Goal: Task Accomplishment & Management: Manage account settings

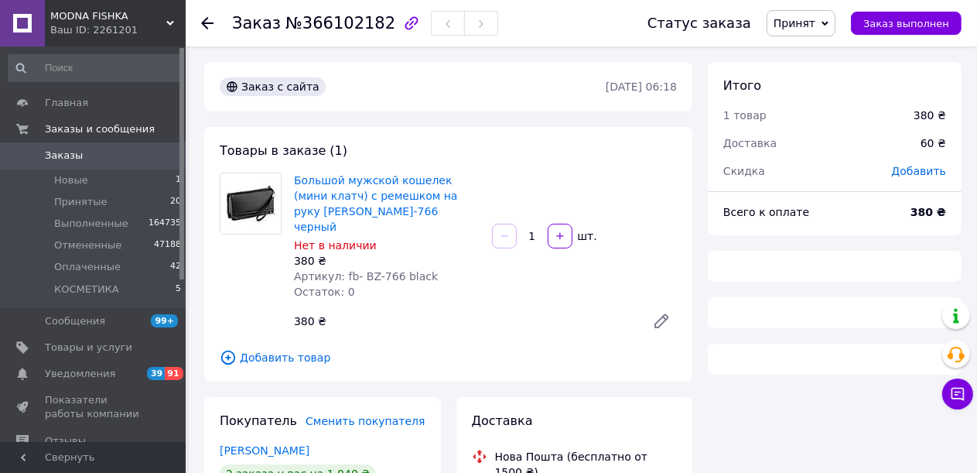
scroll to position [266, 0]
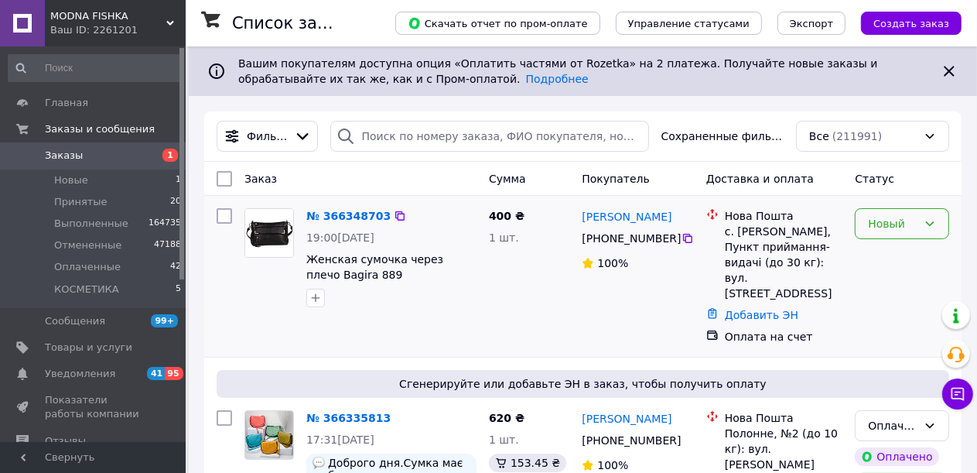
click at [898, 222] on div "Новый" at bounding box center [893, 223] width 50 height 17
click at [896, 253] on li "Принят" at bounding box center [903, 258] width 93 height 28
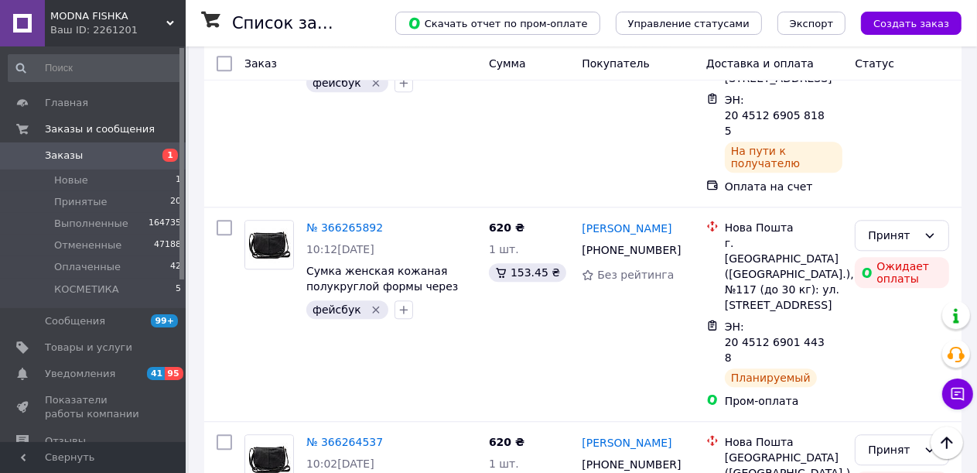
scroll to position [3154, 0]
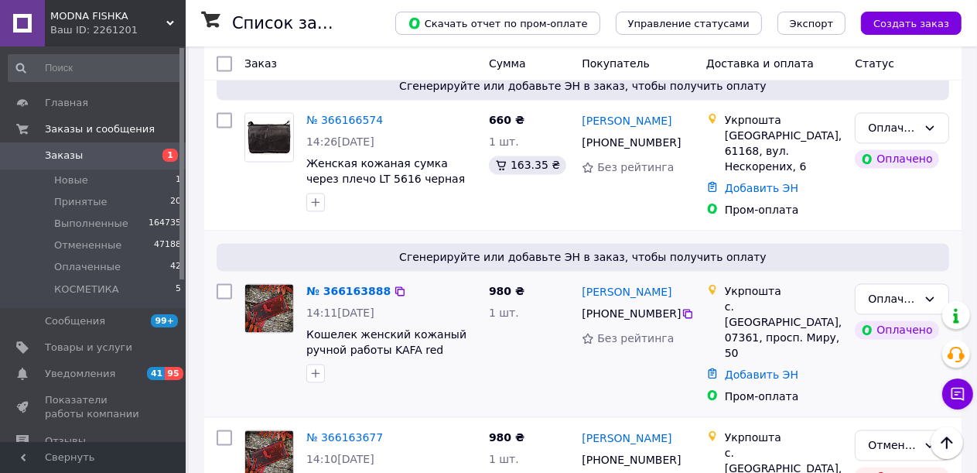
scroll to position [2399, 0]
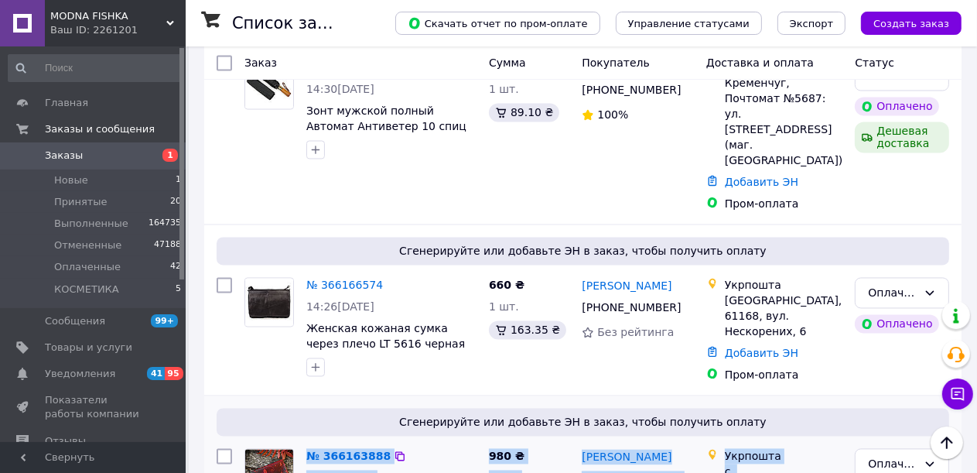
drag, startPoint x: 791, startPoint y: 315, endPoint x: 305, endPoint y: 252, distance: 490.1
copy div "№ 366163888 14:11, 11.10.2025 Кошелек женский кожаный ручной работы KAFA red "К…"
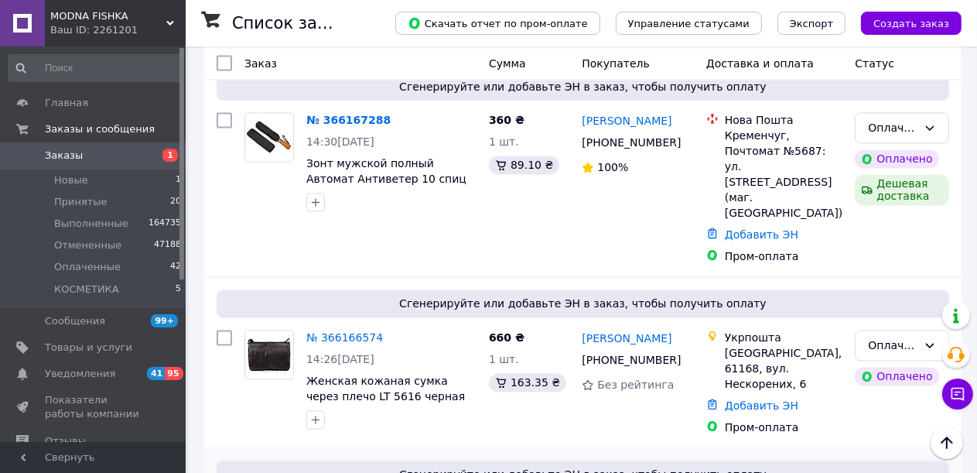
scroll to position [2244, 0]
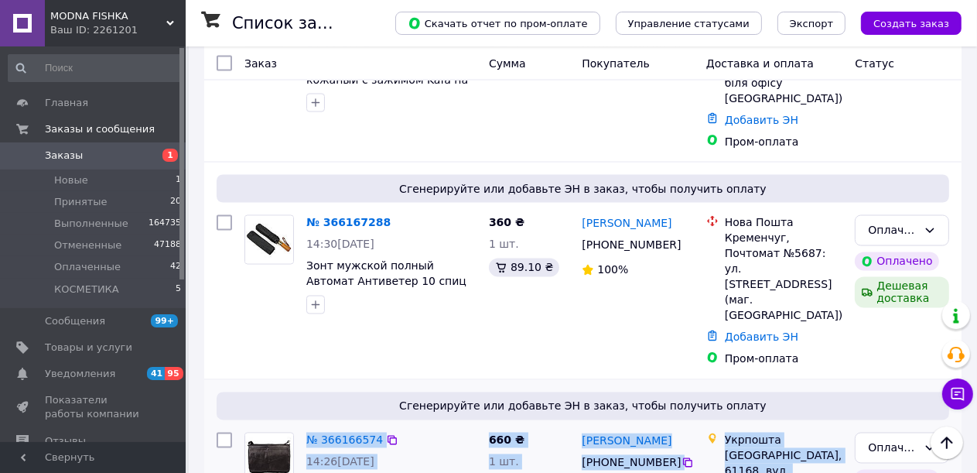
drag, startPoint x: 811, startPoint y: 306, endPoint x: 252, endPoint y: 240, distance: 562.6
copy div "№ 366166574 14:26, 11.10.2025 Женская кожаная сумка через плечо LT 5616 черная …"
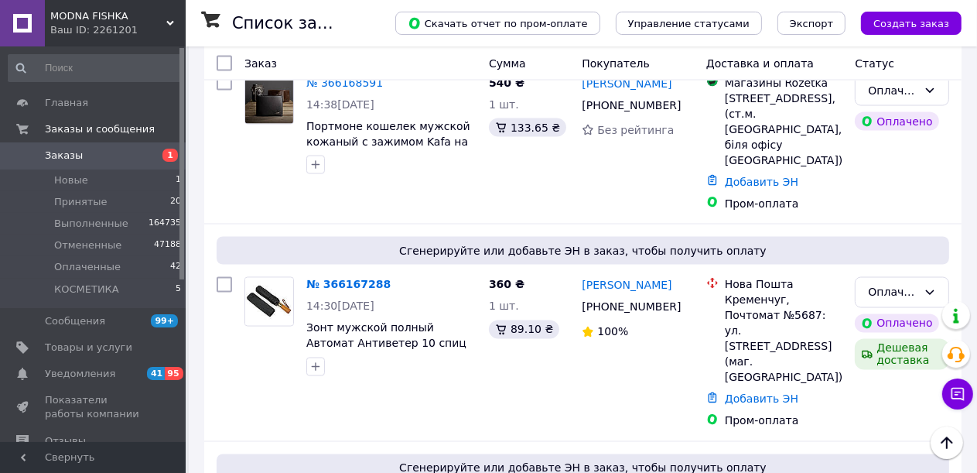
scroll to position [2089, 0]
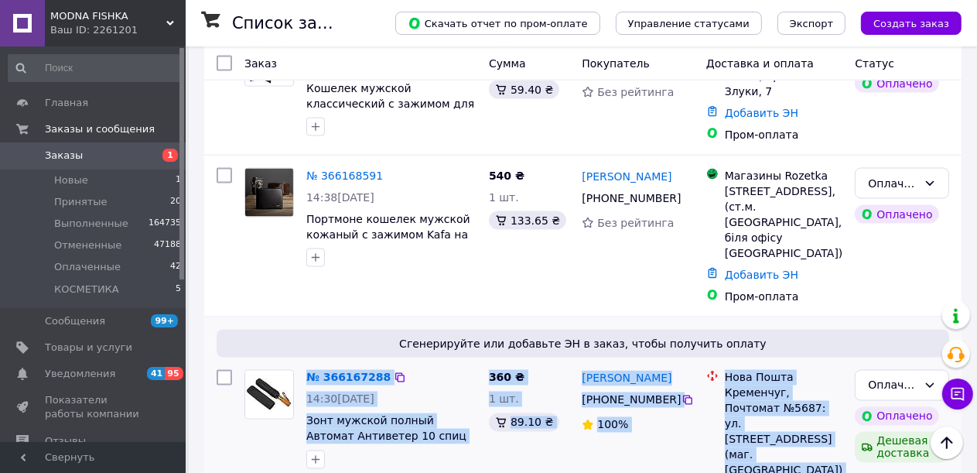
drag, startPoint x: 801, startPoint y: 310, endPoint x: 258, endPoint y: 206, distance: 553.1
click at [258, 364] on div "№ 366167288 14:30, 11.10.2025 Зонт мужской полный Автомат Антиветер 10 спиц Yuz…" at bounding box center [582, 446] width 745 height 164
copy div "№ 366167288 14:30, 11.10.2025 Зонт мужской полный Автомат Антиветер 10 спиц Yuz…"
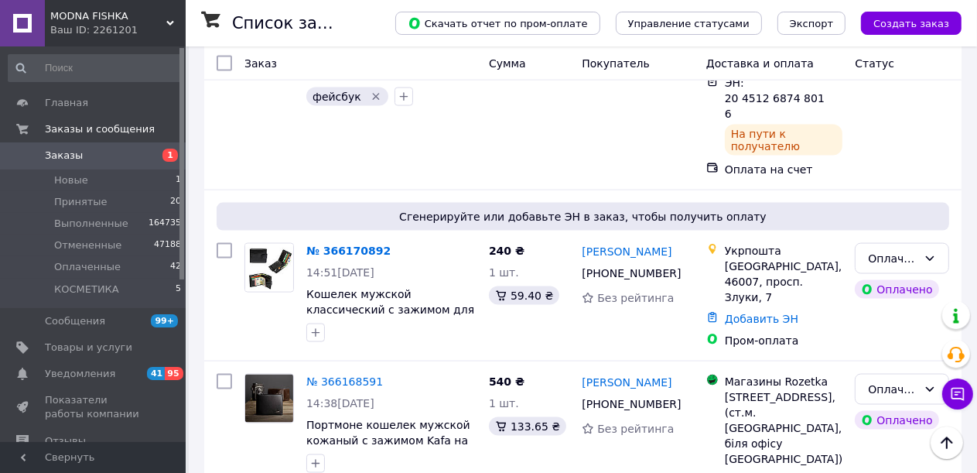
scroll to position [1857, 0]
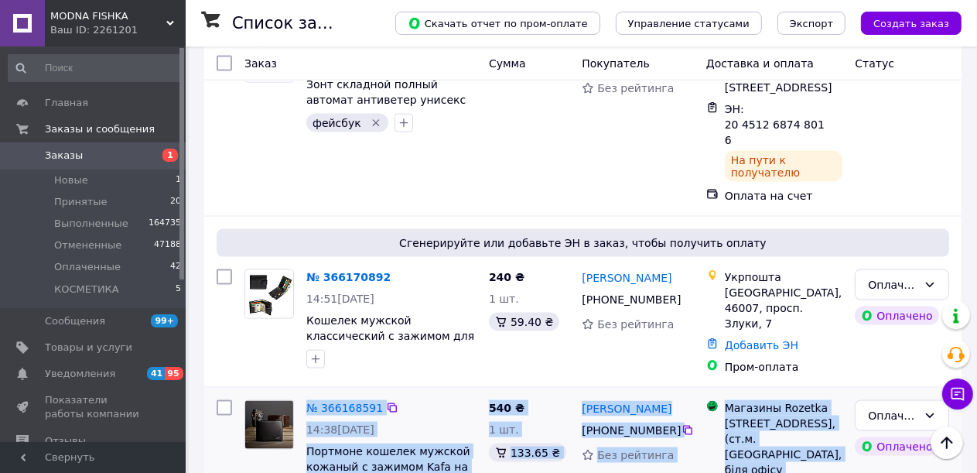
drag, startPoint x: 799, startPoint y: 348, endPoint x: 266, endPoint y: 262, distance: 540.1
click at [266, 394] on div "№ 366168591 14:38, 11.10.2025 Портмоне кошелек мужской кожаный с зажимом Kafa н…" at bounding box center [582, 468] width 745 height 149
copy div "№ 366168591 14:38, 11.10.2025 Портмоне кошелек мужской кожаный с зажимом Kafa н…"
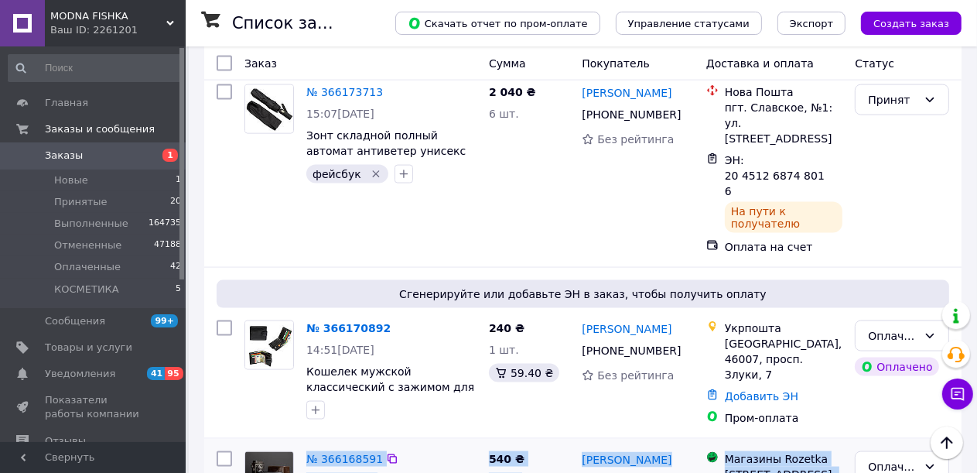
scroll to position [1780, 0]
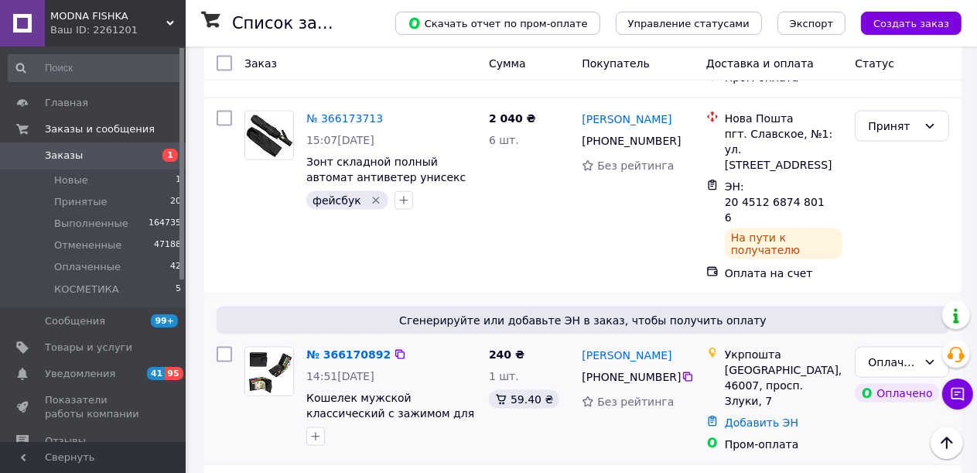
drag, startPoint x: 334, startPoint y: 197, endPoint x: 806, endPoint y: 291, distance: 481.3
click at [806, 341] on div "Укрпошта Тернопіль, 46007, просп. Злуки, 7 Добавить ЭН Пром-оплата" at bounding box center [774, 400] width 149 height 118
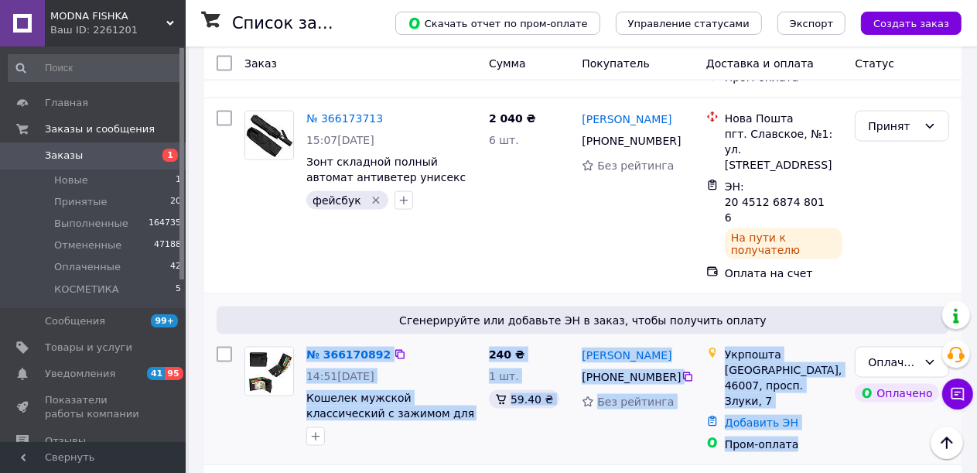
drag, startPoint x: 738, startPoint y: 275, endPoint x: 260, endPoint y: 200, distance: 484.2
click at [260, 341] on div "№ 366170892 14:51, 11.10.2025 Кошелек мужской классический с зажимом для купюр …" at bounding box center [582, 400] width 745 height 118
copy div "№ 366170892 14:51, 11.10.2025 Кошелек мужской классический с зажимом для купюр …"
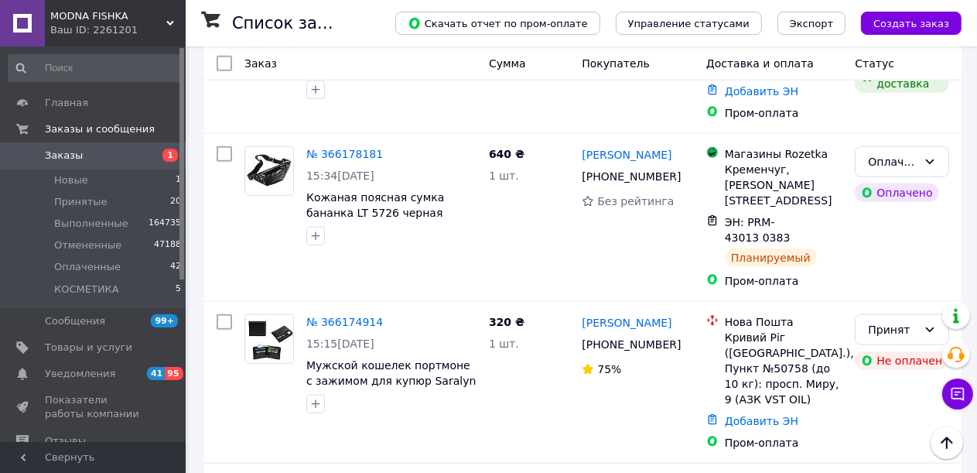
scroll to position [1393, 0]
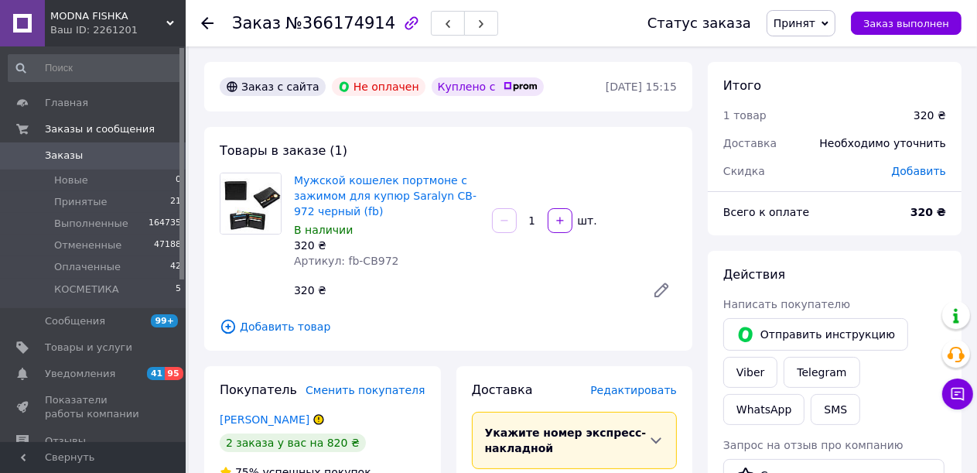
click at [303, 331] on span "Добавить товар" at bounding box center [448, 326] width 457 height 17
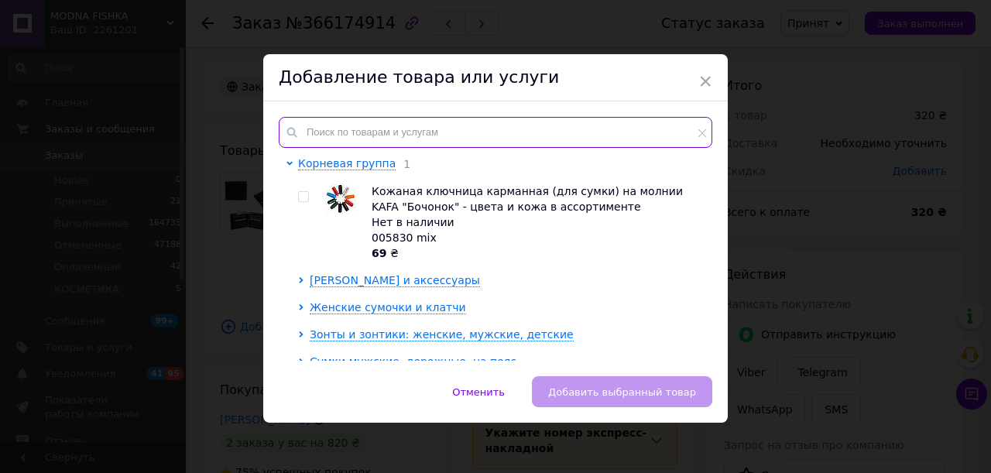
drag, startPoint x: 430, startPoint y: 121, endPoint x: 427, endPoint y: 129, distance: 8.3
click at [429, 125] on input "text" at bounding box center [495, 132] width 433 height 31
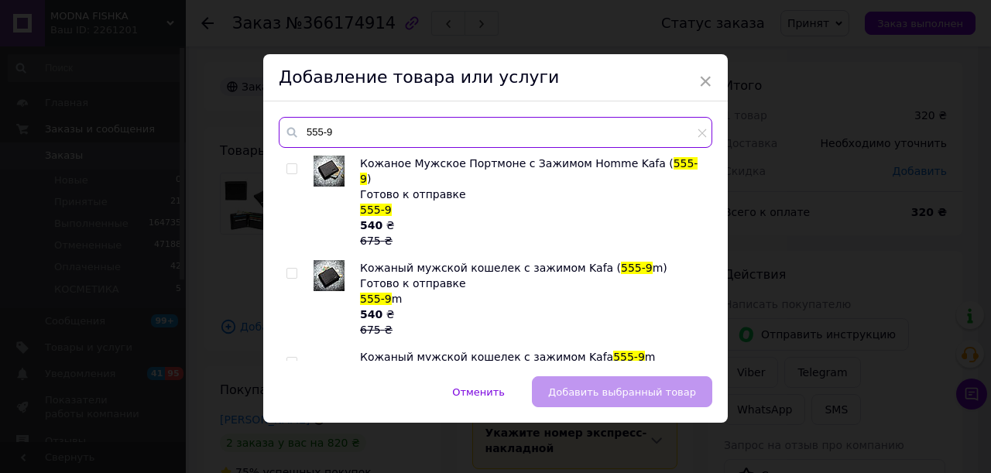
type input "555-9"
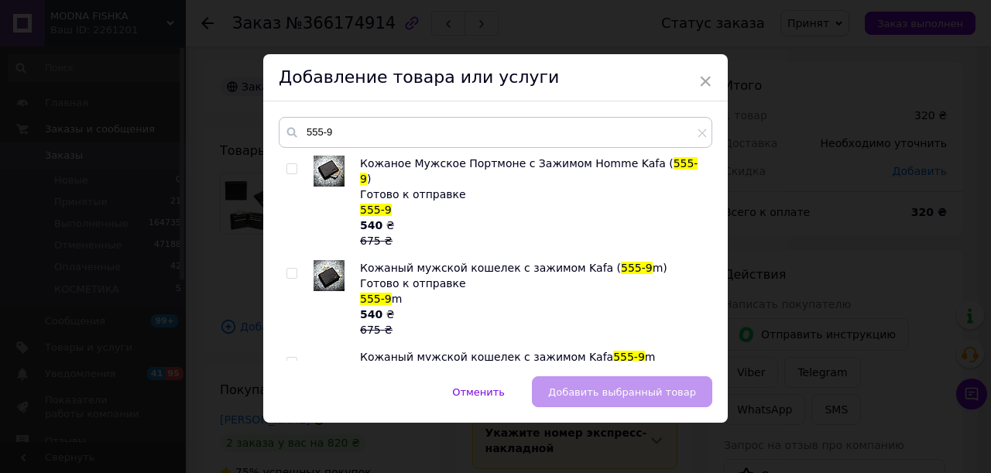
click at [290, 169] on input "checkbox" at bounding box center [291, 169] width 10 height 10
checkbox input "true"
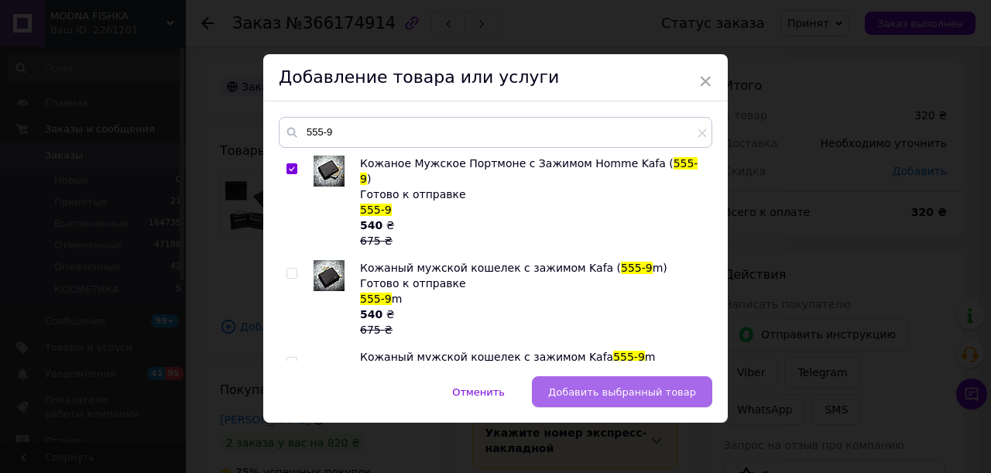
click at [601, 386] on span "Добавить выбранный товар" at bounding box center [622, 392] width 148 height 12
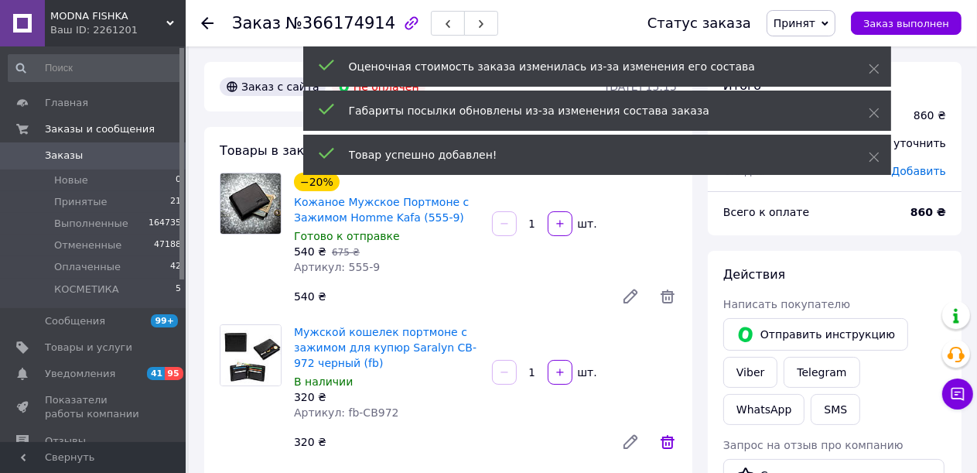
click at [669, 443] on icon at bounding box center [668, 442] width 19 height 19
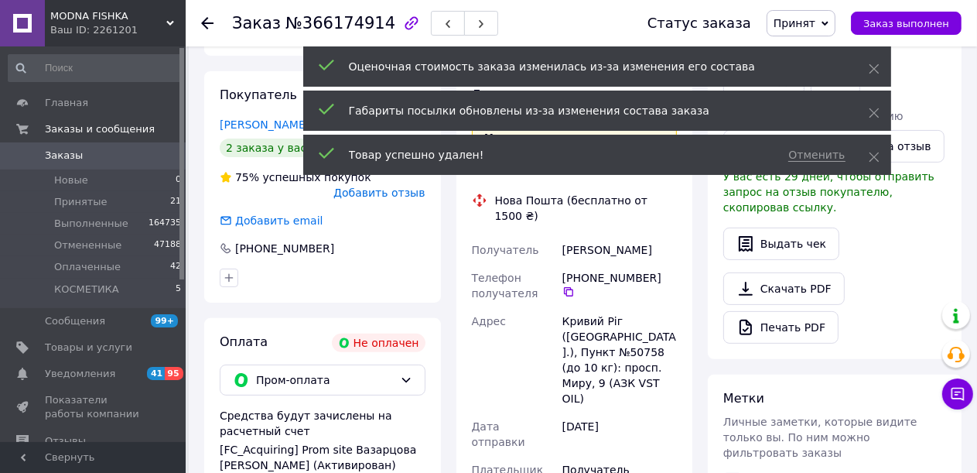
scroll to position [310, 0]
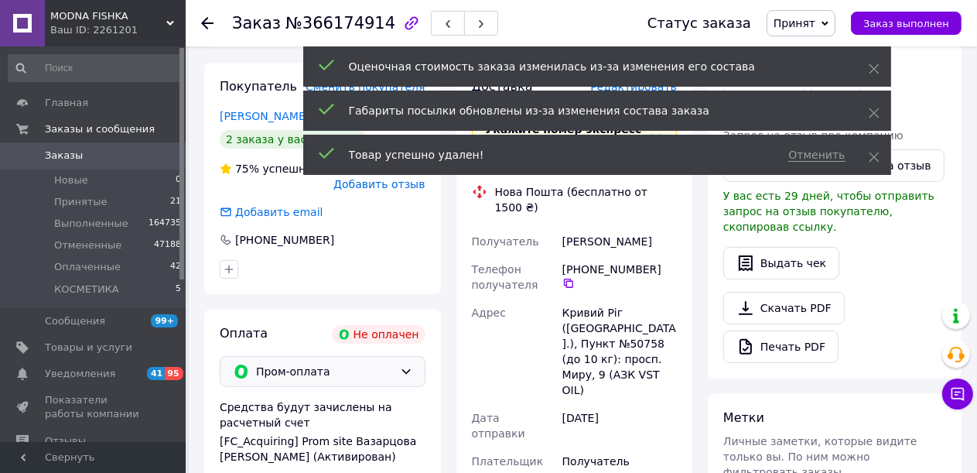
click at [362, 372] on span "Пром-оплата" at bounding box center [325, 371] width 138 height 17
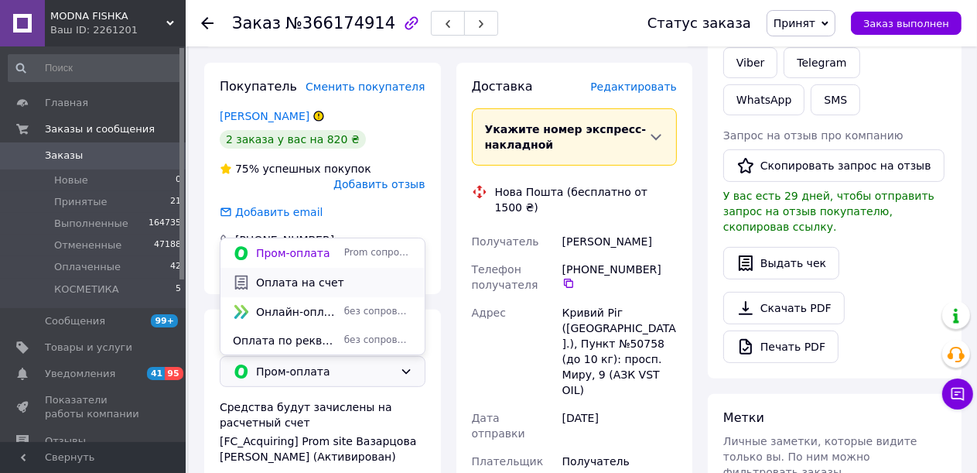
click at [328, 292] on div "Оплата на счет" at bounding box center [323, 282] width 204 height 29
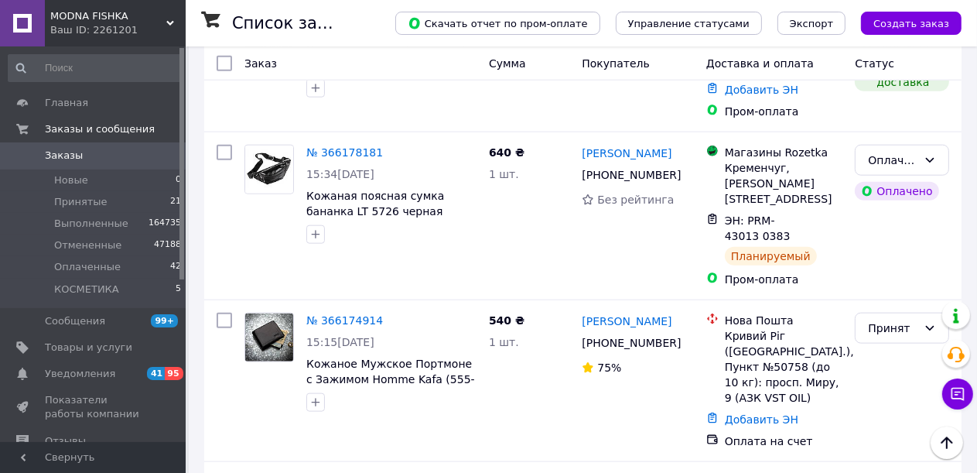
scroll to position [1470, 0]
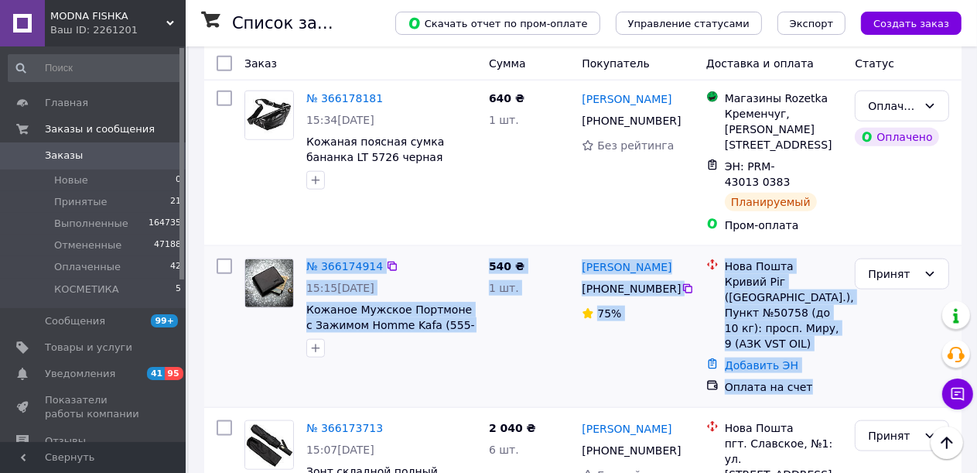
drag, startPoint x: 803, startPoint y: 260, endPoint x: 270, endPoint y: 173, distance: 540.3
click at [238, 252] on div "№ 366174914 15:15, 11.10.2025 Кожаное Мужское Портмоне с Зажимом Homme Kafa (55…" at bounding box center [582, 326] width 745 height 149
click at [809, 376] on div "Оплата на счет" at bounding box center [784, 387] width 125 height 22
click at [808, 379] on div "Оплата на счет" at bounding box center [784, 386] width 118 height 15
click at [814, 354] on div "Добавить ЭН" at bounding box center [784, 365] width 125 height 22
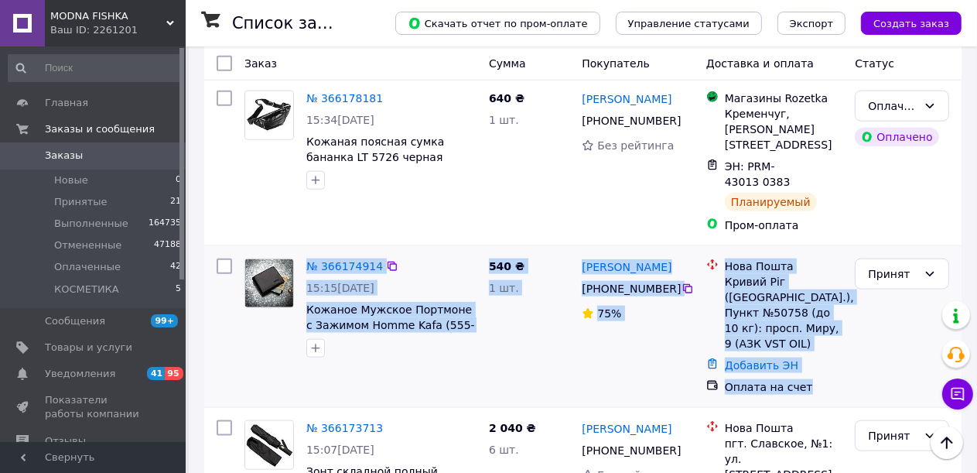
drag, startPoint x: 809, startPoint y: 260, endPoint x: 251, endPoint y: 152, distance: 568.4
click at [251, 252] on div "№ 366174914 15:15, 11.10.2025 Кожаное Мужское Портмоне с Зажимом Homme Kafa (55…" at bounding box center [582, 326] width 745 height 149
copy div "№ 366174914 15:15, 11.10.2025 Кожаное Мужское Портмоне с Зажимом Homme Kafa (55…"
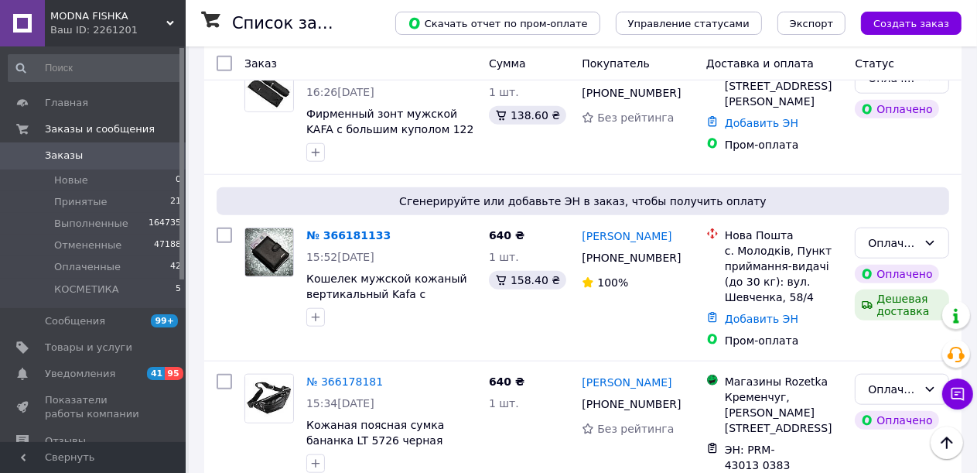
scroll to position [1161, 0]
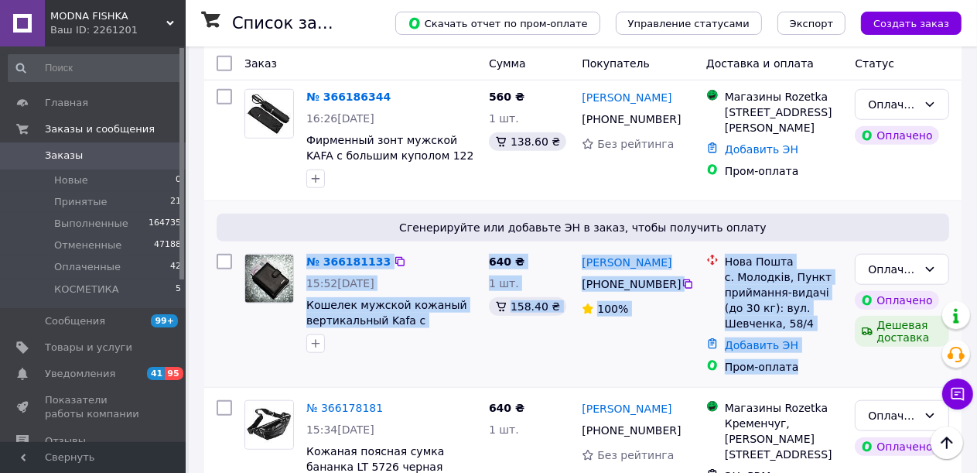
drag, startPoint x: 796, startPoint y: 275, endPoint x: 258, endPoint y: 192, distance: 545.1
click at [258, 248] on div "№ 366181133 15:52, 11.10.2025 Кошелек мужской кожаный вертикальный Kafa с блоки…" at bounding box center [582, 314] width 745 height 133
copy div "№ 366181133 15:52, 11.10.2025 Кошелек мужской кожаный вертикальный Kafa с блоки…"
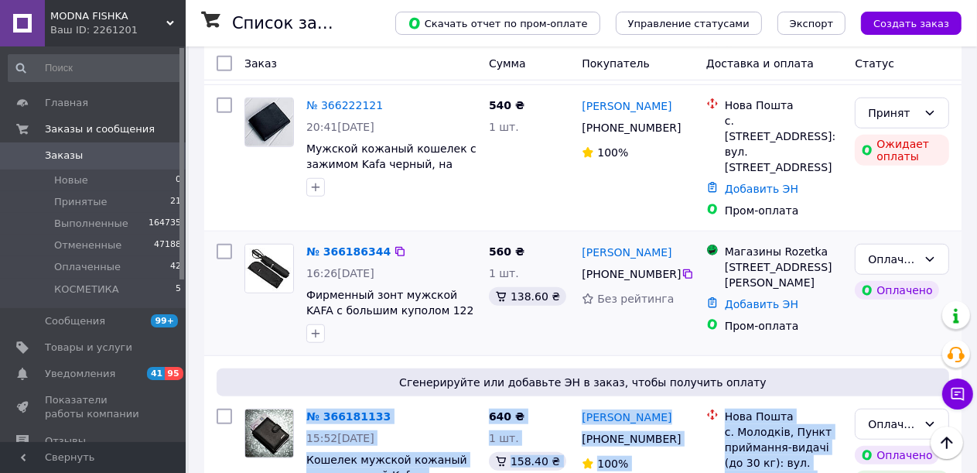
scroll to position [929, 0]
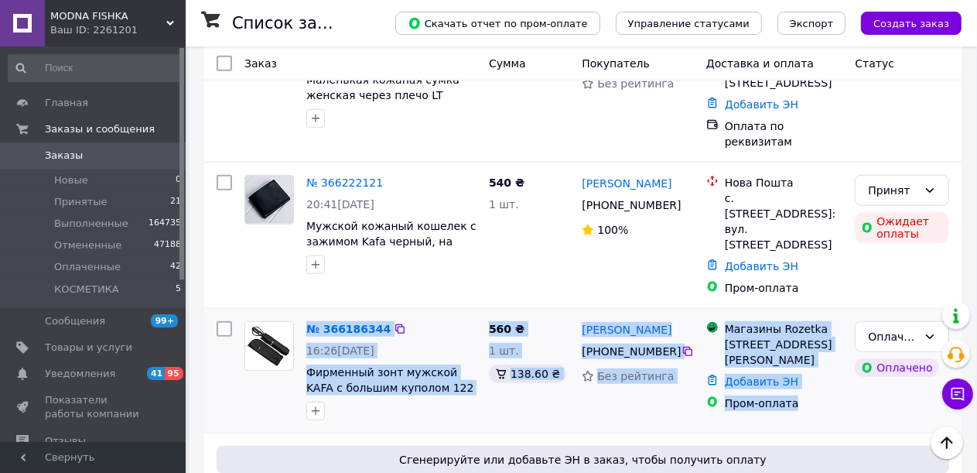
drag, startPoint x: 791, startPoint y: 319, endPoint x: 260, endPoint y: 245, distance: 536.0
click at [260, 315] on div "№ 366186344 16:26, 11.10.2025 Фирменный зонт мужской KAFA с большим куполом 122…" at bounding box center [582, 370] width 745 height 111
copy div "№ 366186344 16:26, 11.10.2025 Фирменный зонт мужской KAFA с большим куполом 122…"
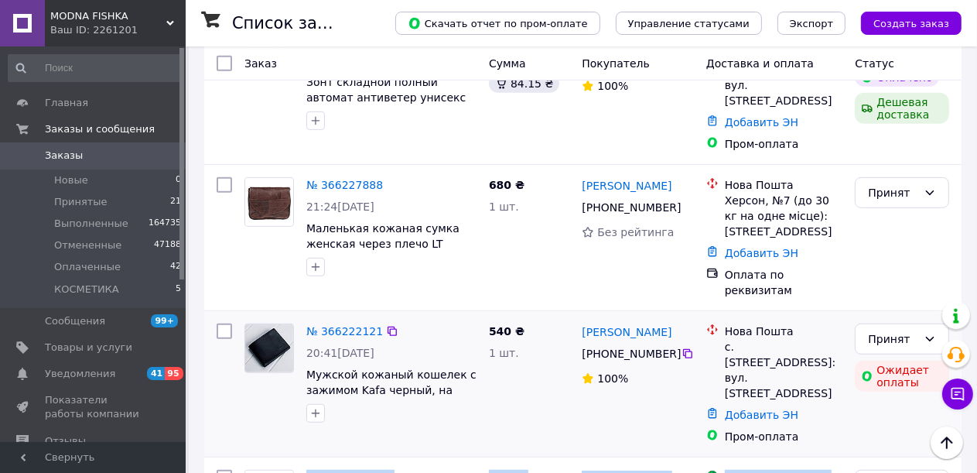
scroll to position [774, 0]
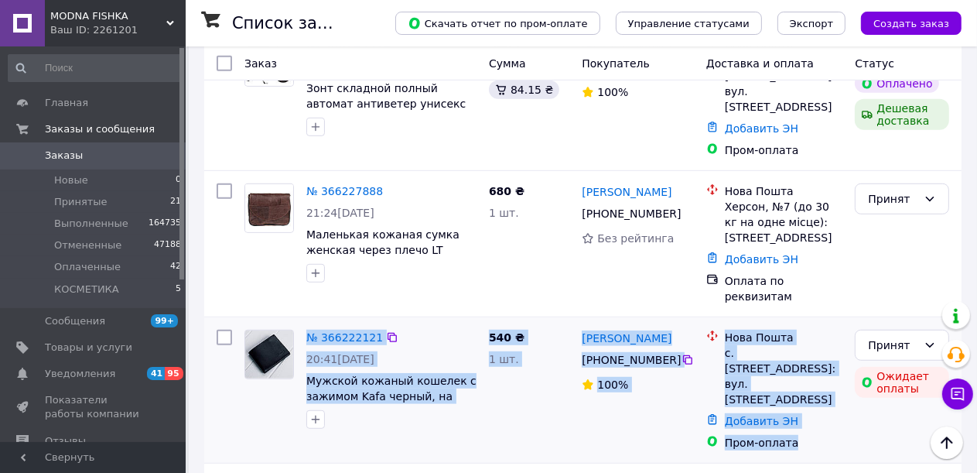
drag, startPoint x: 689, startPoint y: 335, endPoint x: 253, endPoint y: 275, distance: 439.8
click at [253, 323] on div "№ 366222121 20:41, 11.10.2025 Мужской кожаный кошелек с зажимом Kafa черный, на…" at bounding box center [582, 389] width 745 height 133
copy div "№ 366222121 20:41, 11.10.2025 Мужской кожаный кошелек с зажимом Kafa черный, на…"
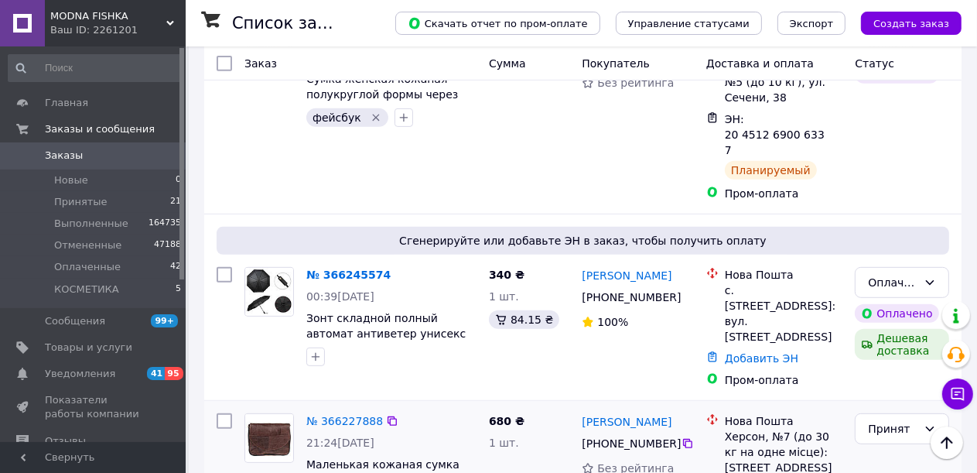
scroll to position [542, 0]
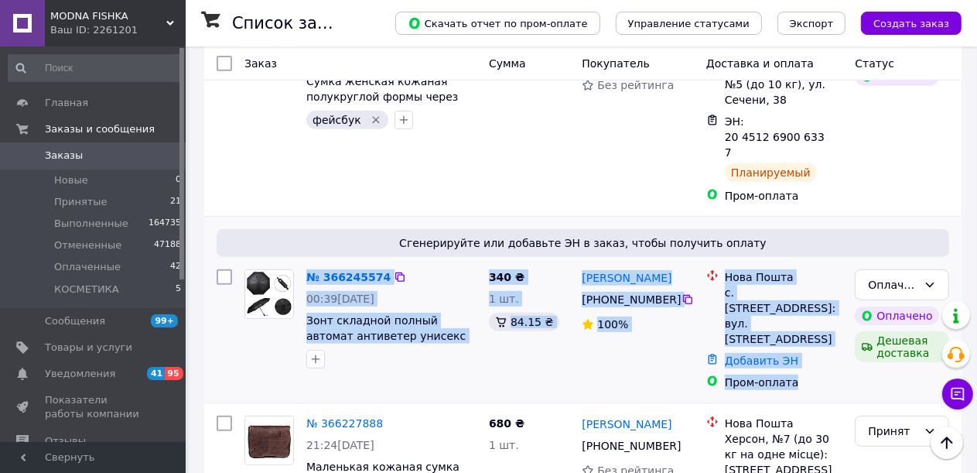
drag, startPoint x: 792, startPoint y: 310, endPoint x: 259, endPoint y: 240, distance: 537.7
click at [259, 263] on div "№ 366245574 00:39, 12.10.2025 Зонт складной полный автомат антиветер унисекс Yu…" at bounding box center [582, 329] width 745 height 133
copy div "№ 366245574 00:39, 12.10.2025 Зонт складной полный автомат антиветер унисекс Yu…"
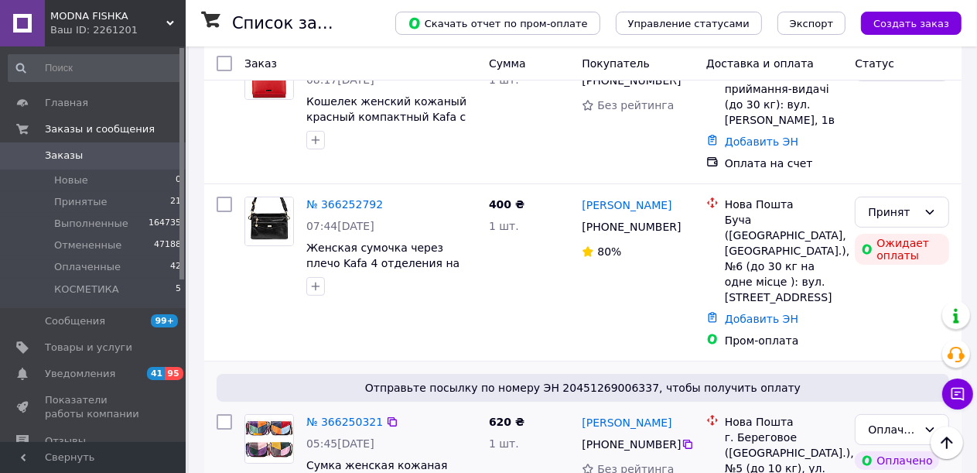
scroll to position [155, 0]
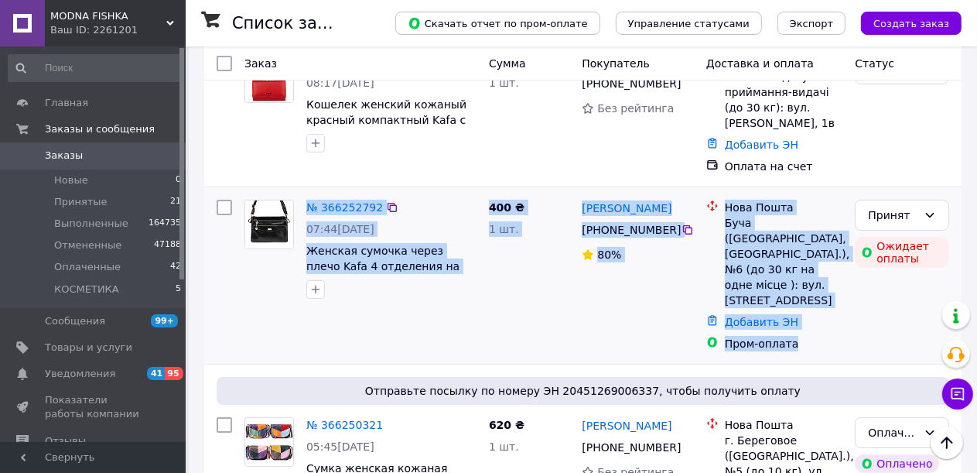
drag, startPoint x: 785, startPoint y: 312, endPoint x: 257, endPoint y: 227, distance: 534.6
click at [257, 227] on div "№ 366252792 07:44, 12.10.2025 Женская сумочка через плечо Kafa 4 отделения на м…" at bounding box center [582, 275] width 745 height 164
copy div "№ 366252792 07:44, 12.10.2025 Женская сумочка через плечо Kafa 4 отделения на м…"
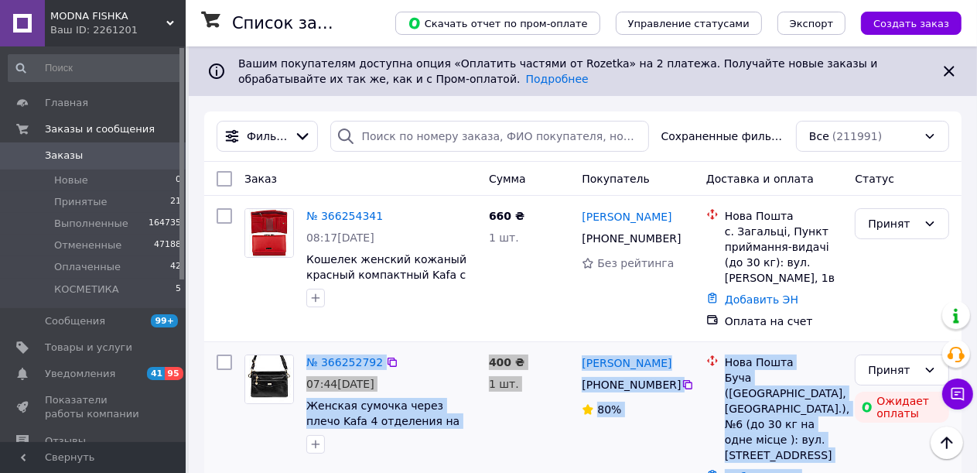
scroll to position [0, 0]
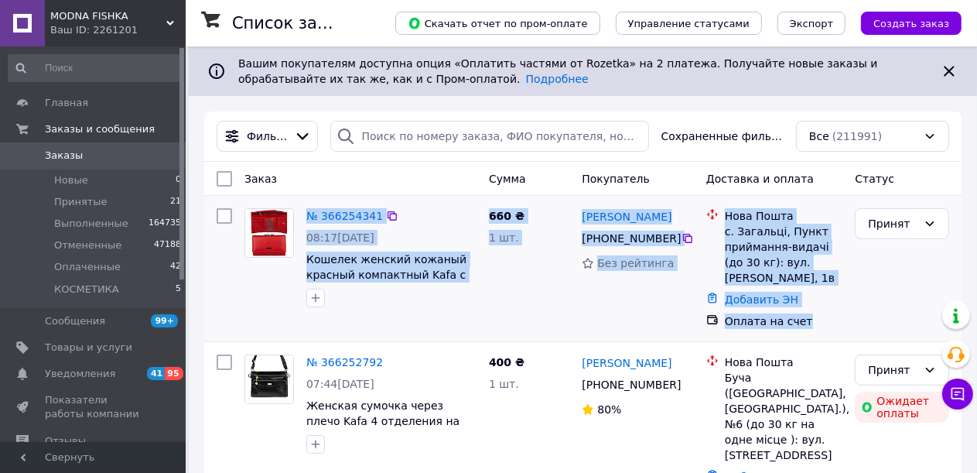
drag, startPoint x: 804, startPoint y: 318, endPoint x: 260, endPoint y: 237, distance: 550.1
click at [260, 237] on div "№ 366254341 08:17, 12.10.2025 Кошелек женский кожаный красный компактный Kafa с…" at bounding box center [582, 268] width 745 height 133
copy div "№ 366254341 08:17, 12.10.2025 Кошелек женский кожаный красный компактный Kafa с…"
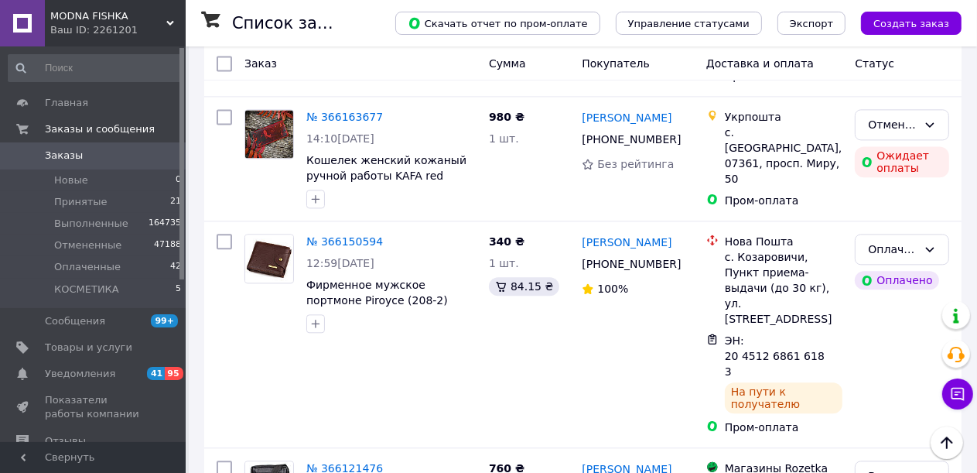
scroll to position [2931, 0]
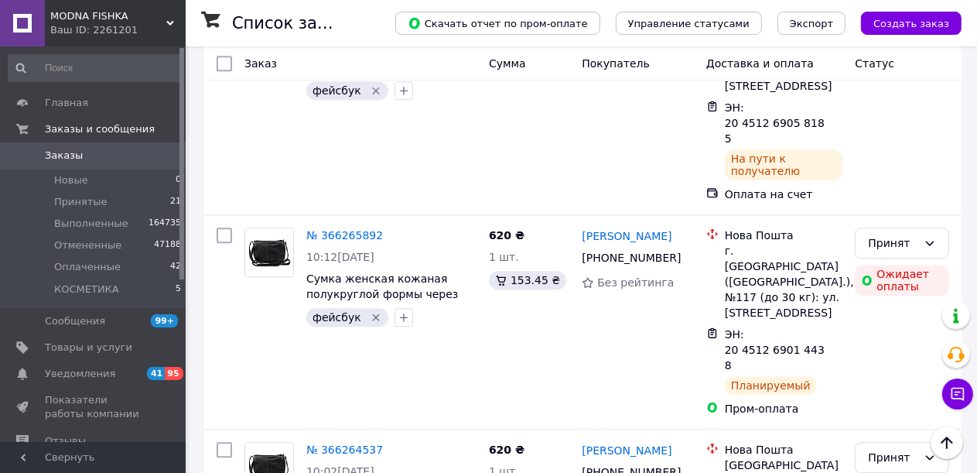
scroll to position [3154, 0]
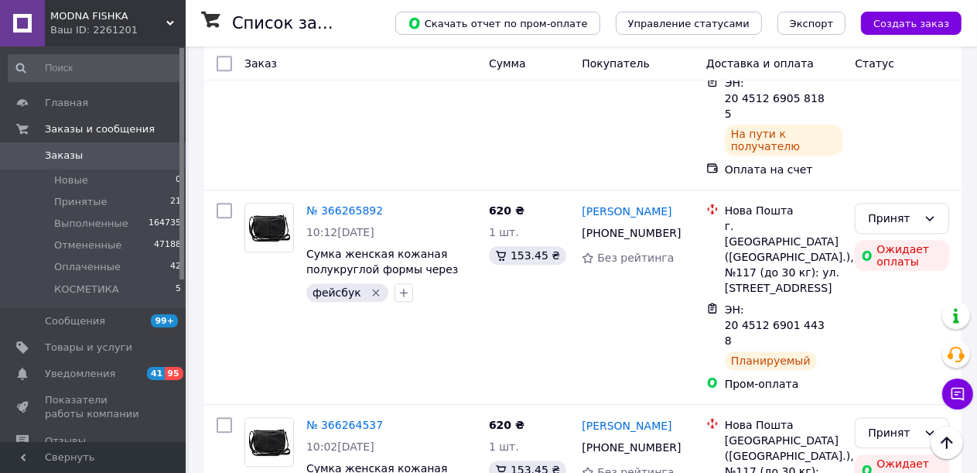
drag, startPoint x: 800, startPoint y: 392, endPoint x: 245, endPoint y: 312, distance: 560.6
drag, startPoint x: 792, startPoint y: 398, endPoint x: 265, endPoint y: 321, distance: 532.5
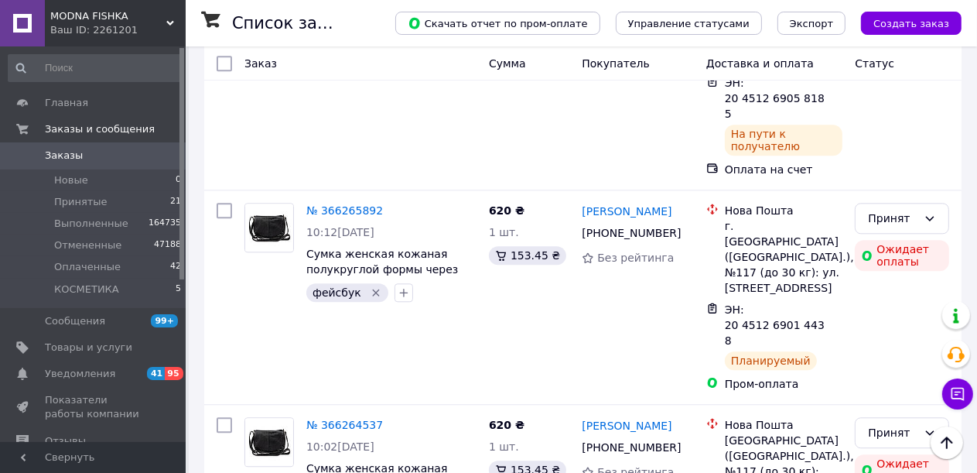
copy div "№ 366255514 08:34, 12.10.2025 Женская сумка через плечо Bagira 062 черная 420 ₴…"
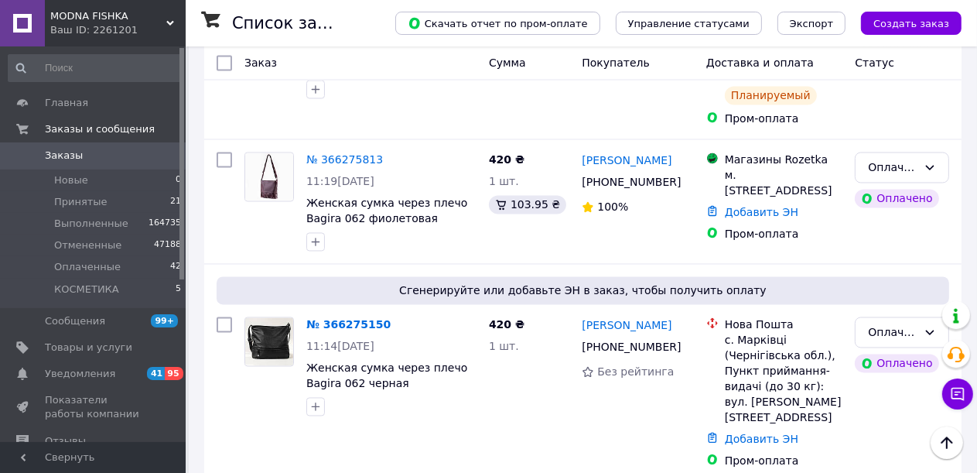
scroll to position [2380, 0]
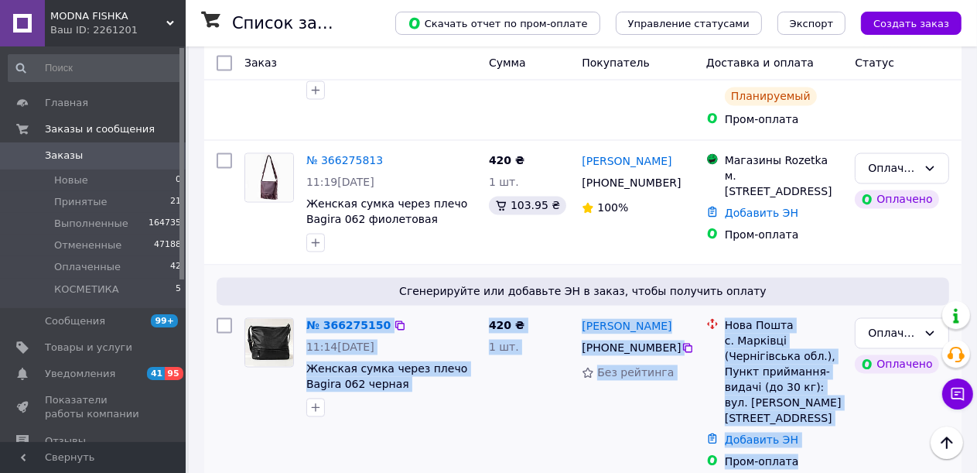
drag, startPoint x: 764, startPoint y: 274, endPoint x: 263, endPoint y: 176, distance: 510.1
click at [263, 312] on div "№ 366275150 11:14, 12.10.2025 Женская сумка через плечо Bagira 062 черная 420 ₴…" at bounding box center [582, 394] width 745 height 164
copy div "№ 366275150 11:14, 12.10.2025 Женская сумка через плечо Bagira 062 черная 420 ₴…"
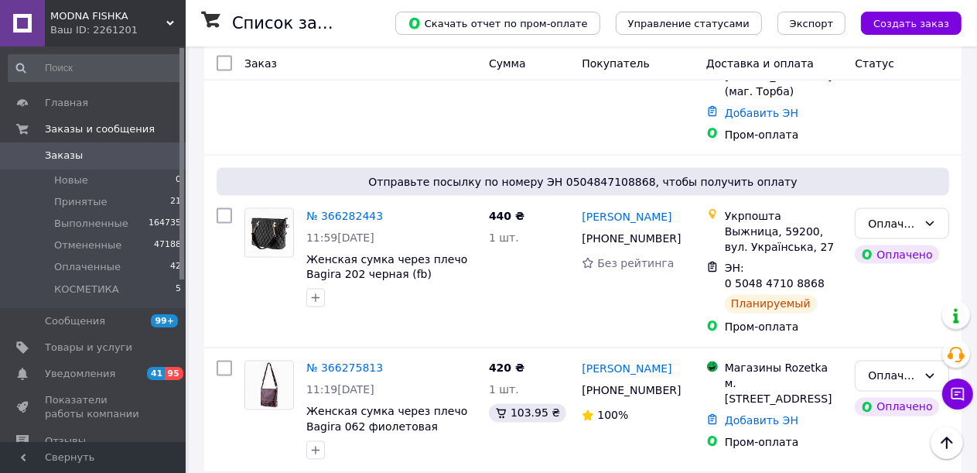
scroll to position [2148, 0]
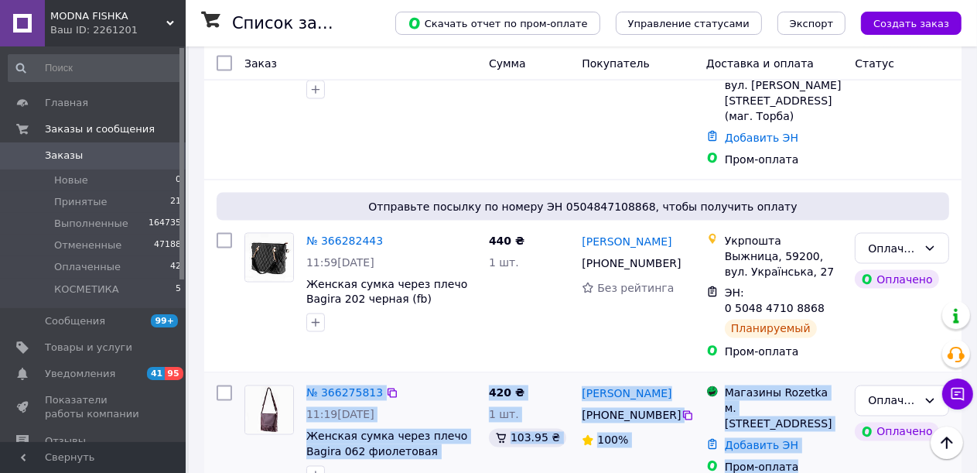
drag, startPoint x: 751, startPoint y: 300, endPoint x: 245, endPoint y: 229, distance: 511.1
click at [245, 379] on div "№ 366275813 11:19, 12.10.2025 Женская сумка через плечо Bagira 062 фиолетовая 4…" at bounding box center [582, 434] width 745 height 111
copy div "№ 366275813 11:19, 12.10.2025 Женская сумка через плечо Bagira 062 фиолетовая 4…"
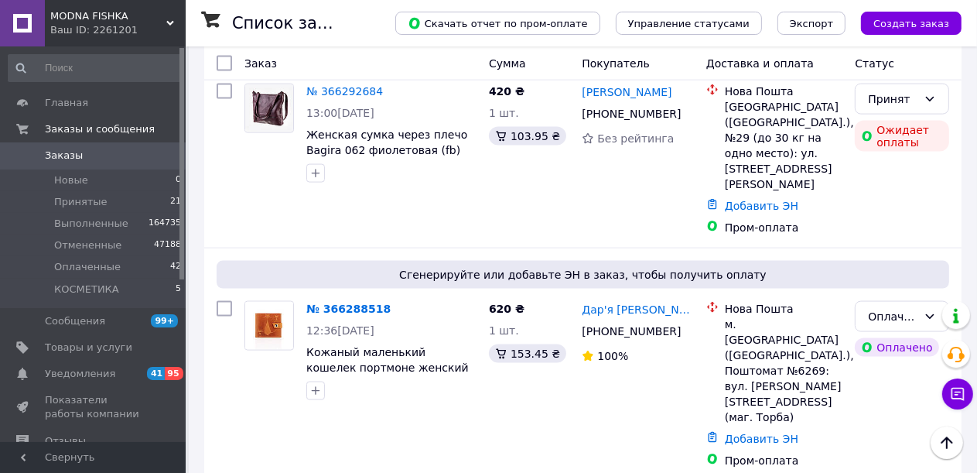
scroll to position [1839, 0]
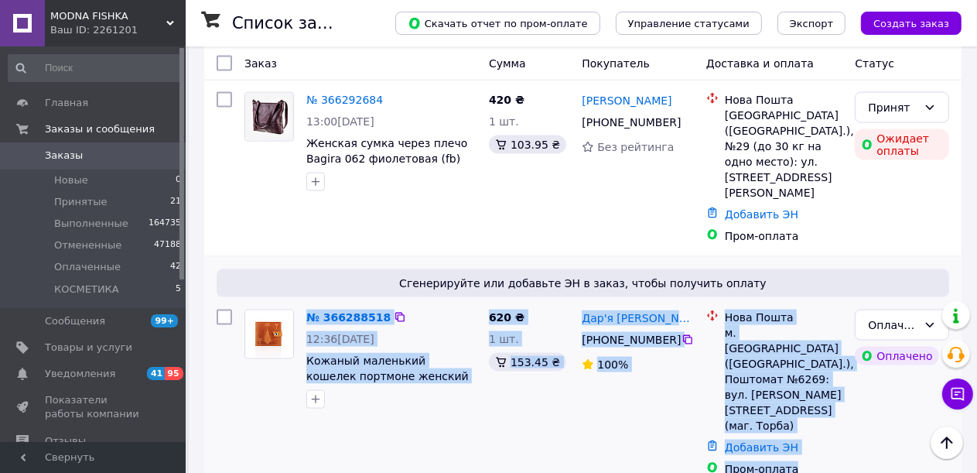
drag, startPoint x: 638, startPoint y: 265, endPoint x: 261, endPoint y: 193, distance: 383.5
click at [261, 303] on div "№ 366288518 12:36, 12.10.2025 Кожаный маленький кошелек портмоне женский ручной…" at bounding box center [582, 393] width 745 height 180
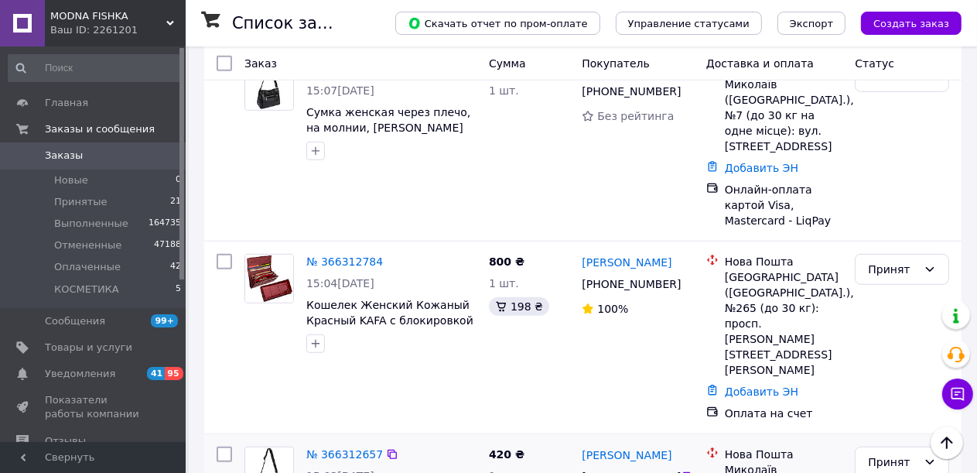
scroll to position [833, 0]
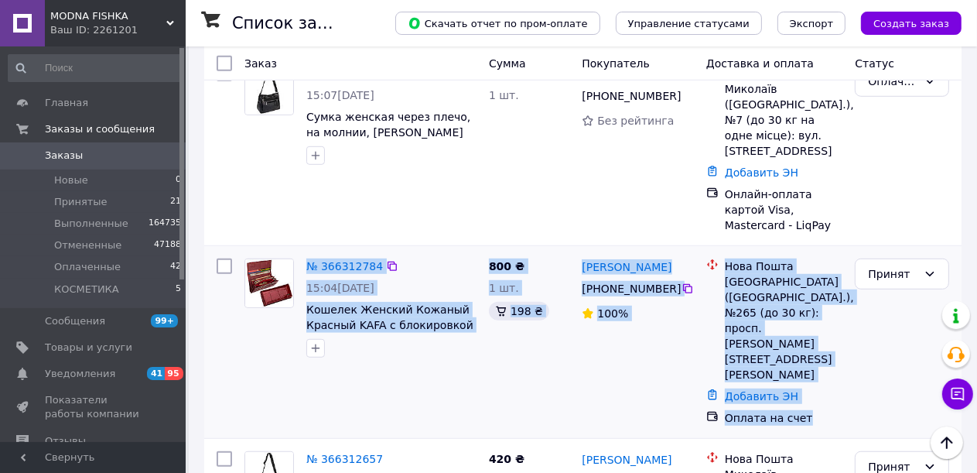
drag, startPoint x: 805, startPoint y: 347, endPoint x: 245, endPoint y: 271, distance: 564.6
click at [245, 271] on div "№ 366312784 15:04, 12.10.2025 Кошелек Женский Кожаный Красный KAFA с блокировко…" at bounding box center [582, 342] width 745 height 180
drag, startPoint x: 310, startPoint y: 265, endPoint x: 320, endPoint y: 267, distance: 11.1
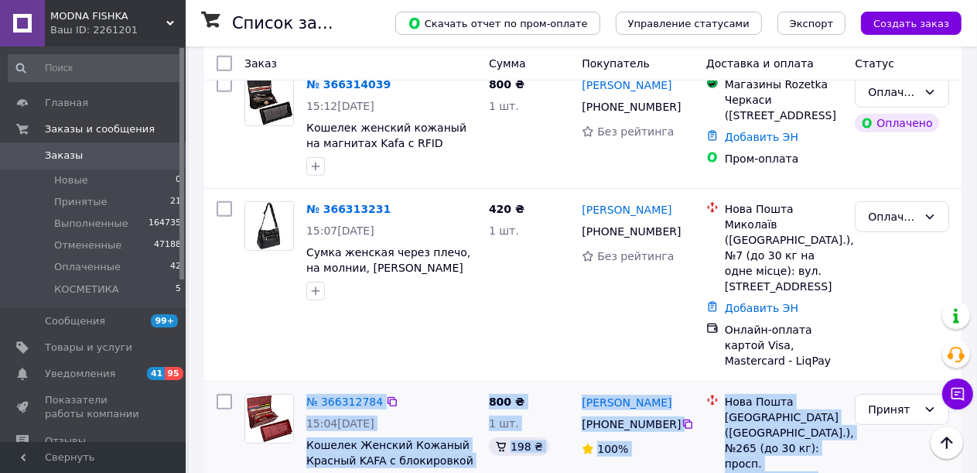
scroll to position [678, 0]
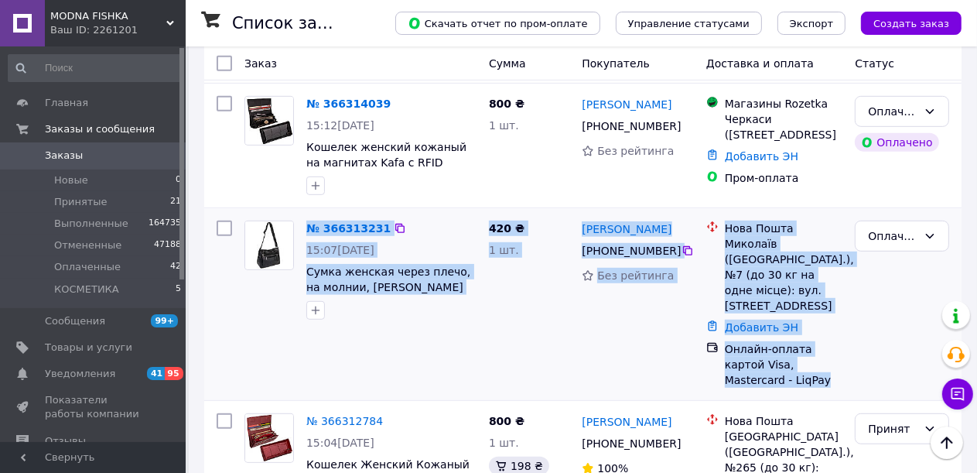
drag, startPoint x: 683, startPoint y: 336, endPoint x: 258, endPoint y: 224, distance: 438.5
click at [258, 224] on div "№ 366313231 15:07, 12.10.2025 Сумка женская через плечо, на молнии, черная Bagi…" at bounding box center [582, 304] width 745 height 180
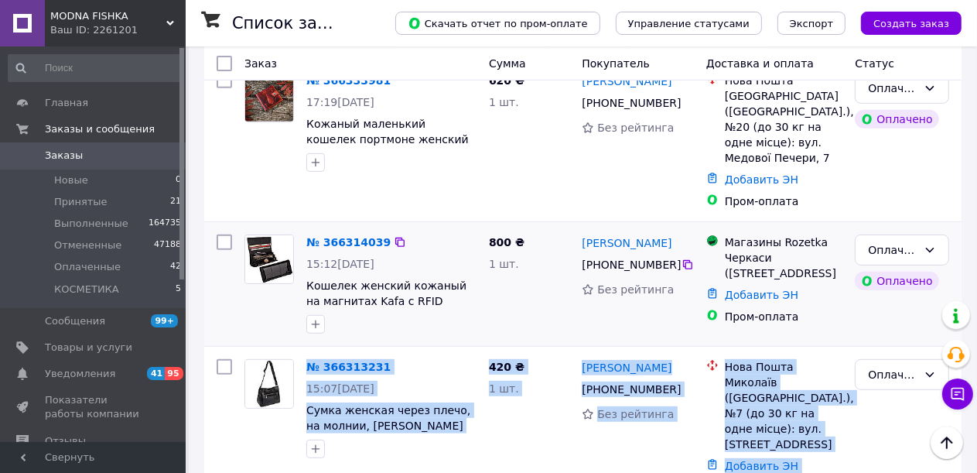
scroll to position [523, 0]
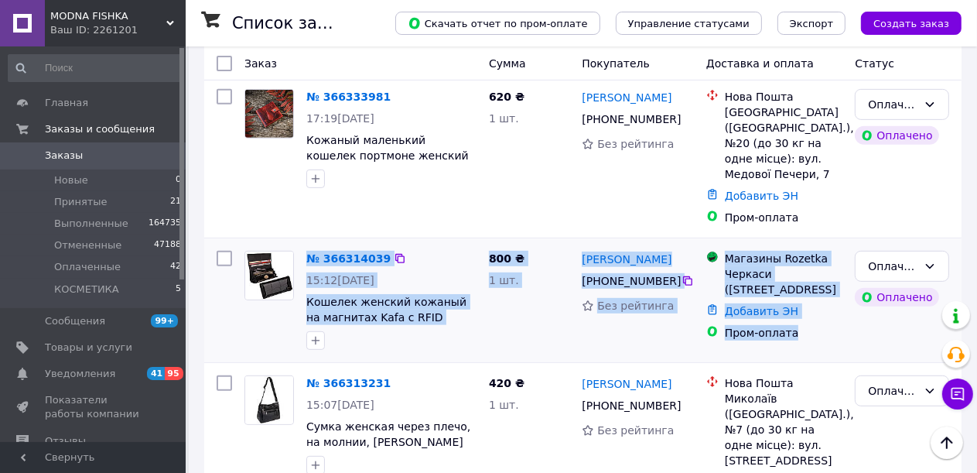
drag, startPoint x: 716, startPoint y: 313, endPoint x: 262, endPoint y: 246, distance: 458.5
click at [262, 246] on div "№ 366314039 15:12, 12.10.2025 Кошелек женский кожаный на магнитах Kafa с RFID з…" at bounding box center [582, 300] width 745 height 111
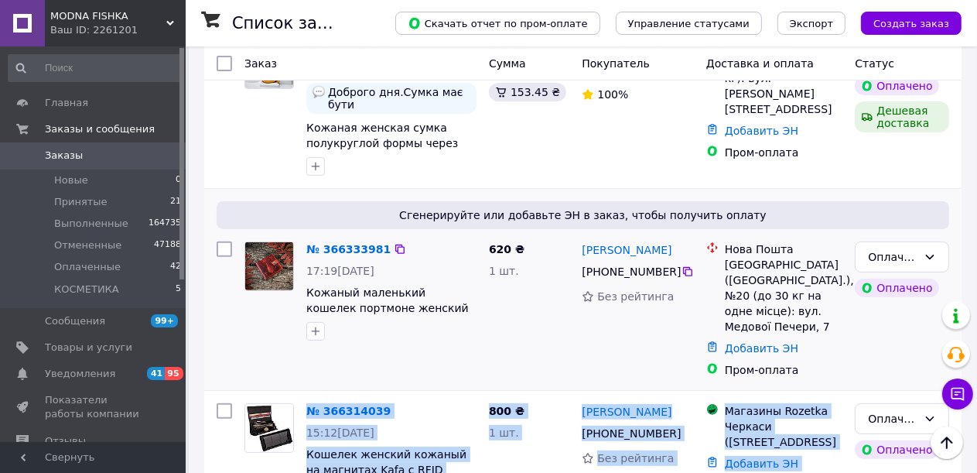
scroll to position [368, 0]
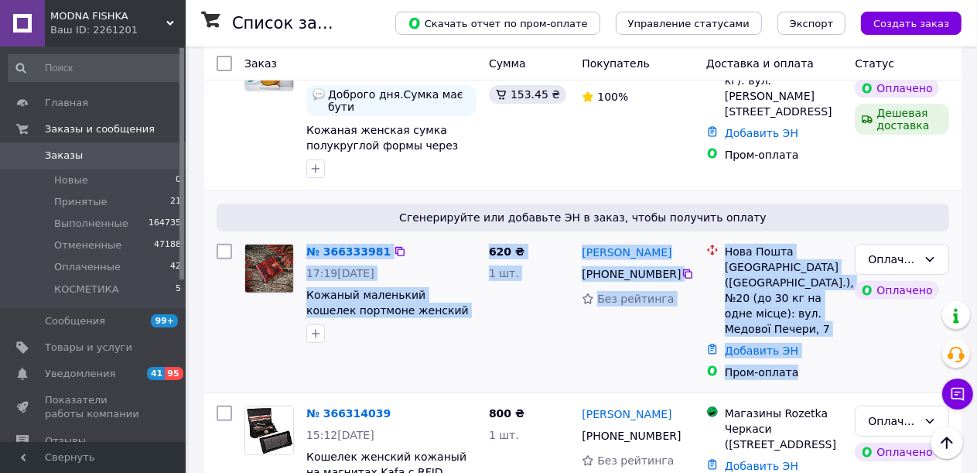
drag, startPoint x: 794, startPoint y: 342, endPoint x: 264, endPoint y: 267, distance: 535.4
click at [264, 267] on div "№ 366333981 17:19, 12.10.2025 Кожаный маленький кошелек портмоне женский ручной…" at bounding box center [582, 312] width 745 height 149
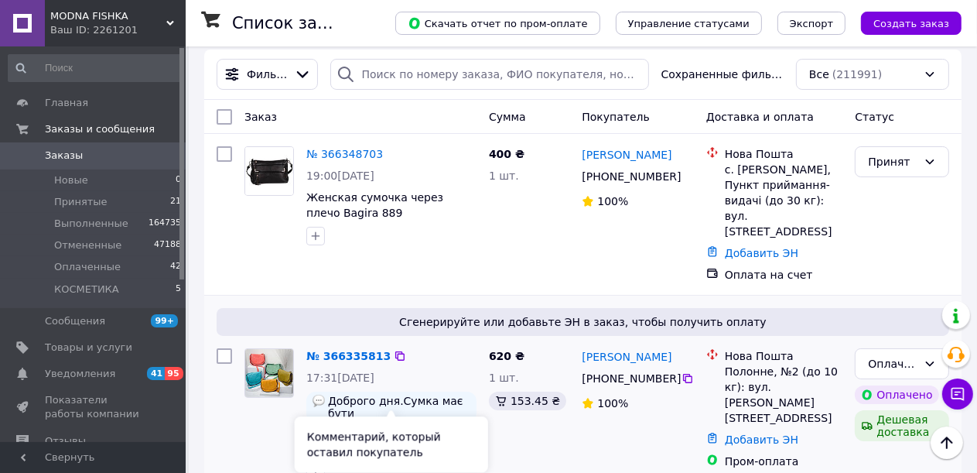
scroll to position [59, 0]
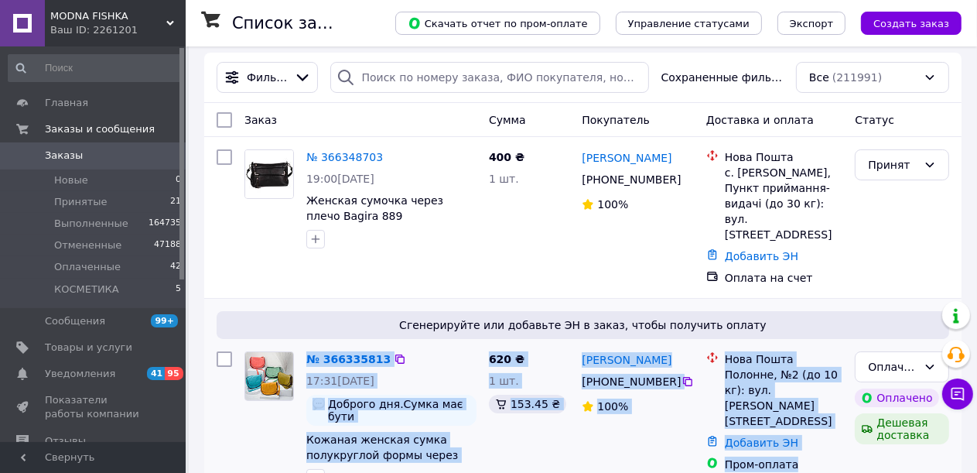
drag, startPoint x: 783, startPoint y: 436, endPoint x: 262, endPoint y: 354, distance: 527.9
click at [262, 354] on div "№ 366335813 17:31, 12.10.2025 Доброго дня.Сумка має бути коричнева,зв'язок,в ра…" at bounding box center [582, 419] width 745 height 149
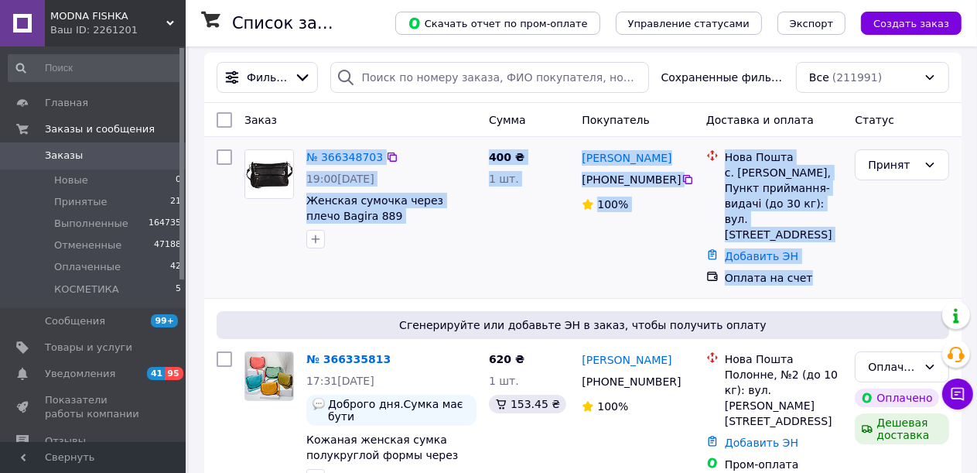
drag, startPoint x: 816, startPoint y: 261, endPoint x: 259, endPoint y: 179, distance: 562.4
click at [259, 179] on div "№ 366348703 19:00, 12.10.2025 Женская сумочка через плечо Bagira 889 400 ₴ 1 шт…" at bounding box center [582, 217] width 745 height 149
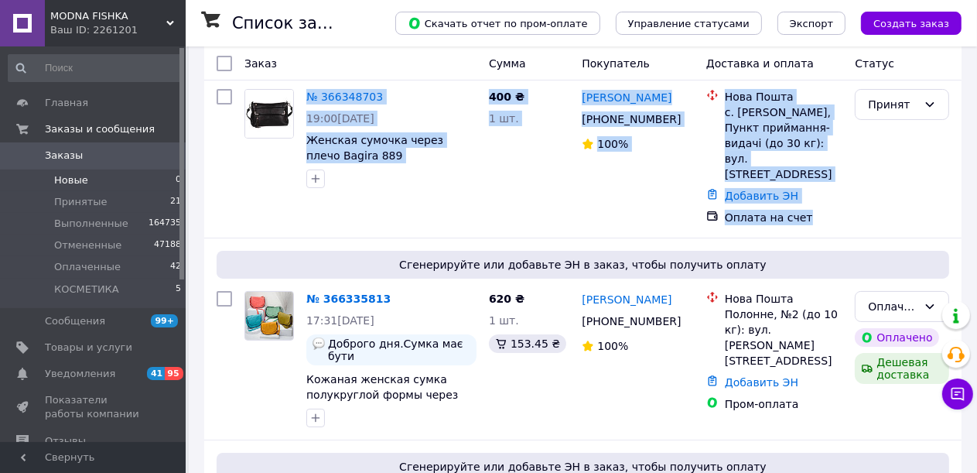
scroll to position [136, 0]
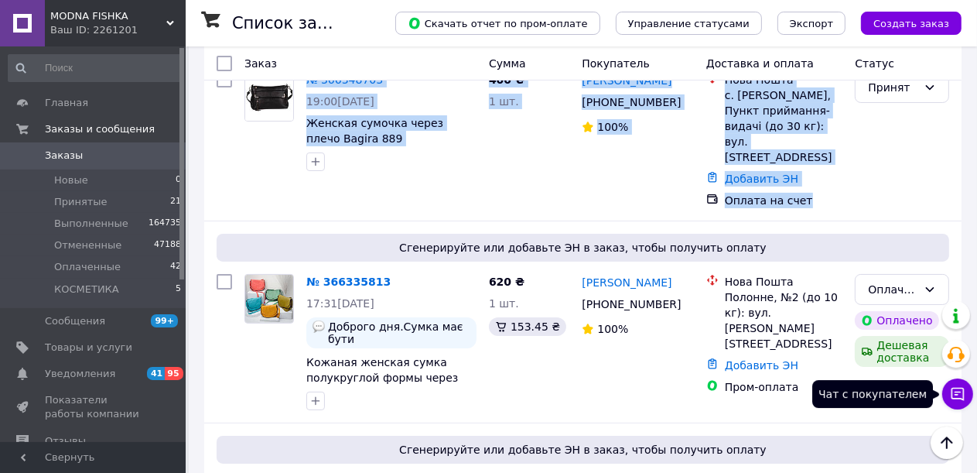
click at [955, 392] on icon at bounding box center [957, 393] width 15 height 15
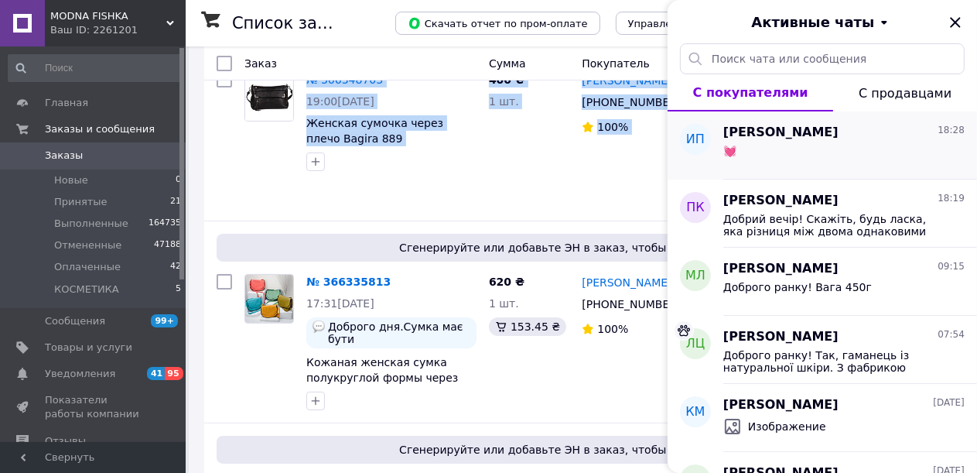
click at [824, 166] on div "ирина панасюк 18:28 💓" at bounding box center [851, 145] width 254 height 68
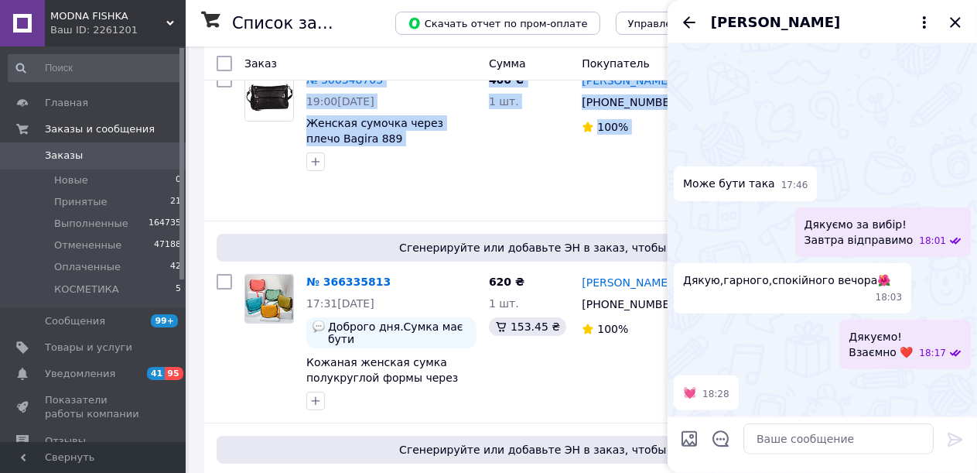
scroll to position [2031, 0]
click at [474, 189] on div "№ 366348703 19:00, 12.10.2025 Женская сумочка через плечо Bagira 889" at bounding box center [360, 140] width 245 height 149
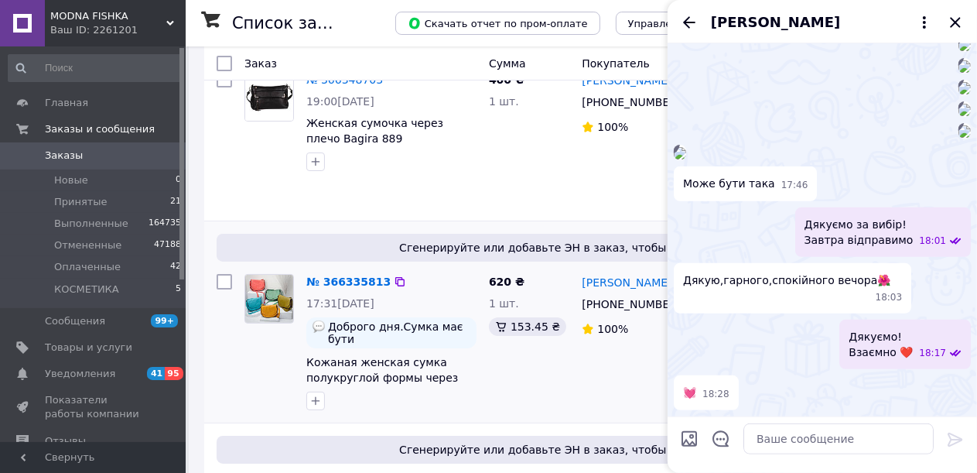
click at [429, 279] on div "№ 366335813 17:31, 12.10.2025 Доброго дня.Сумка має бути коричнева,зв'язок,в ра…" at bounding box center [391, 342] width 183 height 149
drag, startPoint x: 361, startPoint y: 266, endPoint x: 941, endPoint y: 40, distance: 622.1
click at [952, 23] on icon "Закрыть" at bounding box center [955, 22] width 19 height 19
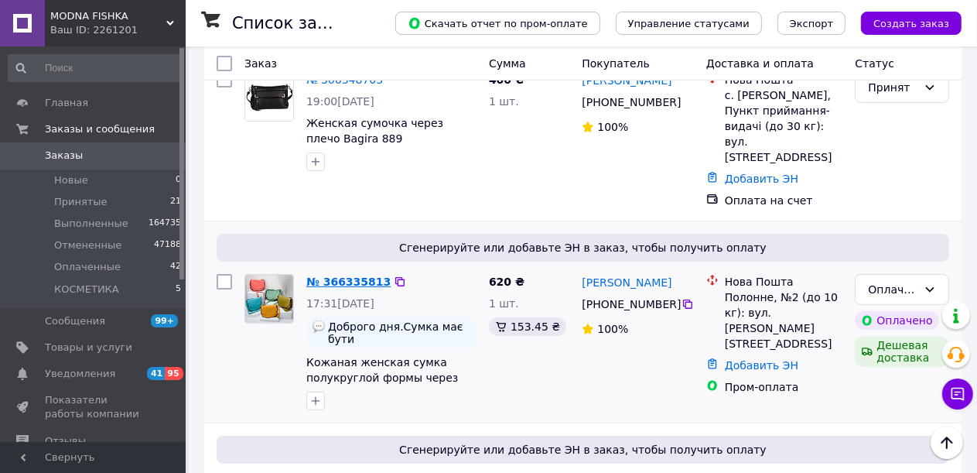
drag, startPoint x: 334, startPoint y: 275, endPoint x: 322, endPoint y: 265, distance: 16.5
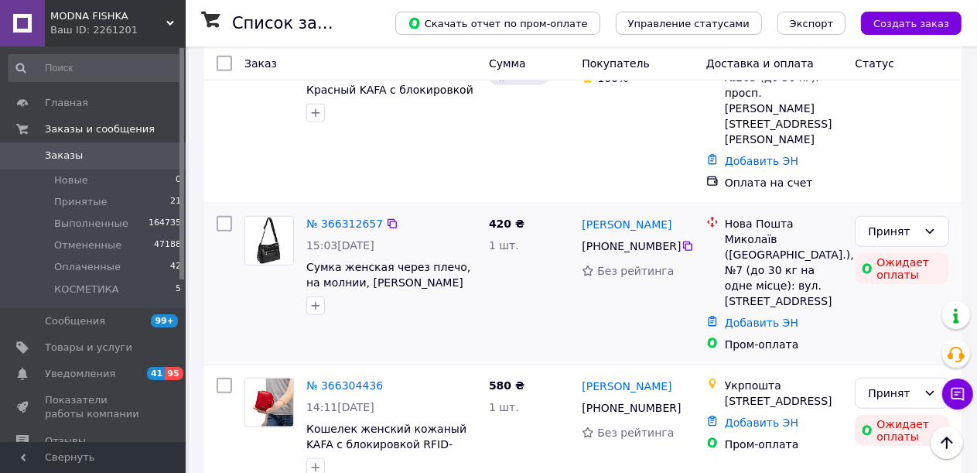
scroll to position [1065, 0]
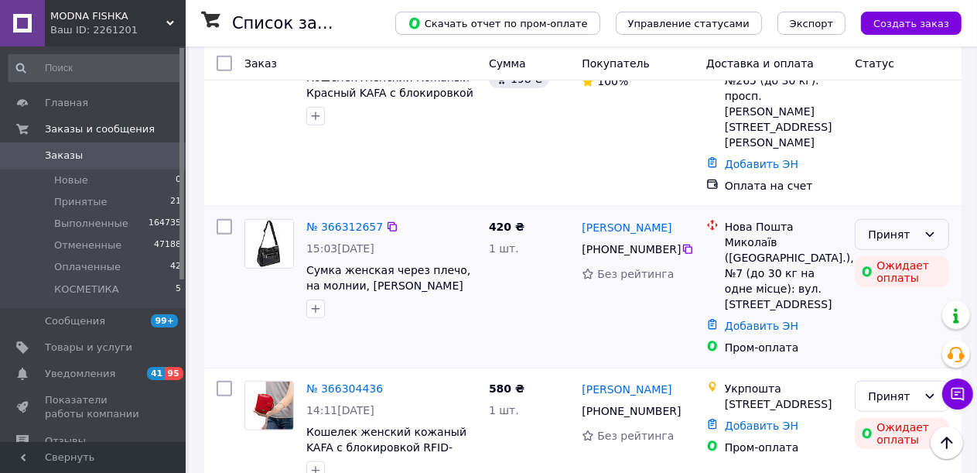
click at [876, 226] on div "Принят" at bounding box center [893, 234] width 50 height 17
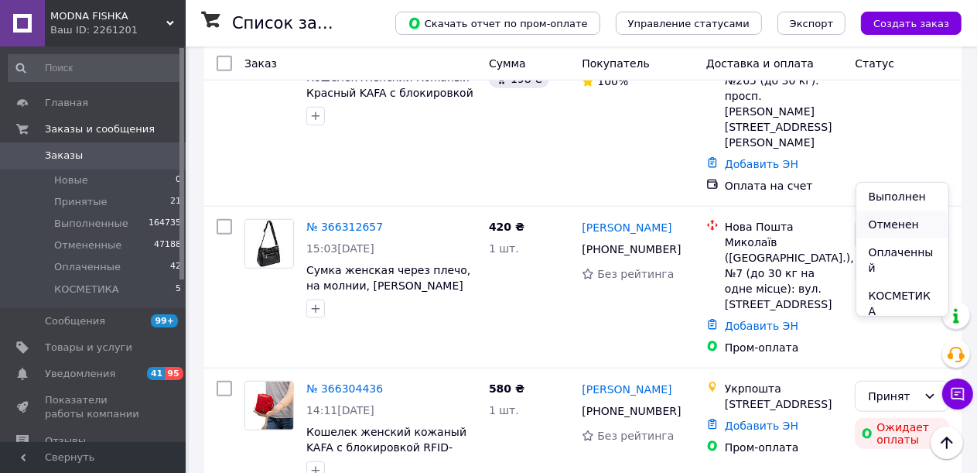
click at [877, 218] on li "Отменен" at bounding box center [903, 224] width 93 height 28
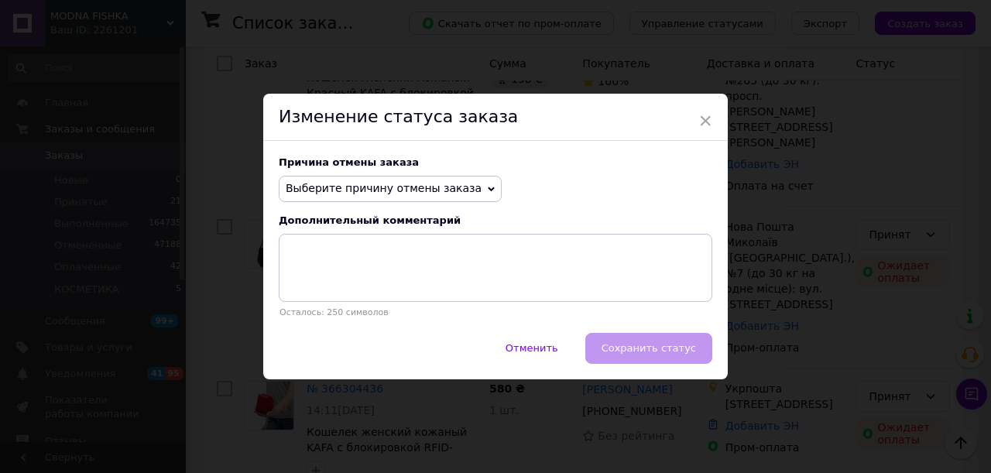
click at [344, 189] on span "Выберите причину отмены заказа" at bounding box center [384, 188] width 196 height 12
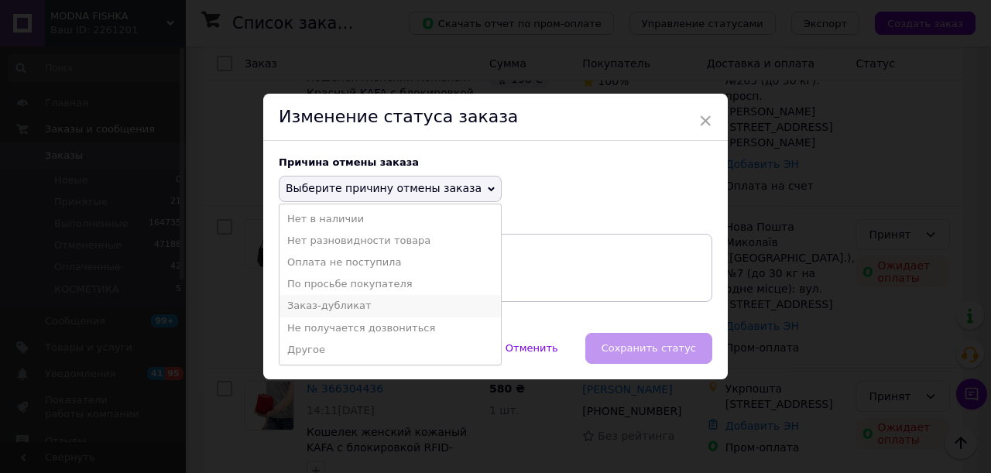
click at [332, 303] on li "Заказ-дубликат" at bounding box center [389, 306] width 221 height 22
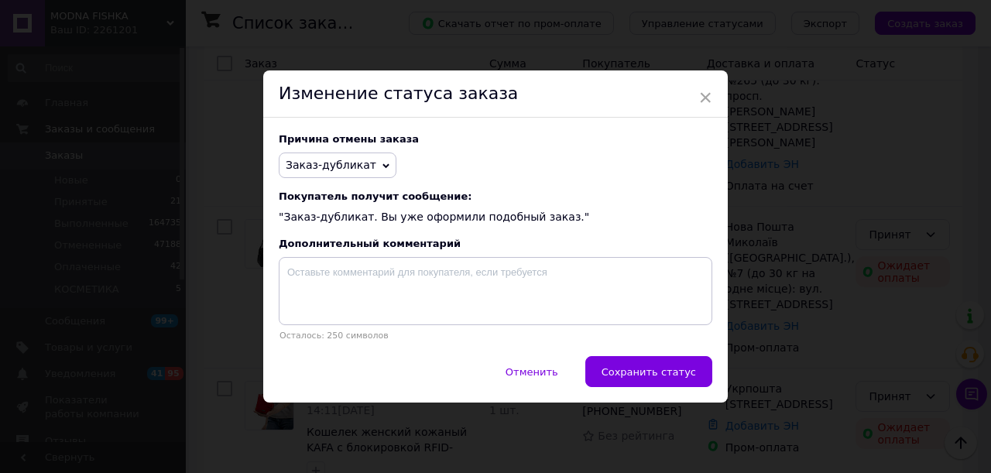
click at [677, 378] on span "Сохранить статус" at bounding box center [648, 372] width 94 height 12
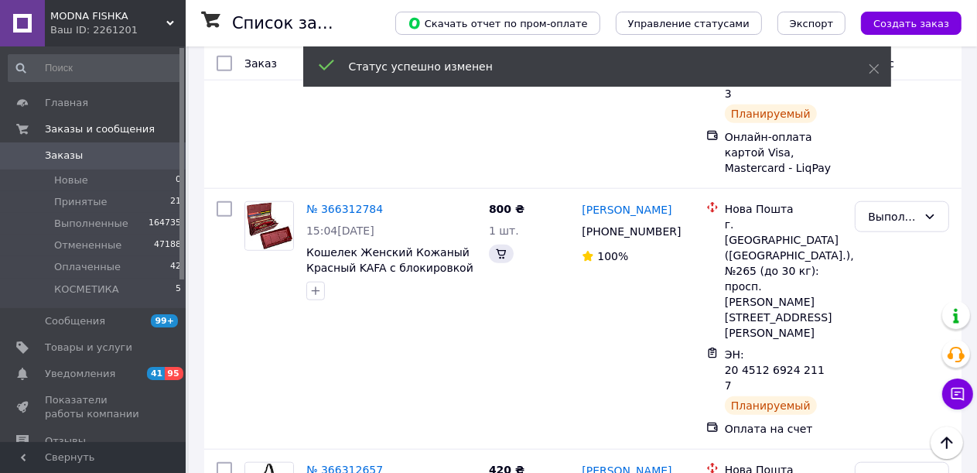
scroll to position [1408, 0]
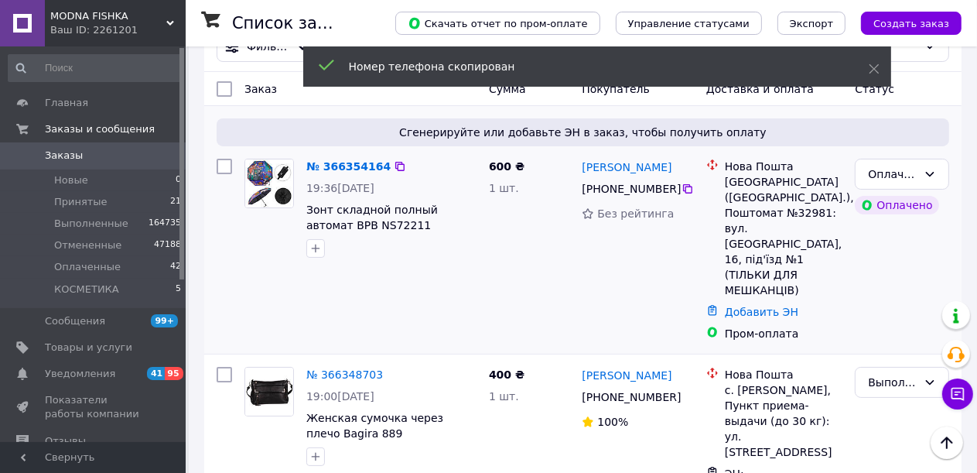
scroll to position [0, 0]
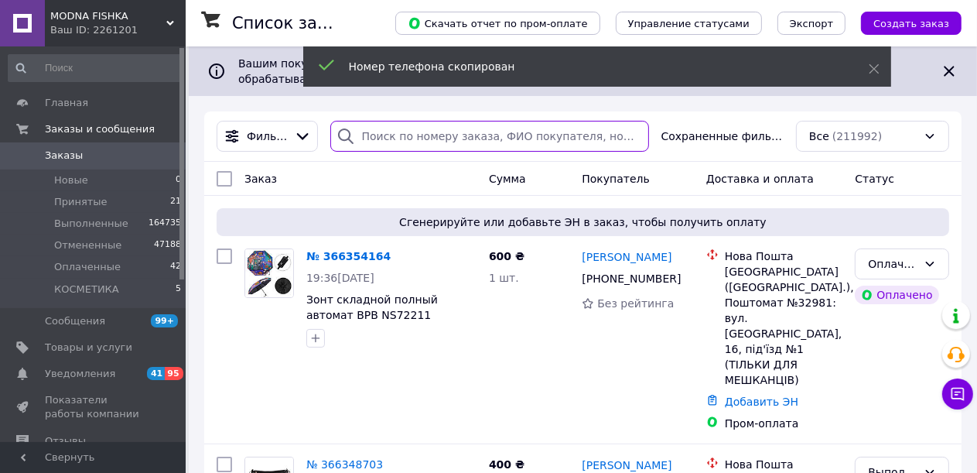
paste input "+380675862163"
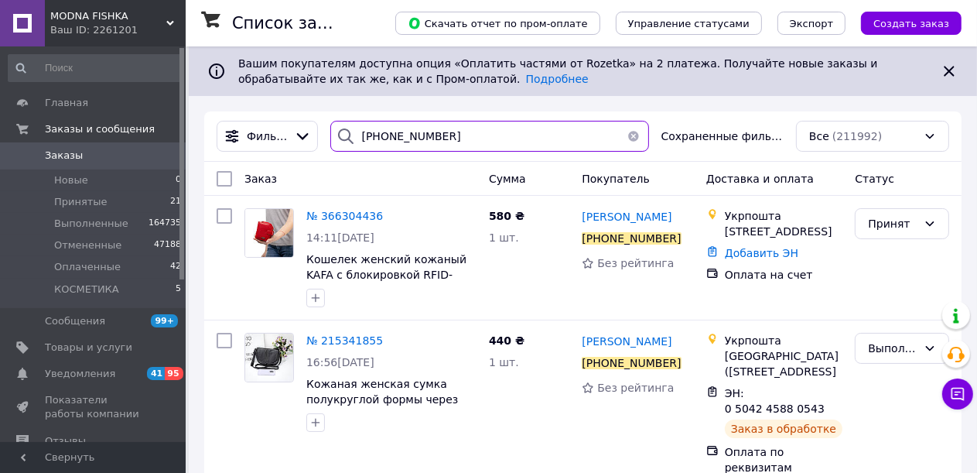
type input "+380675862163"
click at [638, 139] on button "button" at bounding box center [633, 136] width 31 height 31
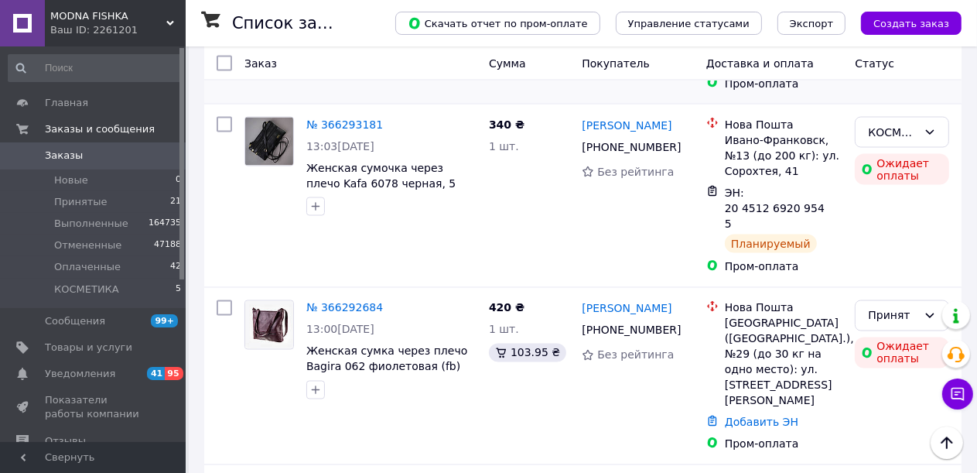
scroll to position [2244, 0]
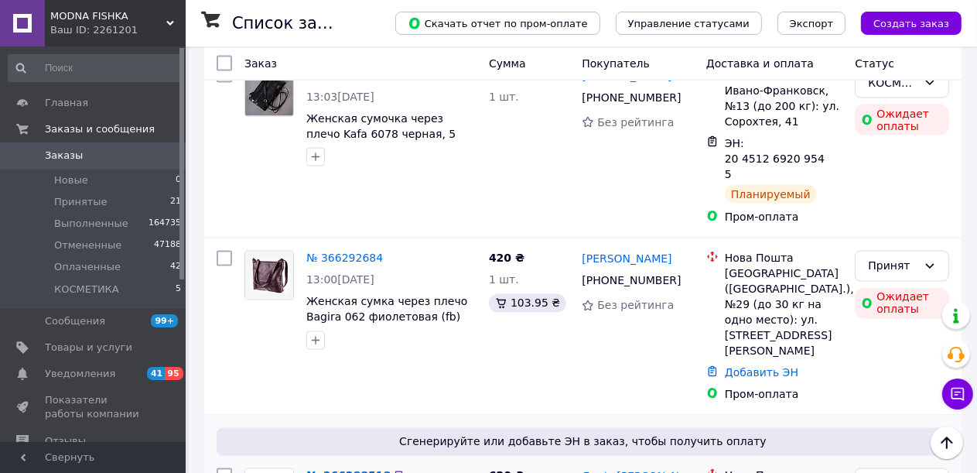
drag, startPoint x: 990, startPoint y: 94, endPoint x: 371, endPoint y: 193, distance: 627.0
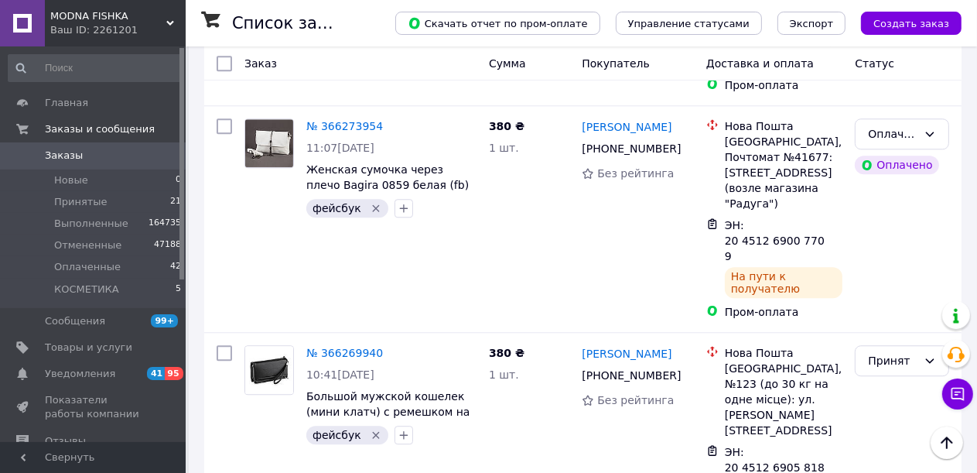
scroll to position [3325, 0]
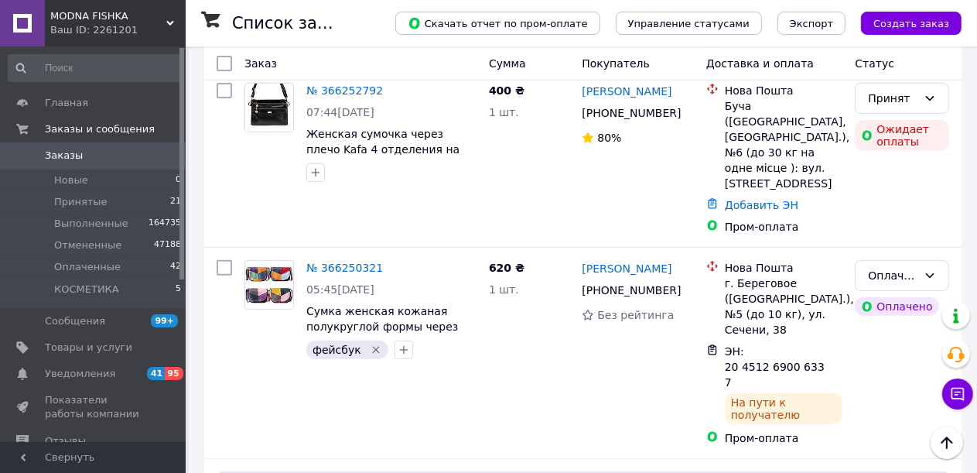
scroll to position [464, 0]
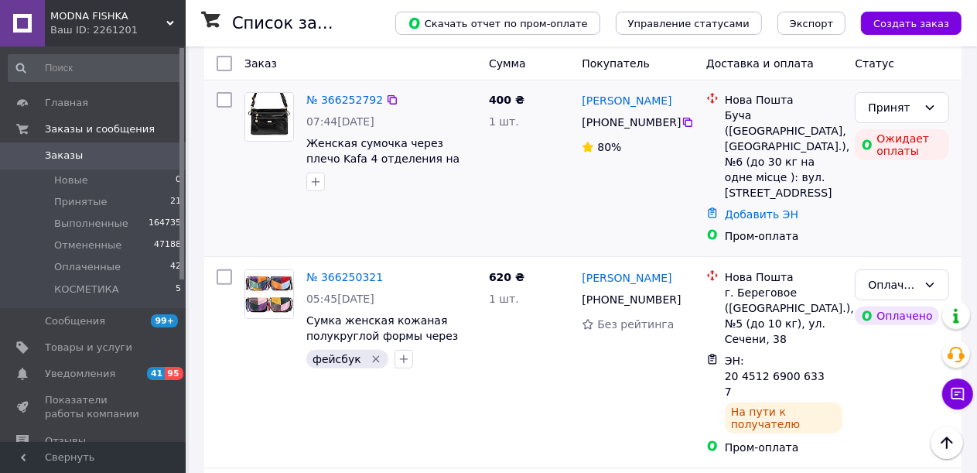
drag, startPoint x: 679, startPoint y: 91, endPoint x: 669, endPoint y: 94, distance: 9.6
click at [683, 118] on icon at bounding box center [687, 122] width 9 height 9
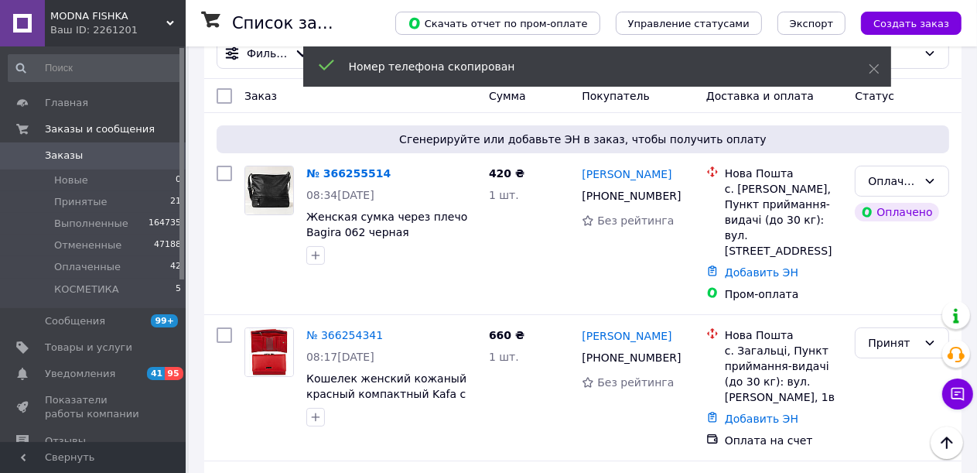
scroll to position [0, 0]
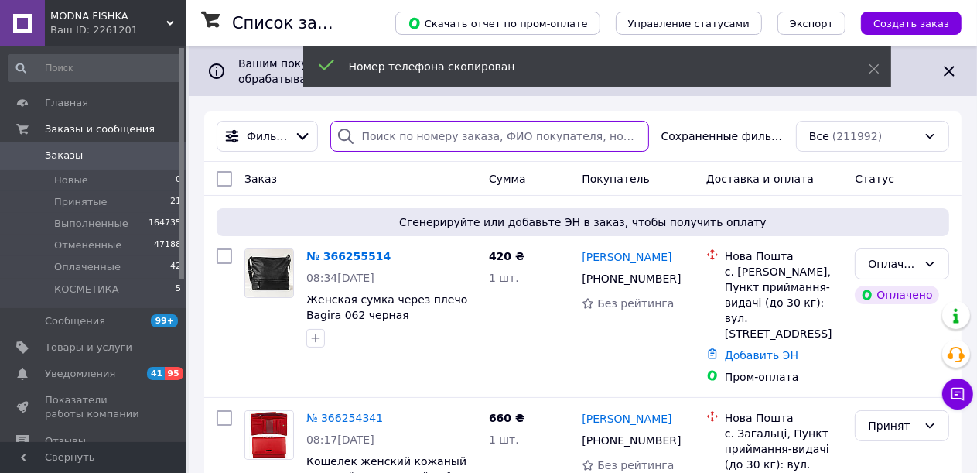
paste input "+380672203925"
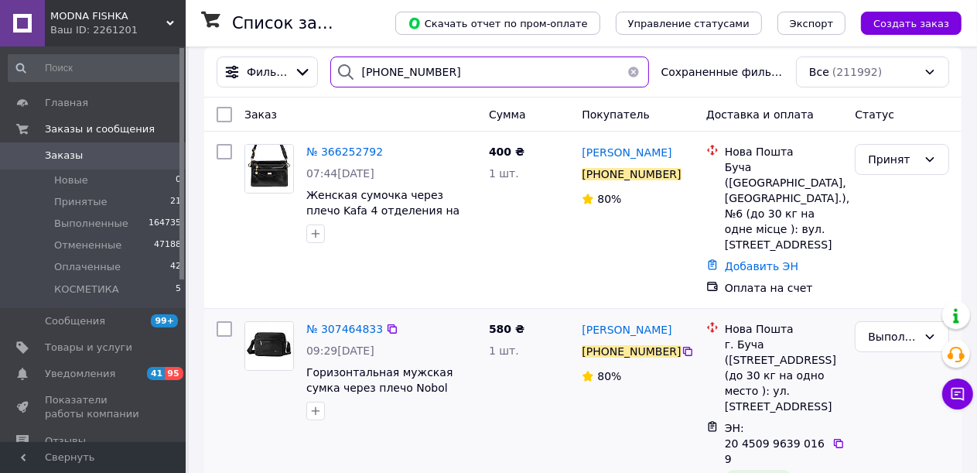
scroll to position [68, 0]
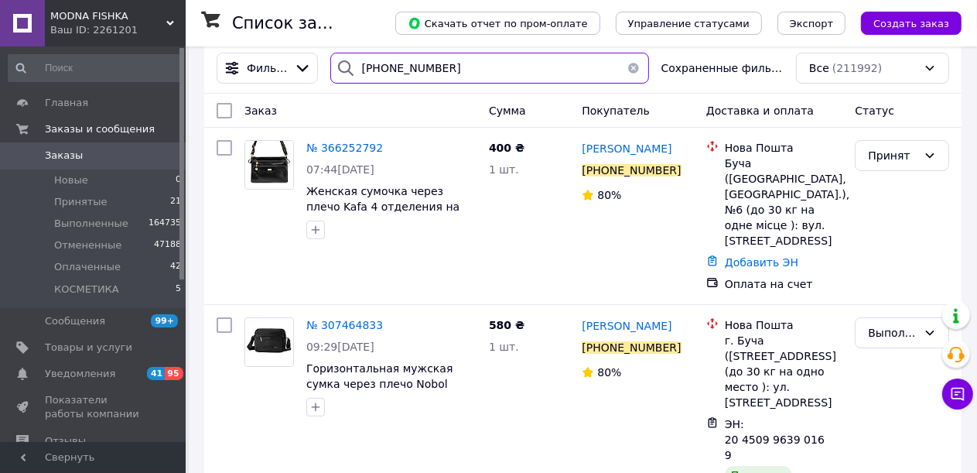
type input "[PHONE_NUMBER]"
click at [635, 68] on button "button" at bounding box center [633, 68] width 31 height 31
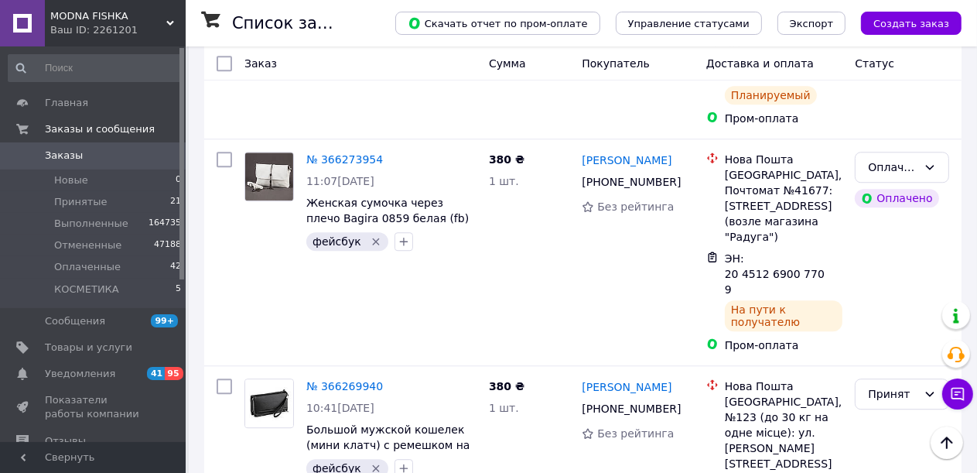
scroll to position [3450, 0]
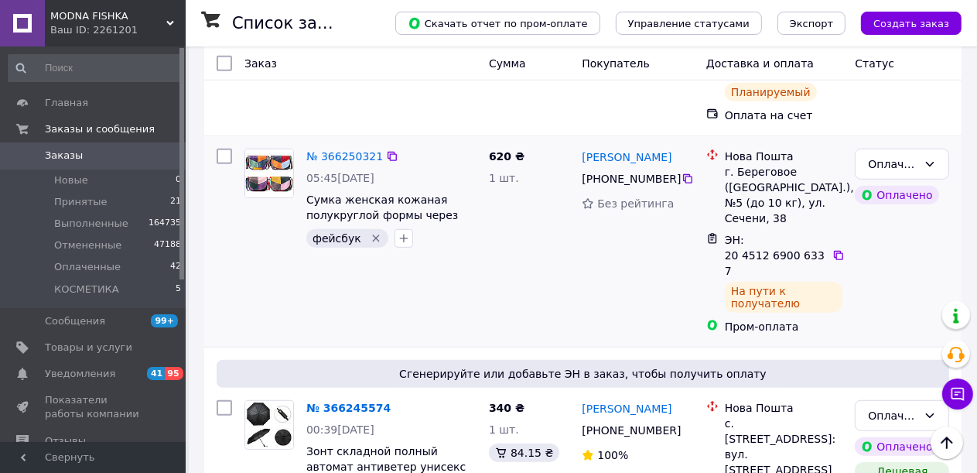
scroll to position [774, 0]
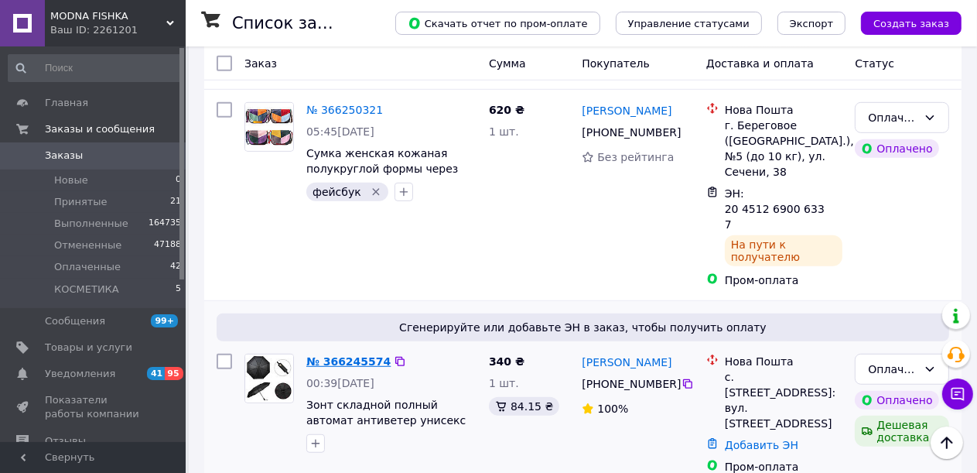
drag, startPoint x: 347, startPoint y: 231, endPoint x: 343, endPoint y: 241, distance: 10.8
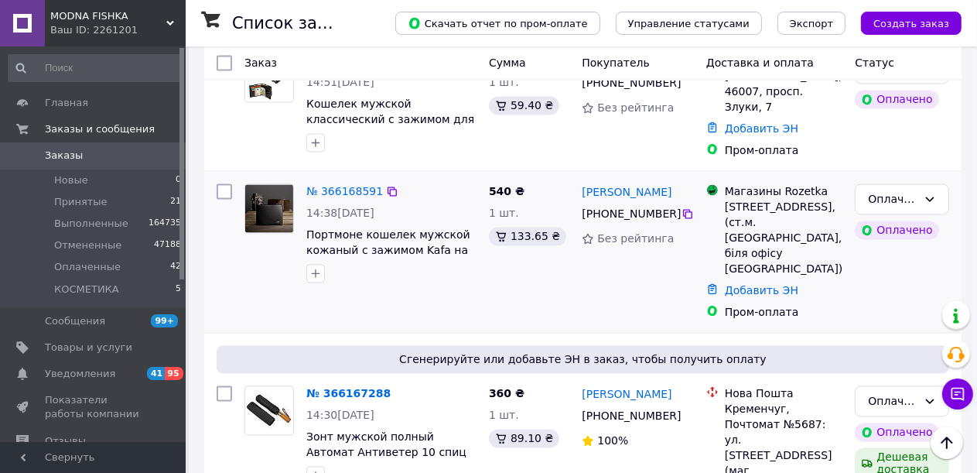
scroll to position [2399, 0]
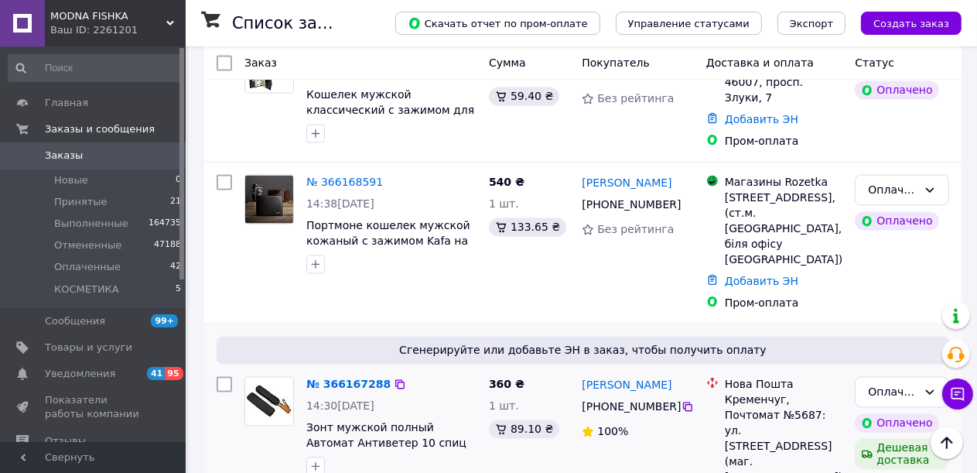
click at [362, 371] on div "№ 366167288 14:30, 11.10.2025 Зонт мужской полный Автомат Антиветер 10 спиц Yuz…" at bounding box center [360, 453] width 245 height 164
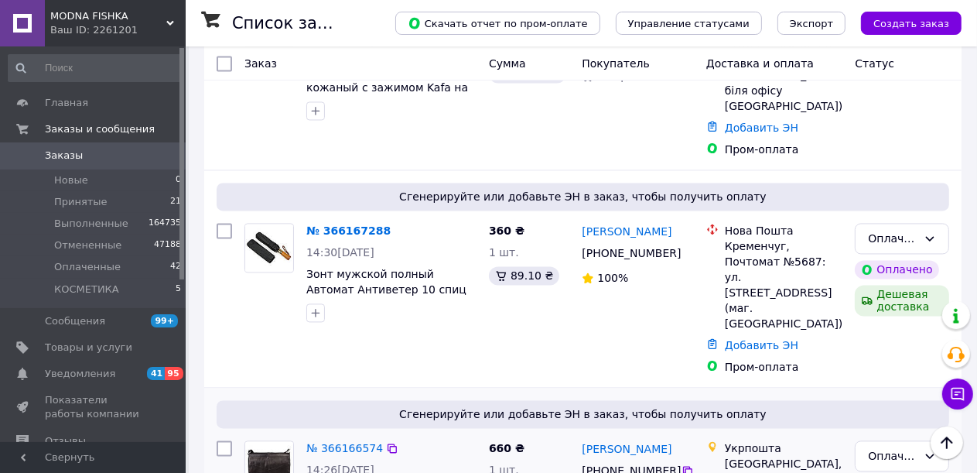
scroll to position [2554, 0]
drag, startPoint x: 87, startPoint y: 181, endPoint x: 91, endPoint y: 166, distance: 15.2
click at [87, 179] on li "Новые 0" at bounding box center [95, 180] width 190 height 22
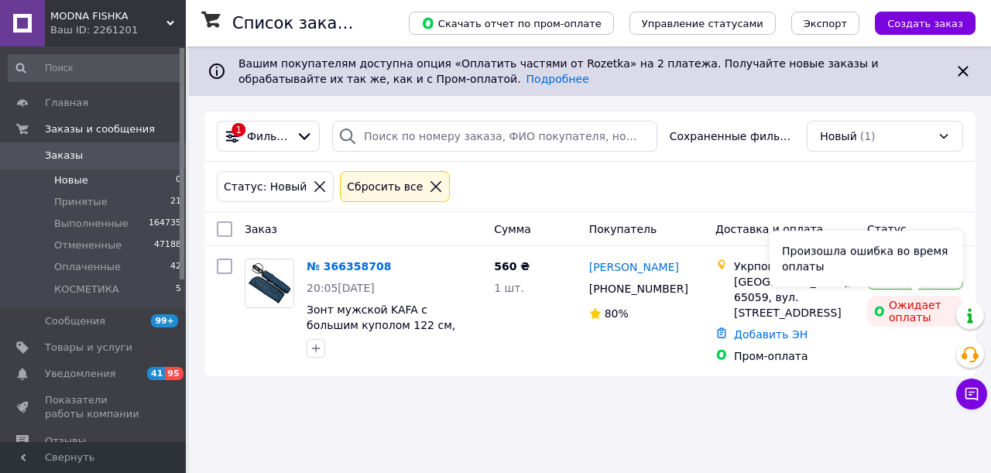
click at [929, 277] on div "Произошла ошибка во время оплаты" at bounding box center [865, 259] width 193 height 56
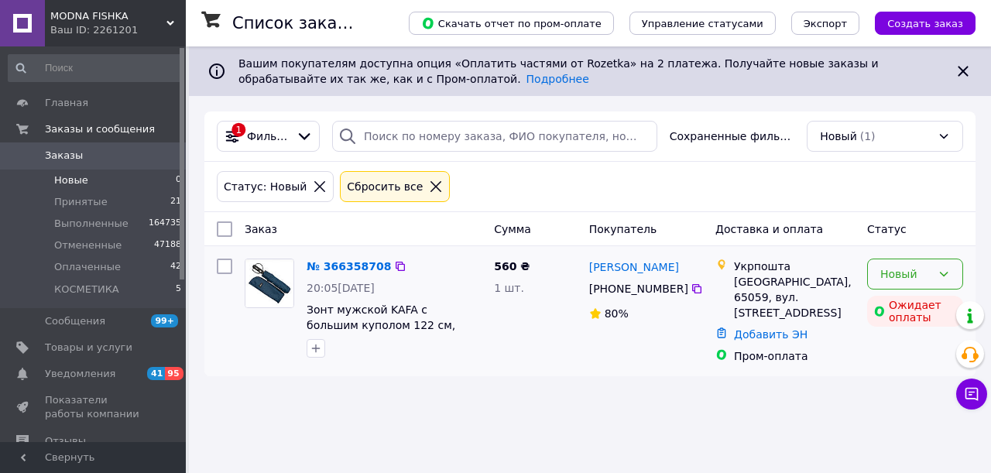
click at [941, 271] on icon at bounding box center [943, 274] width 12 height 12
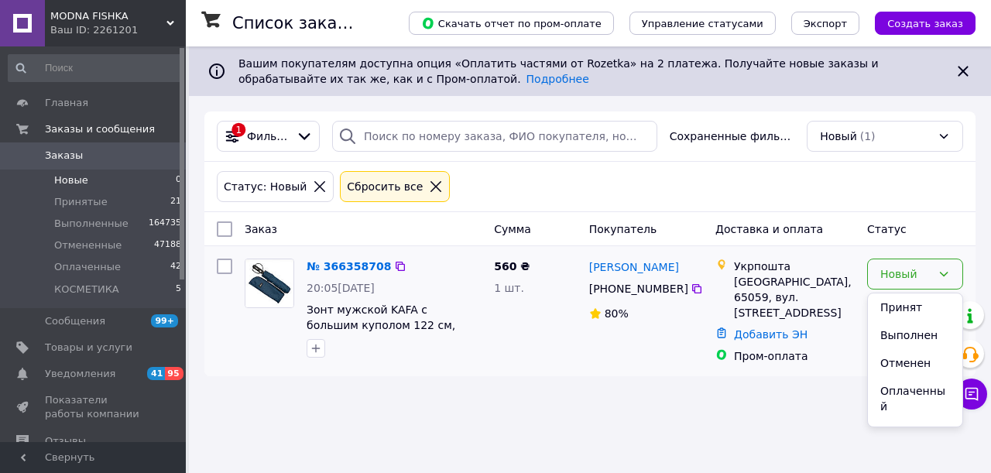
drag, startPoint x: 932, startPoint y: 303, endPoint x: 858, endPoint y: 285, distance: 75.8
click at [932, 303] on li "Принят" at bounding box center [915, 307] width 94 height 28
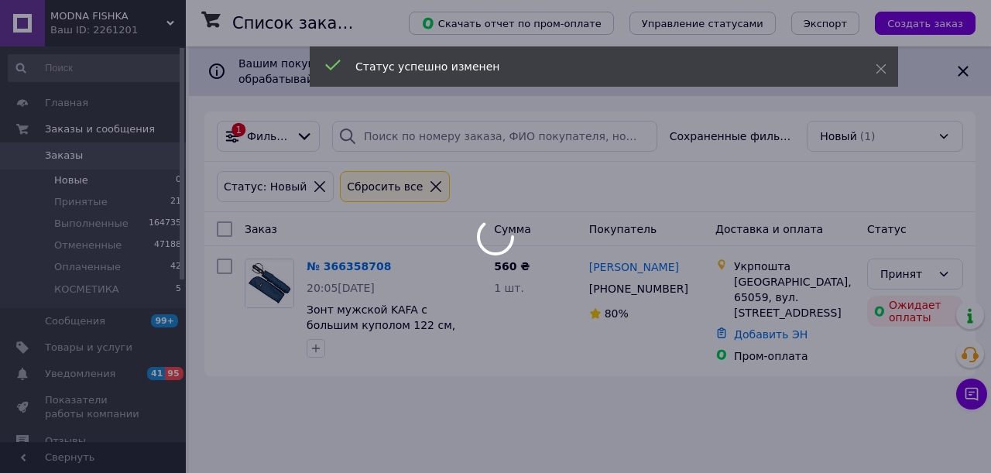
click at [429, 187] on icon at bounding box center [436, 187] width 14 height 14
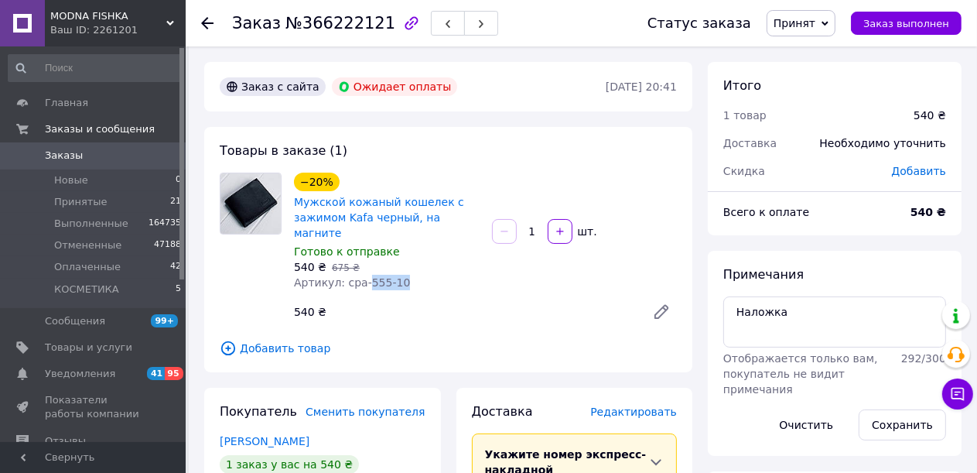
drag, startPoint x: 397, startPoint y: 271, endPoint x: 359, endPoint y: 271, distance: 37.9
click at [359, 275] on div "Артикул: cpa-555-10" at bounding box center [387, 282] width 186 height 15
copy span "555-10"
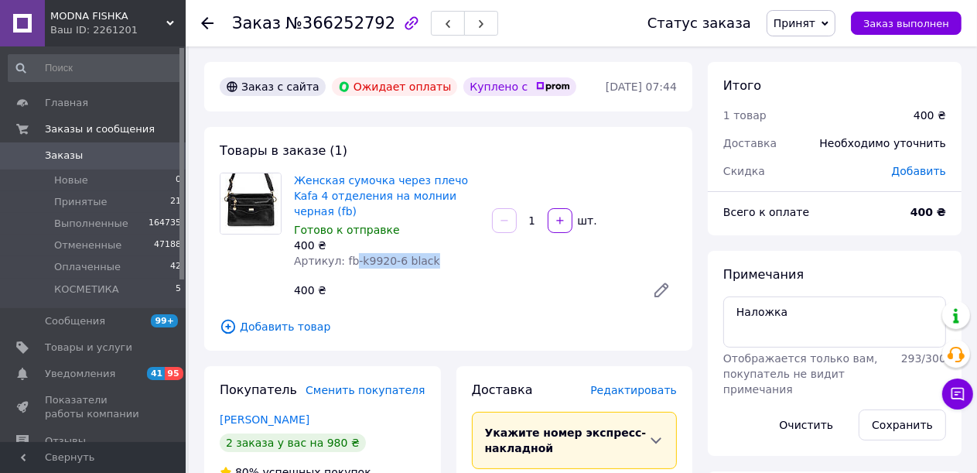
drag, startPoint x: 433, startPoint y: 248, endPoint x: 350, endPoint y: 248, distance: 83.6
click at [350, 253] on div "Артикул: fb-k9920-6 black" at bounding box center [387, 260] width 186 height 15
copy span "-k9920-6 black"
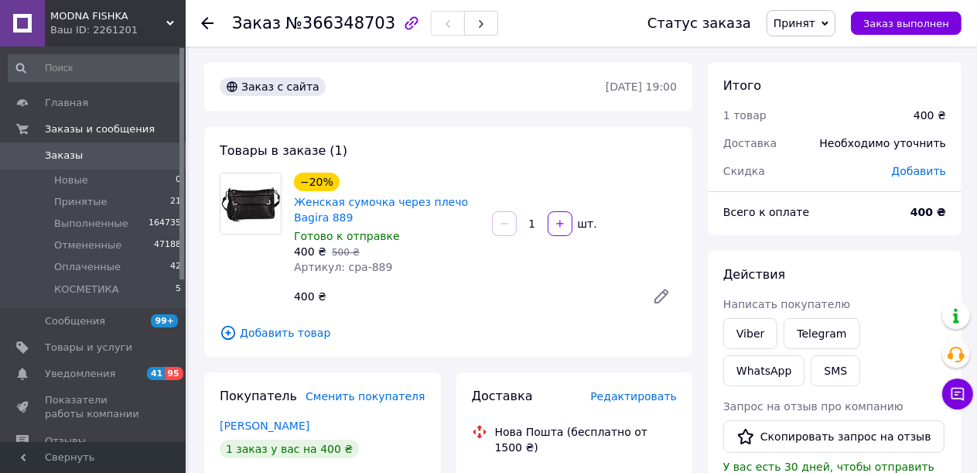
click at [644, 402] on span "Редактировать" at bounding box center [633, 396] width 87 height 12
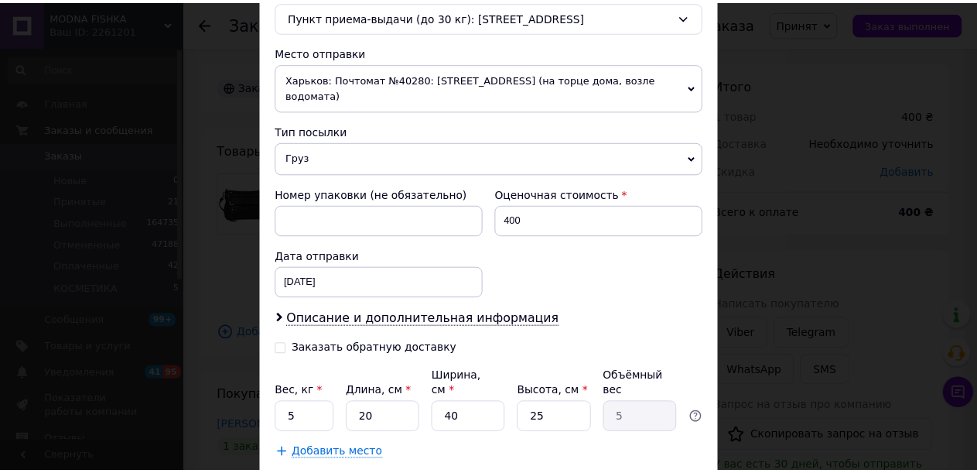
scroll to position [578, 0]
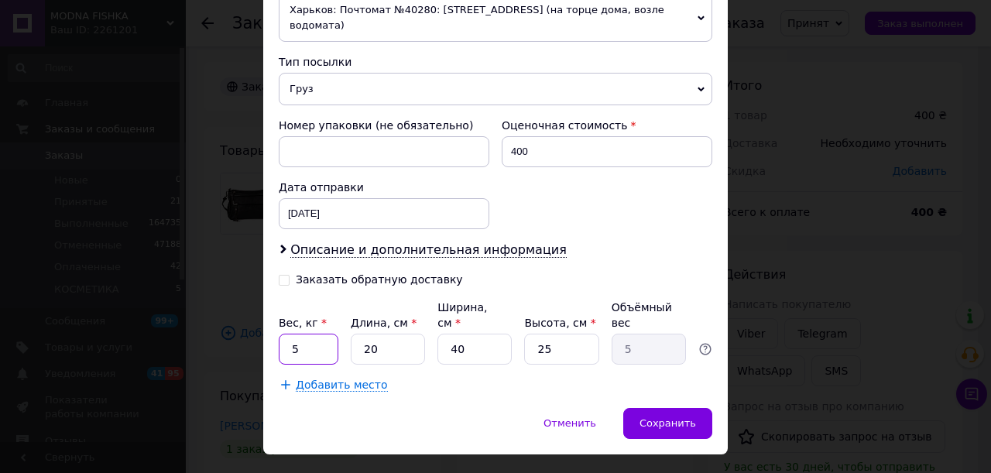
drag, startPoint x: 298, startPoint y: 315, endPoint x: 280, endPoint y: 315, distance: 17.8
click at [280, 334] on input "5" at bounding box center [309, 349] width 60 height 31
type input "1"
drag, startPoint x: 383, startPoint y: 318, endPoint x: 355, endPoint y: 314, distance: 28.1
click at [355, 334] on input "20" at bounding box center [388, 349] width 74 height 31
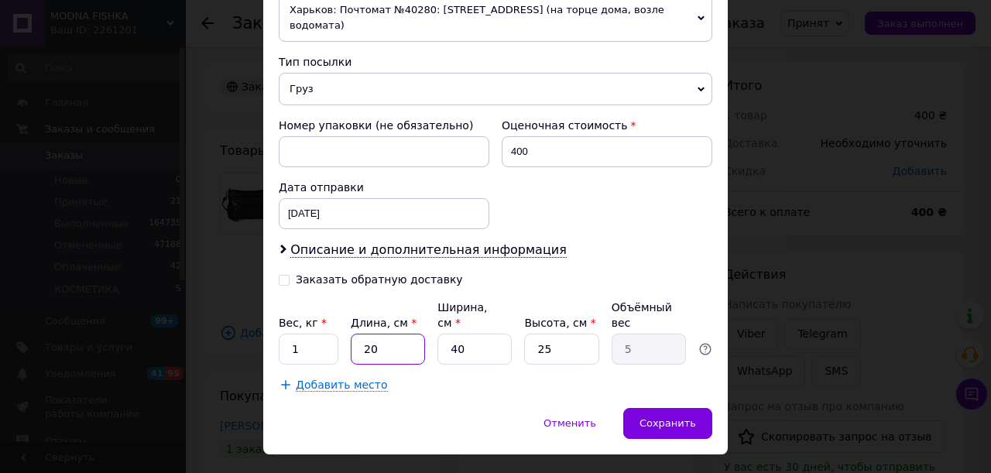
type input "2"
type input "0.5"
type input "25"
type input "6.25"
type input "25"
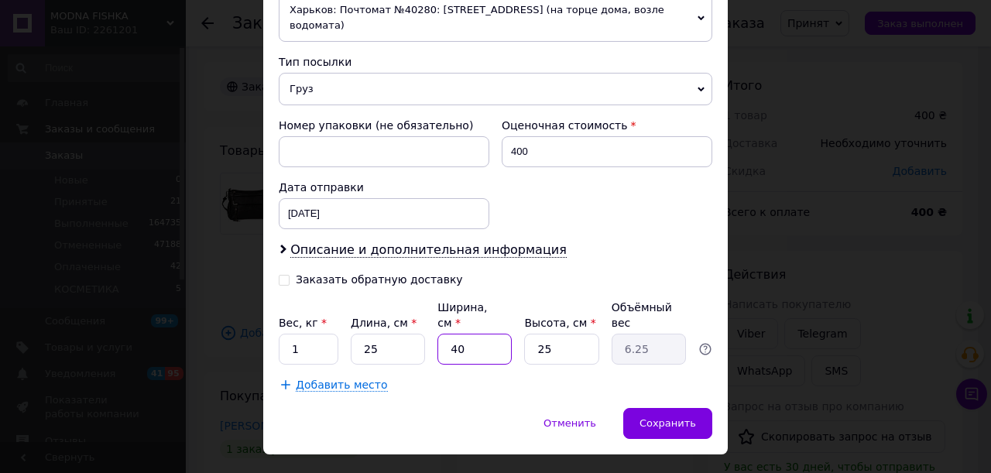
drag, startPoint x: 467, startPoint y: 315, endPoint x: 443, endPoint y: 313, distance: 23.3
click at [443, 334] on input "40" at bounding box center [474, 349] width 74 height 31
type input "2"
type input "0.31"
type input "20"
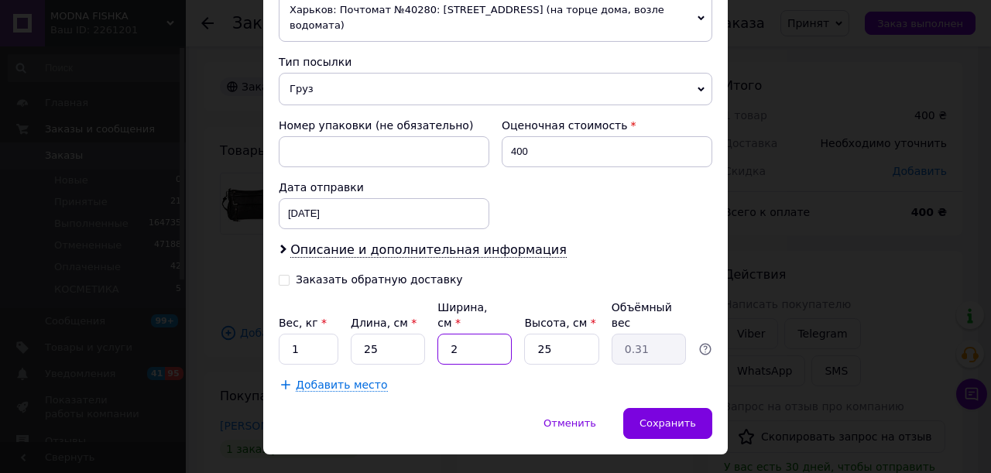
type input "3.13"
type input "20"
drag, startPoint x: 557, startPoint y: 318, endPoint x: 505, endPoint y: 319, distance: 52.6
click at [505, 319] on div "Вес, кг * 1 Длина, см * 25 Ширина, см * 20 Высота, см * 25 Объёмный вес 3.13" at bounding box center [495, 331] width 433 height 65
type input "5"
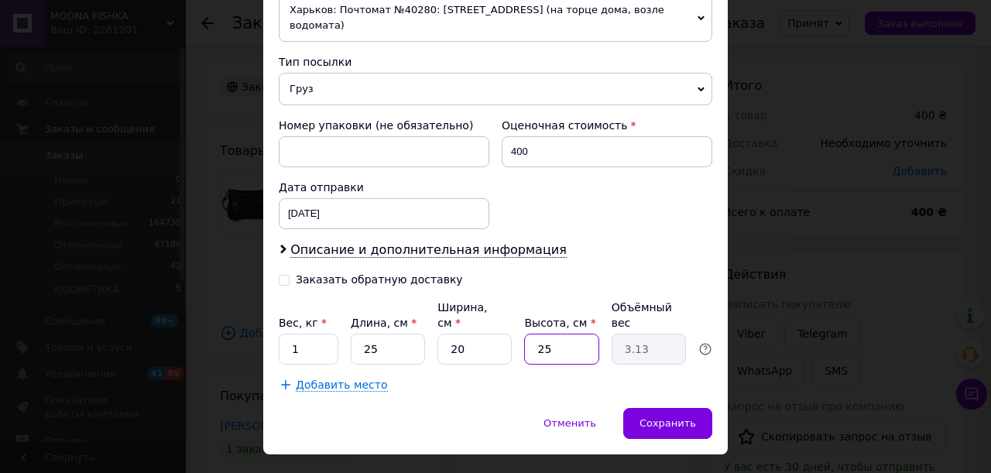
type input "0.63"
type input "5"
click at [656, 417] on span "Сохранить" at bounding box center [667, 423] width 56 height 12
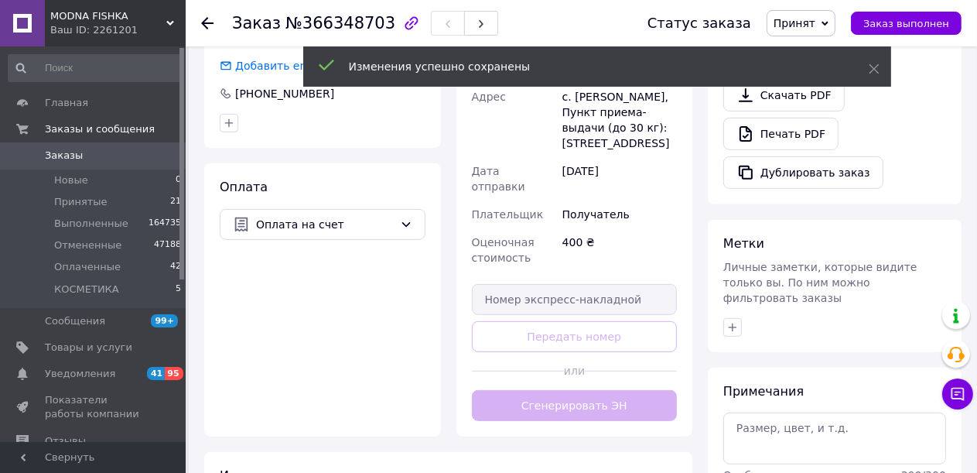
scroll to position [464, 0]
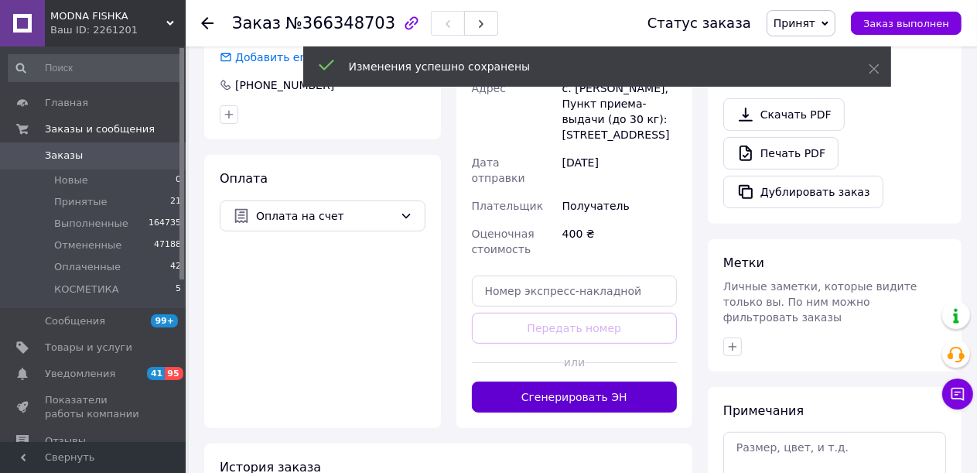
click at [614, 382] on button "Сгенерировать ЭН" at bounding box center [575, 397] width 206 height 31
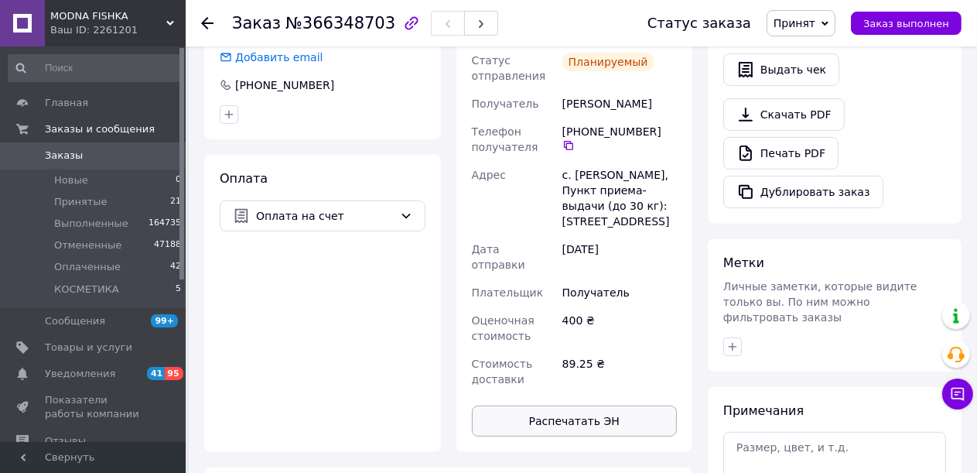
click at [562, 406] on button "Распечатать ЭН" at bounding box center [575, 421] width 206 height 31
click at [566, 406] on button "Распечатать ЭН" at bounding box center [575, 421] width 206 height 31
click at [948, 27] on span "Заказ выполнен" at bounding box center [907, 24] width 86 height 12
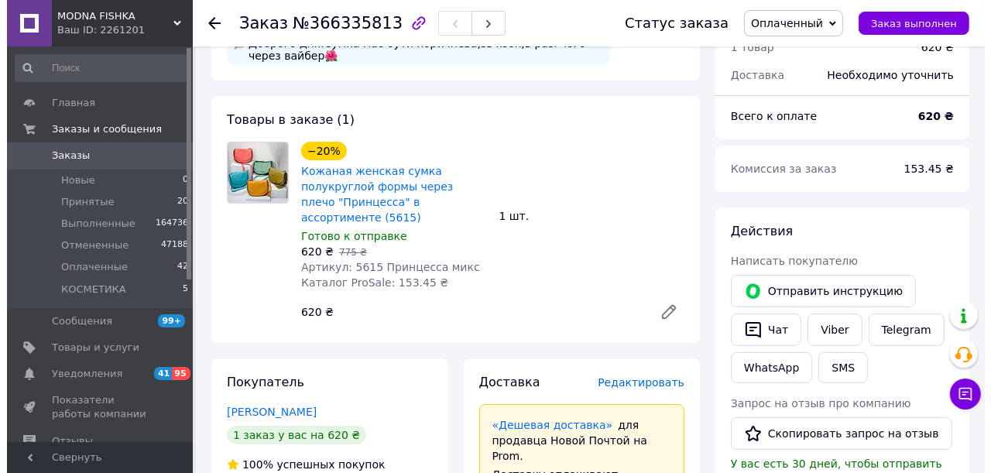
scroll to position [155, 0]
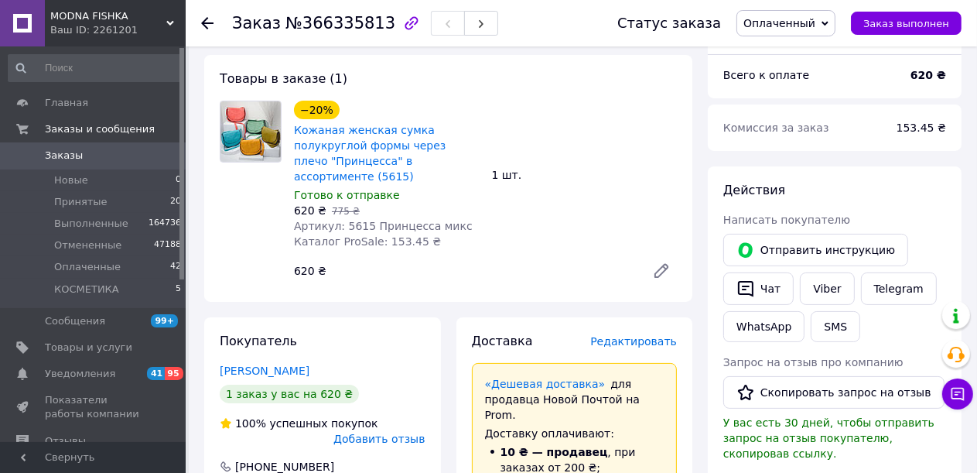
click at [642, 335] on span "Редактировать" at bounding box center [633, 341] width 87 height 12
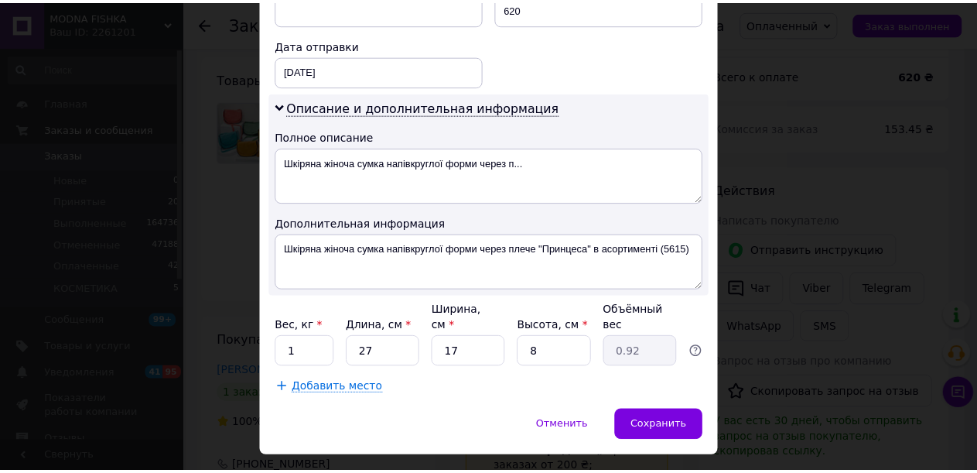
scroll to position [723, 0]
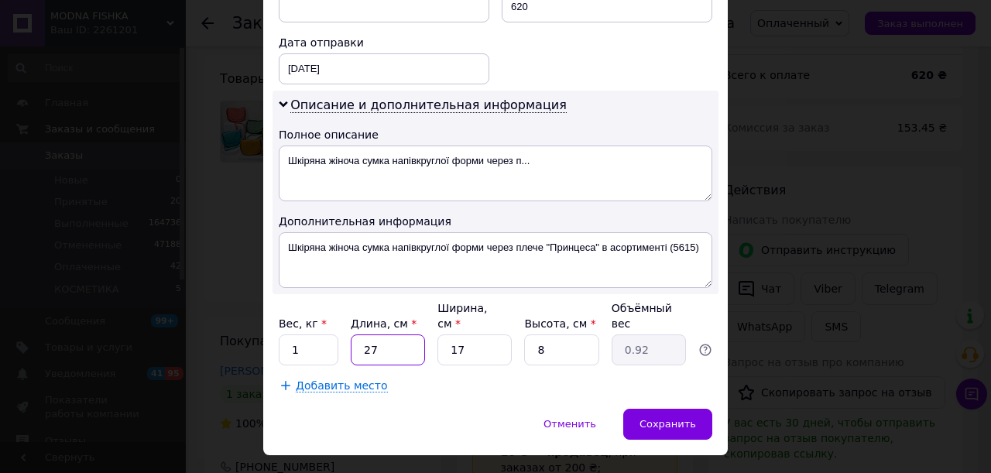
click at [378, 334] on input "27" at bounding box center [388, 349] width 74 height 31
drag, startPoint x: 382, startPoint y: 316, endPoint x: 354, endPoint y: 318, distance: 28.7
click at [358, 334] on input "27" at bounding box center [388, 349] width 74 height 31
type input "2"
type input "0.1"
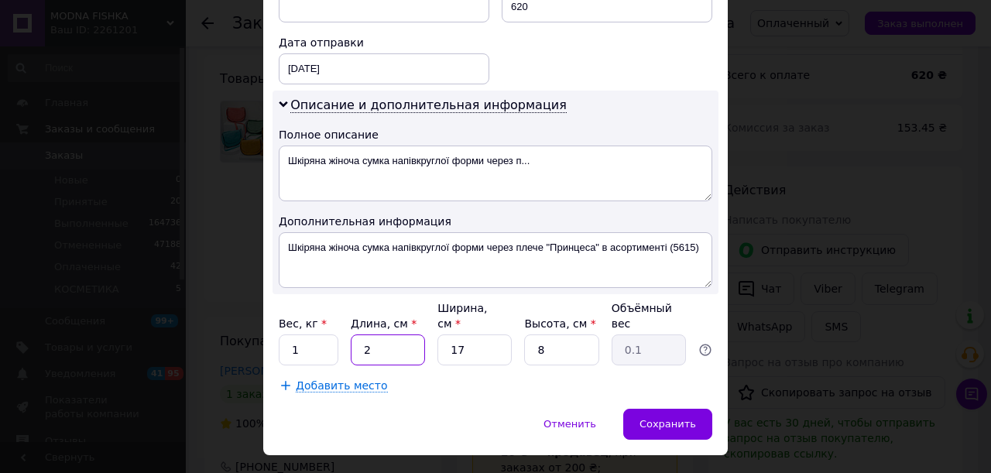
type input "25"
type input "0.85"
type input "25"
drag, startPoint x: 461, startPoint y: 311, endPoint x: 419, endPoint y: 311, distance: 42.6
click at [419, 311] on div "Вес, кг * 1 Длина, см * 25 Ширина, см * 17 Высота, см * 8 Объёмный вес 0.85" at bounding box center [495, 332] width 433 height 65
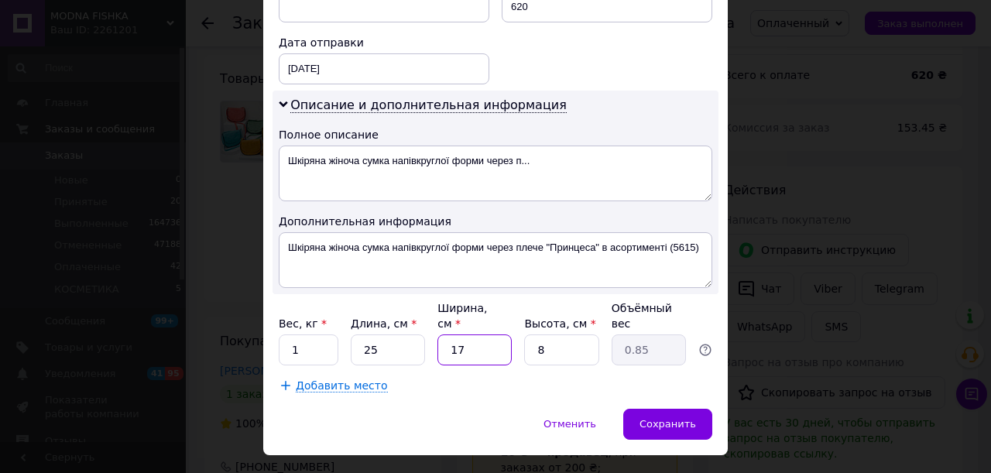
type input "2"
type input "0.1"
type input "25"
type input "1.25"
type input "25"
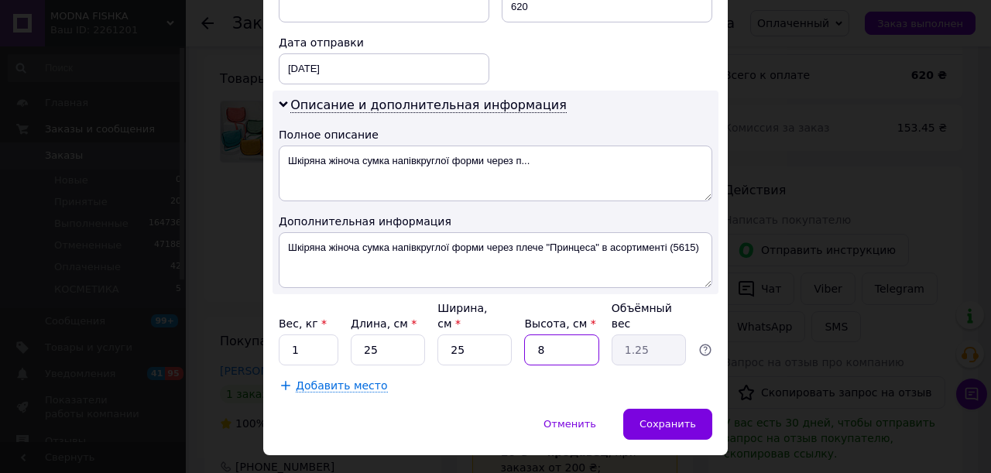
drag, startPoint x: 551, startPoint y: 314, endPoint x: 501, endPoint y: 320, distance: 49.9
click at [501, 320] on div "Вес, кг * 1 Длина, см * 25 Ширина, см * 25 Высота, см * 8 Объёмный вес 1.25" at bounding box center [495, 332] width 433 height 65
type input "5"
type input "0.78"
type input "5"
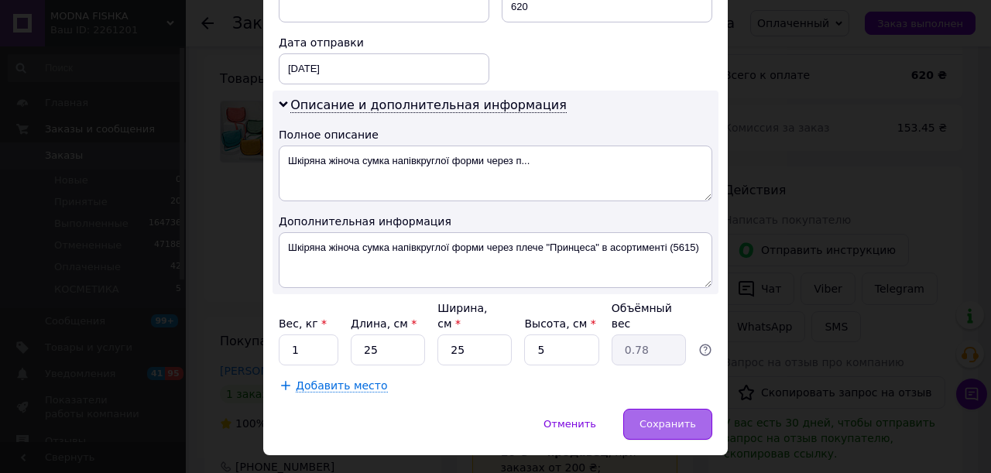
click at [652, 418] on span "Сохранить" at bounding box center [667, 424] width 56 height 12
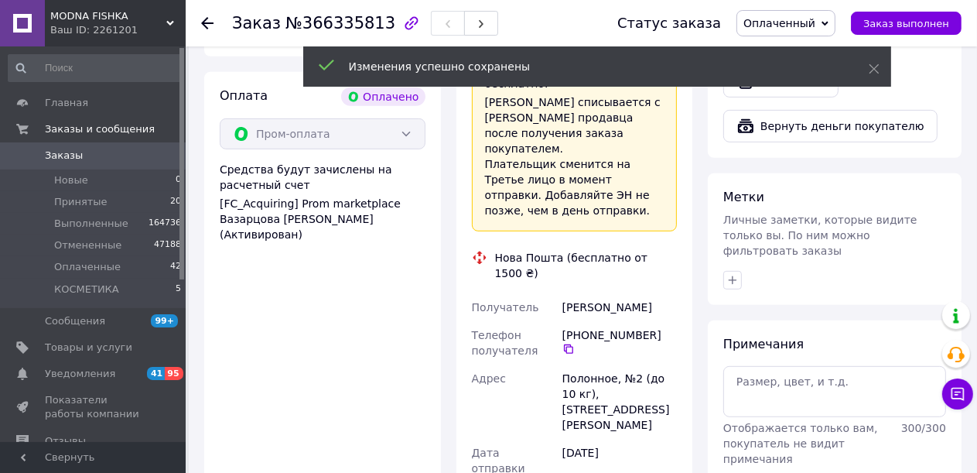
scroll to position [929, 0]
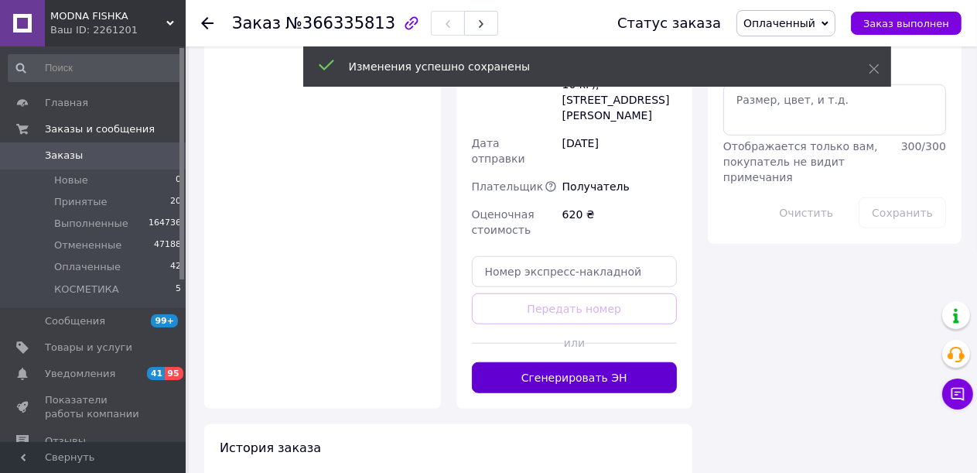
click at [554, 362] on button "Сгенерировать ЭН" at bounding box center [575, 377] width 206 height 31
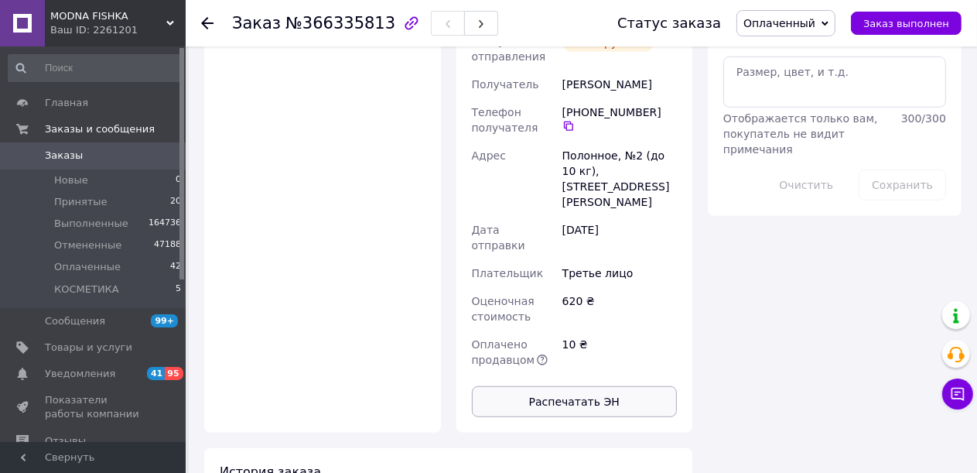
click at [563, 386] on button "Распечатать ЭН" at bounding box center [575, 401] width 206 height 31
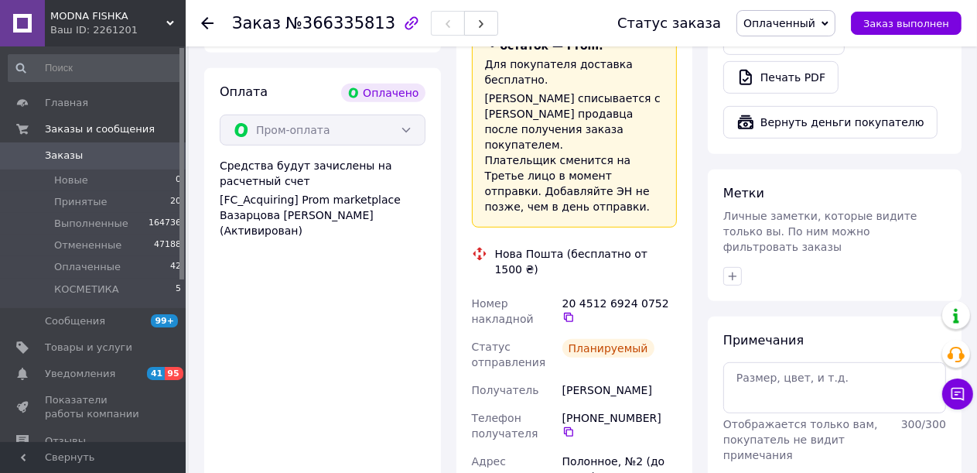
scroll to position [619, 0]
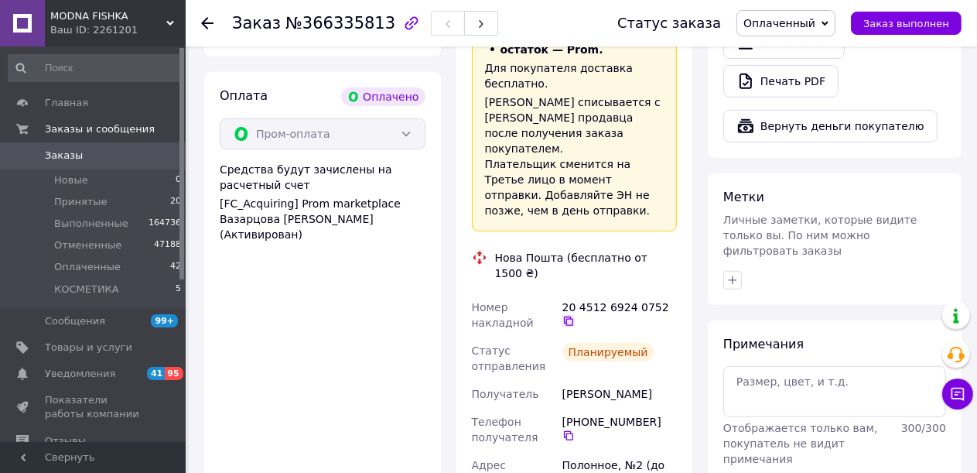
click at [575, 315] on icon at bounding box center [569, 321] width 12 height 12
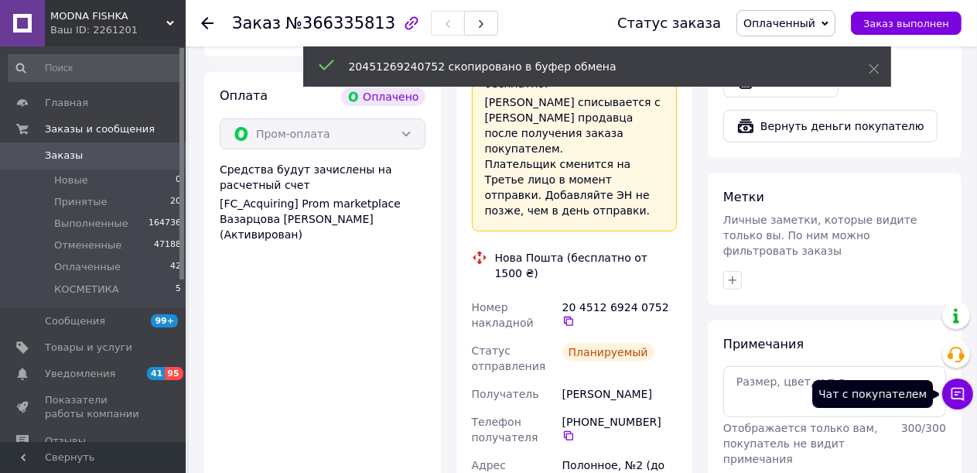
click at [961, 398] on icon at bounding box center [958, 394] width 13 height 13
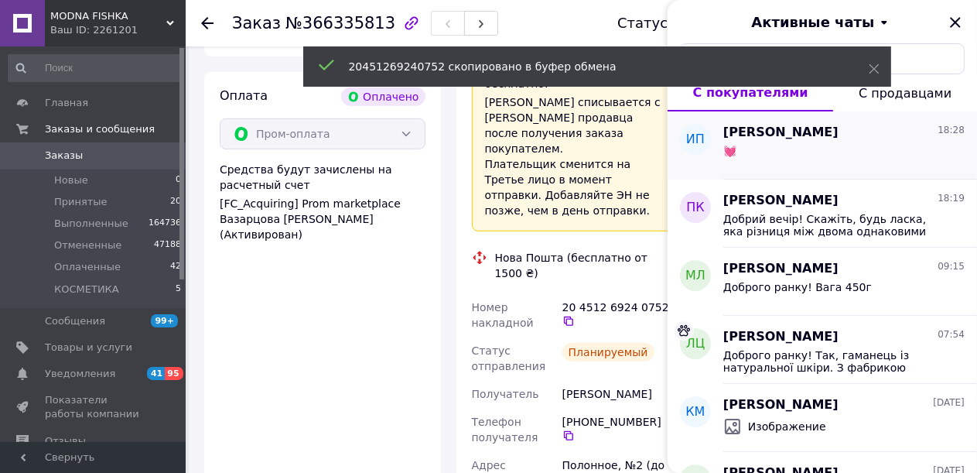
click at [775, 157] on div "💓" at bounding box center [844, 154] width 241 height 25
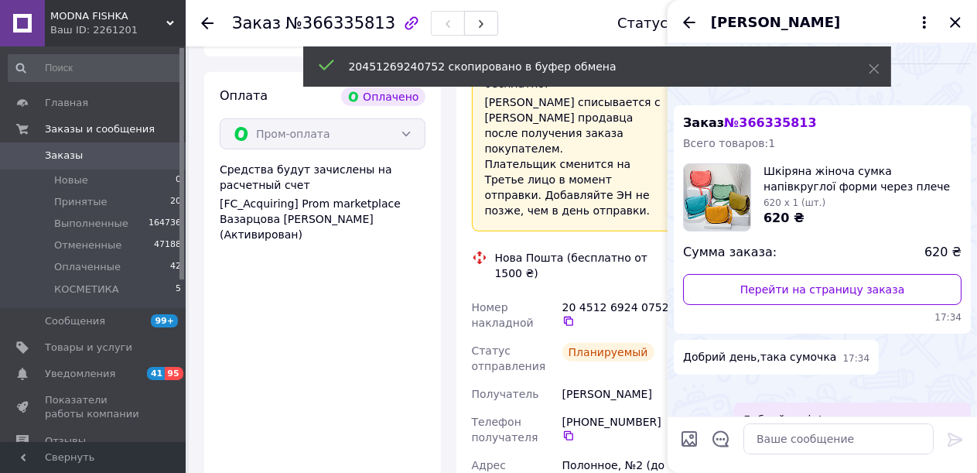
scroll to position [2143, 0]
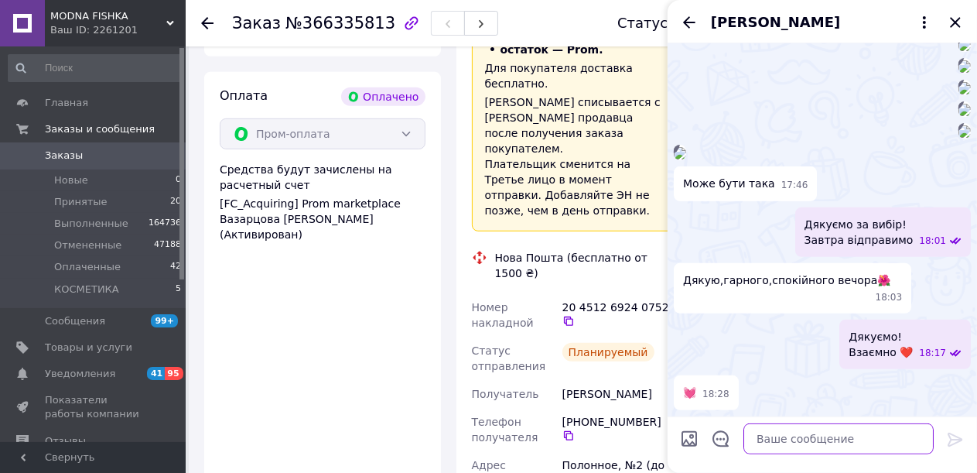
click at [789, 444] on textarea at bounding box center [839, 438] width 190 height 31
click at [789, 444] on textarea "ТТ" at bounding box center [821, 438] width 226 height 31
paste textarea "20451269240752"
type textarea "ТТН 20451269240752"
click at [948, 17] on icon "Закрыть" at bounding box center [955, 22] width 19 height 19
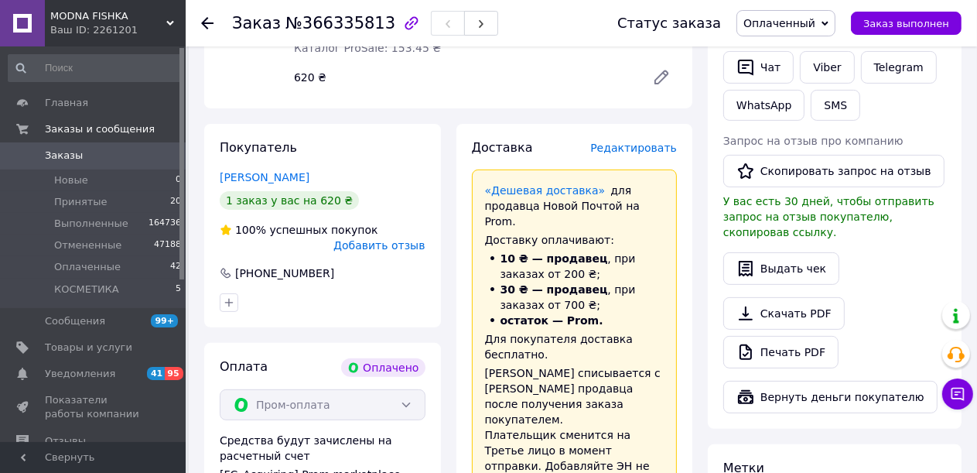
scroll to position [232, 0]
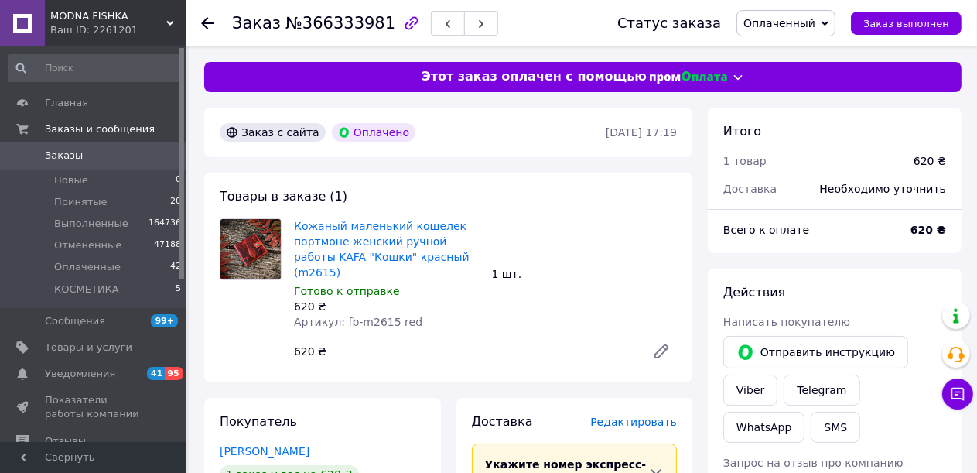
click at [669, 416] on span "Редактировать" at bounding box center [633, 422] width 87 height 12
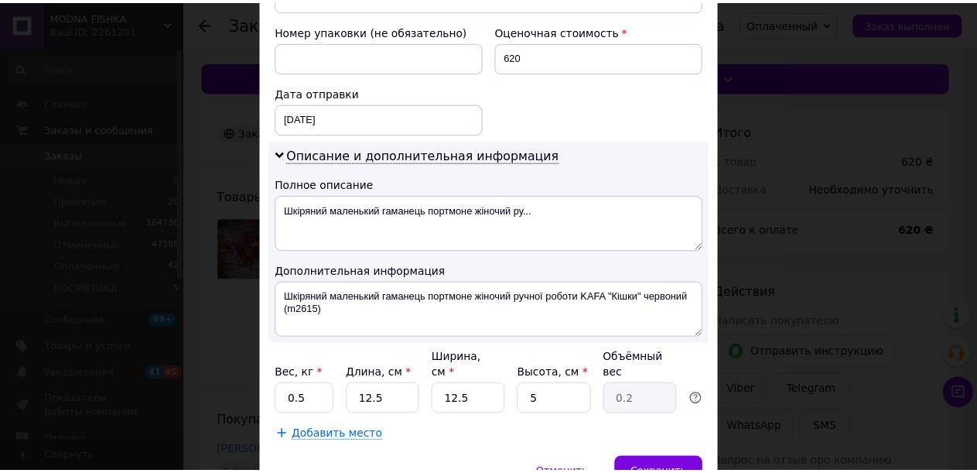
scroll to position [723, 0]
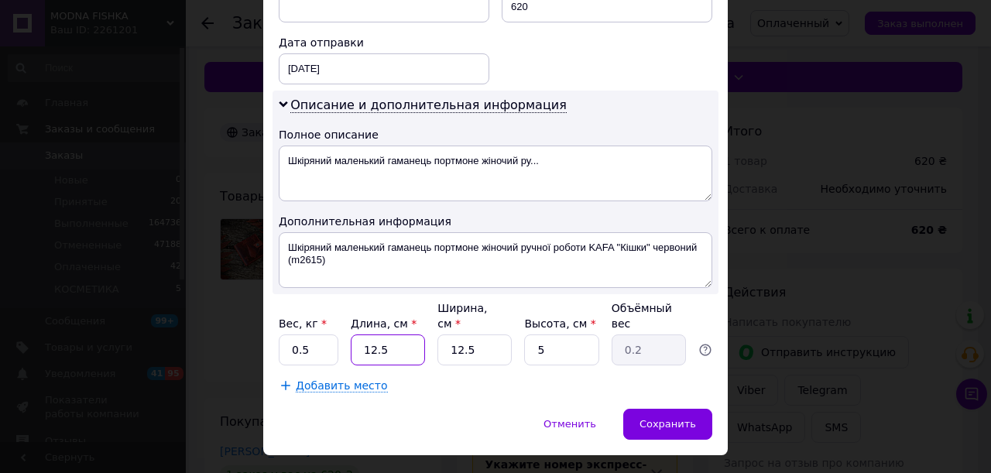
drag, startPoint x: 395, startPoint y: 323, endPoint x: 356, endPoint y: 320, distance: 39.6
click at [356, 334] on input "12.5" at bounding box center [388, 349] width 74 height 31
type input "1"
type input "0.1"
type input "15"
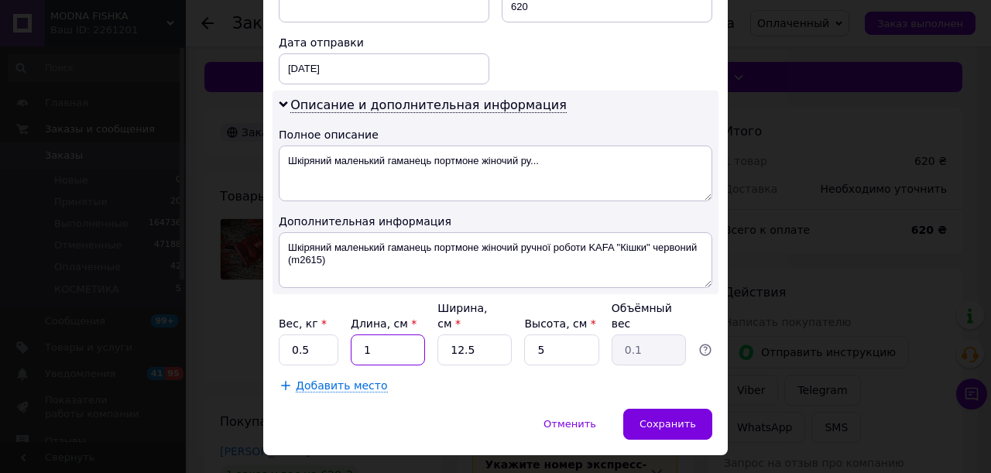
type input "0.23"
type input "15"
click at [443, 334] on input "12.5" at bounding box center [474, 349] width 74 height 31
type input "1"
type input "0.1"
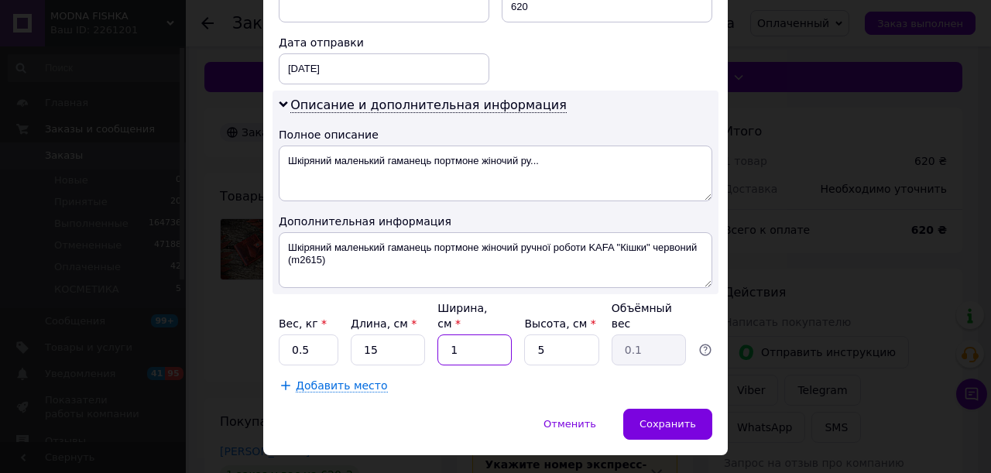
type input "15"
type input "0.28"
type input "15"
click at [636, 409] on div "Сохранить" at bounding box center [667, 424] width 89 height 31
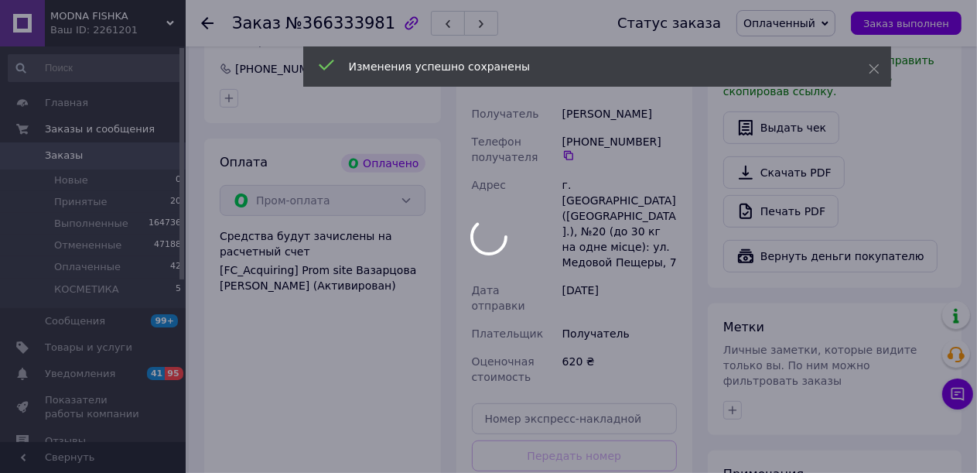
scroll to position [464, 0]
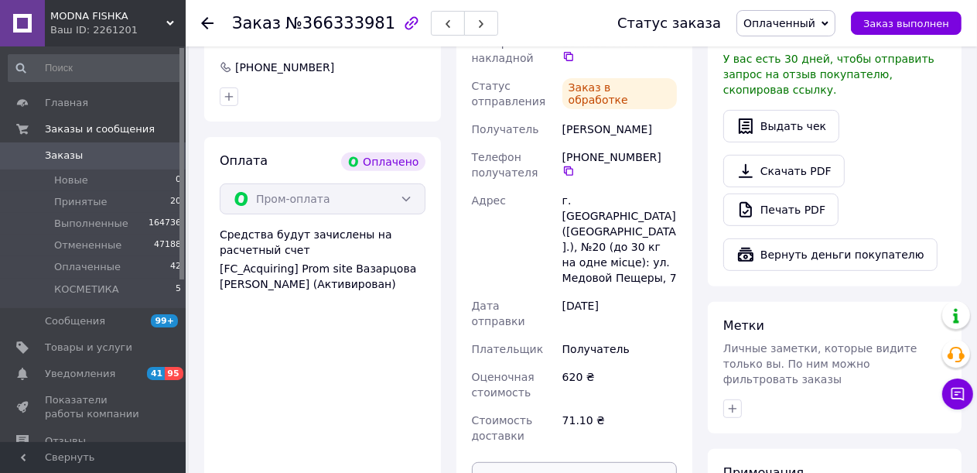
click at [606, 462] on button "Распечатать ЭН" at bounding box center [575, 477] width 206 height 31
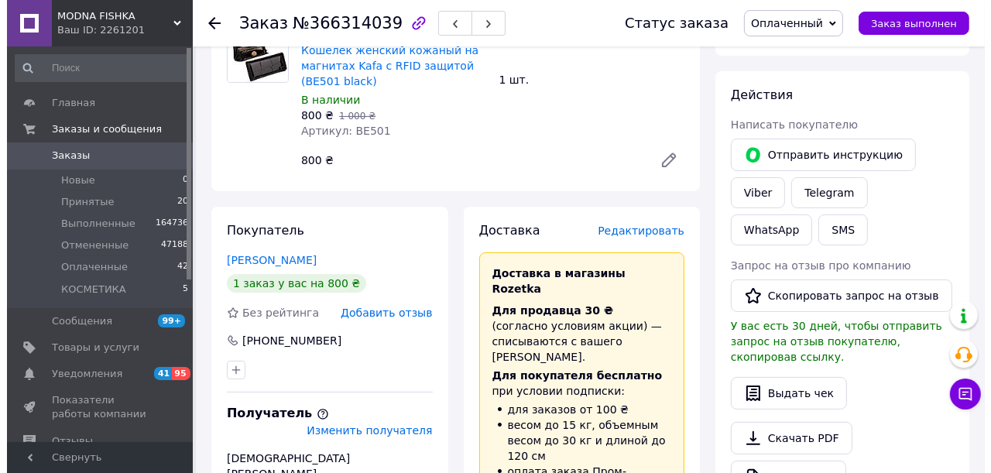
scroll to position [232, 0]
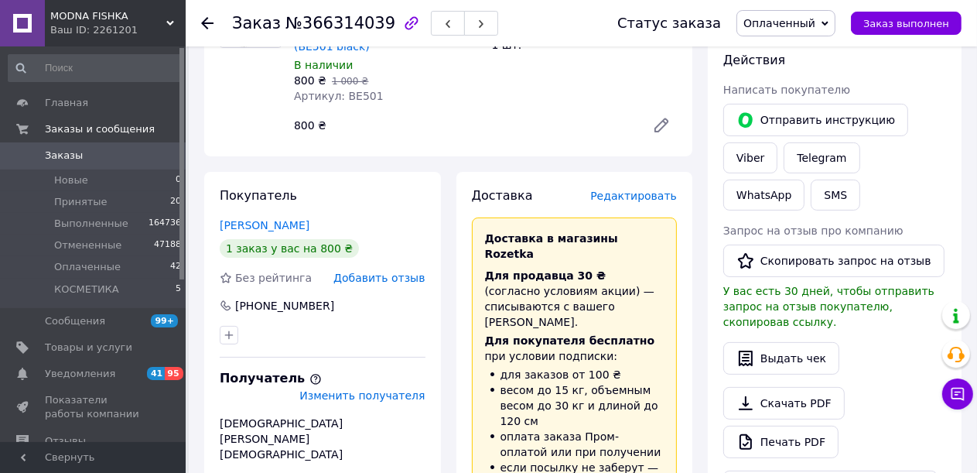
click at [631, 197] on span "Редактировать" at bounding box center [633, 196] width 87 height 12
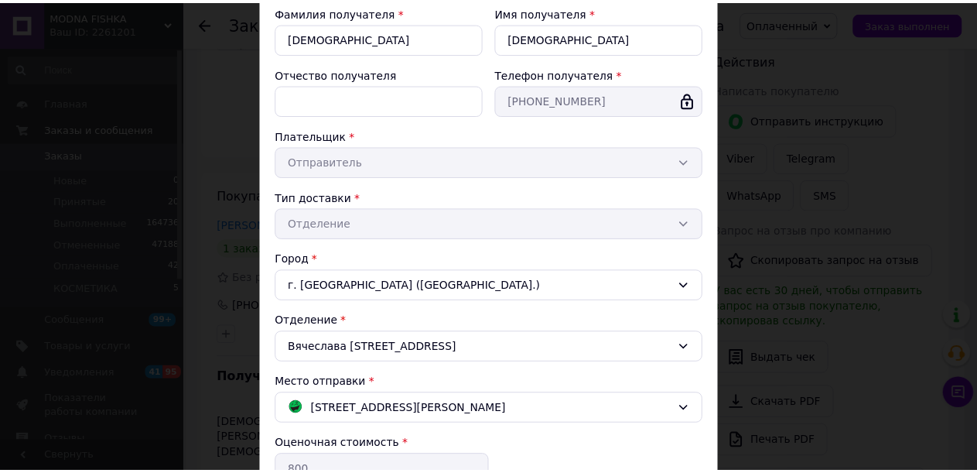
scroll to position [464, 0]
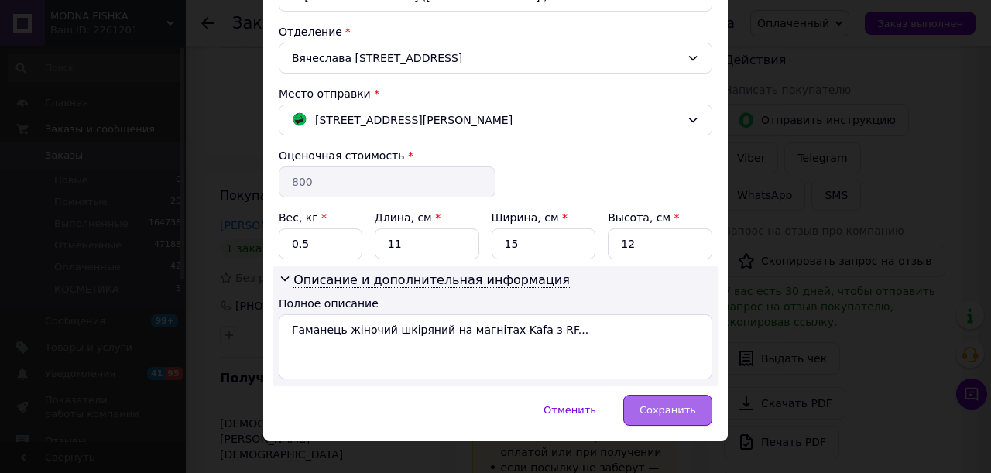
click at [655, 396] on div "Сохранить" at bounding box center [667, 410] width 89 height 31
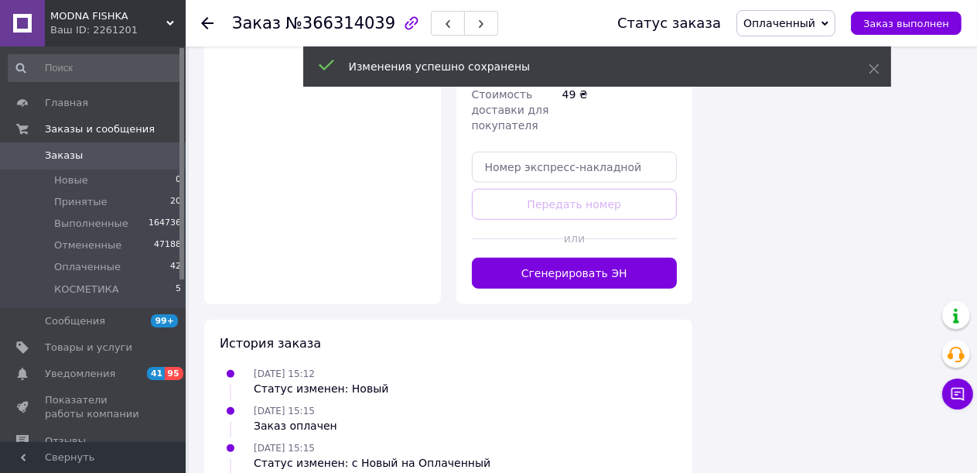
scroll to position [1083, 0]
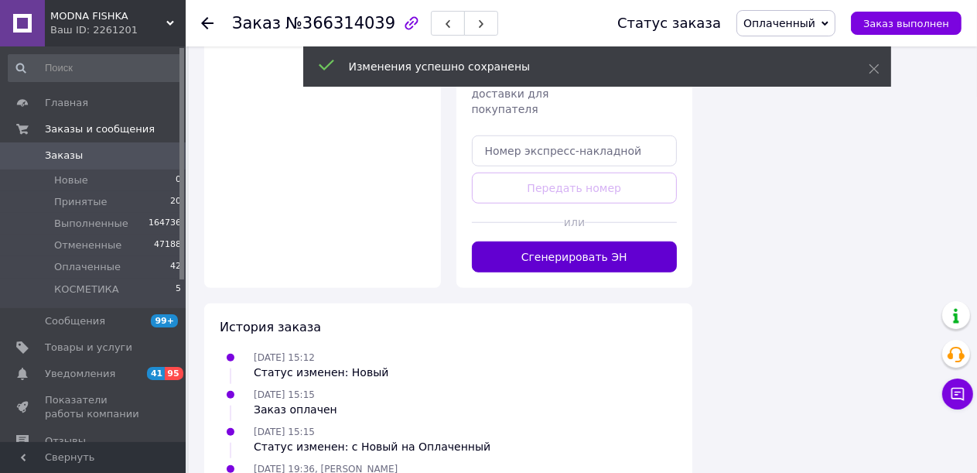
click at [564, 241] on button "Сгенерировать ЭН" at bounding box center [575, 256] width 206 height 31
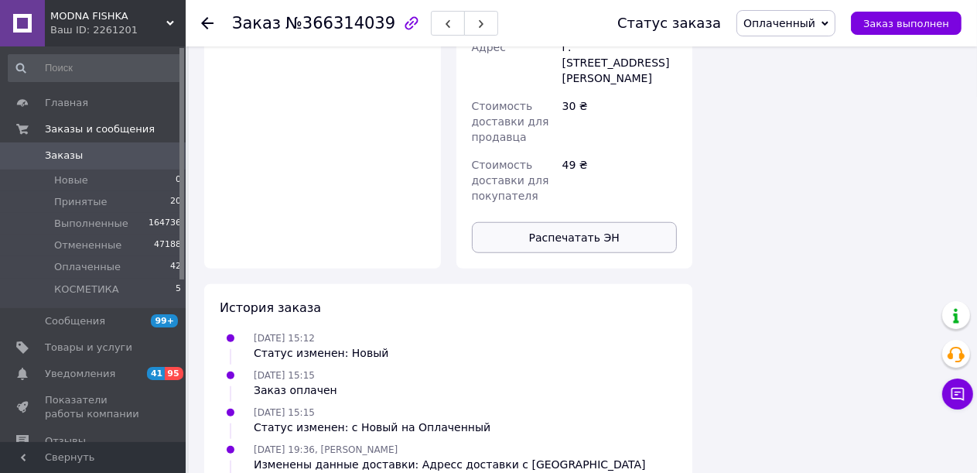
click at [624, 222] on button "Распечатать ЭН" at bounding box center [575, 237] width 206 height 31
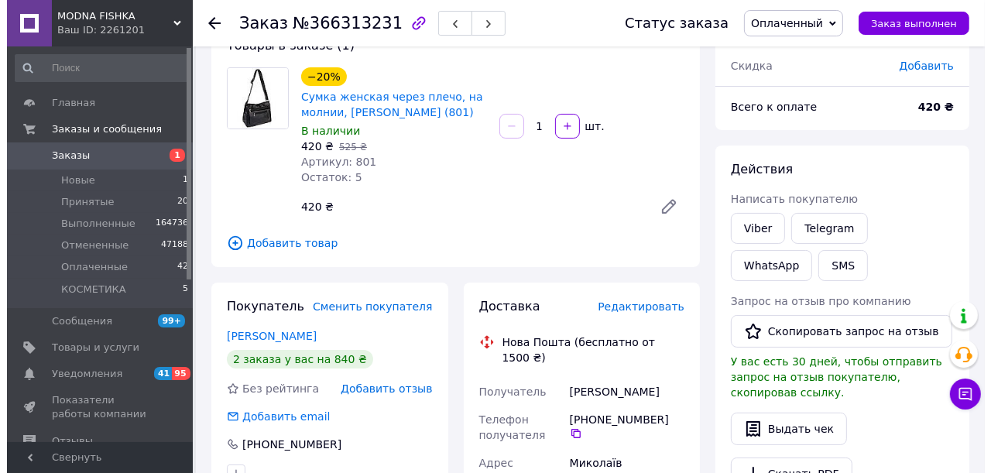
scroll to position [232, 0]
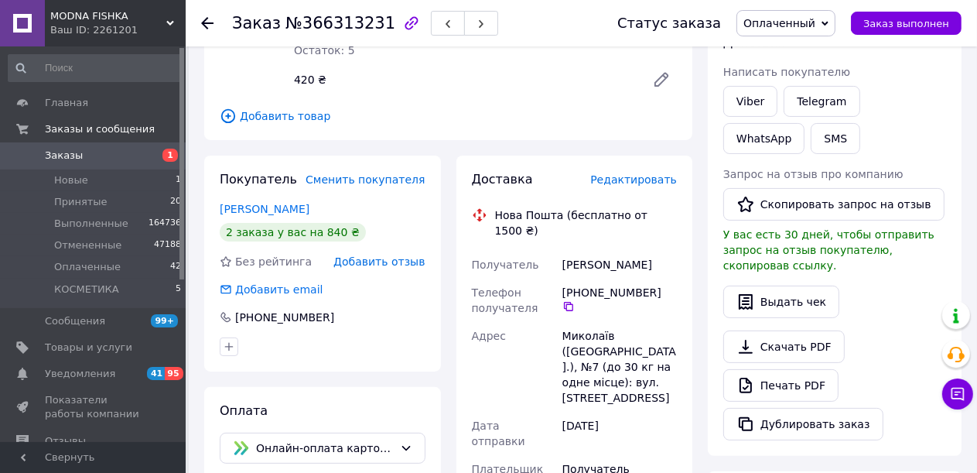
click at [622, 183] on span "Редактировать" at bounding box center [633, 179] width 87 height 12
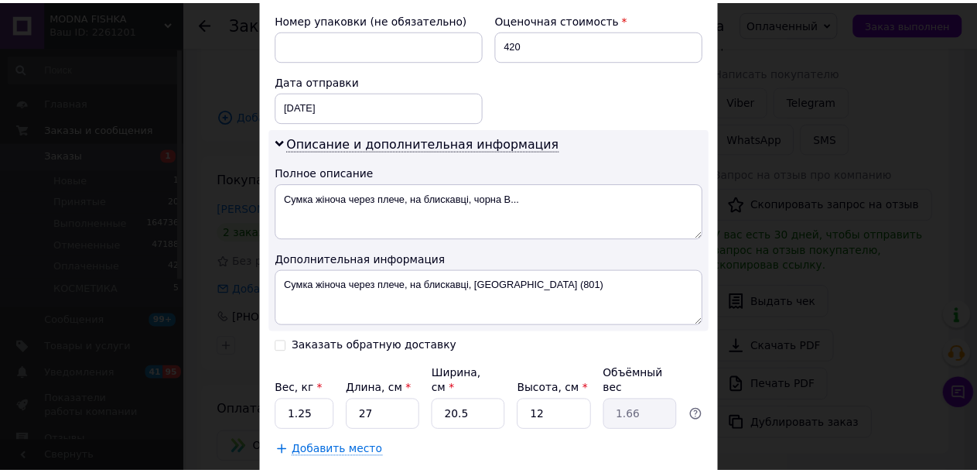
scroll to position [751, 0]
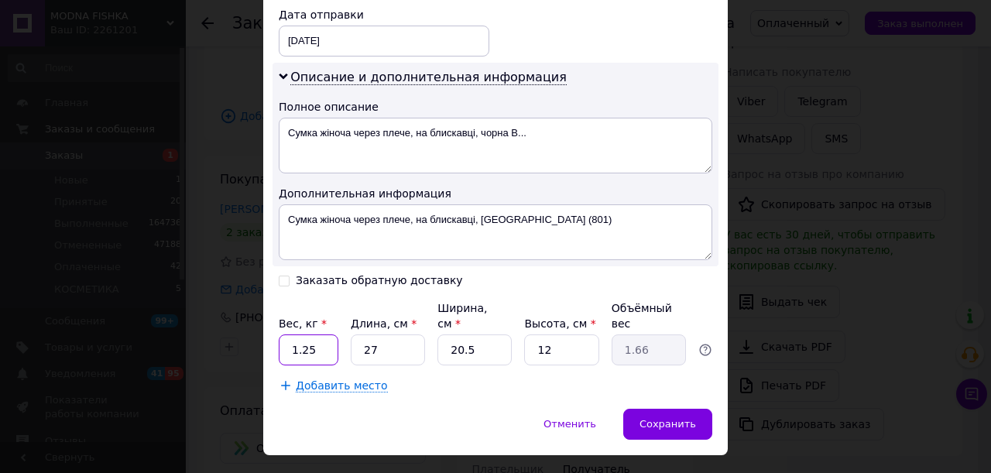
drag, startPoint x: 316, startPoint y: 310, endPoint x: 279, endPoint y: 310, distance: 37.1
click at [279, 334] on input "1.25" at bounding box center [309, 349] width 60 height 31
type input "2"
drag, startPoint x: 388, startPoint y: 316, endPoint x: 312, endPoint y: 306, distance: 77.3
click at [315, 307] on div "Вес, кг * 2 Длина, см * 27 Ширина, см * 20.5 Высота, см * 12 Объёмный вес 1.66" at bounding box center [495, 332] width 433 height 65
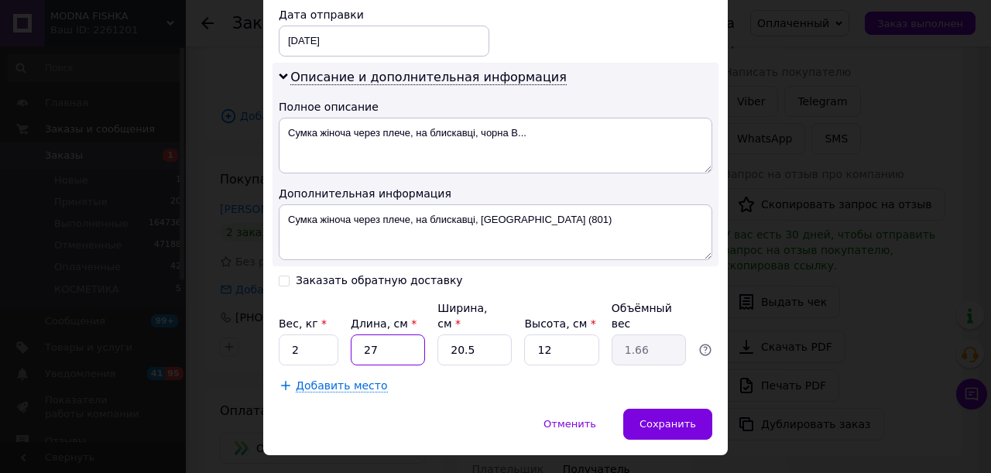
type input "3"
type input "0.18"
type input "30"
type input "1.85"
type input "30"
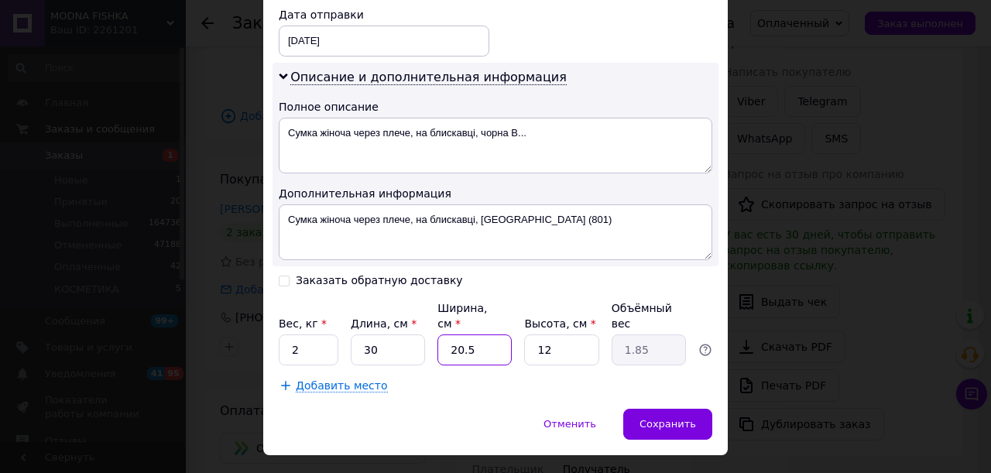
drag, startPoint x: 460, startPoint y: 317, endPoint x: 409, endPoint y: 313, distance: 52.0
click at [409, 313] on div "Вес, кг * 2 Длина, см * 30 Ширина, см * 20.5 Высота, см * 12 Объёмный вес 1.85" at bounding box center [495, 332] width 433 height 65
type input "2"
type input "0.18"
type input "25"
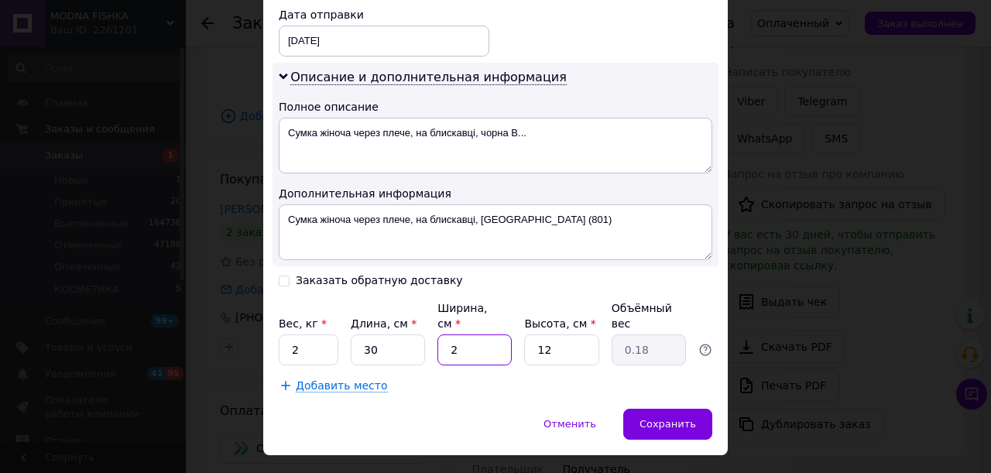
type input "2.25"
type input "25"
drag, startPoint x: 522, startPoint y: 318, endPoint x: 508, endPoint y: 318, distance: 14.7
click at [508, 318] on div "Вес, кг * 2 Длина, см * 30 Ширина, см * 25 Высота, см * 12 Объёмный вес 2.25" at bounding box center [495, 332] width 433 height 65
type input "5"
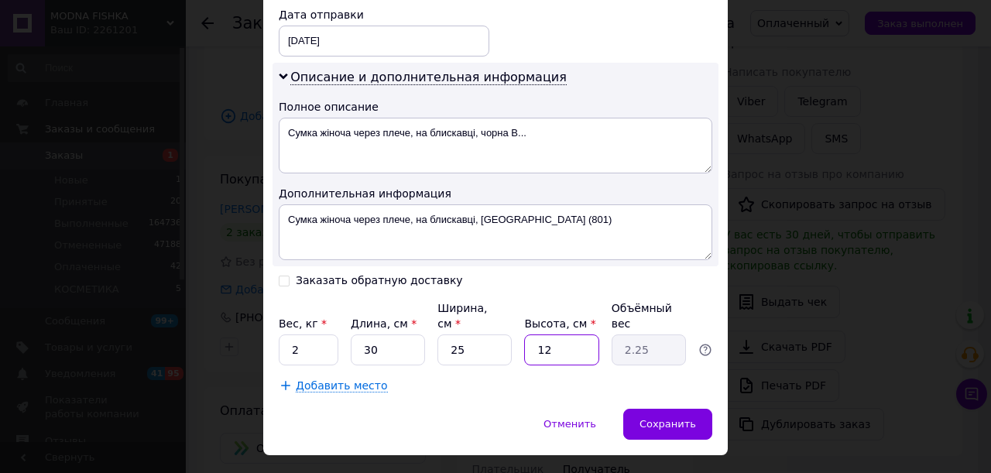
type input "0.94"
type input "5"
click at [653, 418] on span "Сохранить" at bounding box center [667, 424] width 56 height 12
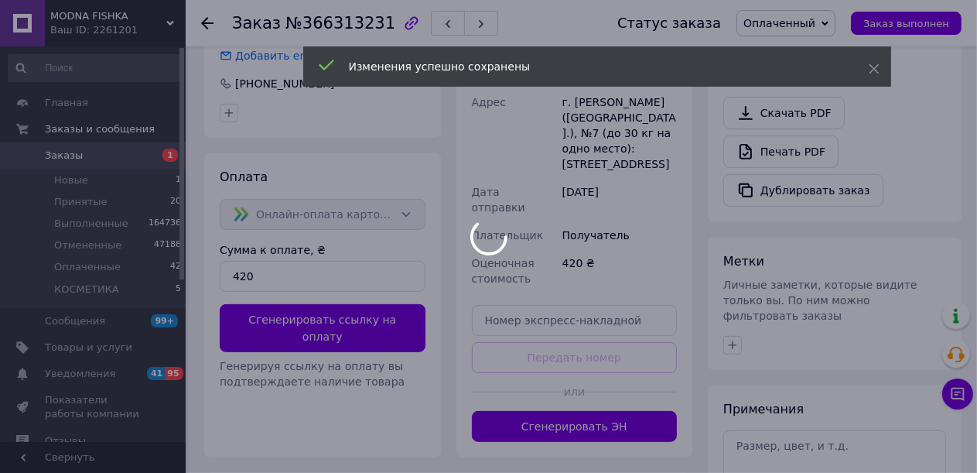
scroll to position [579, 0]
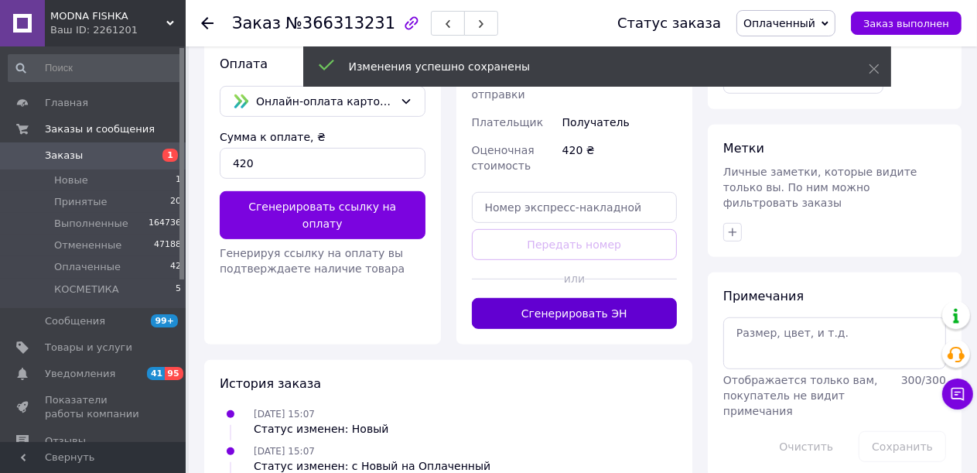
click at [594, 298] on button "Сгенерировать ЭН" at bounding box center [575, 313] width 206 height 31
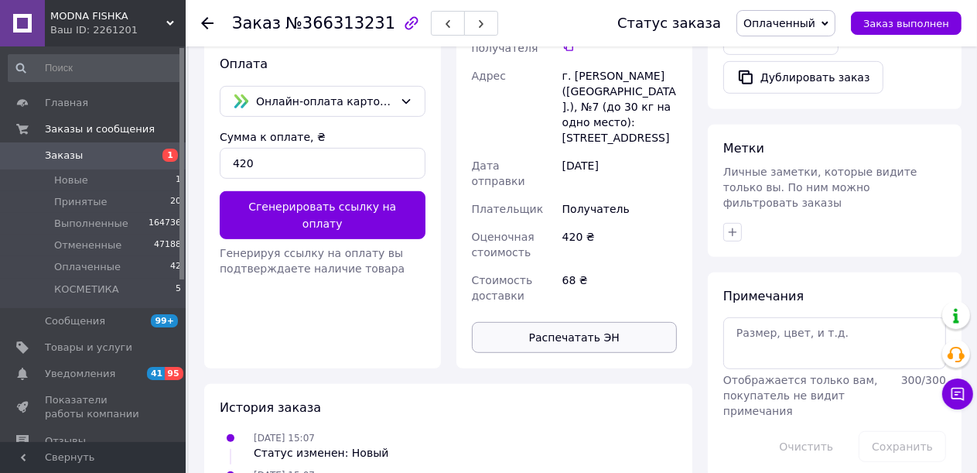
click at [629, 322] on button "Распечатать ЭН" at bounding box center [575, 337] width 206 height 31
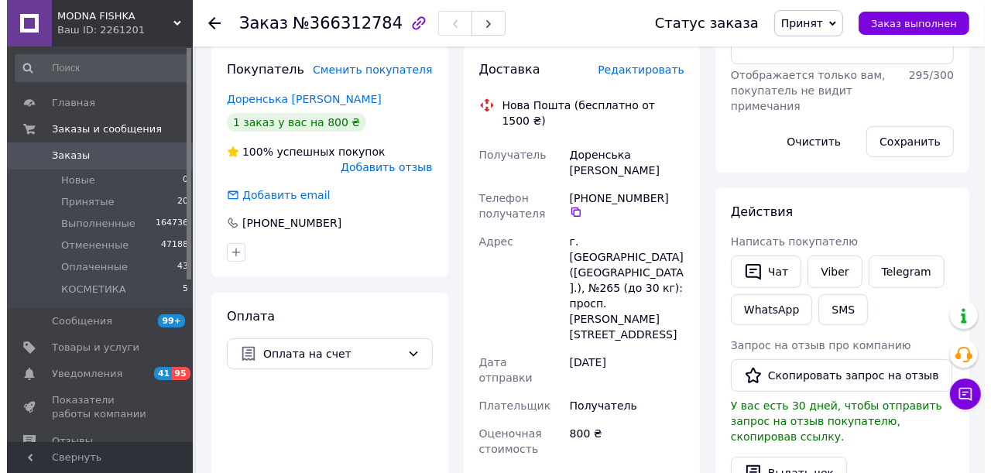
scroll to position [310, 0]
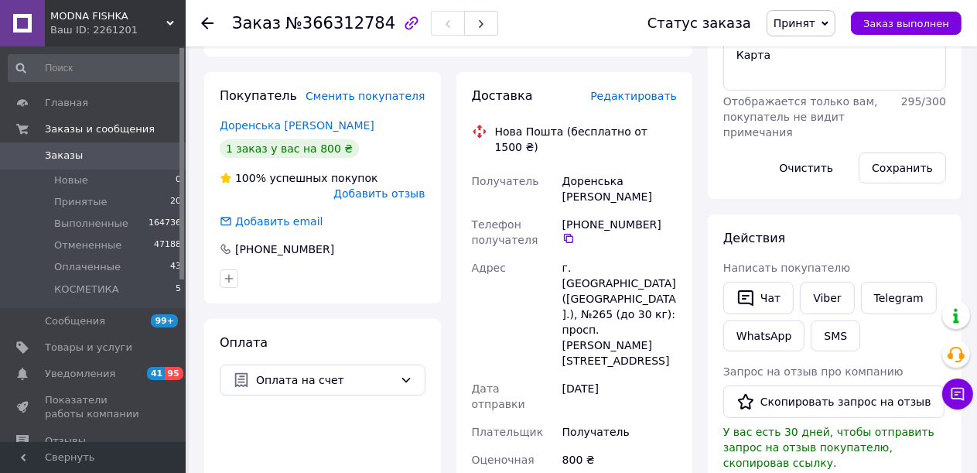
click at [625, 102] on span "Редактировать" at bounding box center [633, 96] width 87 height 12
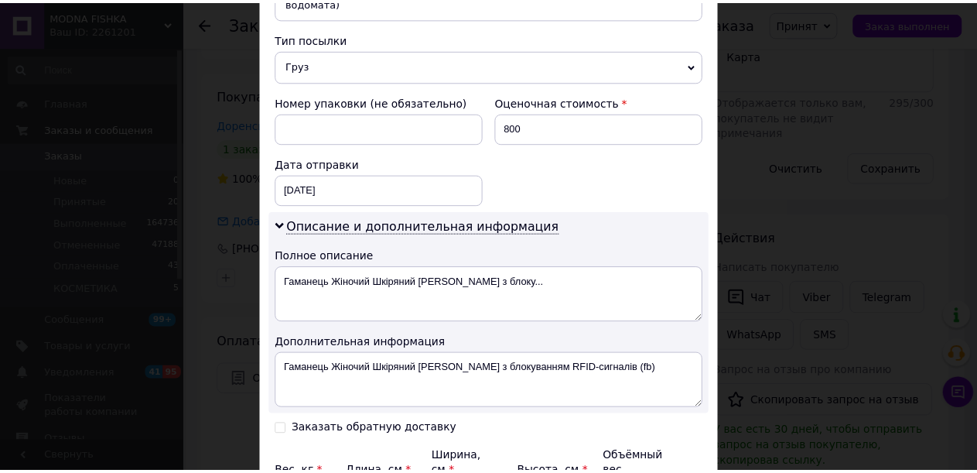
scroll to position [751, 0]
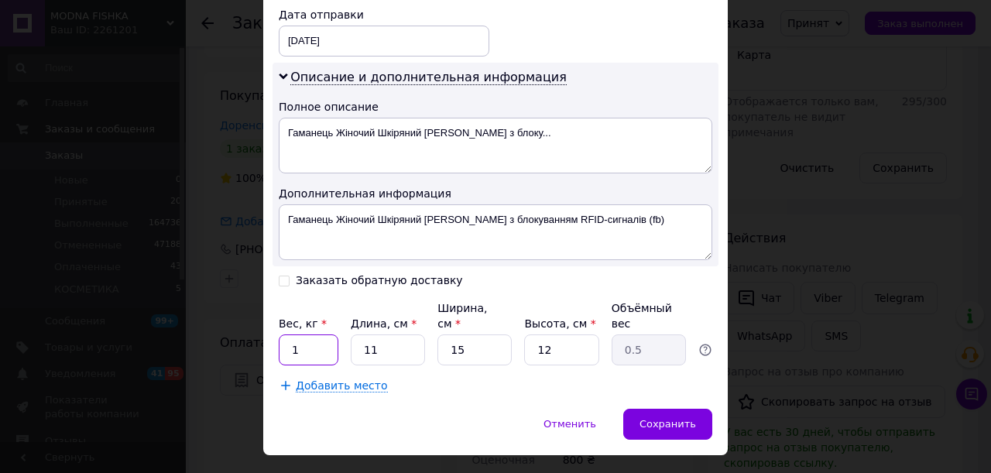
drag, startPoint x: 311, startPoint y: 309, endPoint x: 275, endPoint y: 309, distance: 36.4
drag, startPoint x: 367, startPoint y: 314, endPoint x: 331, endPoint y: 311, distance: 35.7
click at [351, 334] on input "11" at bounding box center [388, 349] width 74 height 31
click at [296, 334] on input "05" at bounding box center [309, 349] width 60 height 31
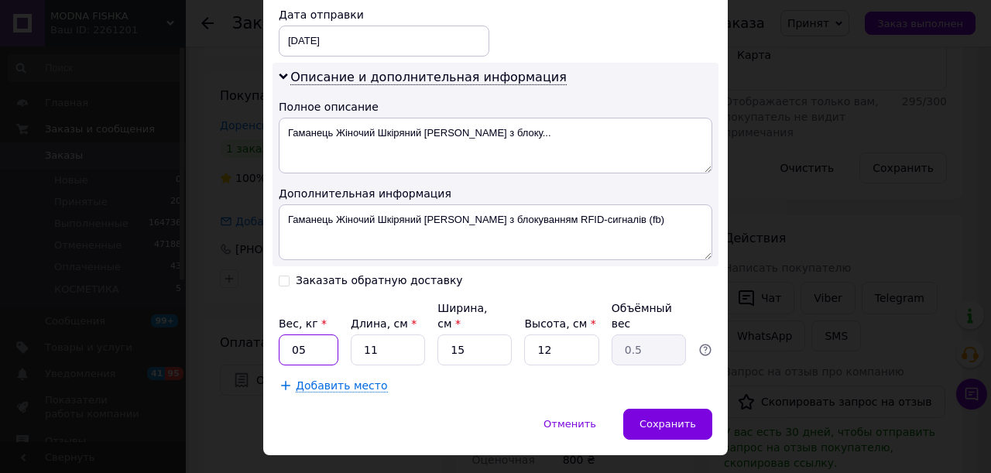
type input "05"
drag, startPoint x: 395, startPoint y: 319, endPoint x: 343, endPoint y: 314, distance: 52.8
click at [343, 314] on div "Вес, кг * 05 Длина, см * 11 Ширина, см * 15 Высота, см * 12 Объёмный вес 0.5" at bounding box center [495, 332] width 433 height 65
type input "2"
type input "0.1"
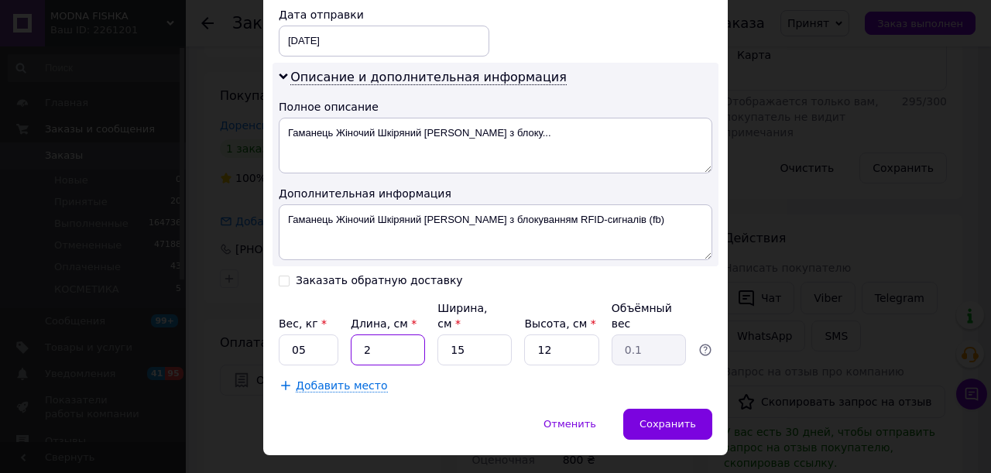
type input "22"
type input "0.99"
type input "2"
type input "0.1"
type input "20"
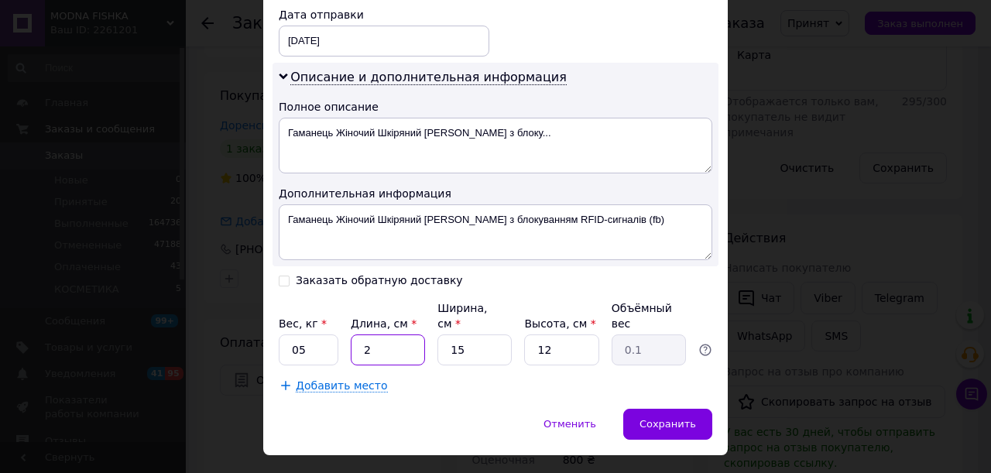
type input "0.9"
type input "20"
drag, startPoint x: 547, startPoint y: 318, endPoint x: 519, endPoint y: 310, distance: 28.9
click at [519, 310] on div "Вес, кг * 05 Длина, см * 20 Ширина, см * 15 Высота, см * 12 Объёмный вес 0.9" at bounding box center [495, 332] width 433 height 65
type input "5"
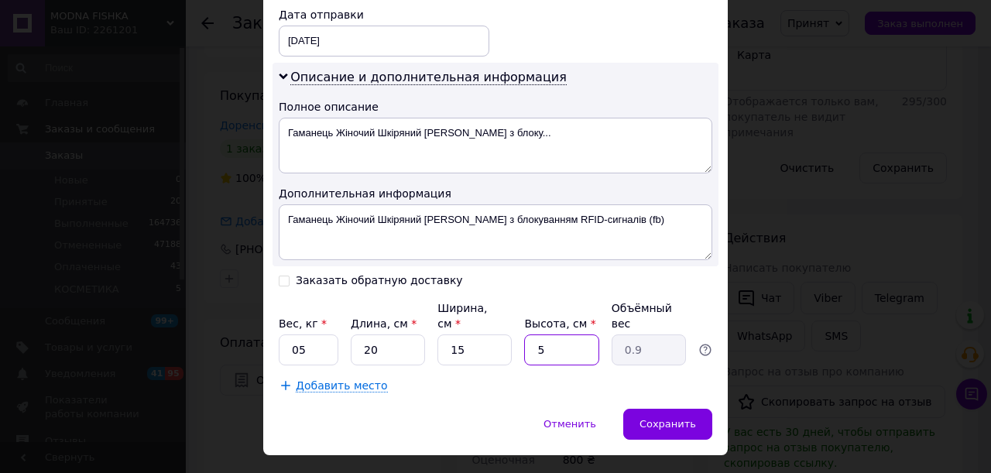
type input "0.38"
type input "5"
click at [663, 418] on span "Сохранить" at bounding box center [667, 424] width 56 height 12
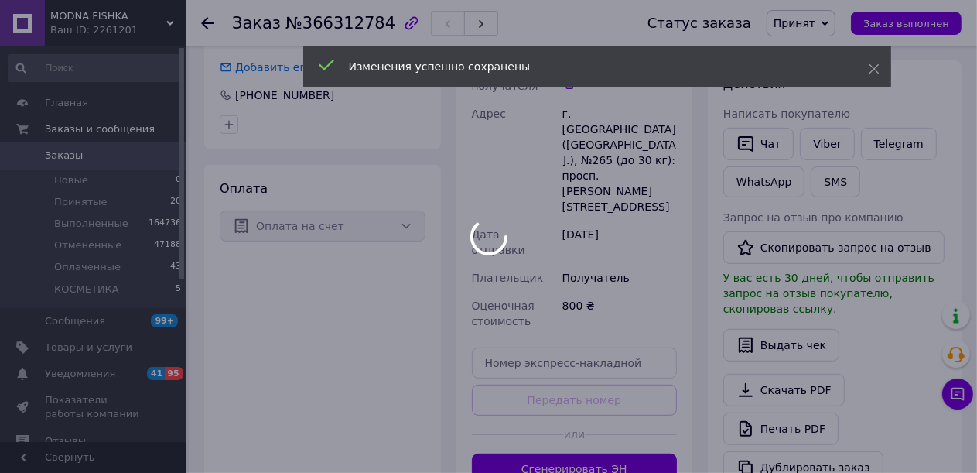
scroll to position [619, 0]
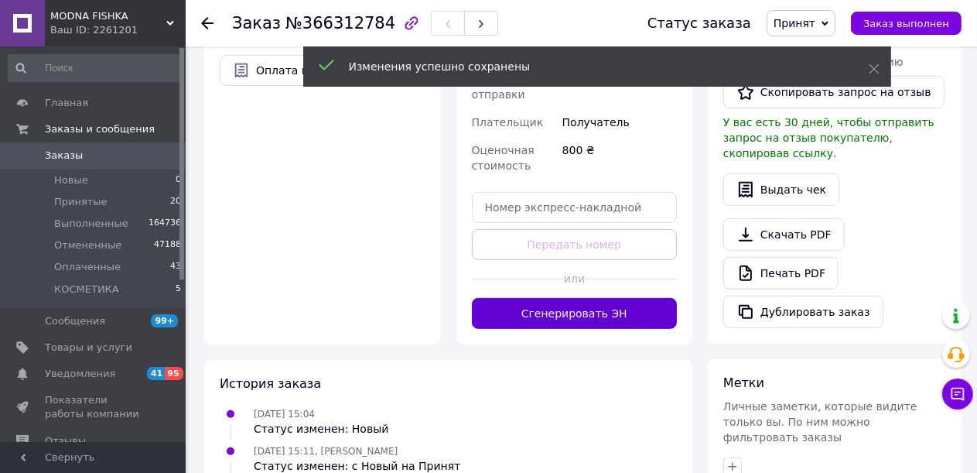
click at [580, 298] on button "Сгенерировать ЭН" at bounding box center [575, 313] width 206 height 31
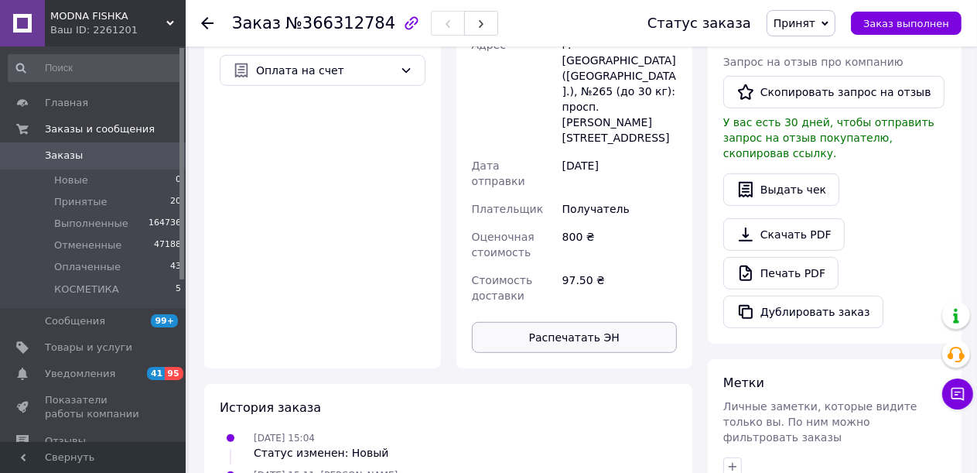
click at [585, 322] on button "Распечатать ЭН" at bounding box center [575, 337] width 206 height 31
click at [582, 322] on button "Распечатать ЭН" at bounding box center [575, 337] width 206 height 31
click at [907, 27] on span "Заказ выполнен" at bounding box center [907, 24] width 86 height 12
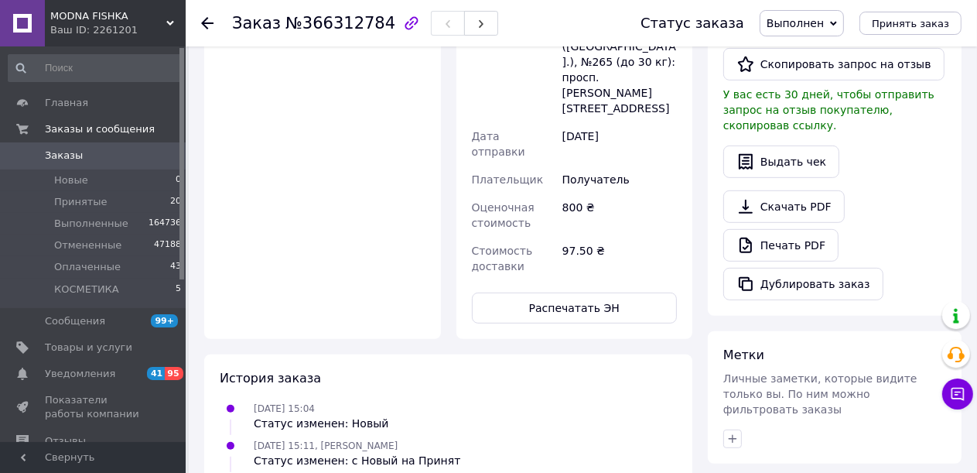
scroll to position [562, 0]
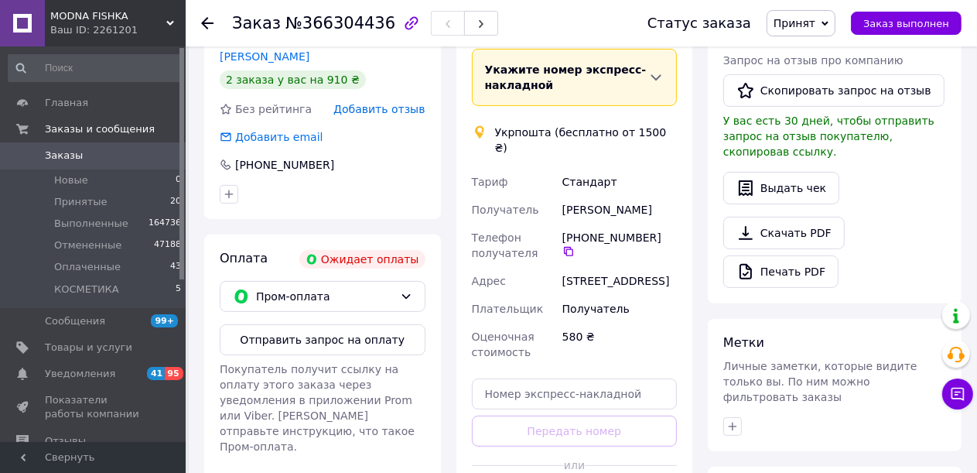
scroll to position [387, 0]
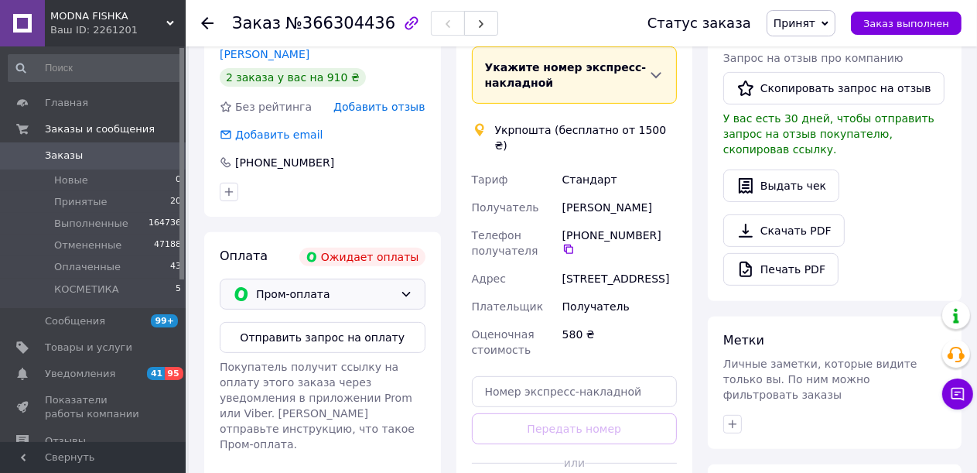
click at [336, 305] on div "Пром-оплата" at bounding box center [323, 294] width 206 height 31
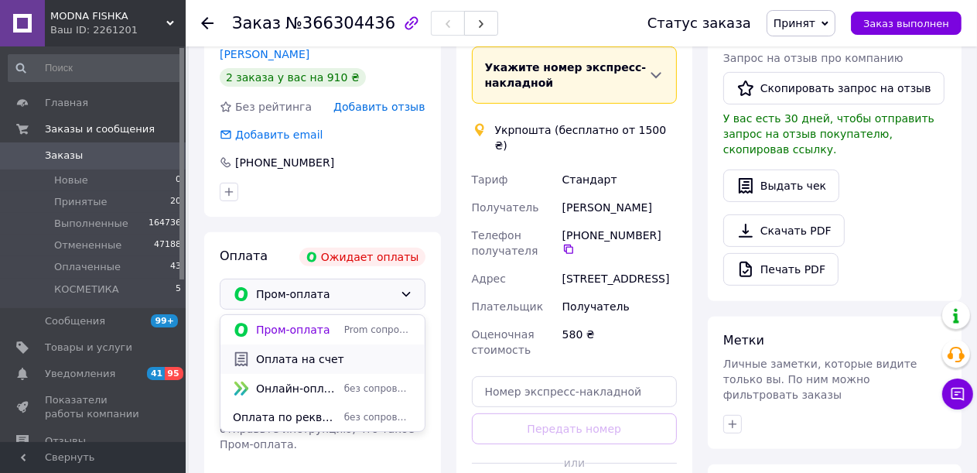
click at [336, 354] on span "Оплата на счет" at bounding box center [334, 358] width 156 height 15
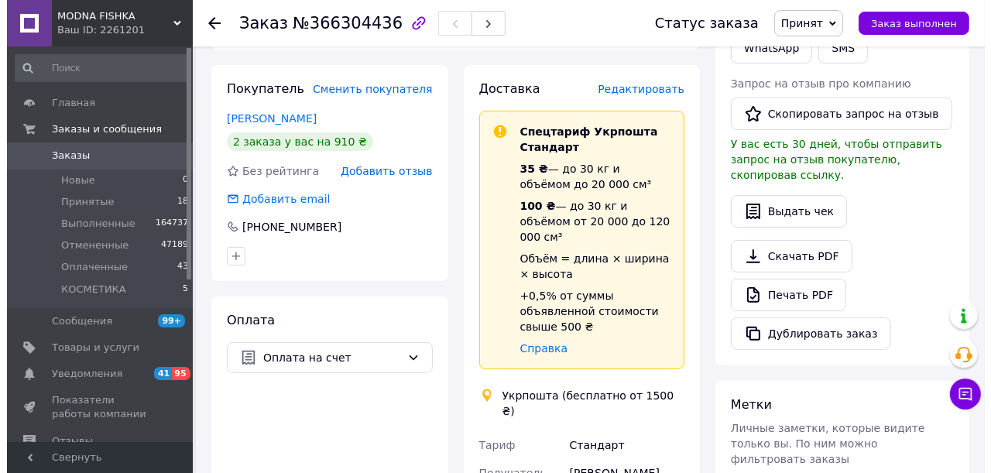
scroll to position [312, 0]
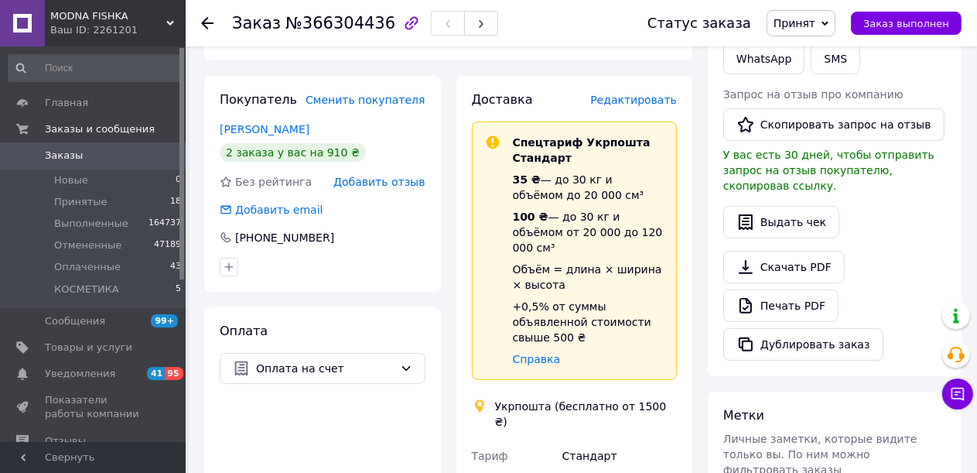
click at [635, 101] on span "Редактировать" at bounding box center [633, 100] width 87 height 12
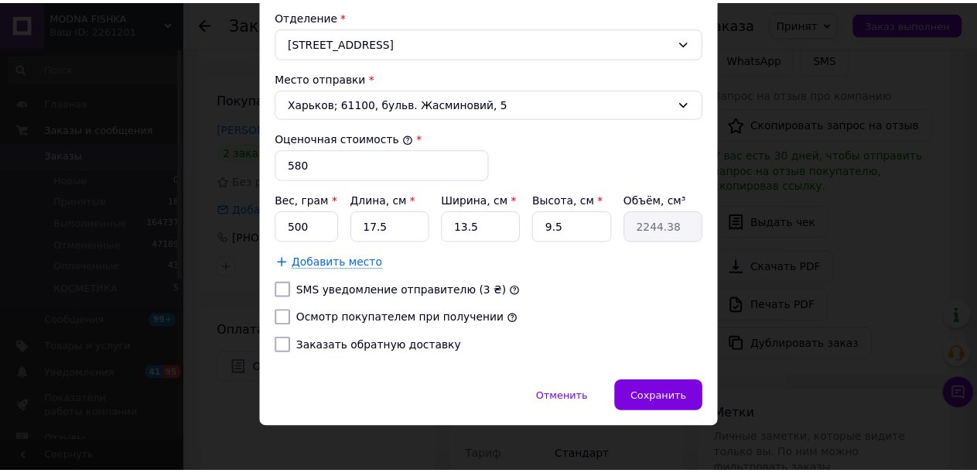
scroll to position [547, 0]
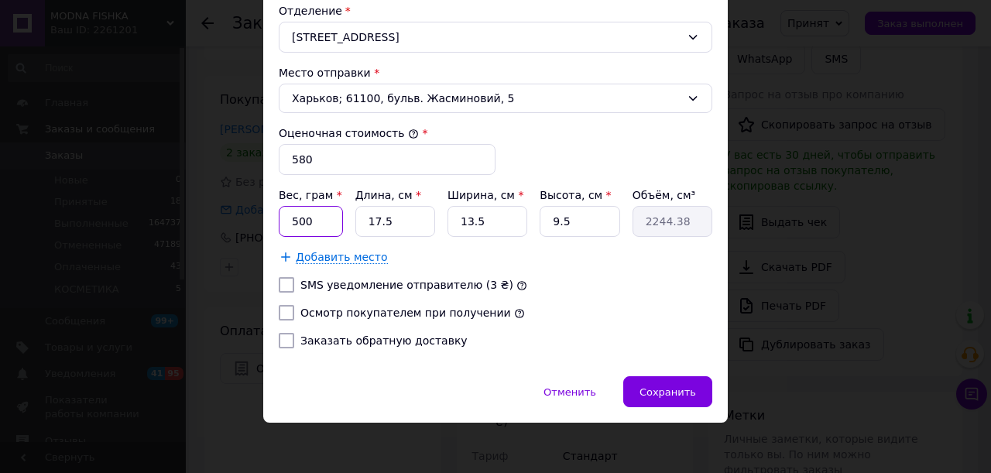
drag, startPoint x: 306, startPoint y: 218, endPoint x: 288, endPoint y: 216, distance: 17.9
click at [288, 216] on input "500" at bounding box center [311, 221] width 64 height 31
type input "200"
drag, startPoint x: 399, startPoint y: 225, endPoint x: 347, endPoint y: 224, distance: 52.6
click at [347, 224] on div "Вес, грам * 200 Длина, см * 17.5 Ширина, см * 13.5 Высота, см * 9.5 Объём, см³ …" at bounding box center [495, 212] width 433 height 50
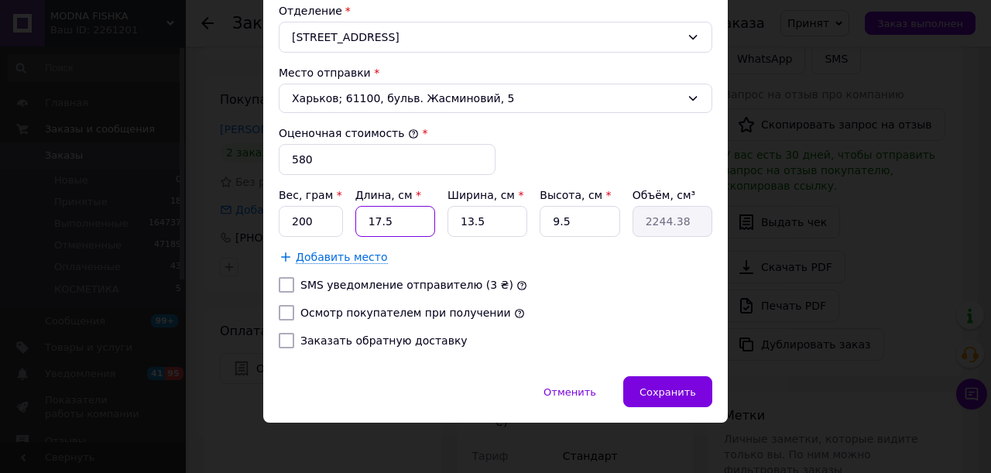
type input "2"
type input "256.5"
type input "20"
type input "2565"
type input "20"
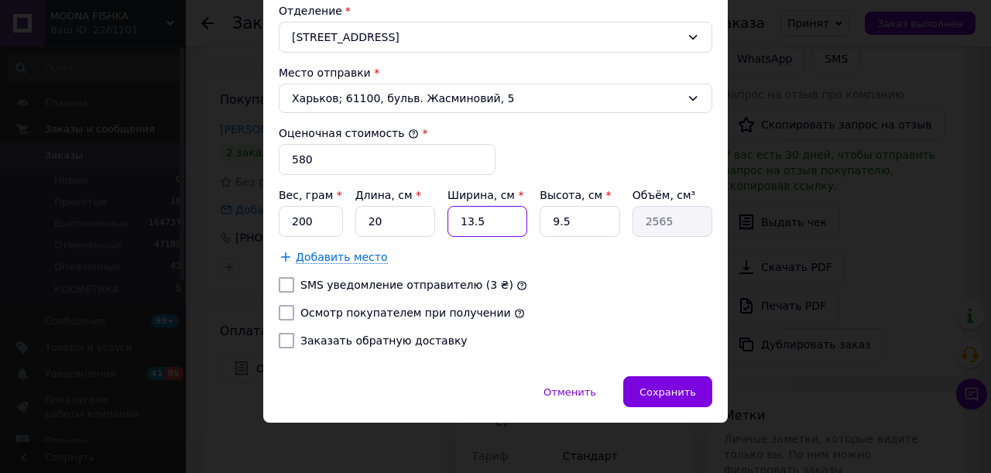
drag, startPoint x: 458, startPoint y: 216, endPoint x: 423, endPoint y: 214, distance: 34.9
click at [421, 215] on div "Вес, грам * 200 Длина, см * 20 Ширина, см * 13.5 Высота, см * 9.5 Объём, см³ 25…" at bounding box center [495, 212] width 433 height 50
type input "1"
type input "190"
type input "15"
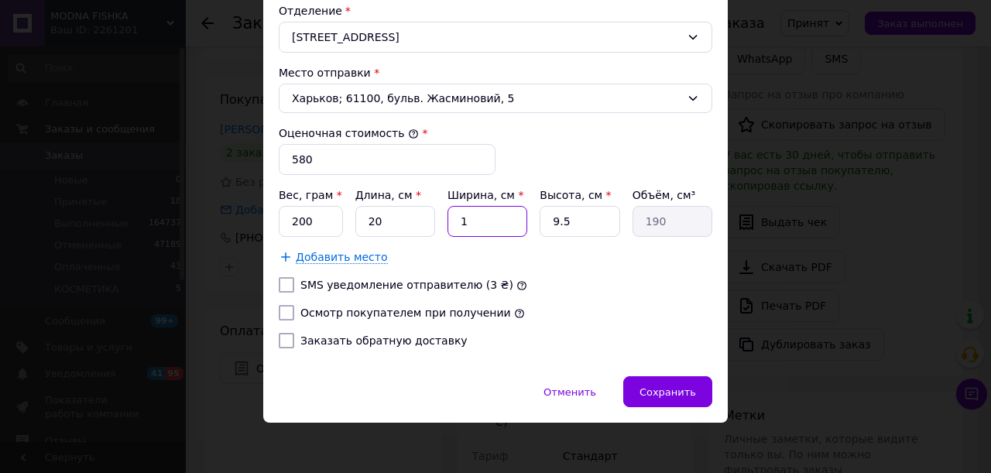
type input "2850"
type input "15"
drag, startPoint x: 573, startPoint y: 221, endPoint x: 507, endPoint y: 210, distance: 66.7
click at [511, 215] on div "Вес, грам * 200 Длина, см * 20 Ширина, см * 15 Высота, см * 9.5 Объём, см³ 2850" at bounding box center [495, 212] width 433 height 50
type input "3"
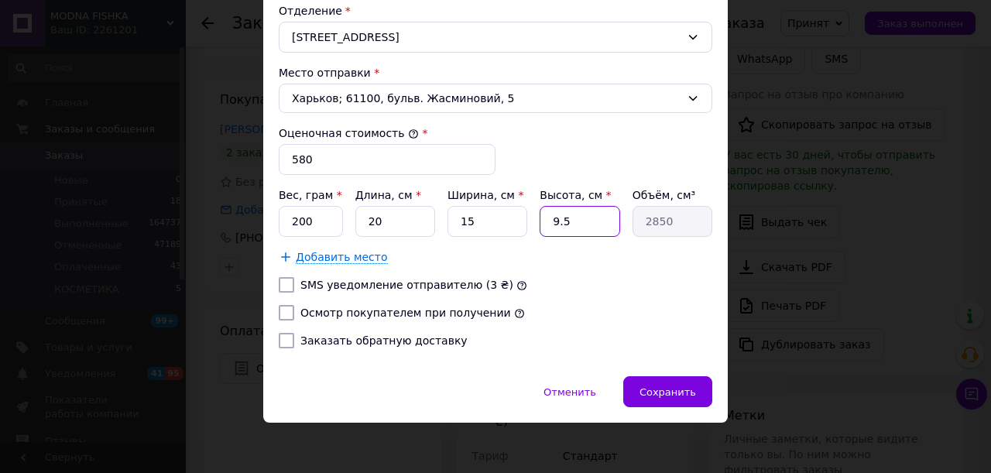
type input "900"
type input "3"
drag, startPoint x: 447, startPoint y: 296, endPoint x: 449, endPoint y: 305, distance: 9.6
click at [449, 306] on label "Осмотр покупателем при получении" at bounding box center [405, 312] width 210 height 12
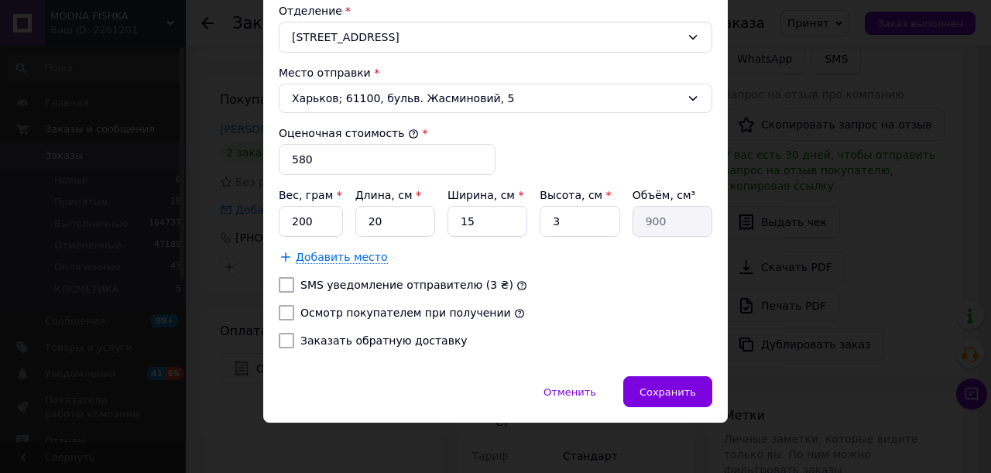
click at [294, 305] on input "Осмотр покупателем при получении" at bounding box center [286, 312] width 15 height 15
checkbox input "true"
click at [662, 386] on span "Сохранить" at bounding box center [667, 392] width 56 height 12
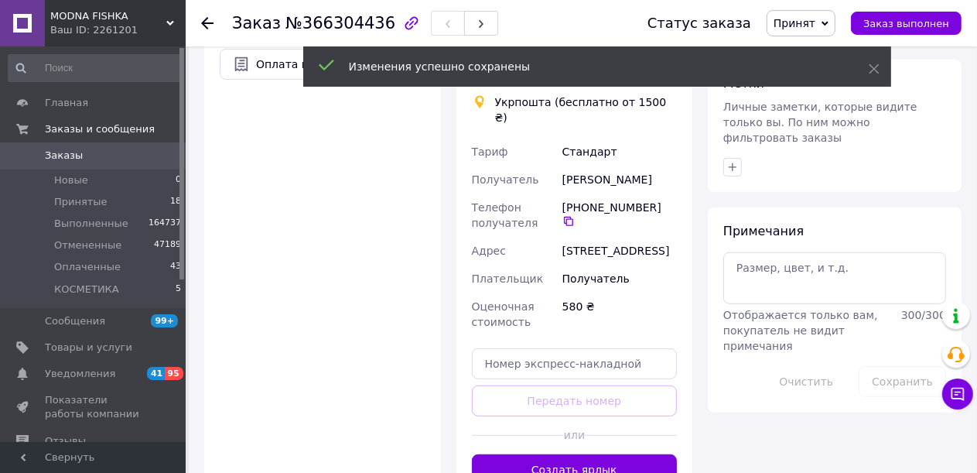
scroll to position [621, 0]
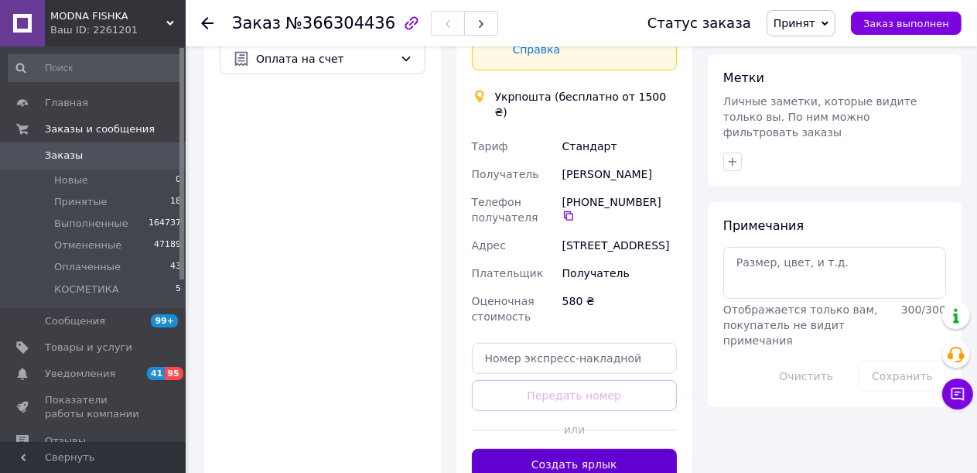
click at [600, 449] on button "Создать ярлык" at bounding box center [575, 464] width 206 height 31
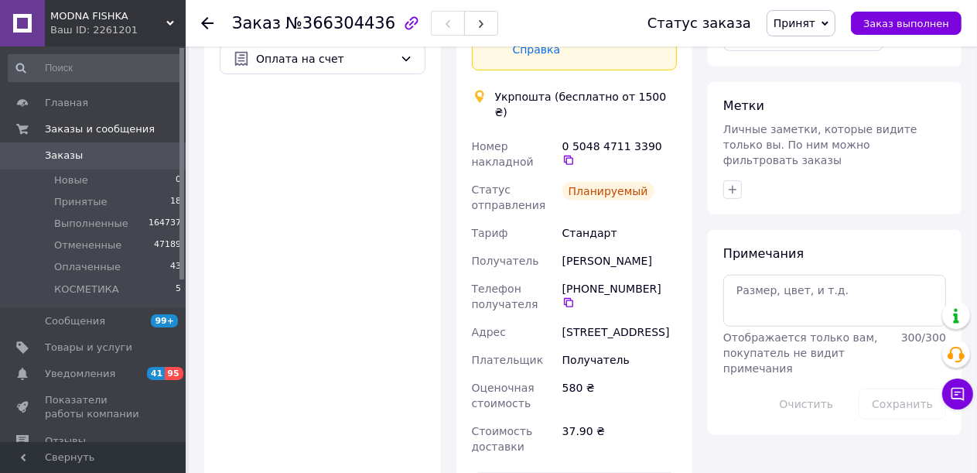
drag, startPoint x: 883, startPoint y: 33, endPoint x: 678, endPoint y: 2, distance: 207.4
click at [883, 33] on button "Заказ выполнен" at bounding box center [906, 23] width 111 height 23
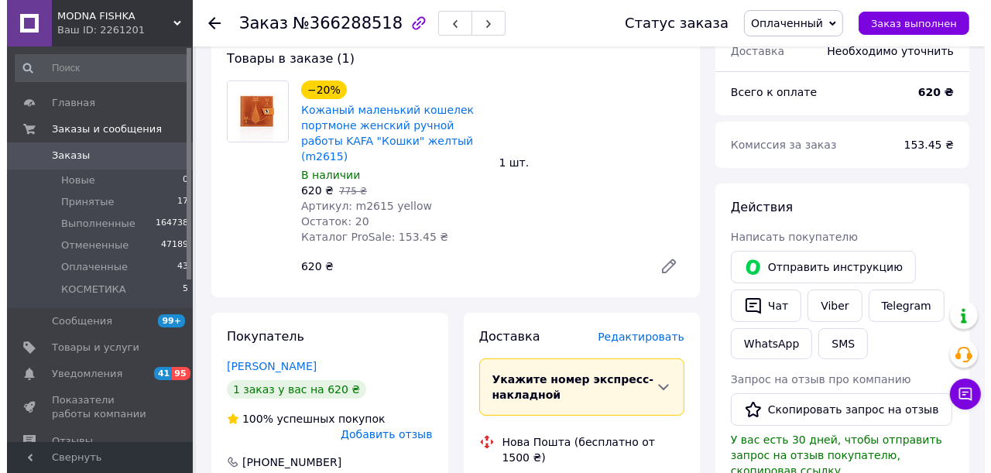
scroll to position [232, 0]
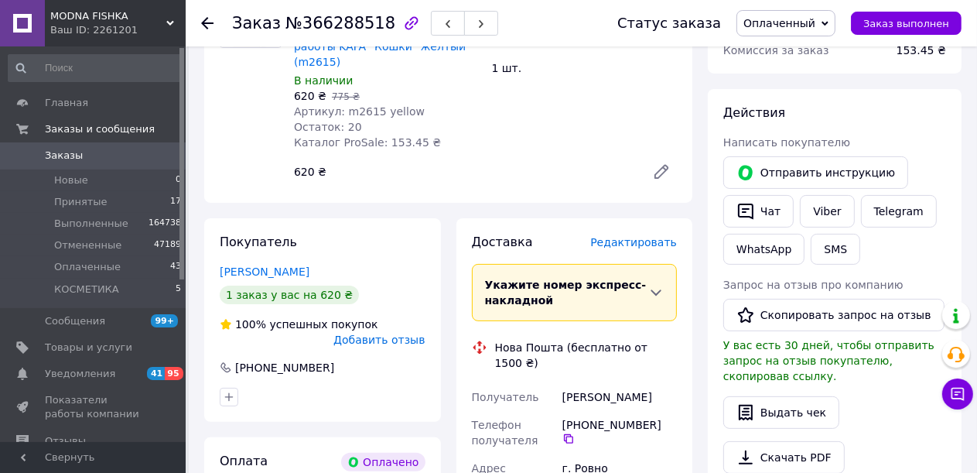
click at [622, 236] on span "Редактировать" at bounding box center [633, 242] width 87 height 12
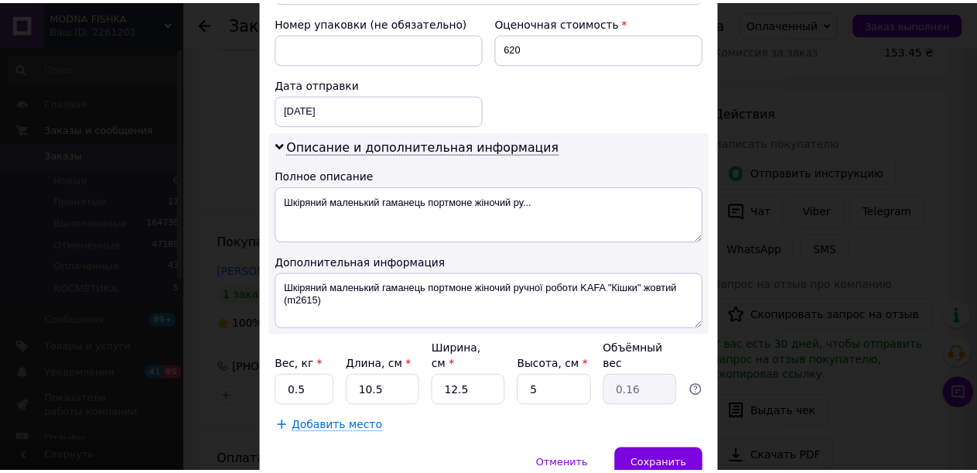
scroll to position [723, 0]
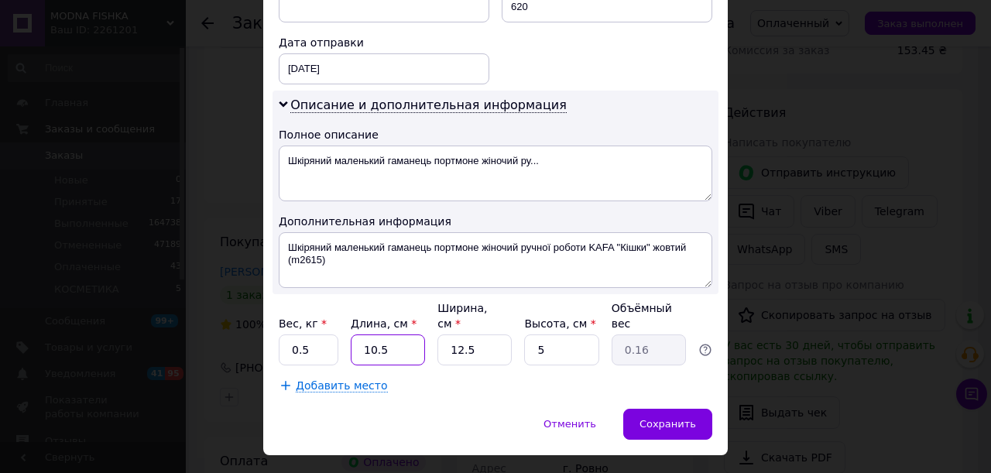
drag, startPoint x: 389, startPoint y: 319, endPoint x: 362, endPoint y: 320, distance: 27.1
click at [362, 334] on input "10.5" at bounding box center [388, 349] width 74 height 31
type input "1"
type input "0.1"
type input "15"
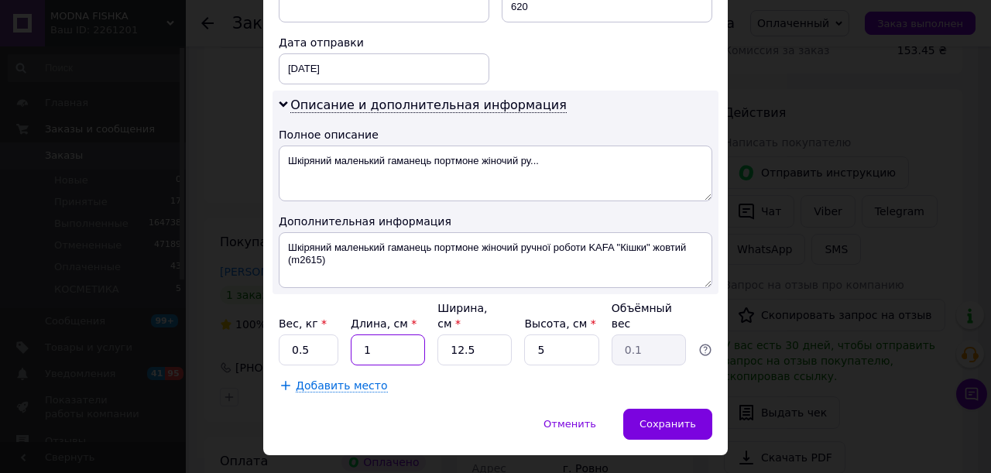
type input "0.23"
type input "15"
drag, startPoint x: 450, startPoint y: 317, endPoint x: 433, endPoint y: 317, distance: 16.3
click at [433, 317] on div "Вес, кг * 0.5 Длина, см * 15 Ширина, см * 12.5 Высота, см * 5 Объёмный вес 0.23" at bounding box center [495, 332] width 433 height 65
type input "1"
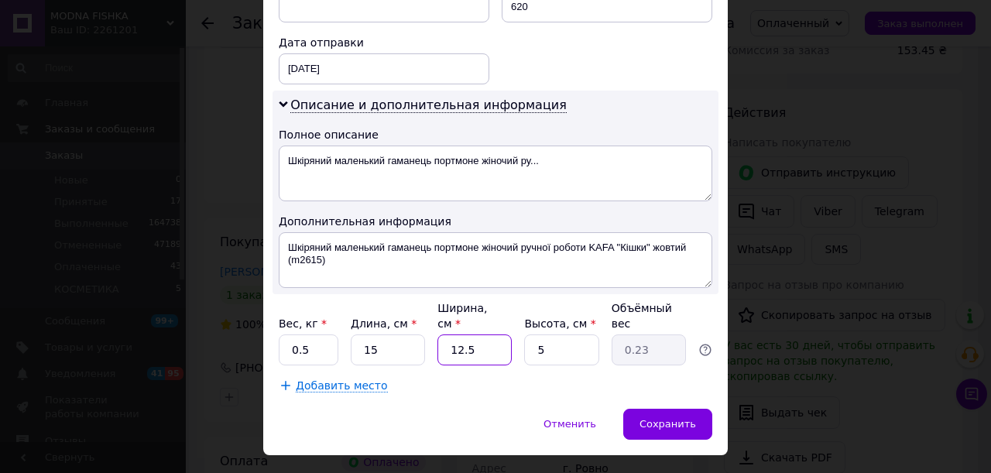
type input "0.1"
type input "15"
type input "0.28"
type input "155"
type input "2.91"
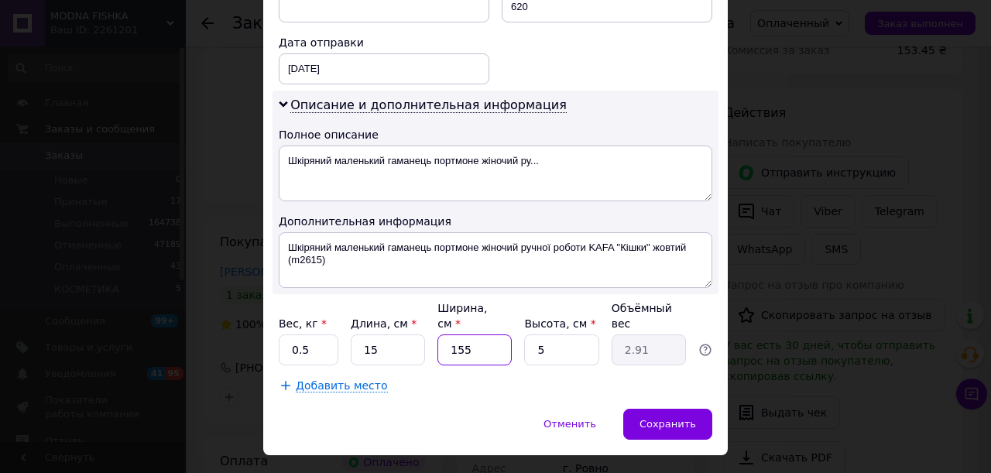
type input "15"
type input "0.28"
type input "15"
drag, startPoint x: 536, startPoint y: 311, endPoint x: 513, endPoint y: 314, distance: 22.7
click at [513, 314] on div "Вес, кг * 0.5 Длина, см * 15 Ширина, см * 15 Высота, см * 5 Объёмный вес 0.28" at bounding box center [495, 332] width 433 height 65
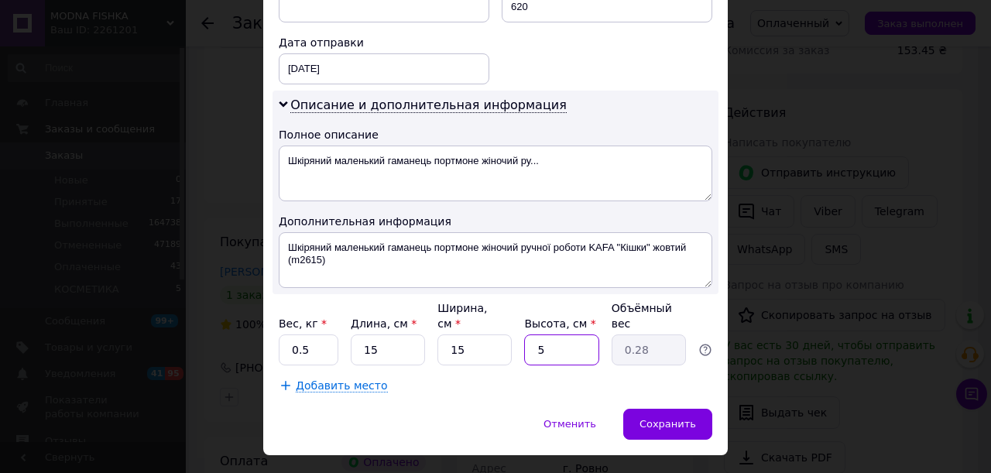
type input "3"
type input "0.17"
type input "3"
click at [666, 418] on span "Сохранить" at bounding box center [667, 424] width 56 height 12
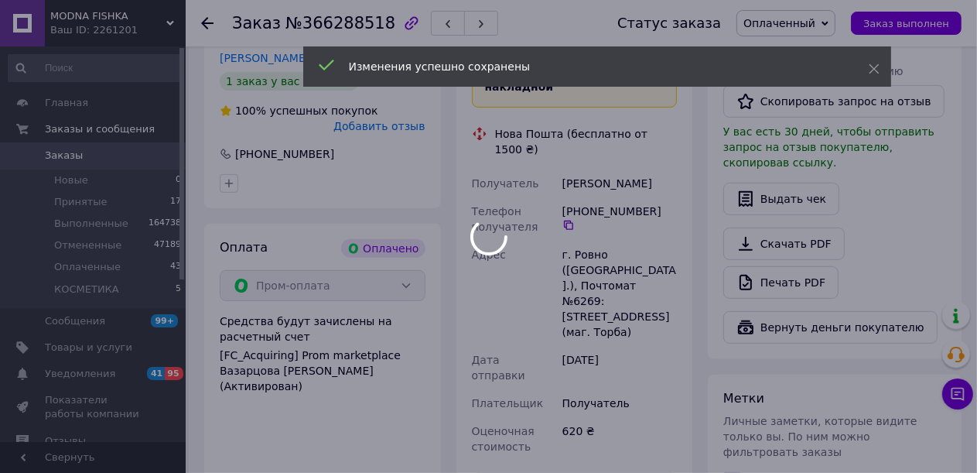
scroll to position [696, 0]
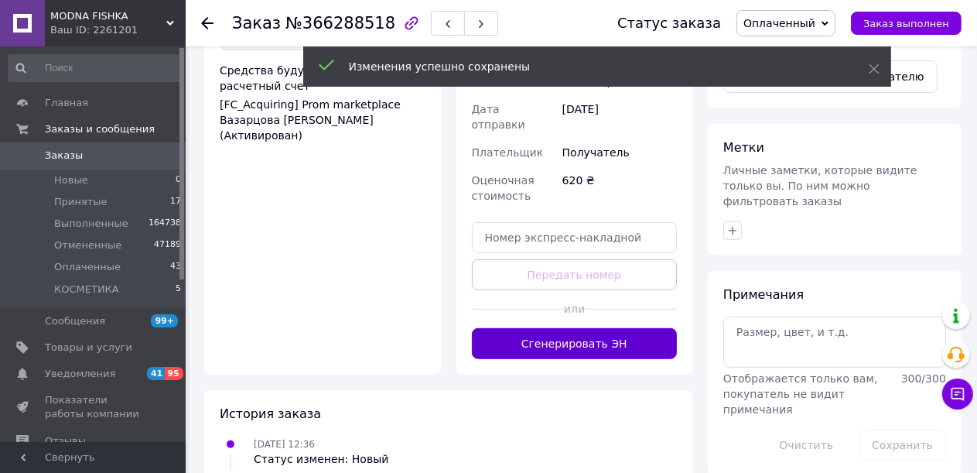
click at [568, 328] on button "Сгенерировать ЭН" at bounding box center [575, 343] width 206 height 31
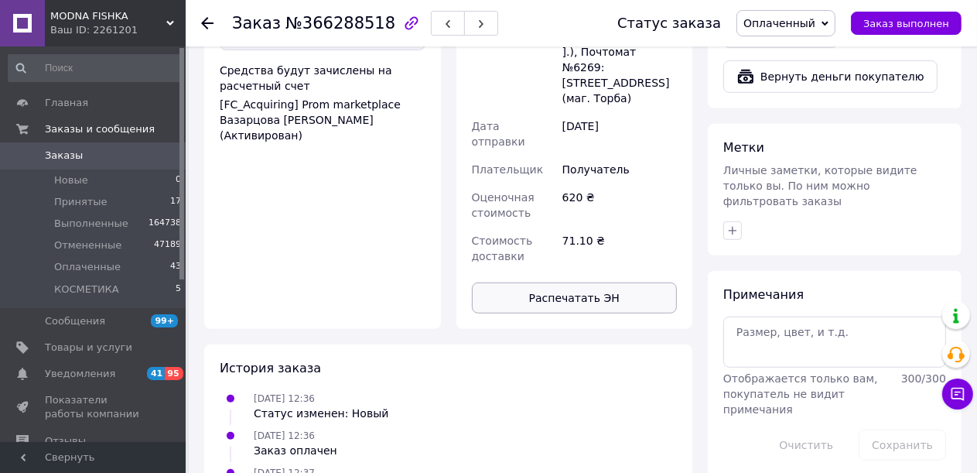
click at [570, 282] on button "Распечатать ЭН" at bounding box center [575, 297] width 206 height 31
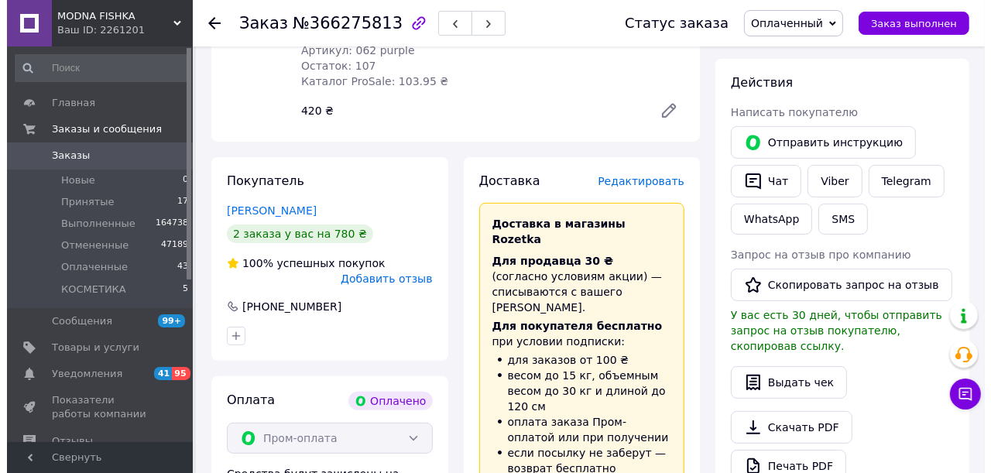
scroll to position [310, 0]
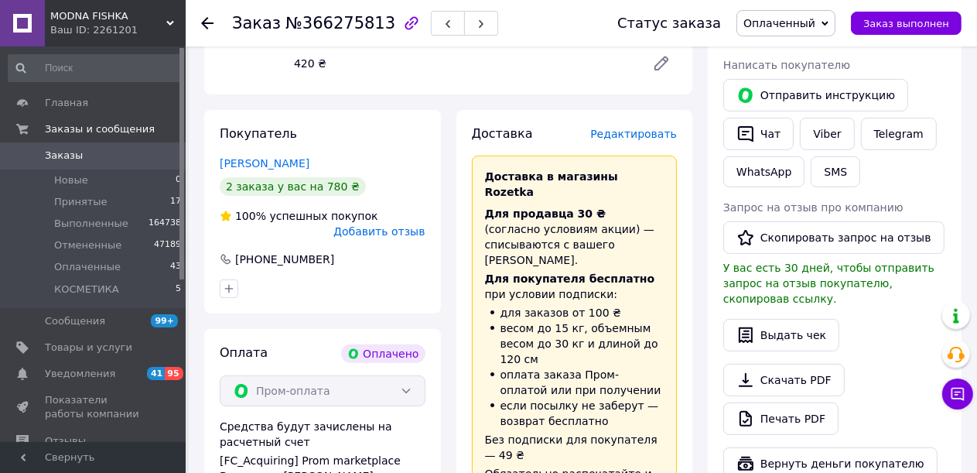
click at [667, 140] on span "Редактировать" at bounding box center [633, 134] width 87 height 12
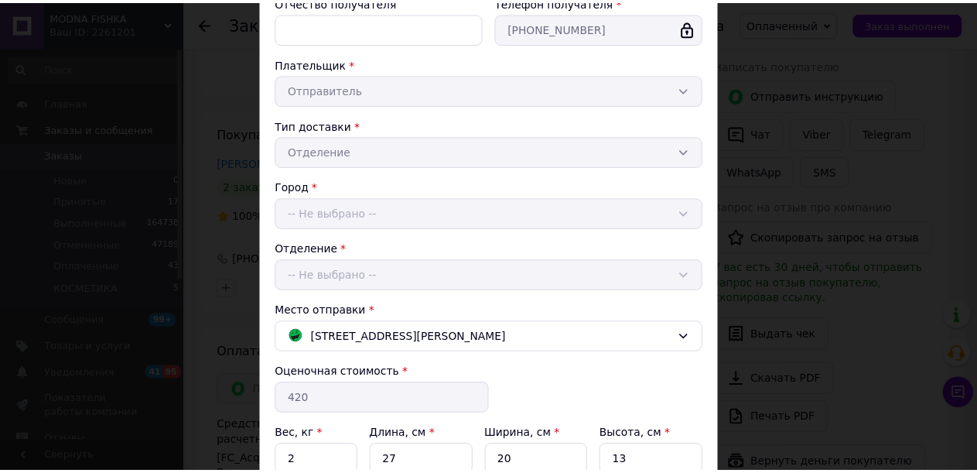
scroll to position [393, 0]
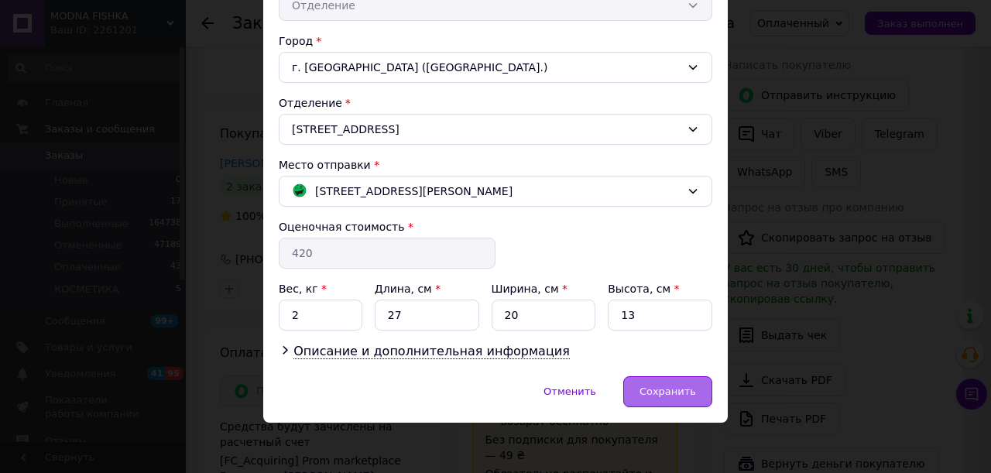
click at [666, 385] on span "Сохранить" at bounding box center [667, 391] width 56 height 12
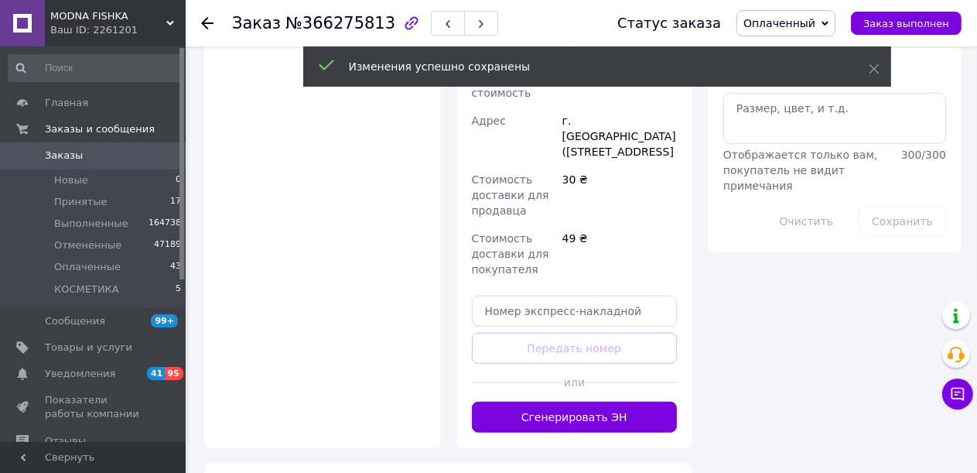
scroll to position [1006, 0]
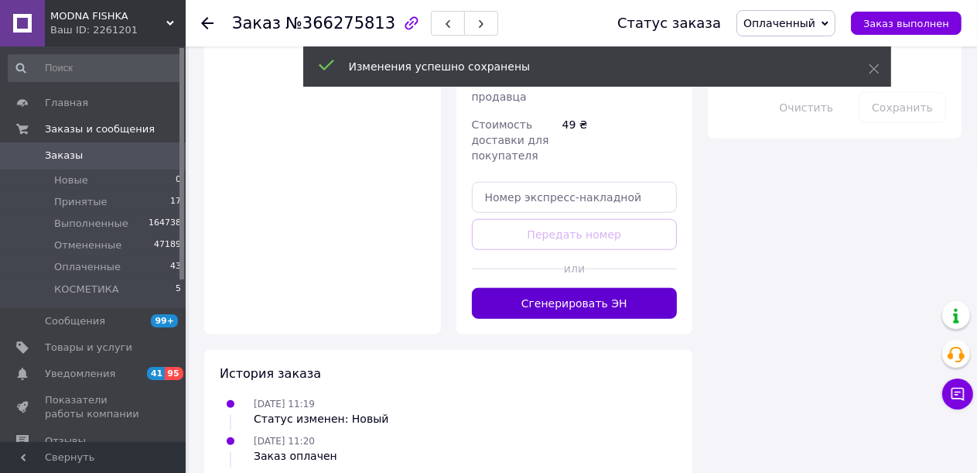
click at [614, 288] on button "Сгенерировать ЭН" at bounding box center [575, 303] width 206 height 31
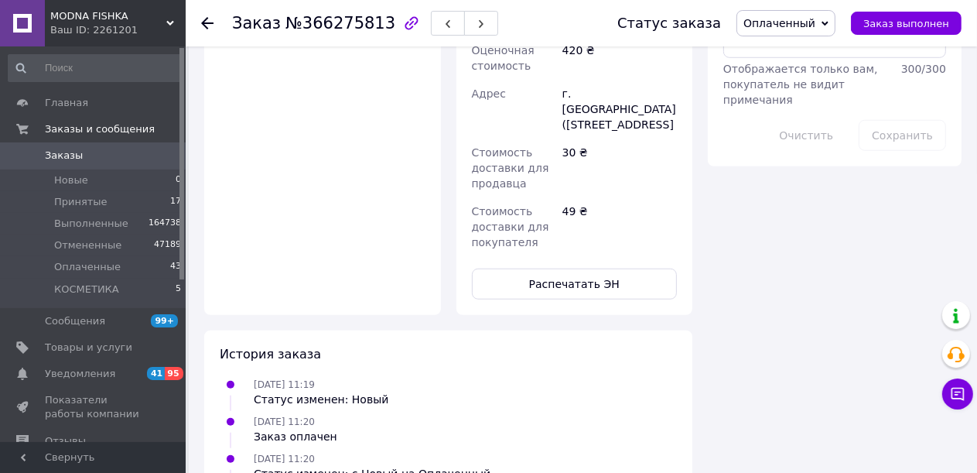
click at [597, 197] on div "49 ₴" at bounding box center [620, 226] width 121 height 59
click at [603, 272] on button "Распечатать ЭН" at bounding box center [575, 284] width 206 height 31
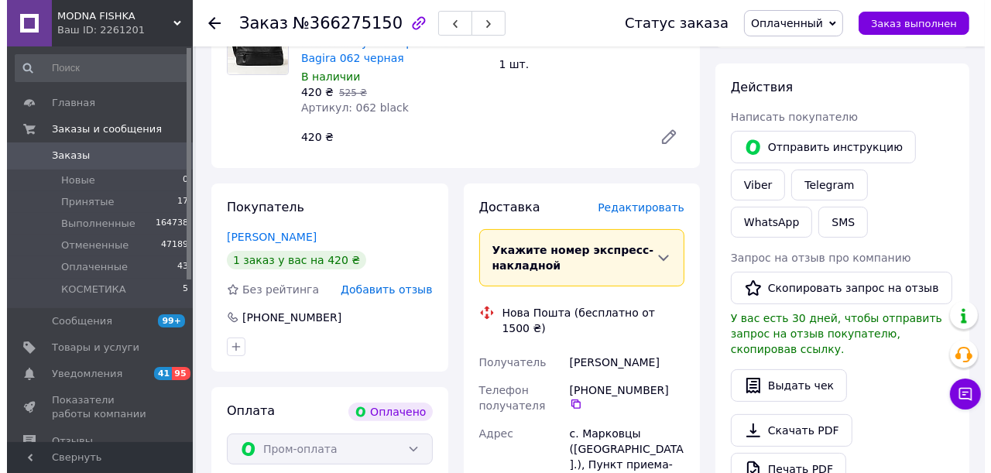
scroll to position [232, 0]
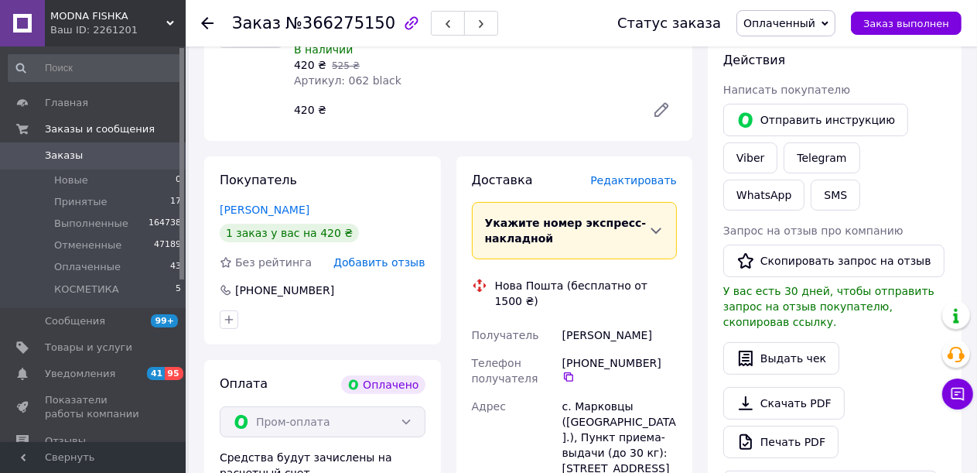
click at [614, 187] on span "Редактировать" at bounding box center [633, 180] width 87 height 12
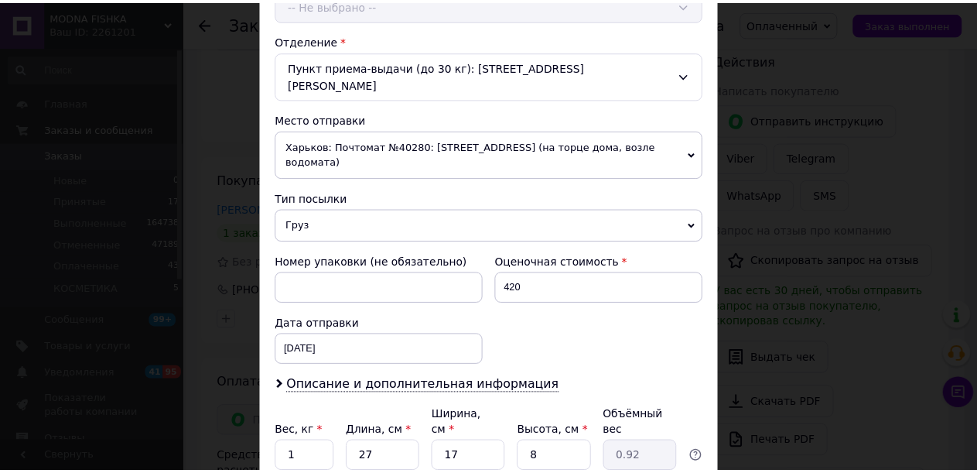
scroll to position [550, 0]
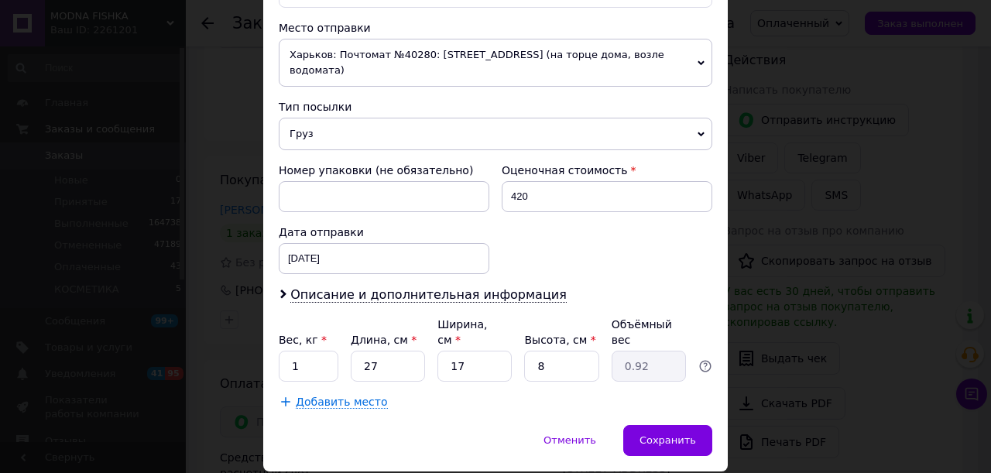
drag, startPoint x: 329, startPoint y: 308, endPoint x: 288, endPoint y: 314, distance: 41.5
click at [288, 317] on div "Вес, кг * 1 Длина, см * 27 Ширина, см * 17 Высота, см * 8 Объёмный вес 0.92" at bounding box center [495, 349] width 433 height 65
drag, startPoint x: 406, startPoint y: 313, endPoint x: 325, endPoint y: 314, distance: 80.5
click at [325, 317] on div "Вес, кг * 1 Длина, см * 27 Ширина, см * 17 Высота, см * 8 Объёмный вес 0.92" at bounding box center [495, 349] width 433 height 65
type input "3"
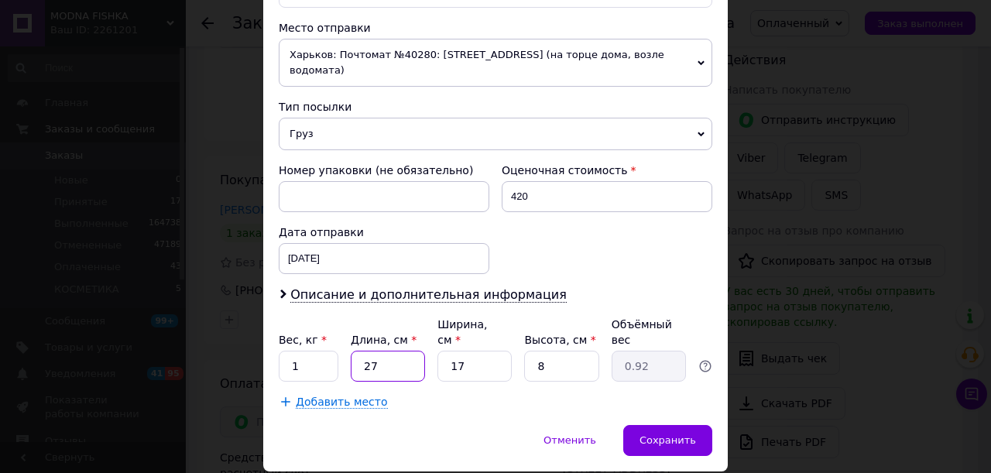
type input "0.1"
type input "30"
type input "1.02"
type input "30"
click at [424, 318] on div "Вес, кг * 1 Длина, см * 30 Ширина, см * 17 Высота, см * 8 Объёмный вес 1.02" at bounding box center [495, 349] width 433 height 65
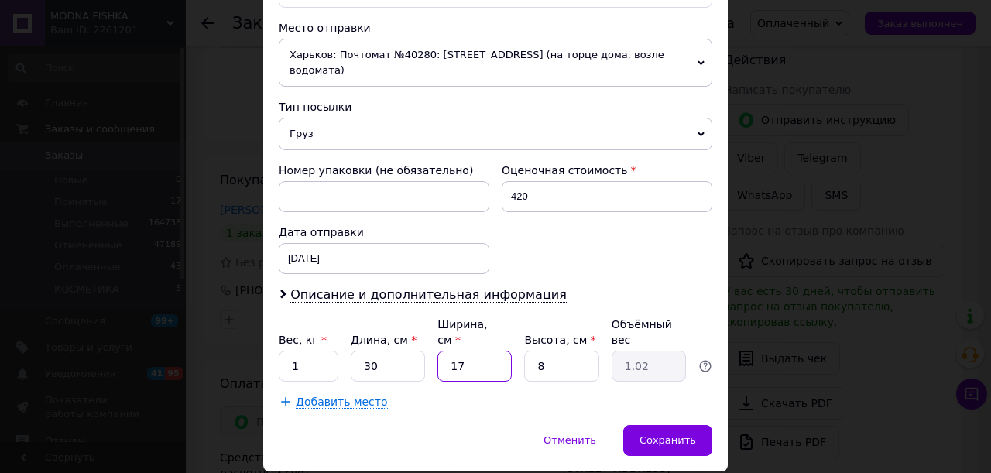
type input "2"
type input "0.12"
type input "25"
type input "1.5"
type input "25"
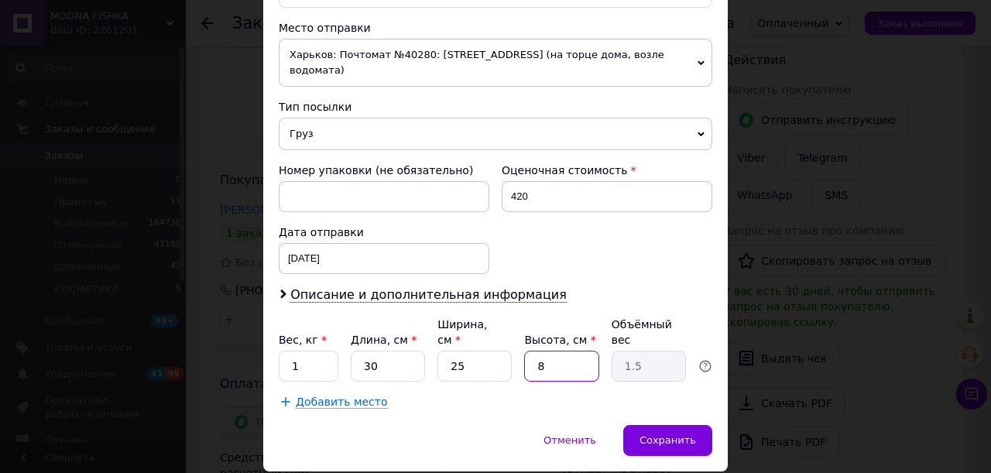
drag, startPoint x: 556, startPoint y: 315, endPoint x: 501, endPoint y: 314, distance: 54.2
click at [501, 317] on div "Вес, кг * 1 Длина, см * 30 Ширина, см * 25 Высота, см * 8 Объёмный вес 1.5" at bounding box center [495, 349] width 433 height 65
type input "5"
type input "0.94"
type input "5"
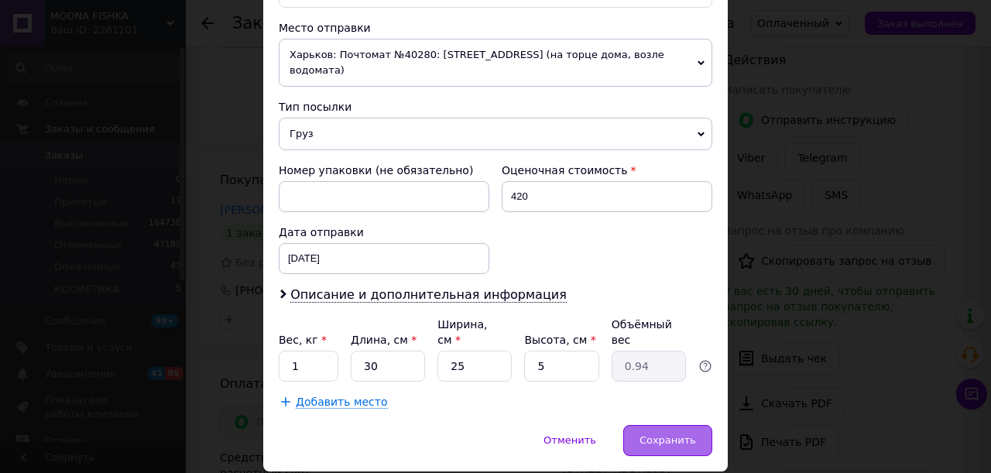
click at [691, 434] on span "Сохранить" at bounding box center [667, 440] width 56 height 12
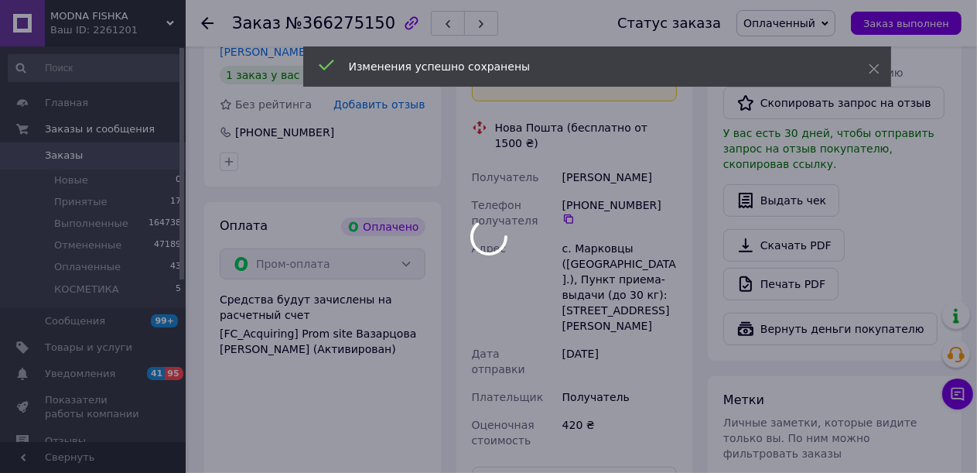
scroll to position [687, 0]
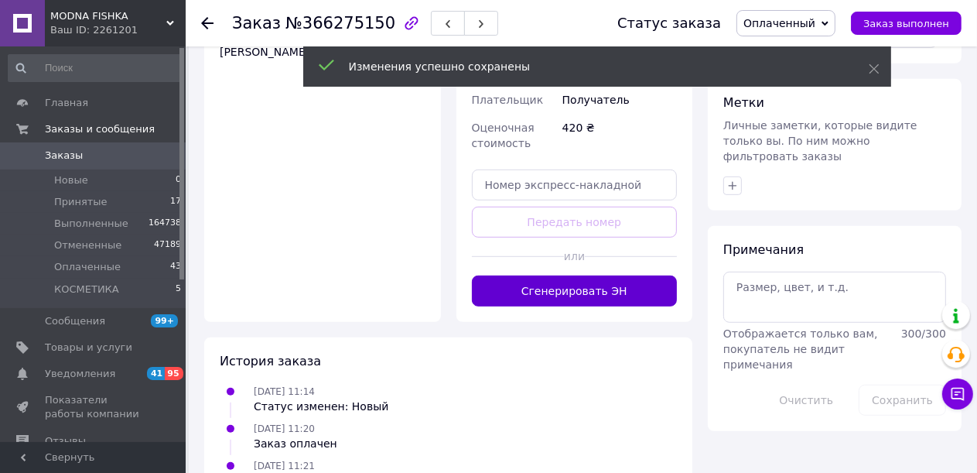
click at [587, 275] on button "Сгенерировать ЭН" at bounding box center [575, 290] width 206 height 31
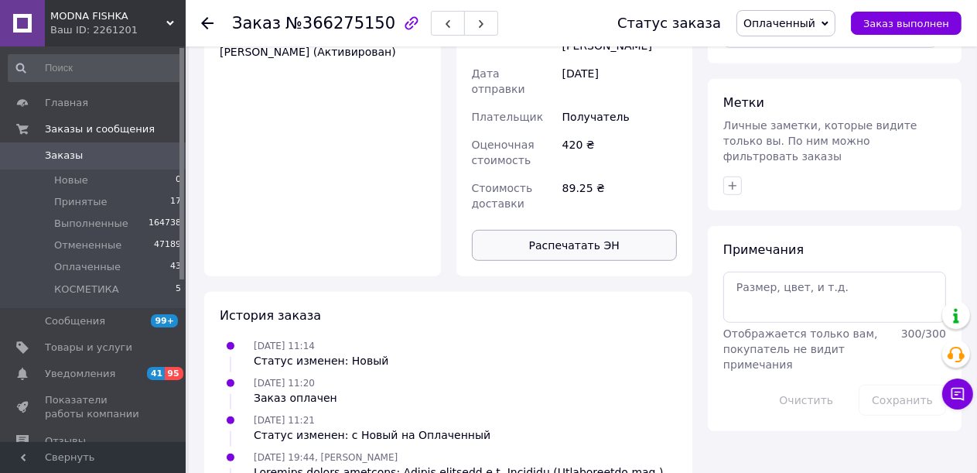
click at [597, 230] on button "Распечатать ЭН" at bounding box center [575, 245] width 206 height 31
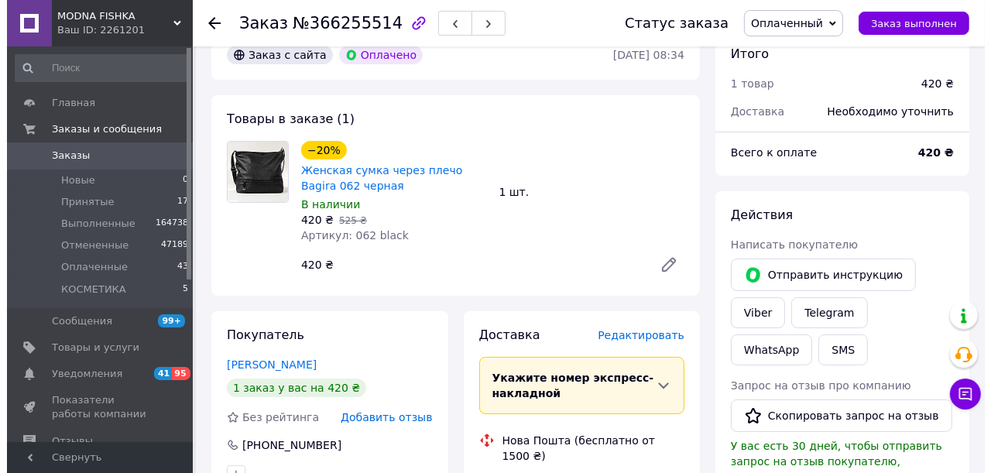
scroll to position [232, 0]
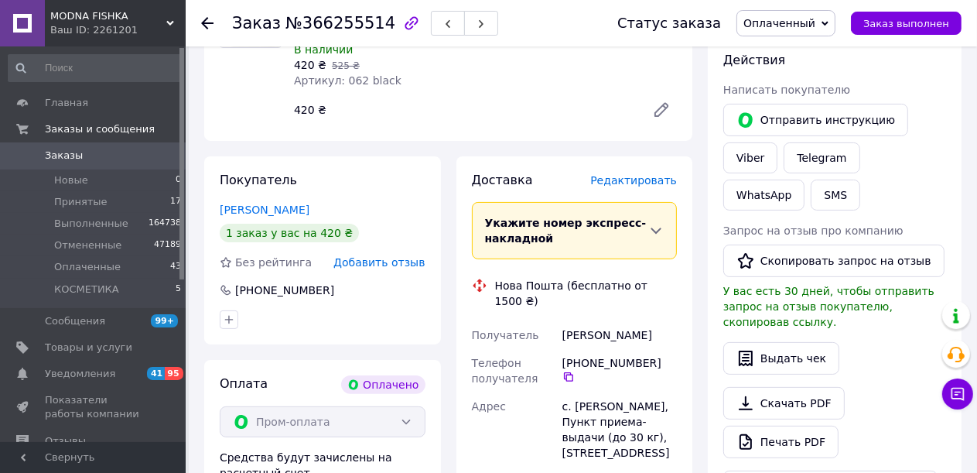
click at [611, 180] on span "Редактировать" at bounding box center [633, 180] width 87 height 12
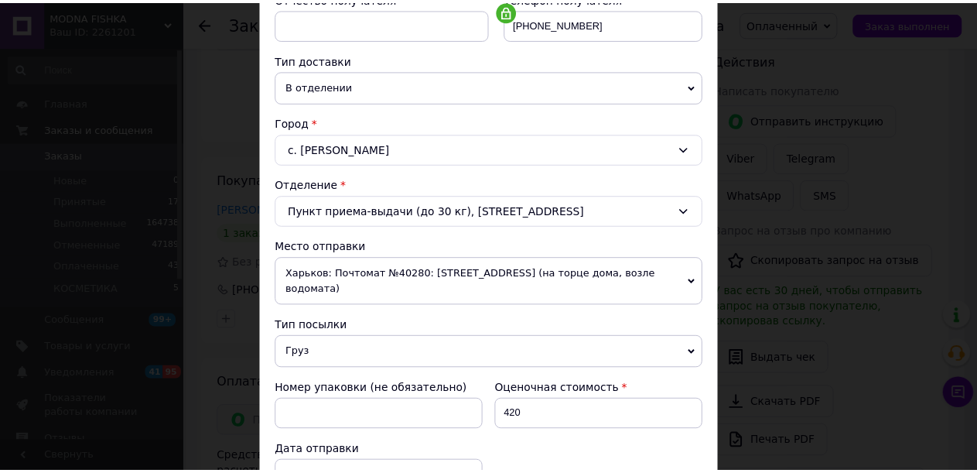
scroll to position [550, 0]
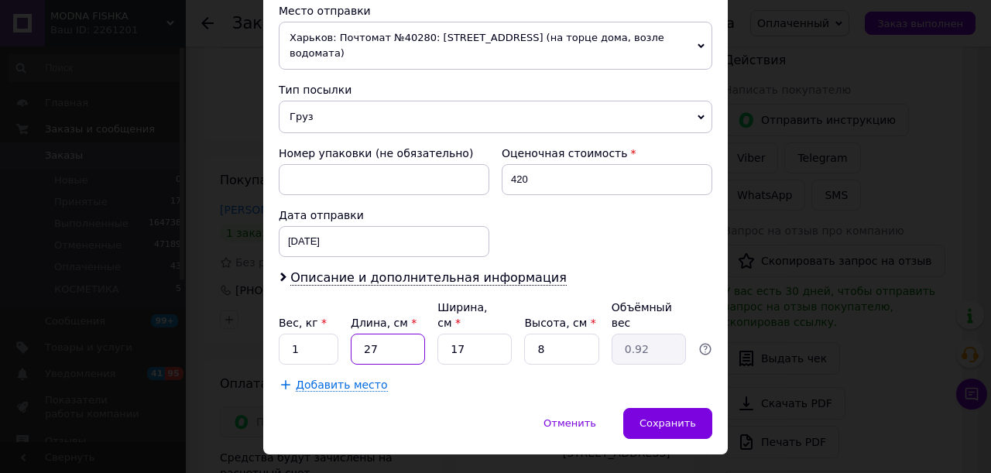
drag, startPoint x: 384, startPoint y: 323, endPoint x: 356, endPoint y: 317, distance: 28.4
click at [356, 334] on input "27" at bounding box center [388, 349] width 74 height 31
type input "3"
type input "0.1"
type input "30"
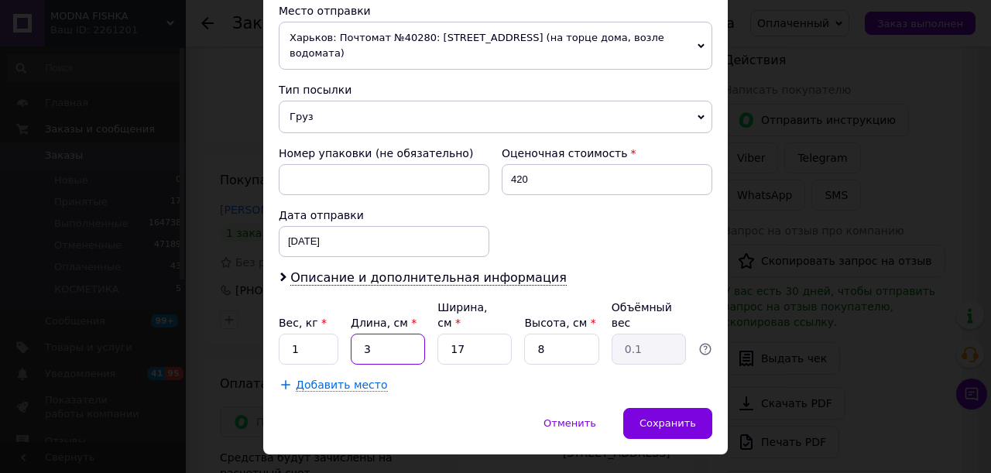
type input "1.02"
type input "30"
drag, startPoint x: 471, startPoint y: 315, endPoint x: 429, endPoint y: 318, distance: 41.9
click at [429, 318] on div "Вес, кг * 1 Длина, см * 30 Ширина, см * 17 Высота, см * 8 Объёмный вес 1.02" at bounding box center [495, 331] width 433 height 65
type input "2"
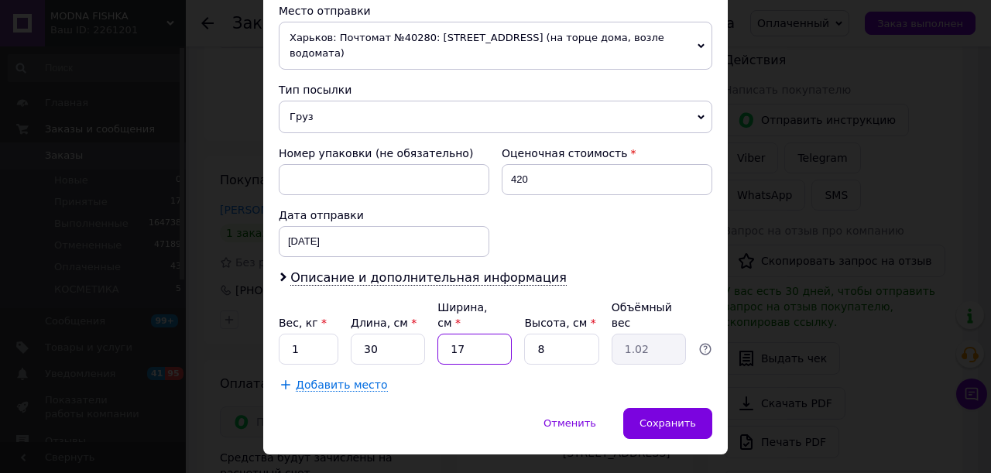
type input "0.12"
type input "25"
type input "1.5"
type input "25"
click at [480, 313] on div "Вес, кг * 1 Длина, см * 30 Ширина, см * 25 Высота, см * 8 Объёмный вес 1.5" at bounding box center [495, 331] width 433 height 65
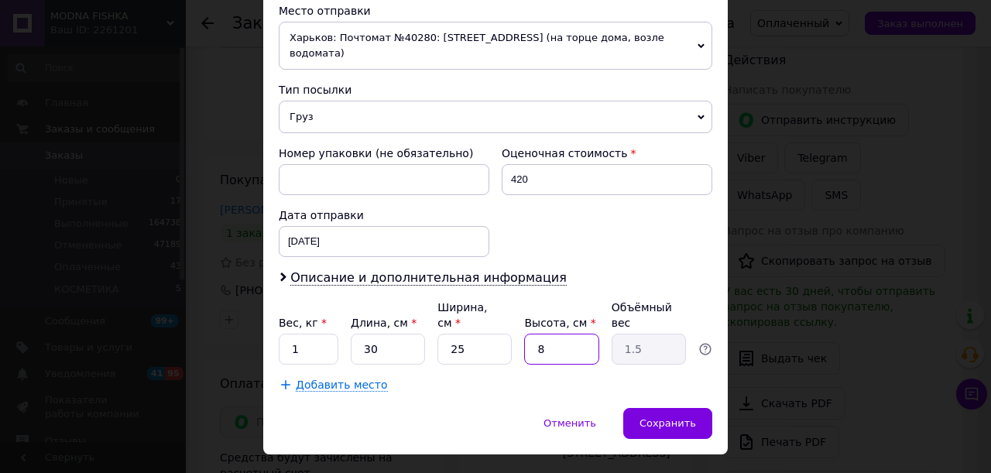
type input "3"
type input "0.56"
type input "3"
click at [641, 408] on div "Сохранить" at bounding box center [667, 423] width 89 height 31
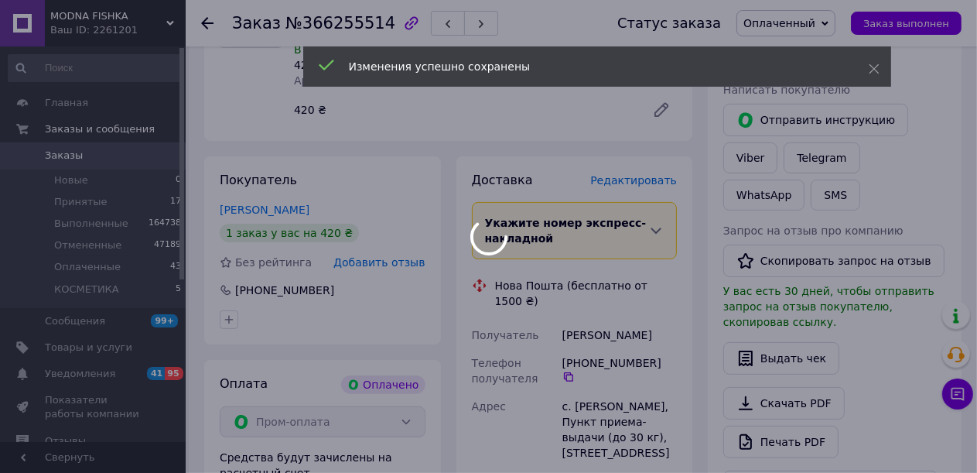
scroll to position [656, 0]
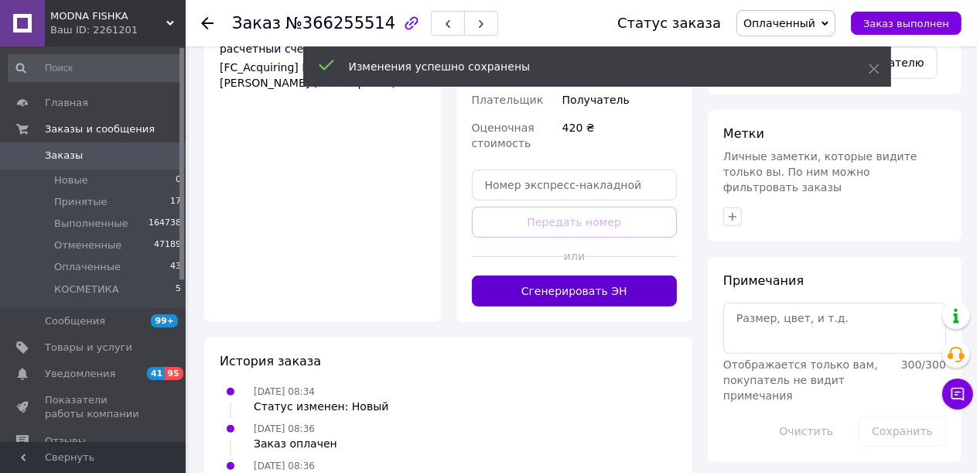
click at [601, 275] on button "Сгенерировать ЭН" at bounding box center [575, 290] width 206 height 31
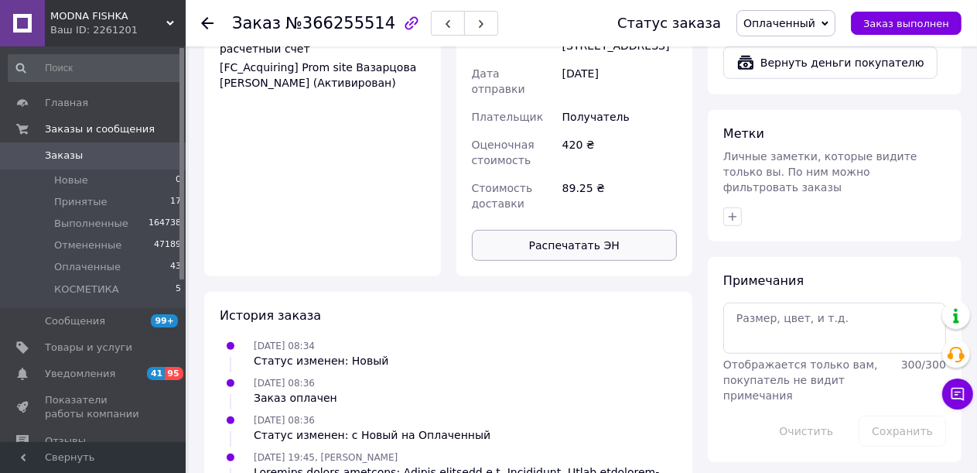
click at [603, 230] on button "Распечатать ЭН" at bounding box center [575, 245] width 206 height 31
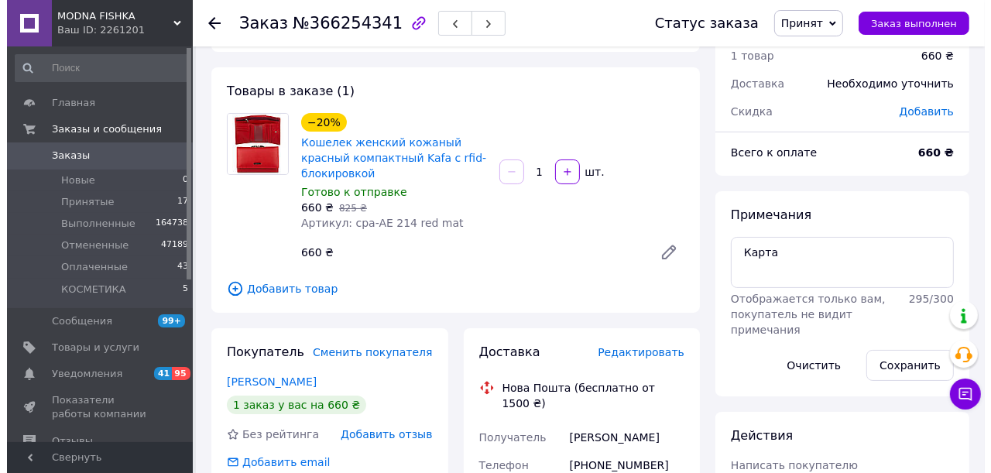
scroll to position [77, 0]
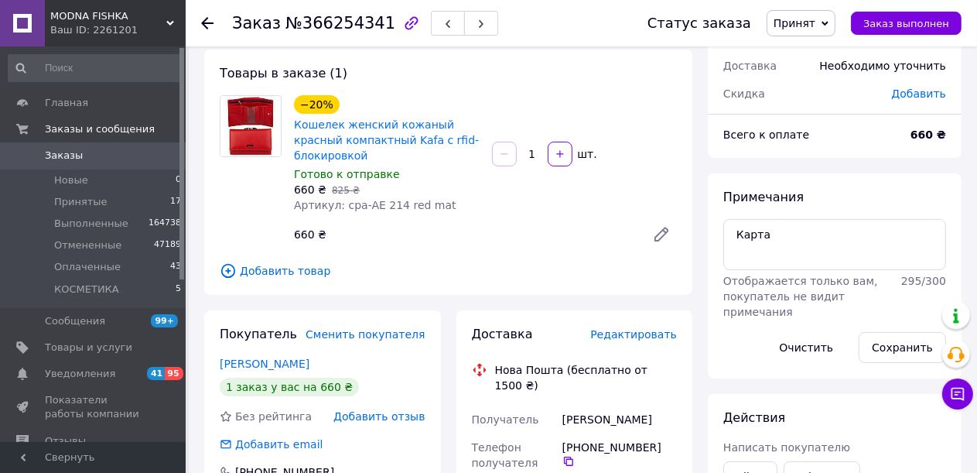
click at [649, 328] on span "Редактировать" at bounding box center [633, 334] width 87 height 12
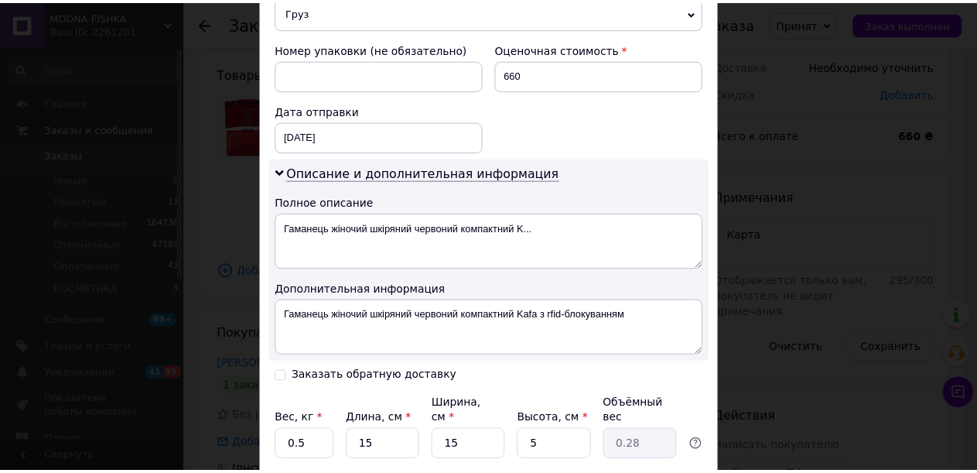
scroll to position [751, 0]
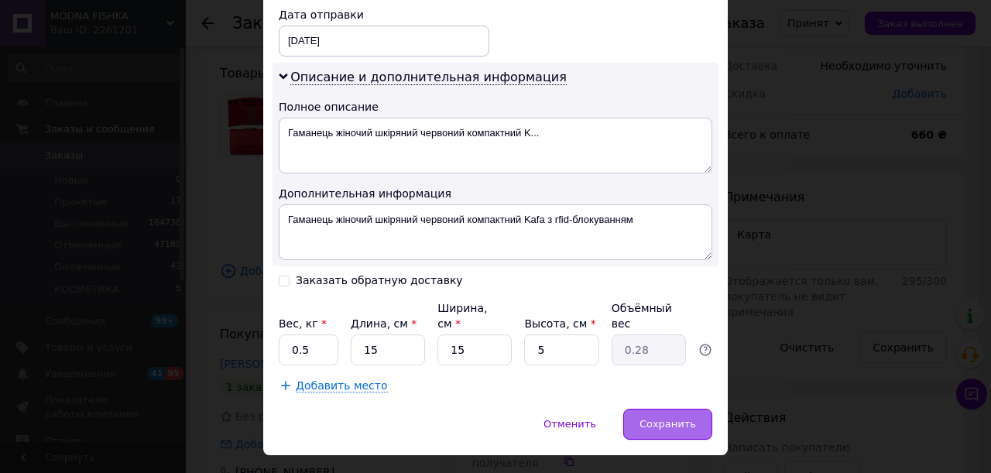
click at [678, 418] on span "Сохранить" at bounding box center [667, 424] width 56 height 12
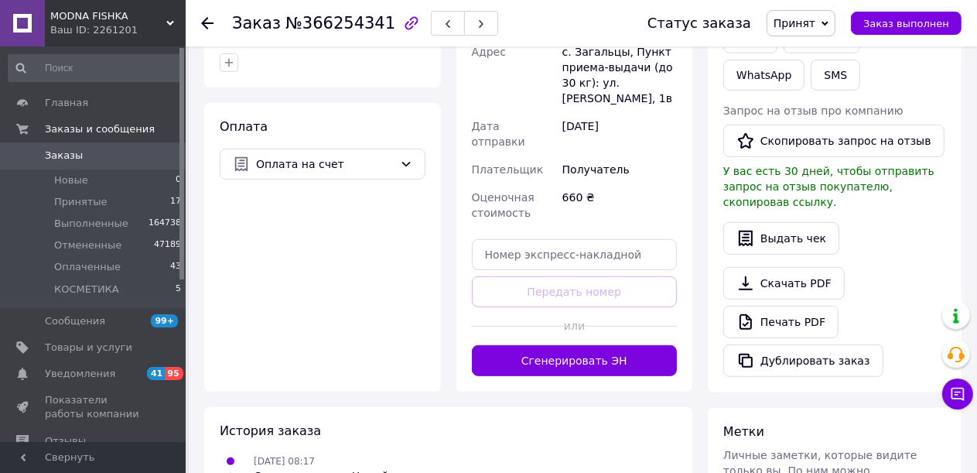
scroll to position [542, 0]
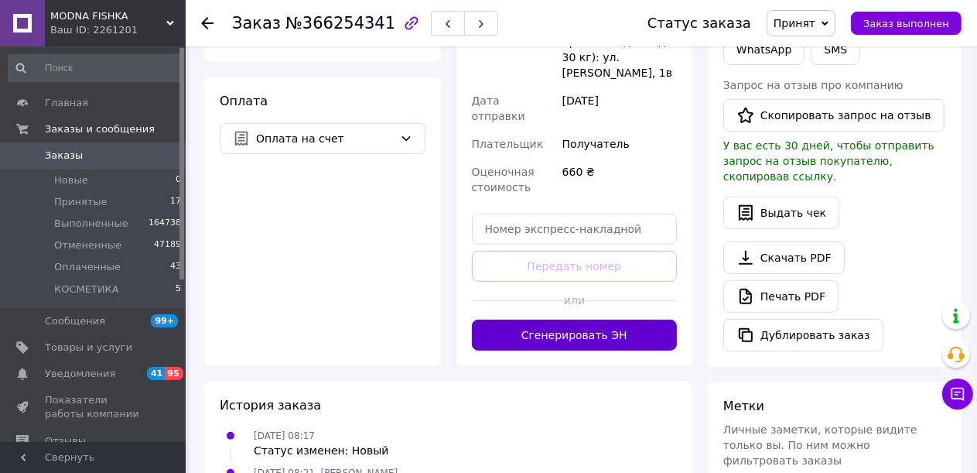
click at [622, 320] on button "Сгенерировать ЭН" at bounding box center [575, 335] width 206 height 31
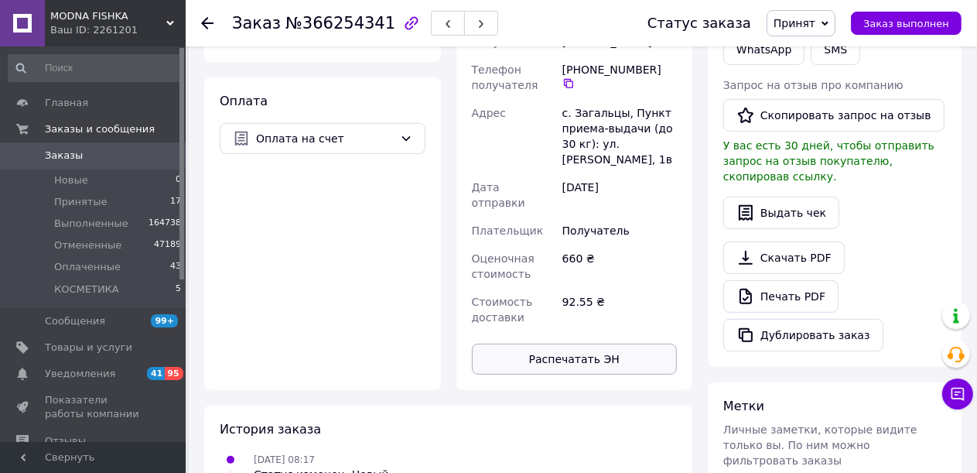
click at [583, 344] on button "Распечатать ЭН" at bounding box center [575, 359] width 206 height 31
click at [891, 26] on span "Заказ выполнен" at bounding box center [907, 24] width 86 height 12
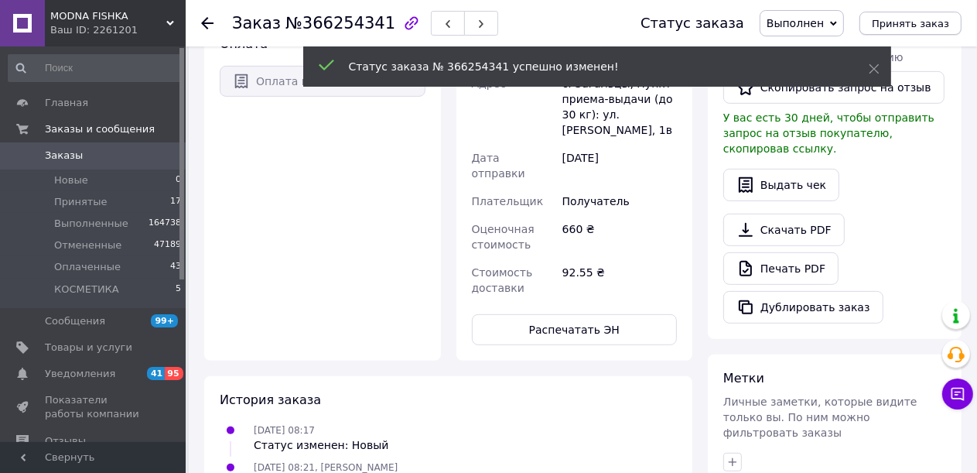
scroll to position [484, 0]
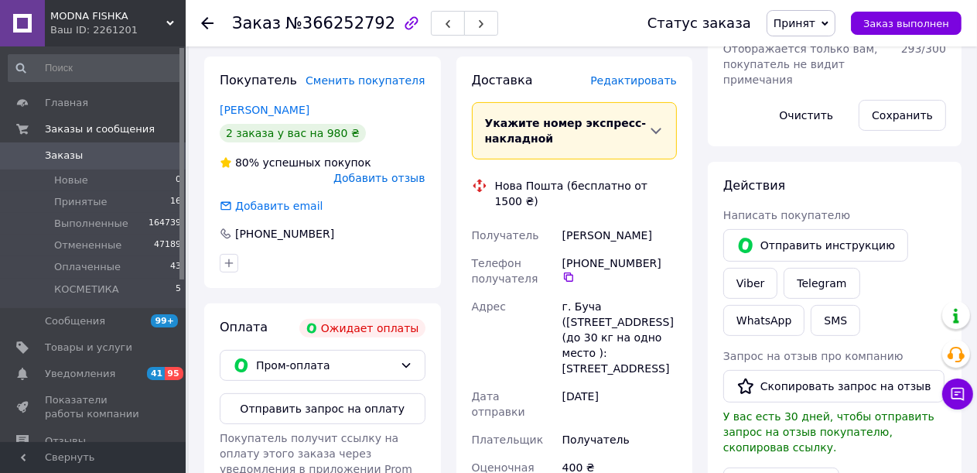
scroll to position [387, 0]
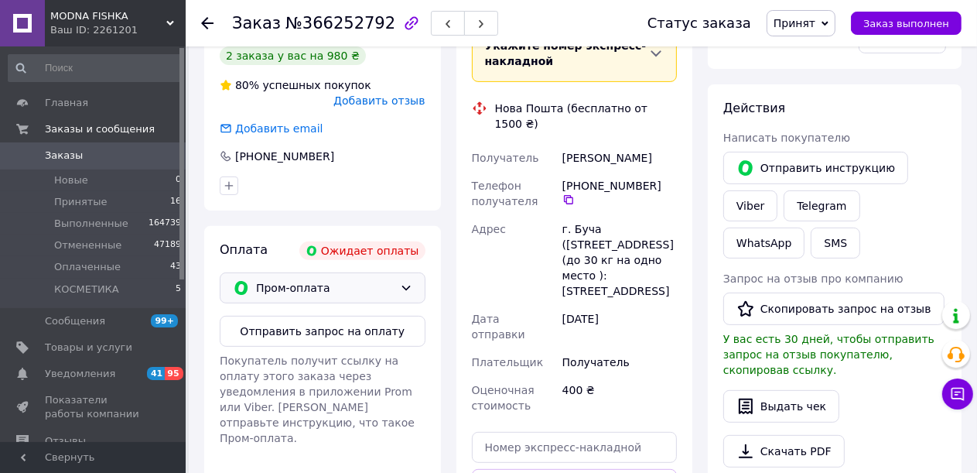
click at [294, 279] on span "Пром-оплата" at bounding box center [325, 287] width 138 height 17
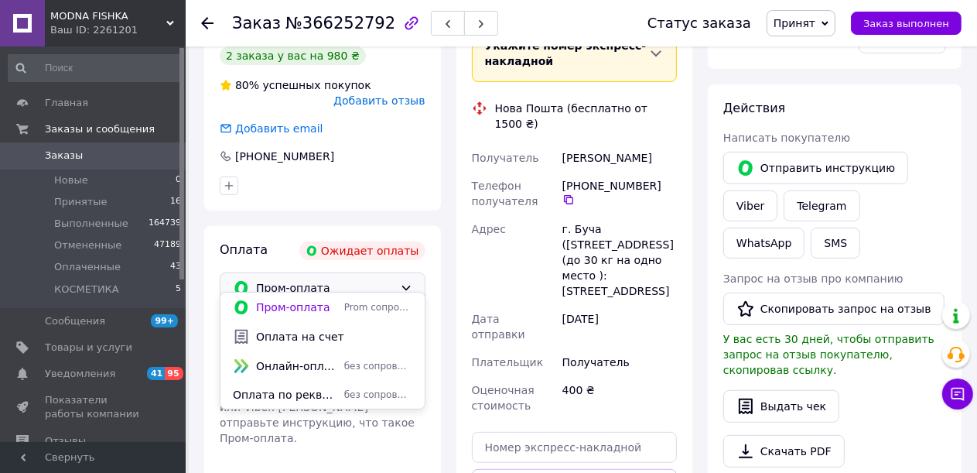
drag, startPoint x: 309, startPoint y: 329, endPoint x: 283, endPoint y: 282, distance: 53.0
click at [309, 329] on span "Оплата на счет" at bounding box center [334, 336] width 156 height 15
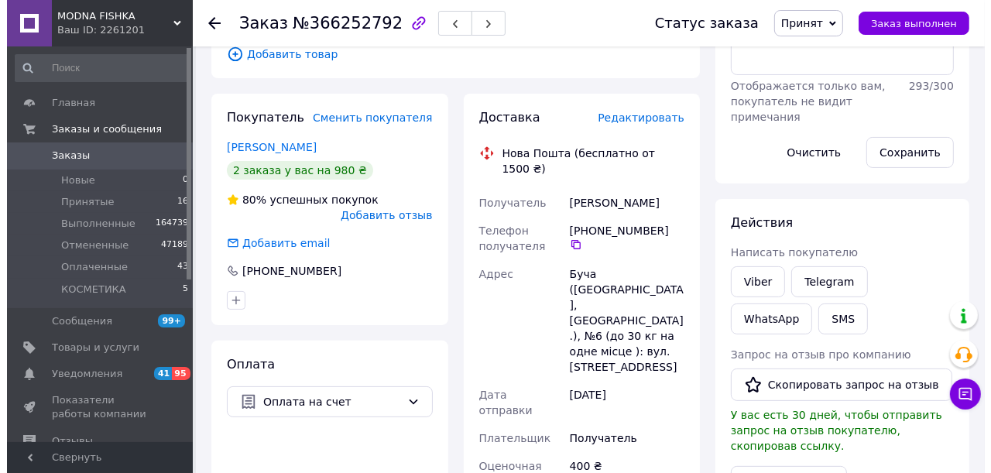
scroll to position [77, 0]
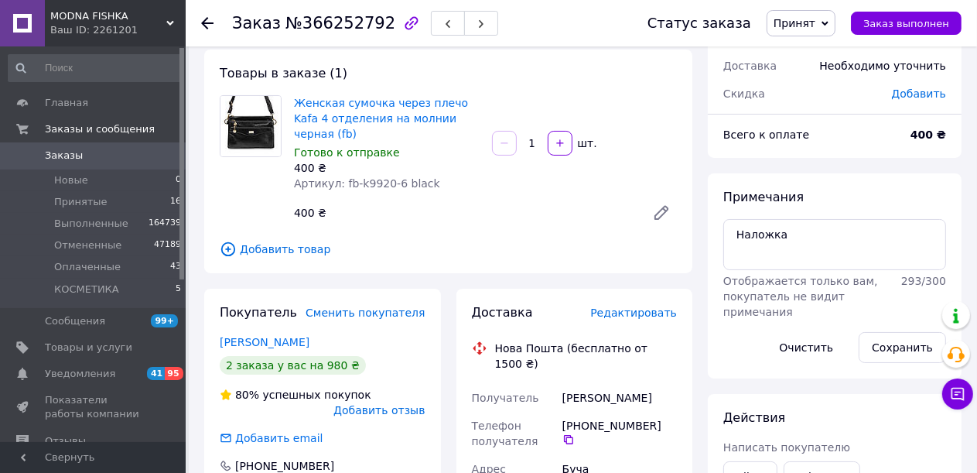
click at [642, 306] on span "Редактировать" at bounding box center [633, 312] width 87 height 12
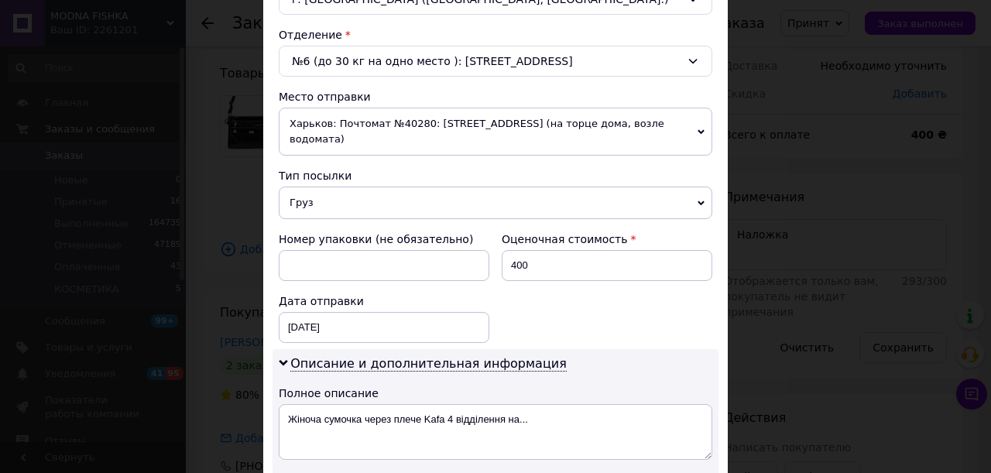
scroll to position [619, 0]
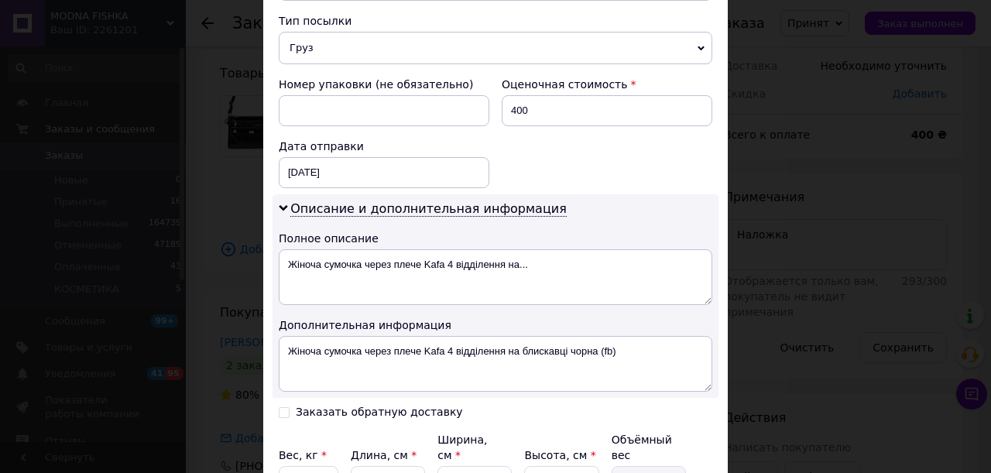
click at [371, 406] on div "Заказать обратную доставку" at bounding box center [379, 412] width 167 height 13
click at [289, 406] on input "Заказать обратную доставку" at bounding box center [284, 411] width 11 height 11
checkbox input "true"
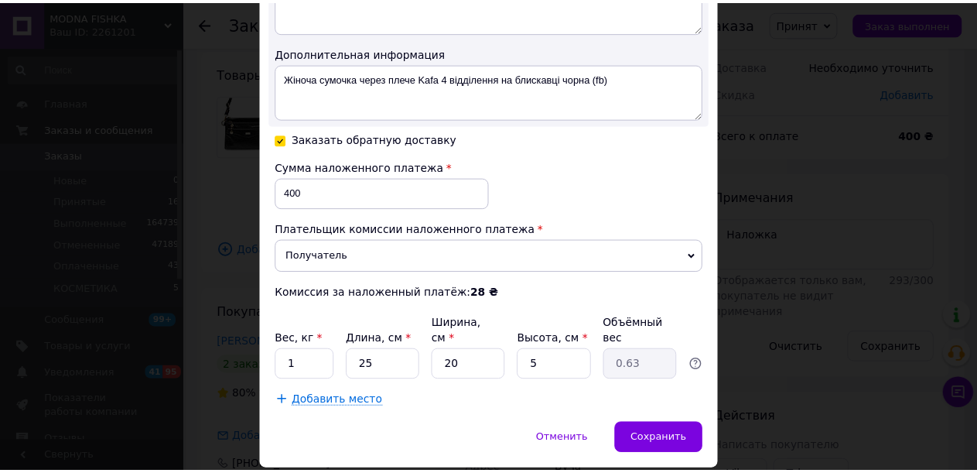
scroll to position [907, 0]
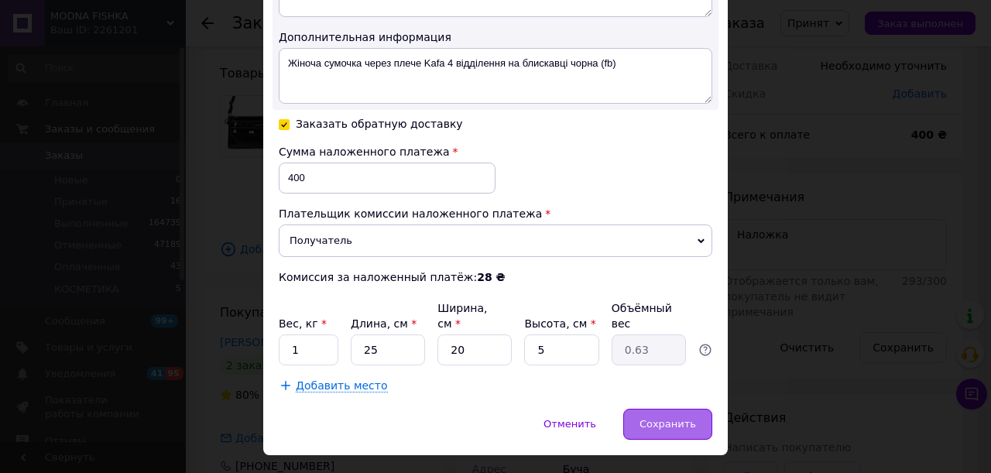
click at [652, 418] on span "Сохранить" at bounding box center [667, 424] width 56 height 12
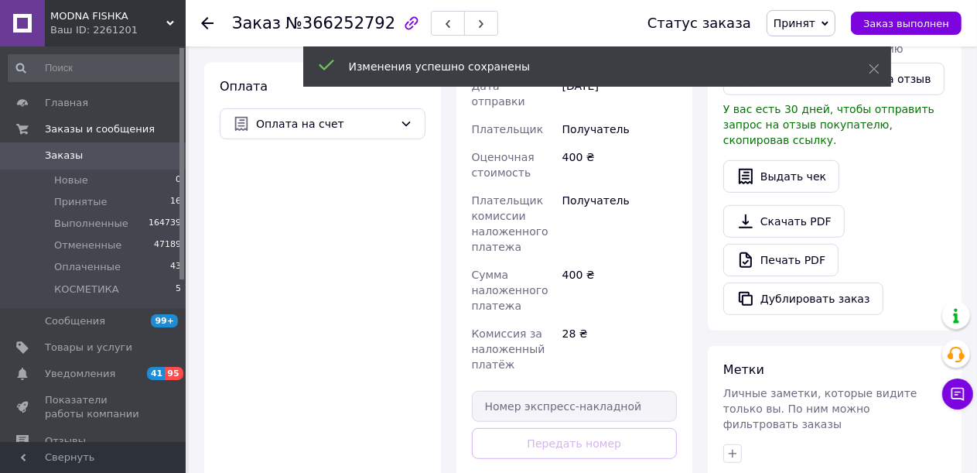
scroll to position [696, 0]
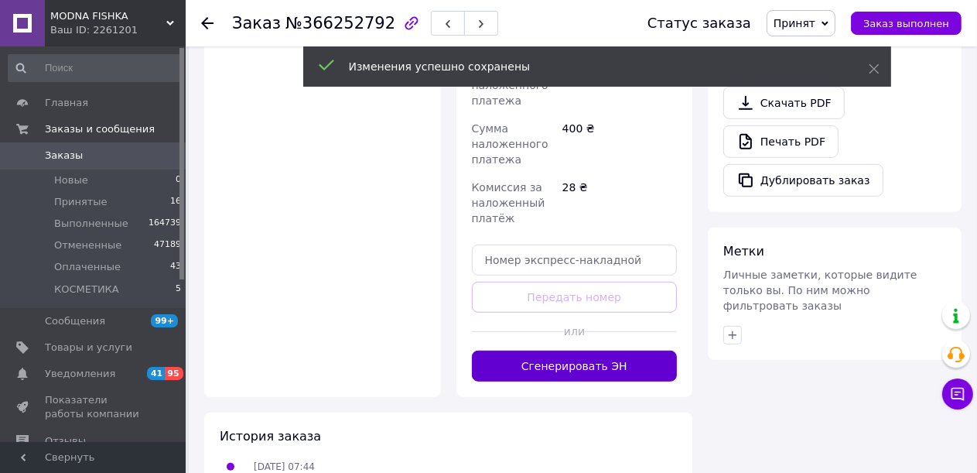
click at [587, 351] on button "Сгенерировать ЭН" at bounding box center [575, 366] width 206 height 31
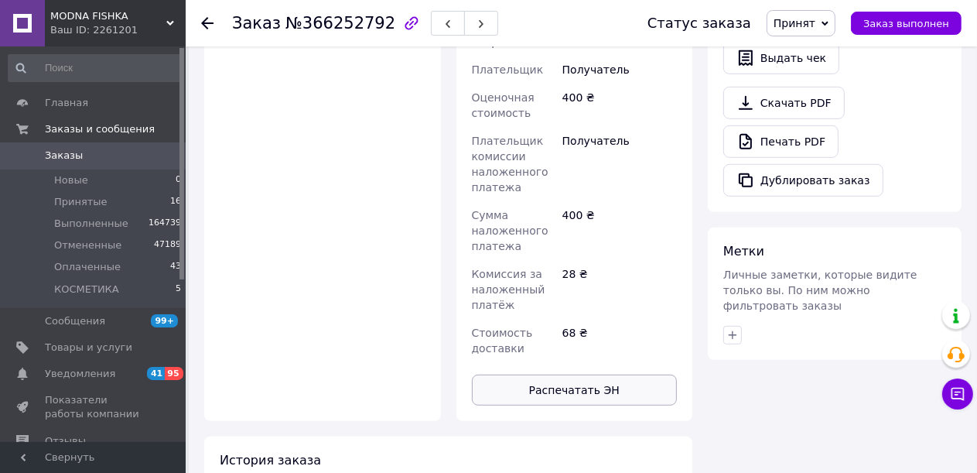
click at [573, 375] on button "Распечатать ЭН" at bounding box center [575, 390] width 206 height 31
drag, startPoint x: 900, startPoint y: 24, endPoint x: 854, endPoint y: 23, distance: 45.7
click at [900, 24] on span "Заказ выполнен" at bounding box center [907, 24] width 86 height 12
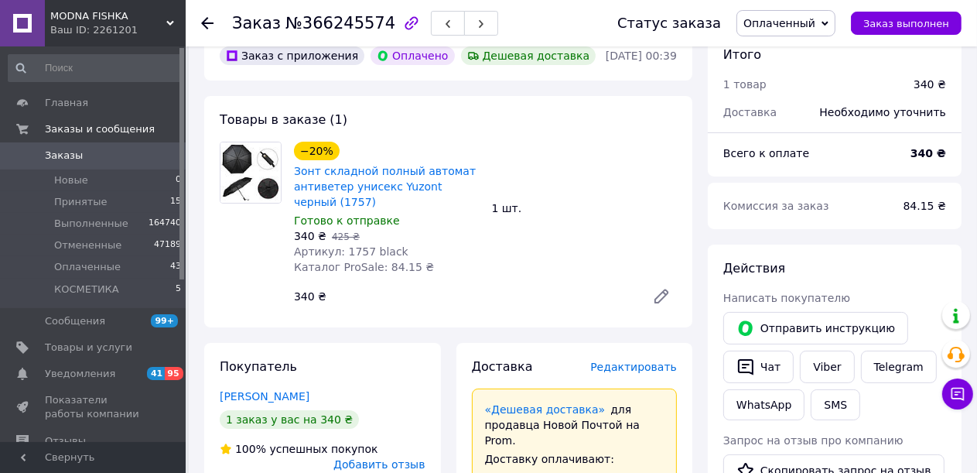
scroll to position [77, 0]
click at [626, 375] on div "Доставка Редактировать" at bounding box center [575, 367] width 206 height 18
click at [614, 366] on span "Редактировать" at bounding box center [633, 366] width 87 height 12
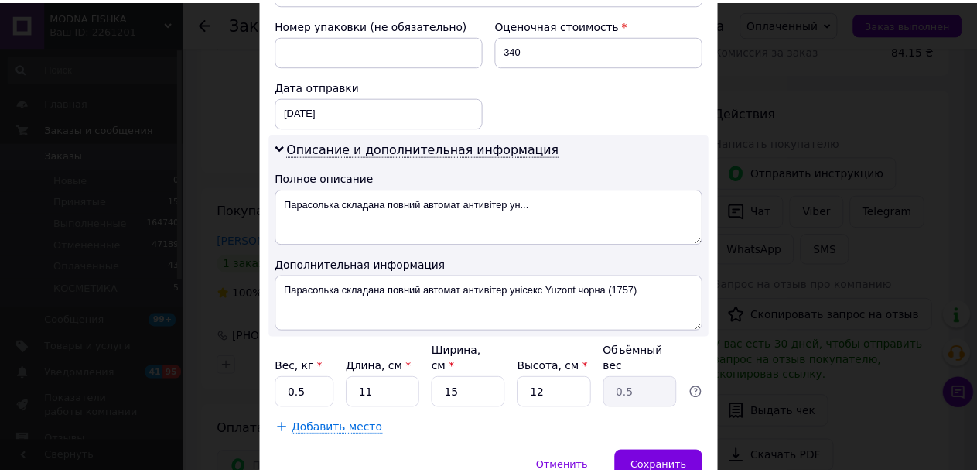
scroll to position [723, 0]
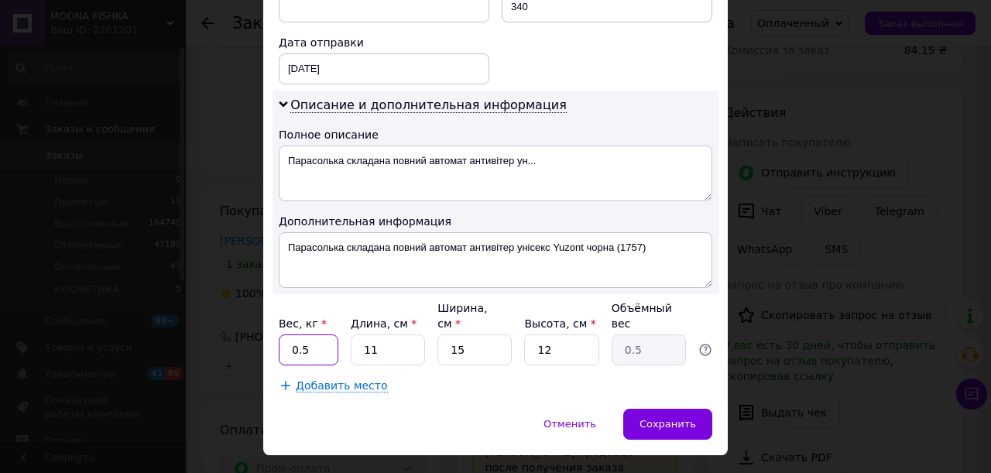
drag, startPoint x: 311, startPoint y: 317, endPoint x: 283, endPoint y: 317, distance: 27.9
click at [283, 334] on input "0.5" at bounding box center [309, 349] width 60 height 31
type input "2"
drag, startPoint x: 371, startPoint y: 323, endPoint x: 354, endPoint y: 316, distance: 19.1
click at [354, 334] on input "11" at bounding box center [388, 349] width 74 height 31
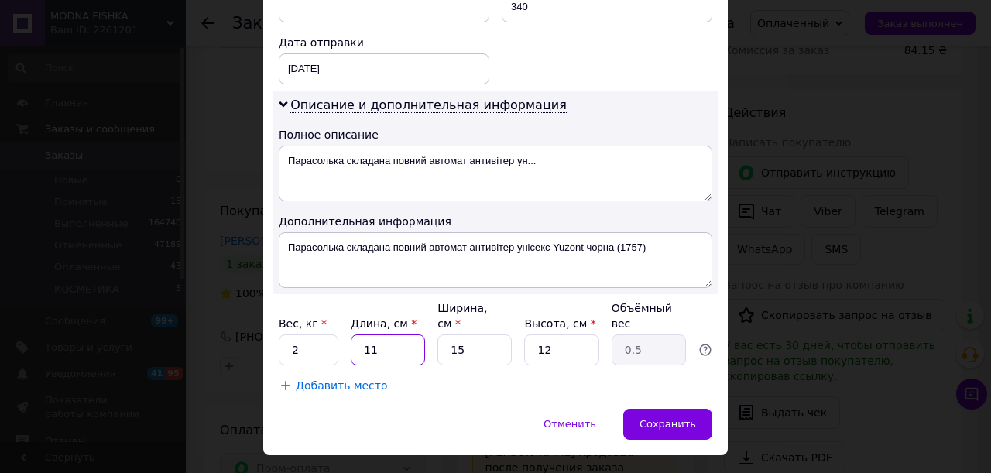
type input "3"
type input "0.14"
type input "33"
type input "1.49"
type input "33"
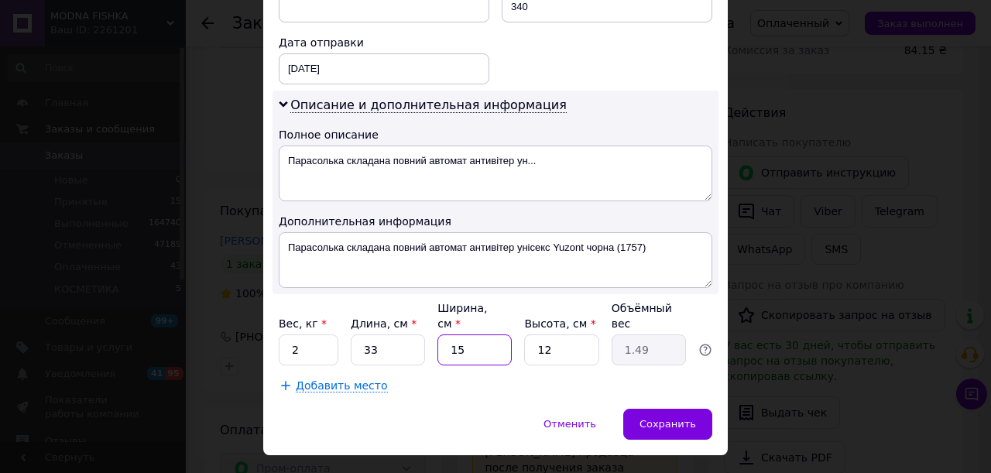
drag, startPoint x: 466, startPoint y: 314, endPoint x: 424, endPoint y: 317, distance: 41.9
click at [424, 317] on div "Вес, кг * 2 Длина, см * 33 Ширина, см * 15 Высота, см * 12 Объёмный вес 1.49" at bounding box center [495, 332] width 433 height 65
type input "1"
type input "0.1"
type input "12"
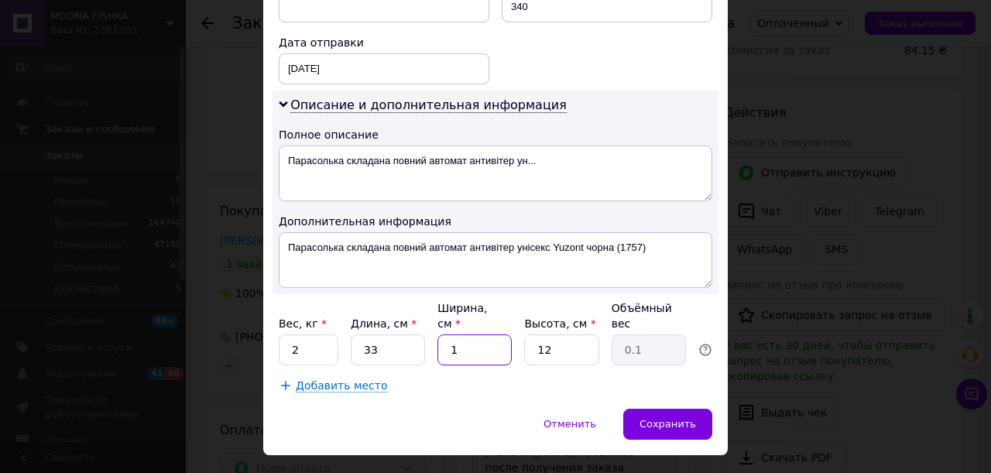
type input "1.19"
type input "12"
click at [648, 409] on div "Сохранить" at bounding box center [667, 424] width 89 height 31
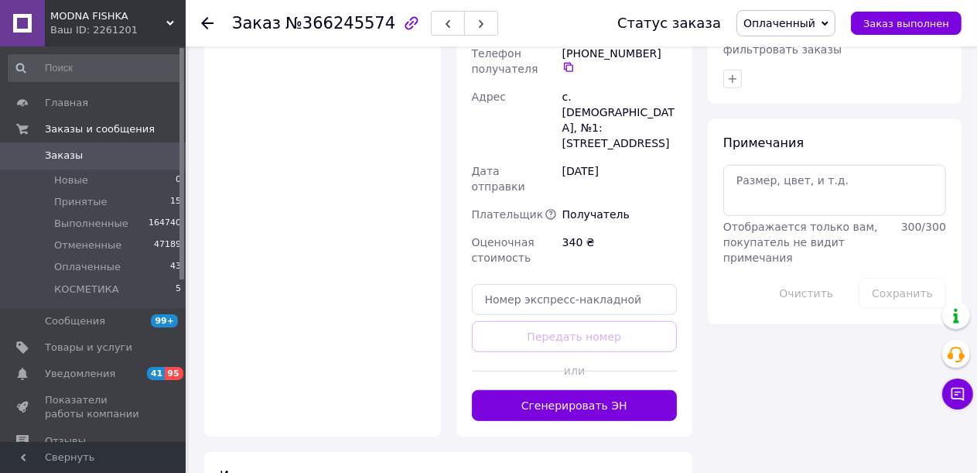
scroll to position [851, 0]
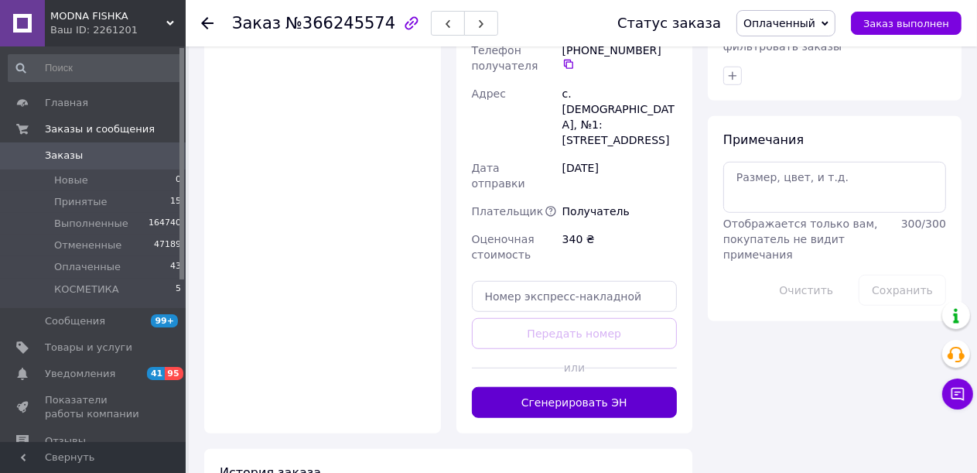
click at [570, 387] on button "Сгенерировать ЭН" at bounding box center [575, 402] width 206 height 31
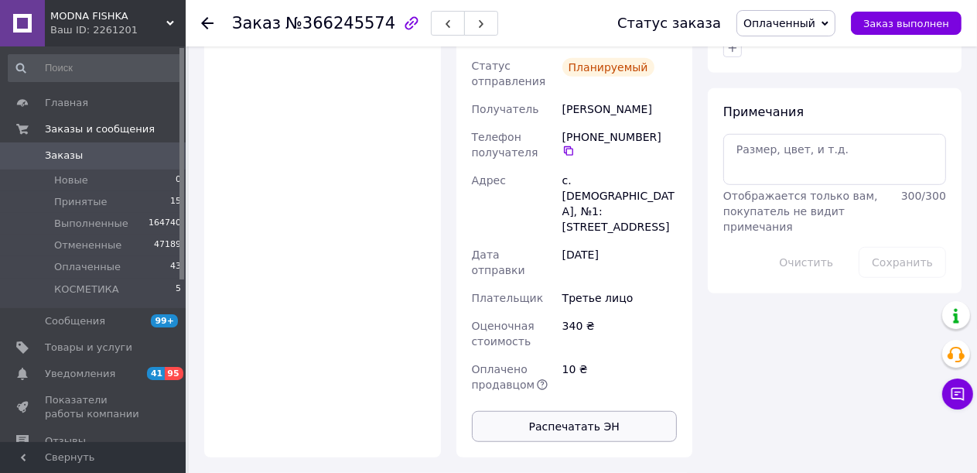
click at [582, 411] on button "Распечатать ЭН" at bounding box center [575, 426] width 206 height 31
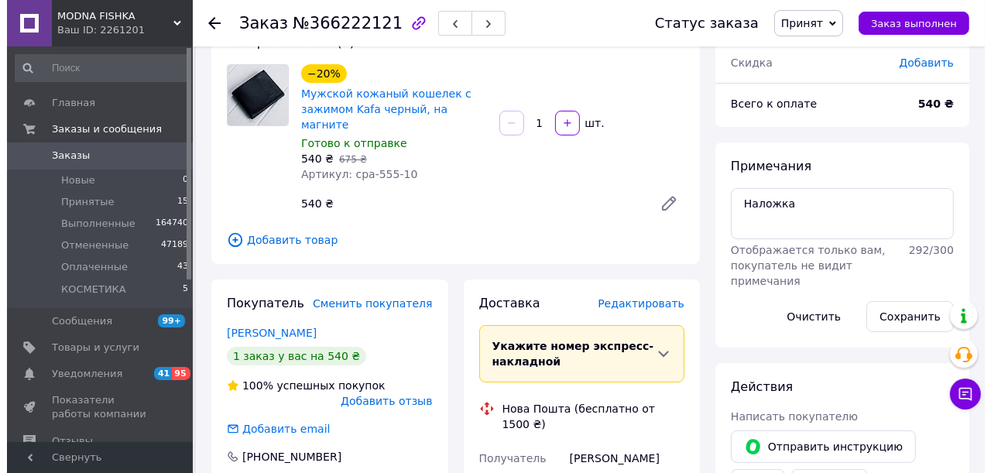
scroll to position [310, 0]
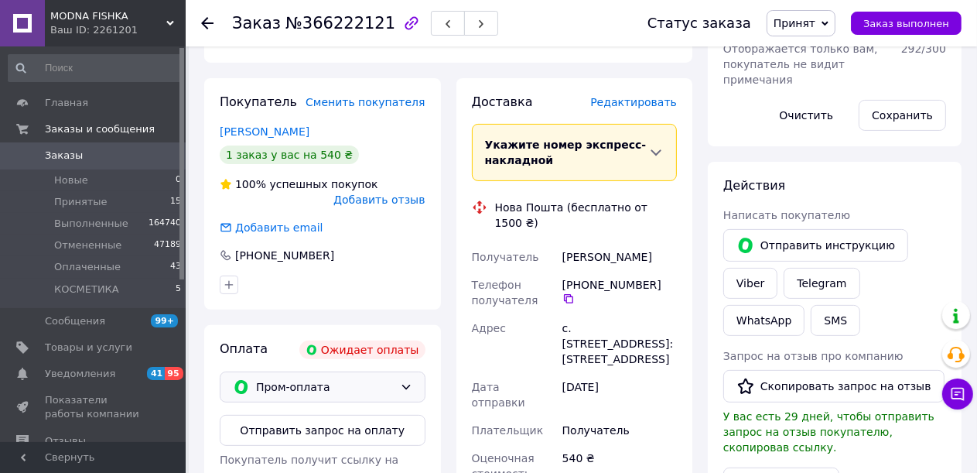
click at [310, 378] on span "Пром-оплата" at bounding box center [325, 386] width 138 height 17
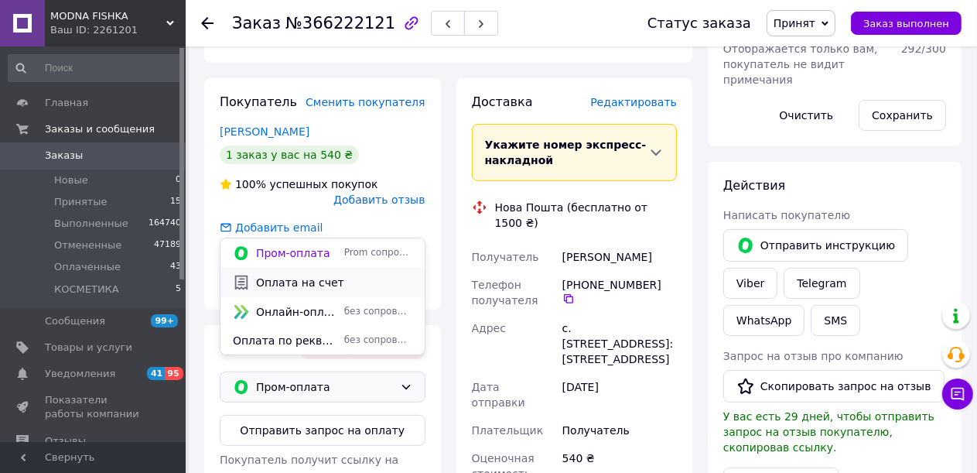
click at [313, 290] on div "Оплата на счет" at bounding box center [323, 282] width 186 height 17
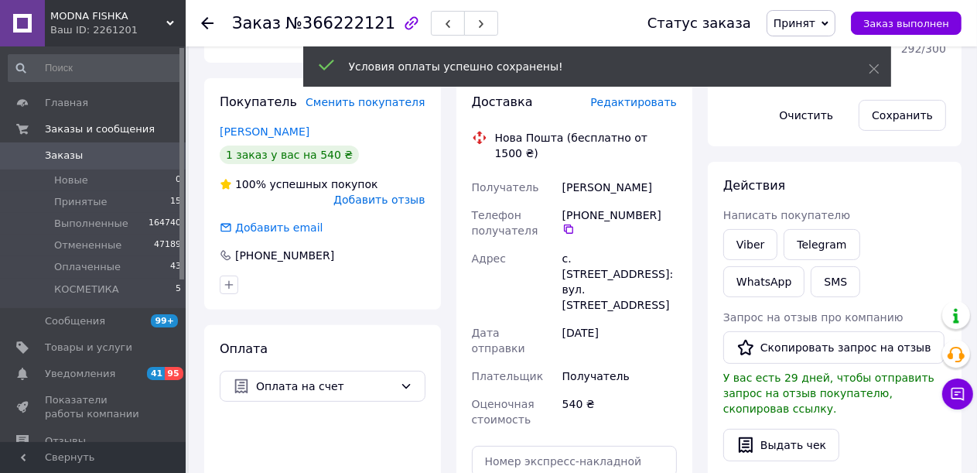
click at [638, 96] on span "Редактировать" at bounding box center [633, 102] width 87 height 12
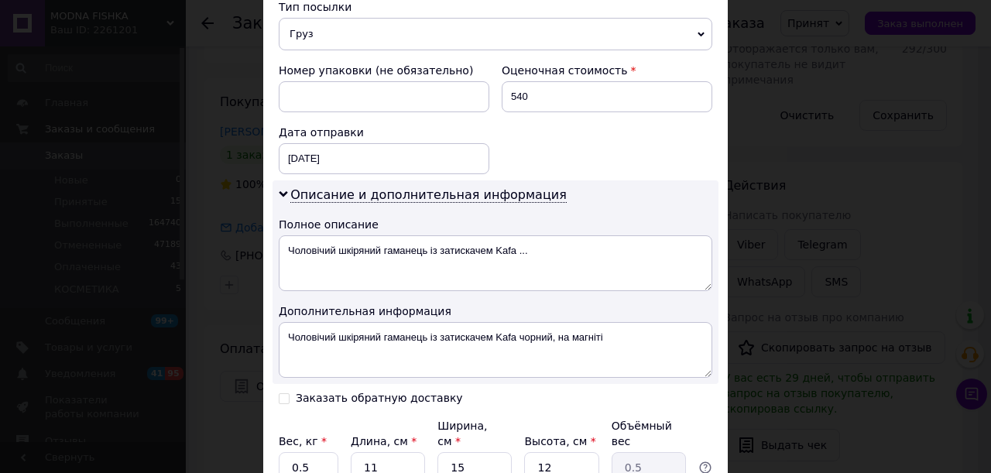
scroll to position [751, 0]
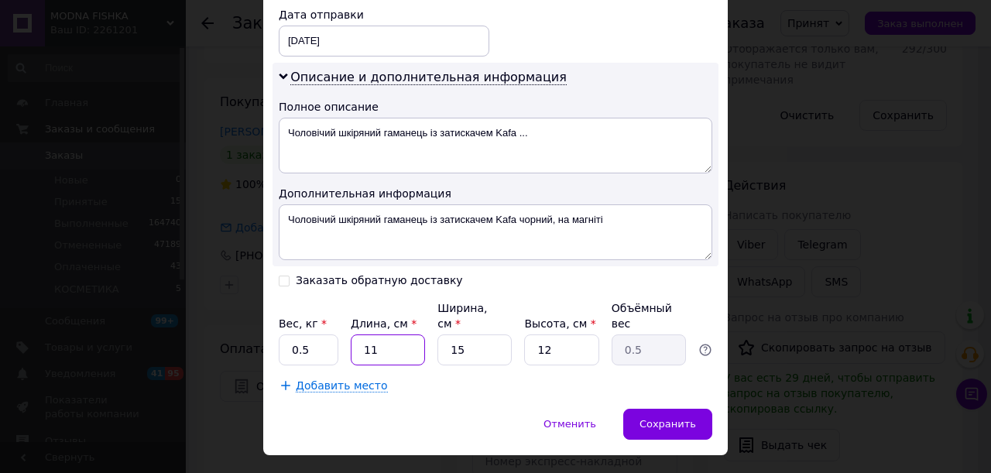
drag, startPoint x: 375, startPoint y: 317, endPoint x: 364, endPoint y: 310, distance: 12.7
click at [355, 334] on input "11" at bounding box center [388, 349] width 74 height 31
type input "1"
type input "0.1"
type input "15"
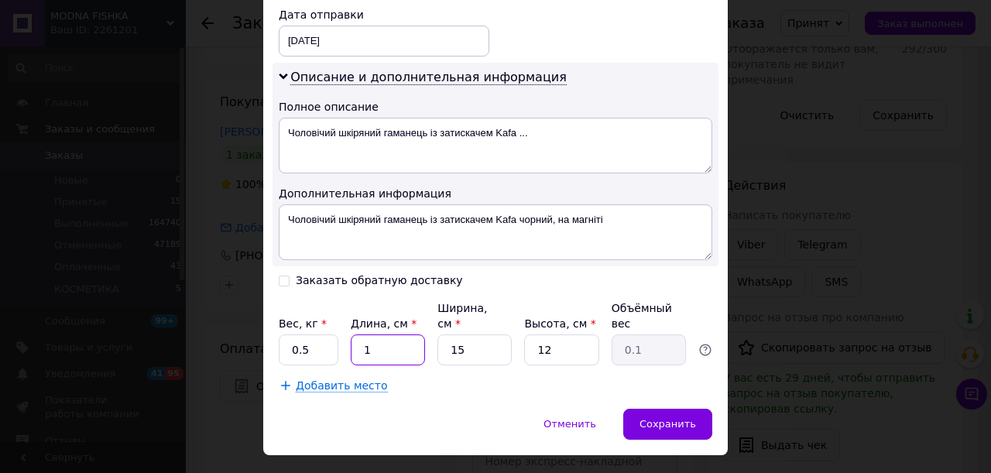
type input "0.68"
type input "15"
drag, startPoint x: 546, startPoint y: 313, endPoint x: 529, endPoint y: 309, distance: 18.2
click at [532, 334] on input "12" at bounding box center [561, 349] width 74 height 31
type input "5"
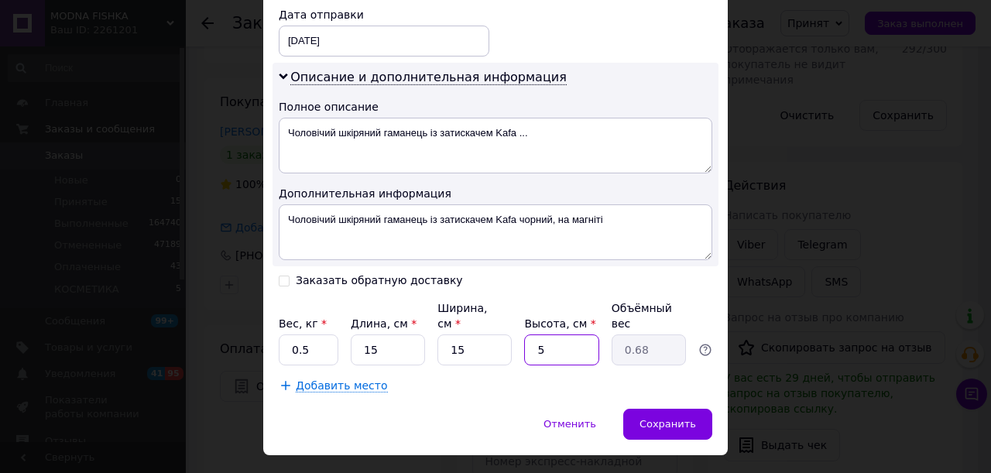
type input "0.28"
type input "5"
click at [395, 274] on div "Заказать обратную доставку" at bounding box center [379, 280] width 167 height 13
click at [289, 274] on input "Заказать обратную доставку" at bounding box center [284, 279] width 11 height 11
checkbox input "true"
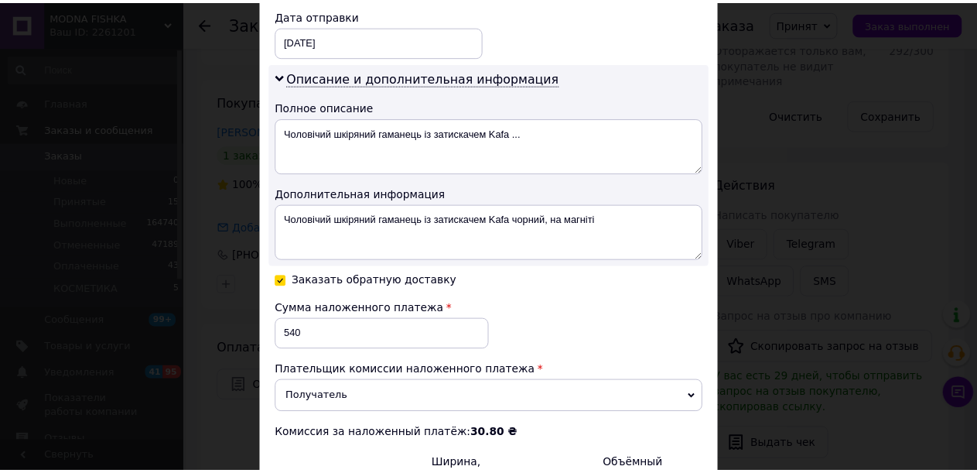
scroll to position [907, 0]
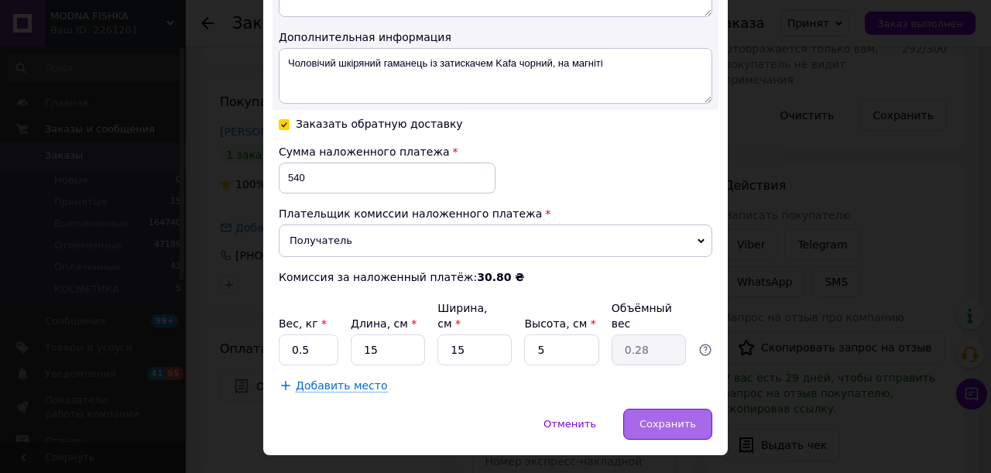
click at [659, 418] on span "Сохранить" at bounding box center [667, 424] width 56 height 12
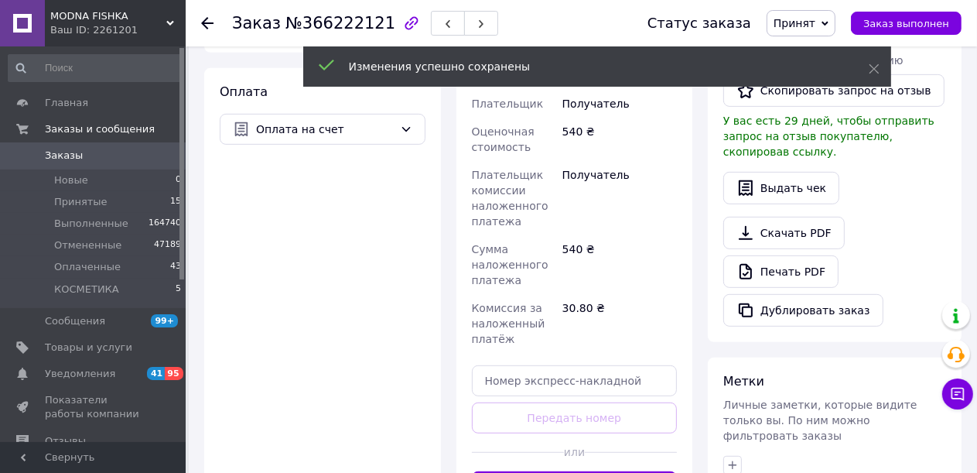
scroll to position [619, 0]
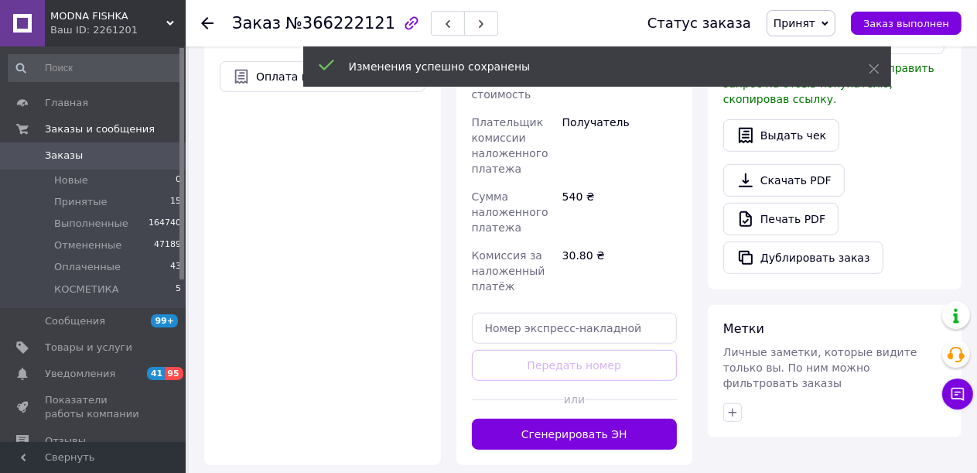
click at [625, 419] on button "Сгенерировать ЭН" at bounding box center [575, 434] width 206 height 31
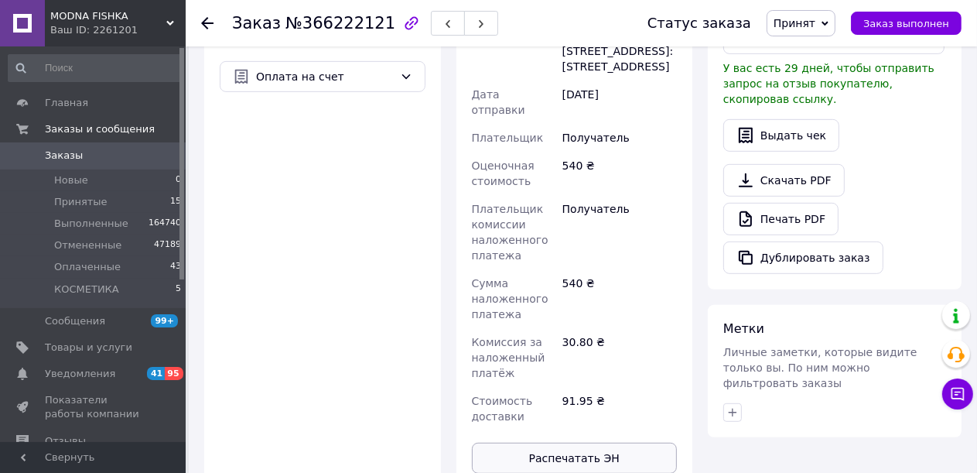
click at [628, 443] on button "Распечатать ЭН" at bounding box center [575, 458] width 206 height 31
drag, startPoint x: 891, startPoint y: 17, endPoint x: 728, endPoint y: 14, distance: 163.3
click at [891, 18] on span "Заказ выполнен" at bounding box center [907, 24] width 86 height 12
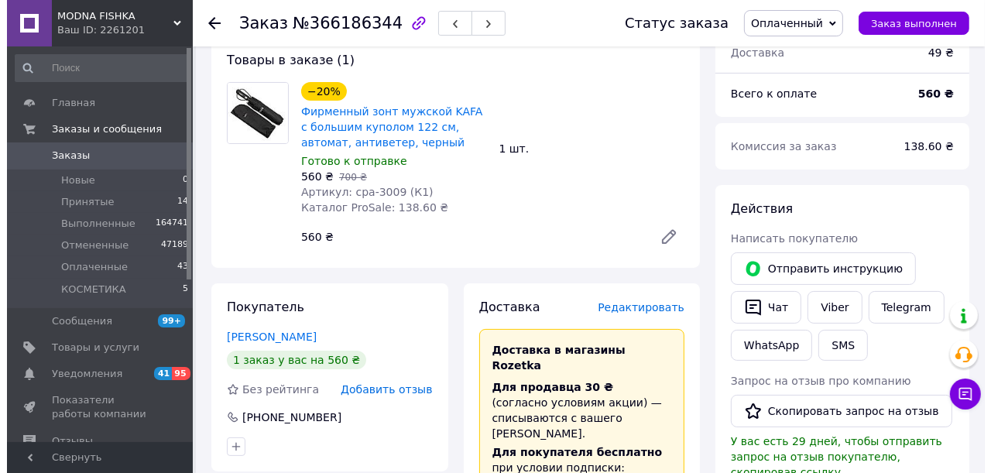
scroll to position [232, 0]
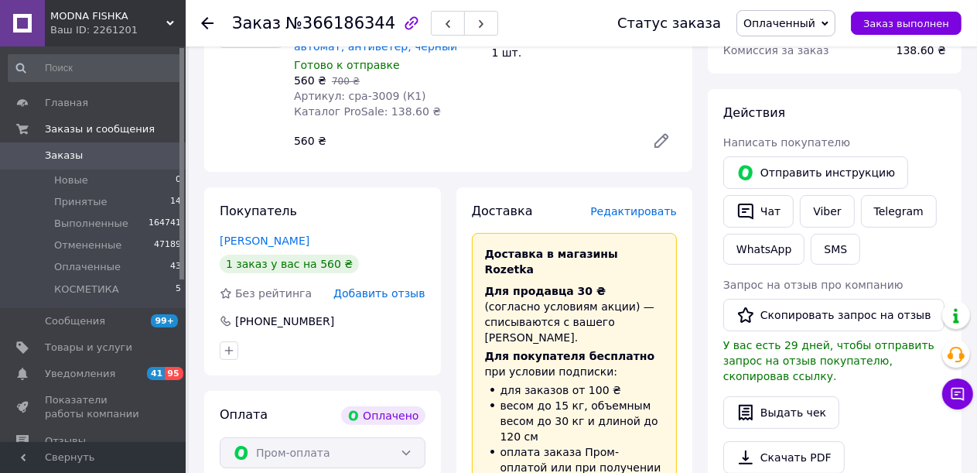
click at [628, 212] on span "Редактировать" at bounding box center [633, 211] width 87 height 12
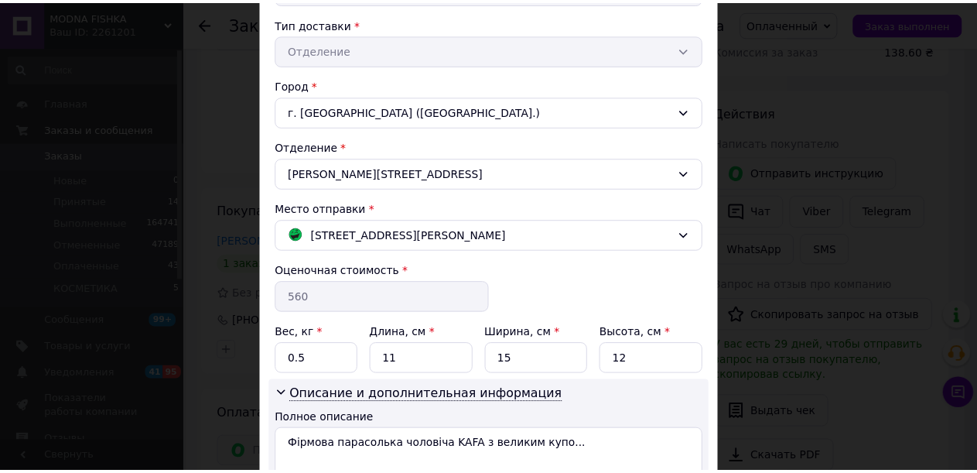
scroll to position [483, 0]
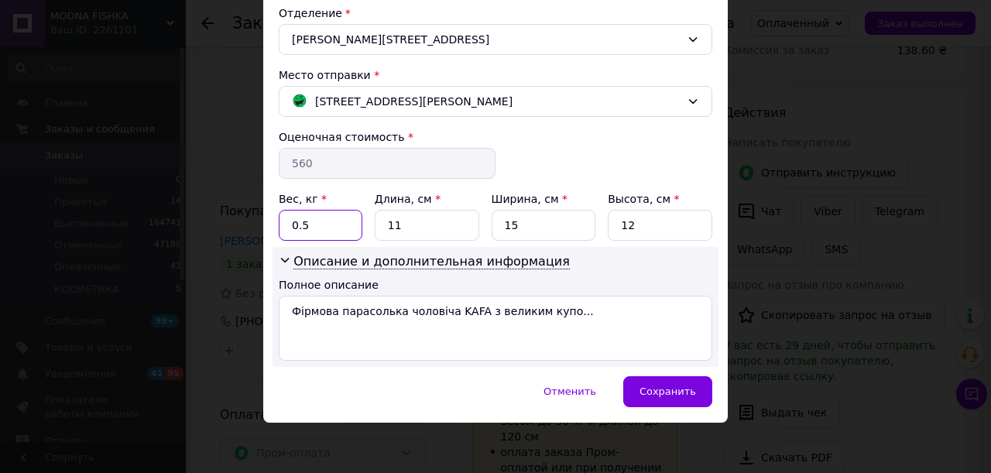
drag, startPoint x: 306, startPoint y: 215, endPoint x: 286, endPoint y: 220, distance: 21.4
click at [286, 220] on input "0.5" at bounding box center [321, 225] width 84 height 31
type input "1"
drag, startPoint x: 384, startPoint y: 215, endPoint x: 371, endPoint y: 217, distance: 12.6
click at [371, 217] on div "Вес, кг * 1 Длина, см * 11 Ширина, см * 15 Высота, см * 12" at bounding box center [495, 216] width 433 height 50
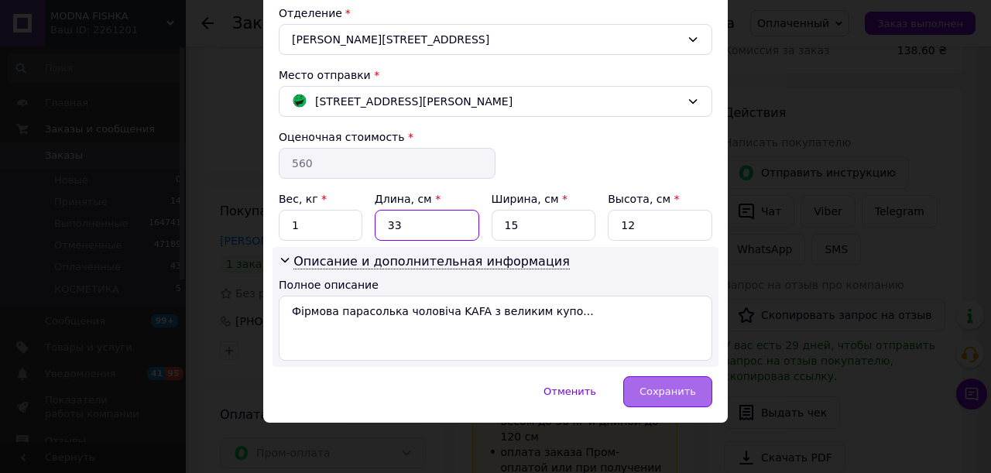
type input "33"
click at [678, 392] on span "Сохранить" at bounding box center [667, 391] width 56 height 12
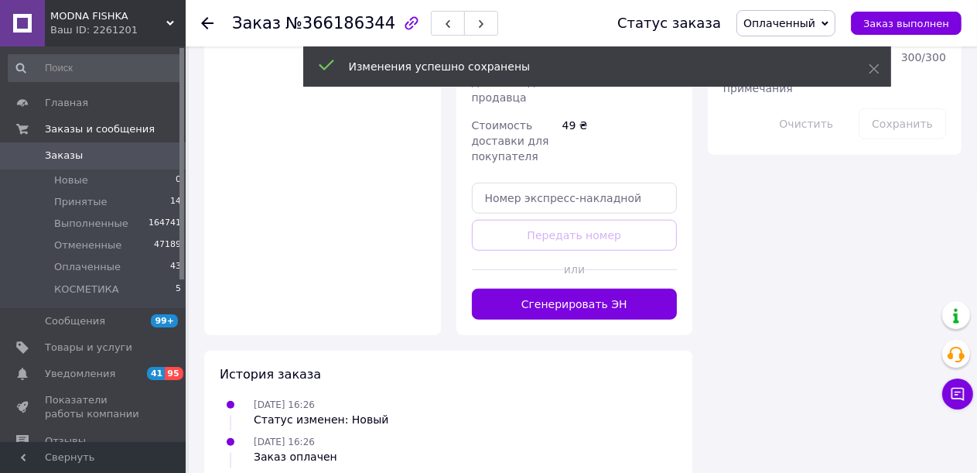
scroll to position [1133, 0]
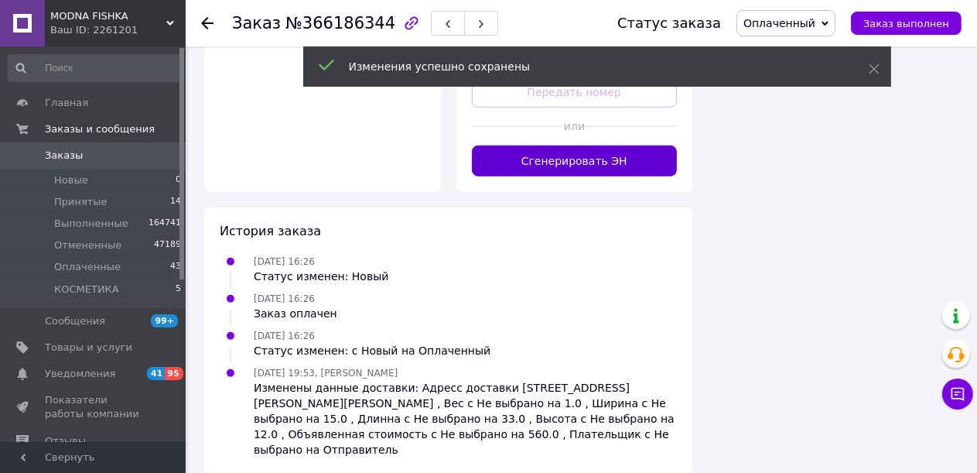
click at [576, 148] on button "Сгенерировать ЭН" at bounding box center [575, 160] width 206 height 31
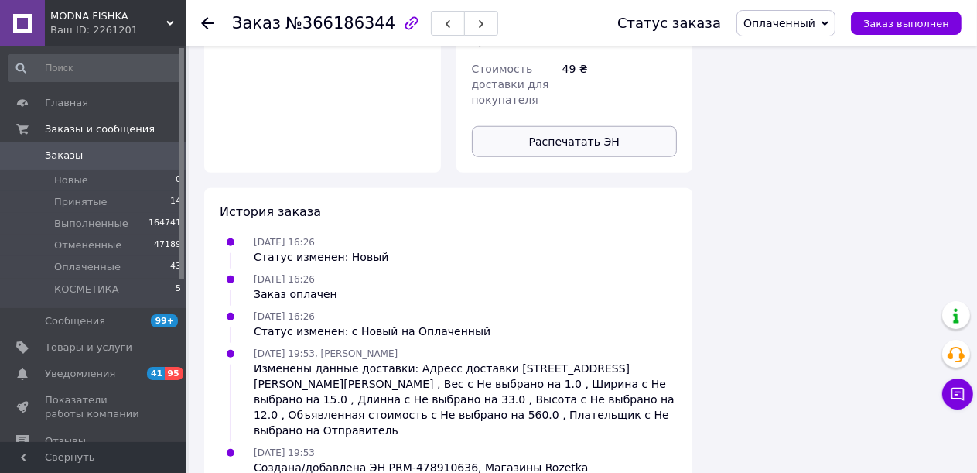
click at [583, 131] on button "Распечатать ЭН" at bounding box center [575, 141] width 206 height 31
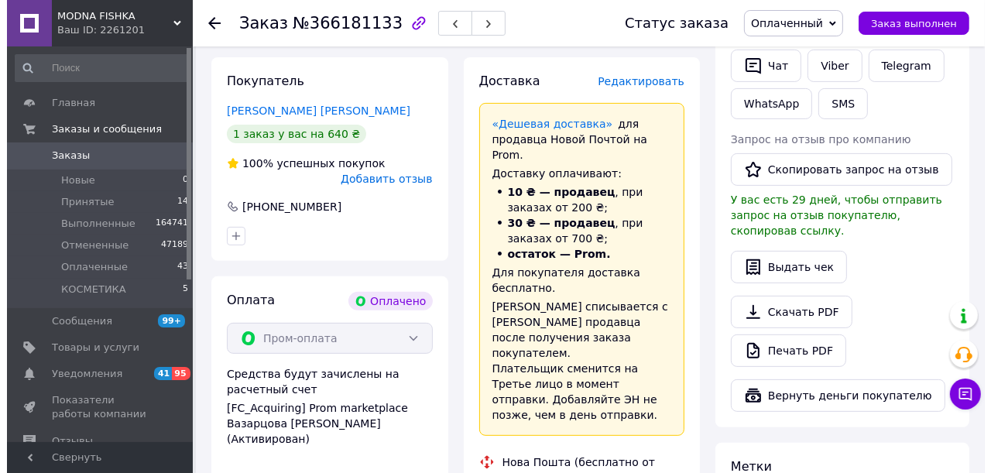
scroll to position [387, 0]
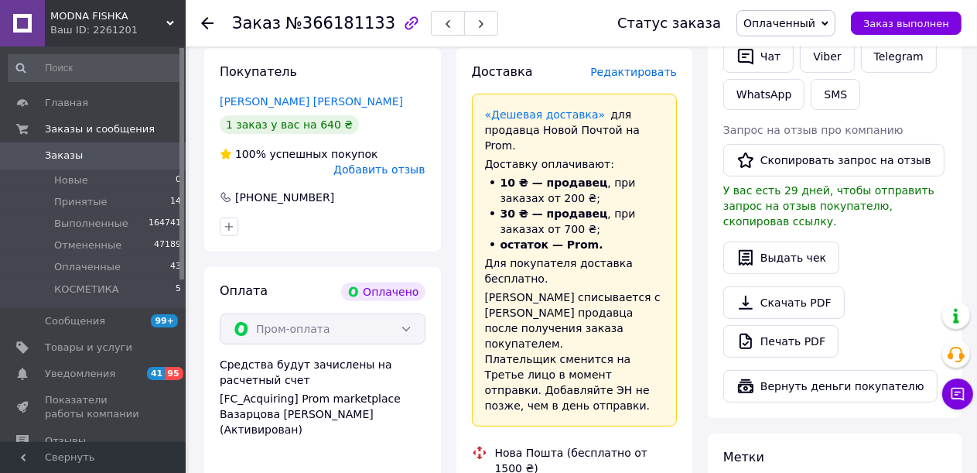
click at [639, 66] on span "Редактировать" at bounding box center [633, 72] width 87 height 12
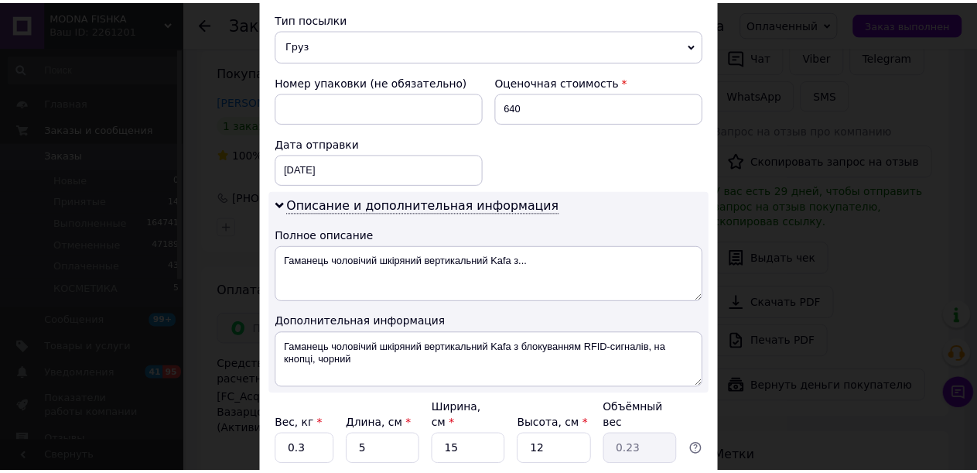
scroll to position [723, 0]
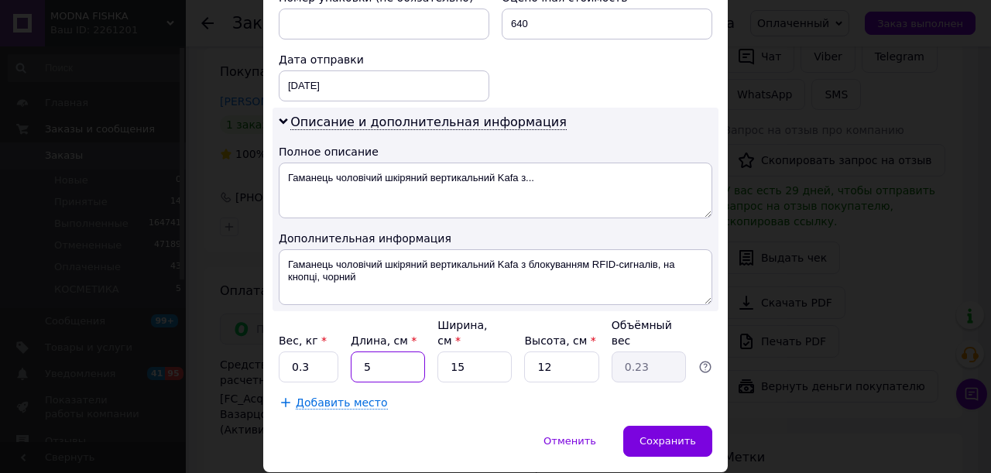
drag, startPoint x: 375, startPoint y: 314, endPoint x: 355, endPoint y: 313, distance: 20.1
click at [355, 351] on input "5" at bounding box center [388, 366] width 74 height 31
type input "1"
type input "0.1"
type input "15"
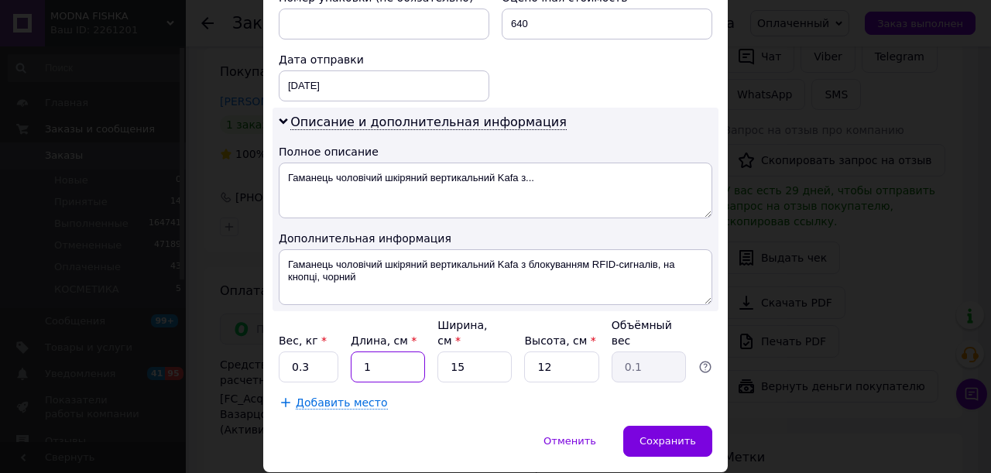
type input "0.68"
type input "15"
drag, startPoint x: 548, startPoint y: 315, endPoint x: 521, endPoint y: 314, distance: 27.1
click at [524, 351] on input "12" at bounding box center [561, 366] width 74 height 31
type input "5"
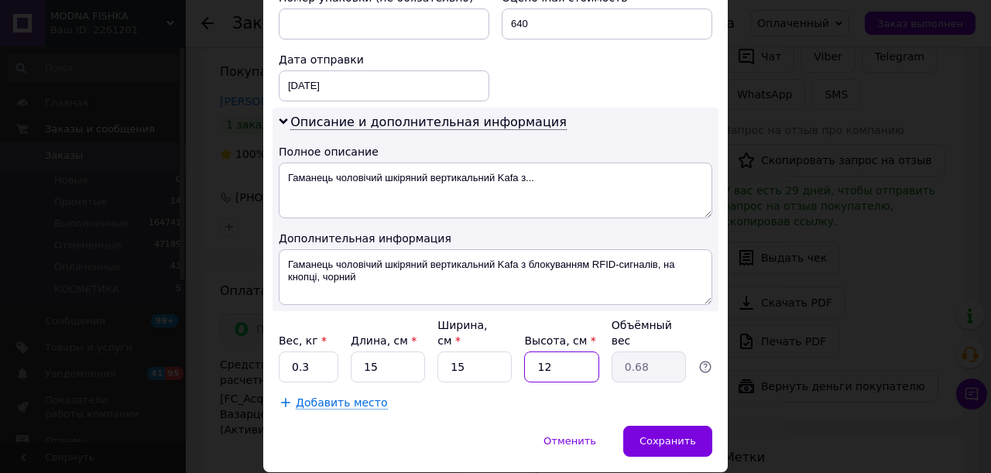
type input "0.28"
type input "5"
click at [652, 435] on span "Сохранить" at bounding box center [667, 441] width 56 height 12
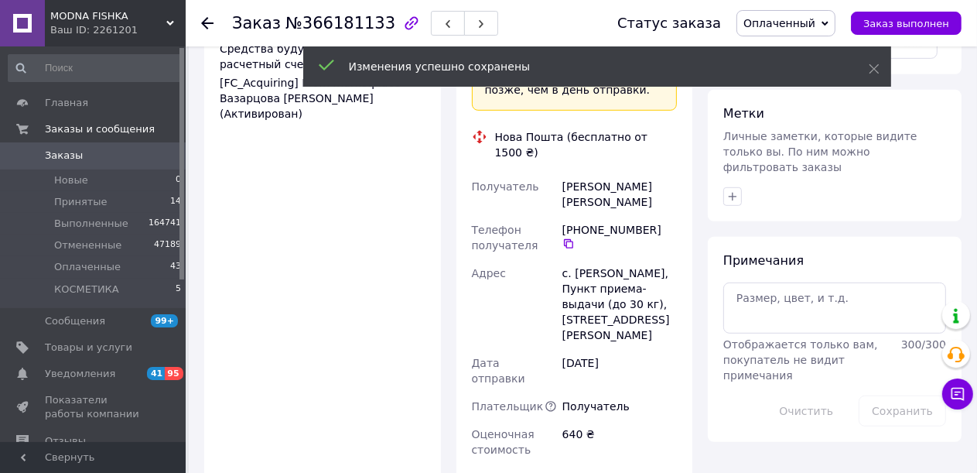
scroll to position [774, 0]
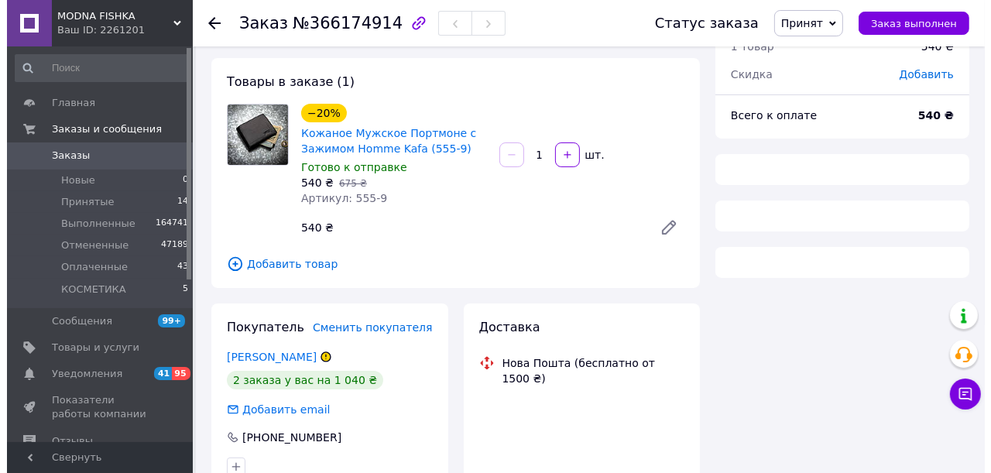
scroll to position [232, 0]
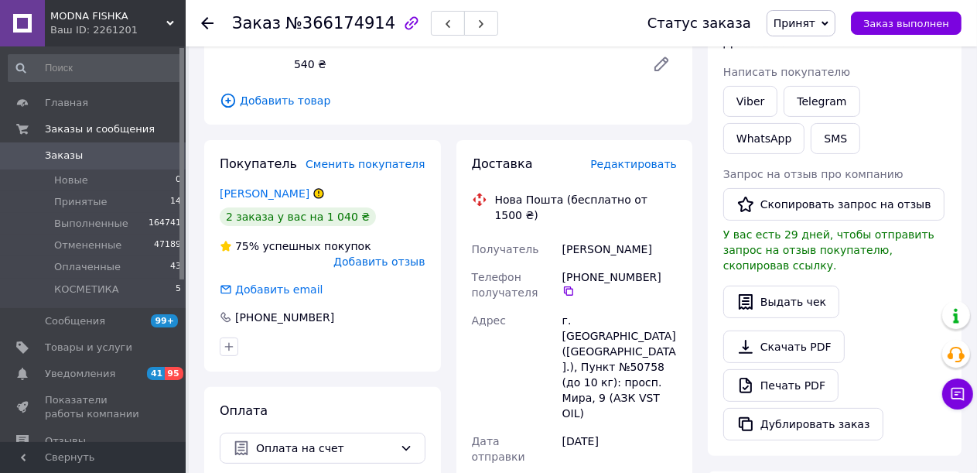
click at [638, 169] on span "Редактировать" at bounding box center [633, 164] width 87 height 12
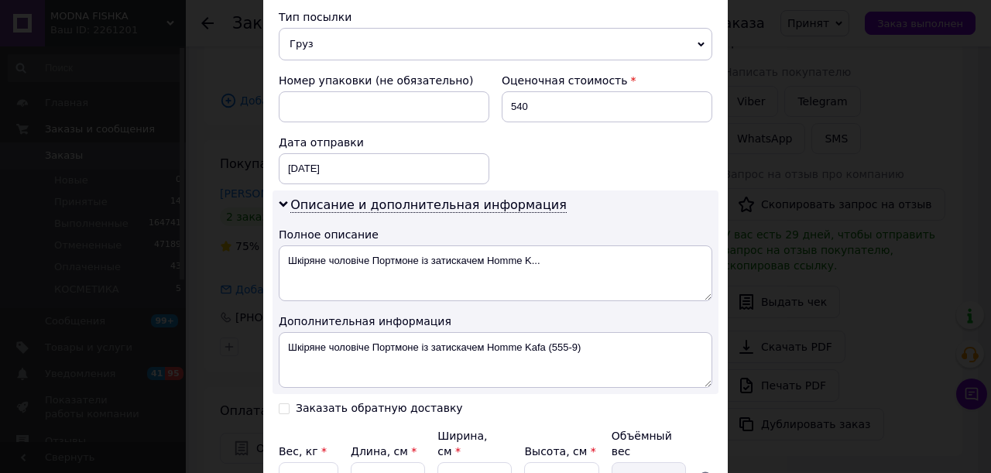
scroll to position [751, 0]
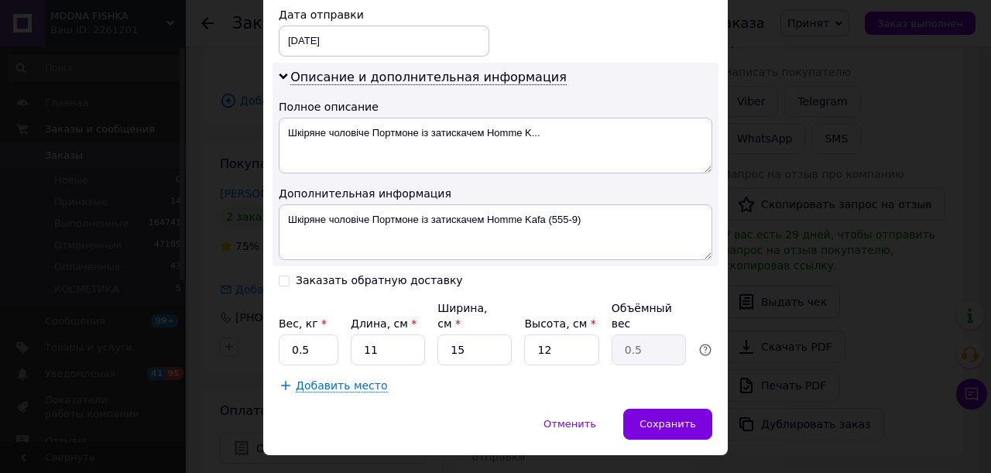
click at [374, 274] on div "Заказать обратную доставку" at bounding box center [379, 280] width 167 height 13
click at [289, 274] on input "Заказать обратную доставку" at bounding box center [284, 279] width 11 height 11
checkbox input "true"
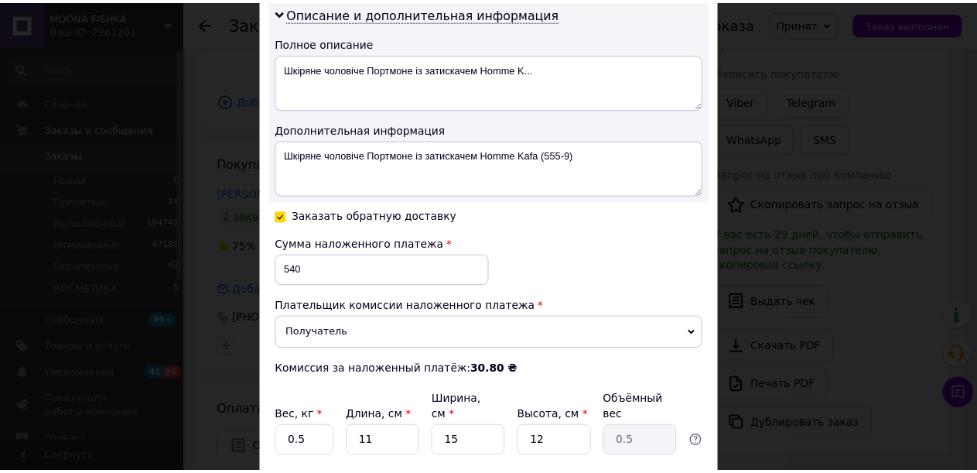
scroll to position [907, 0]
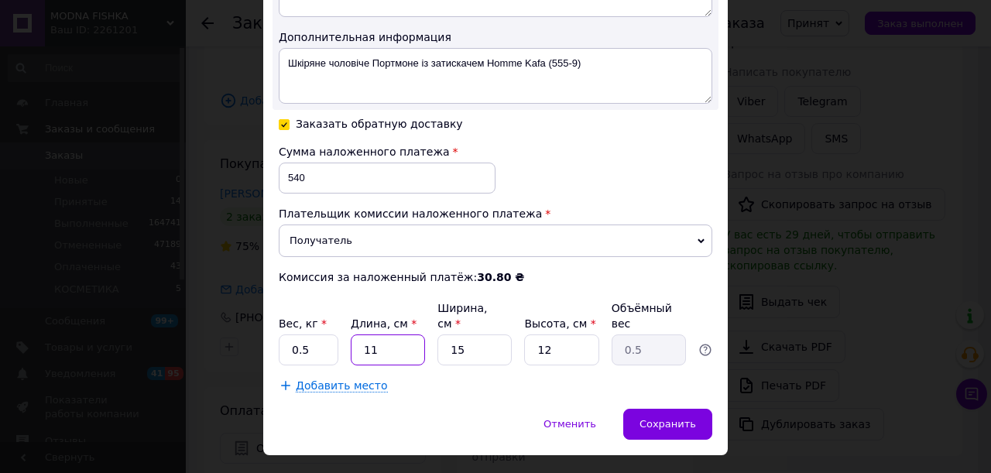
drag, startPoint x: 377, startPoint y: 306, endPoint x: 486, endPoint y: 275, distance: 113.6
click at [359, 334] on input "11" at bounding box center [388, 349] width 74 height 31
type input "1"
type input "0.1"
type input "15"
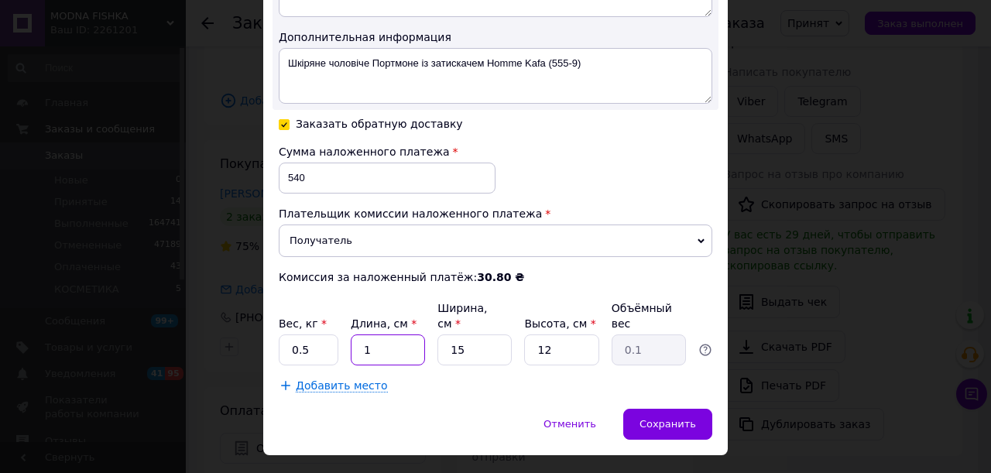
type input "0.68"
type input "15"
drag, startPoint x: 546, startPoint y: 311, endPoint x: 522, endPoint y: 307, distance: 25.1
click at [524, 334] on input "12" at bounding box center [561, 349] width 74 height 31
type input "3"
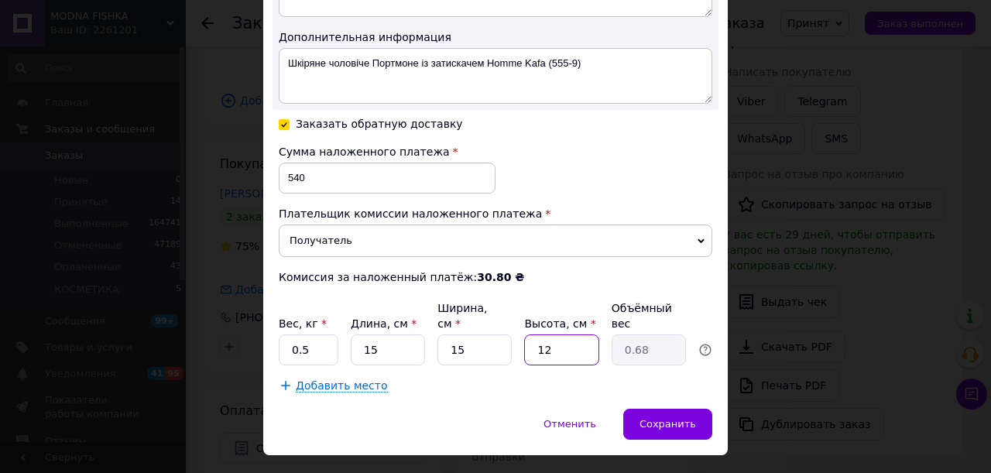
type input "0.17"
type input "3"
drag, startPoint x: 702, startPoint y: 387, endPoint x: 690, endPoint y: 384, distance: 12.8
click at [696, 409] on div "Сохранить" at bounding box center [667, 424] width 89 height 31
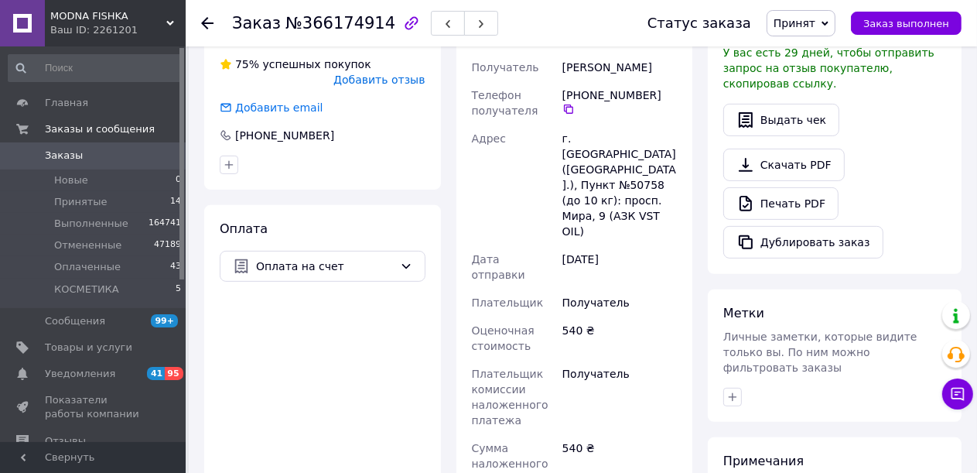
scroll to position [619, 0]
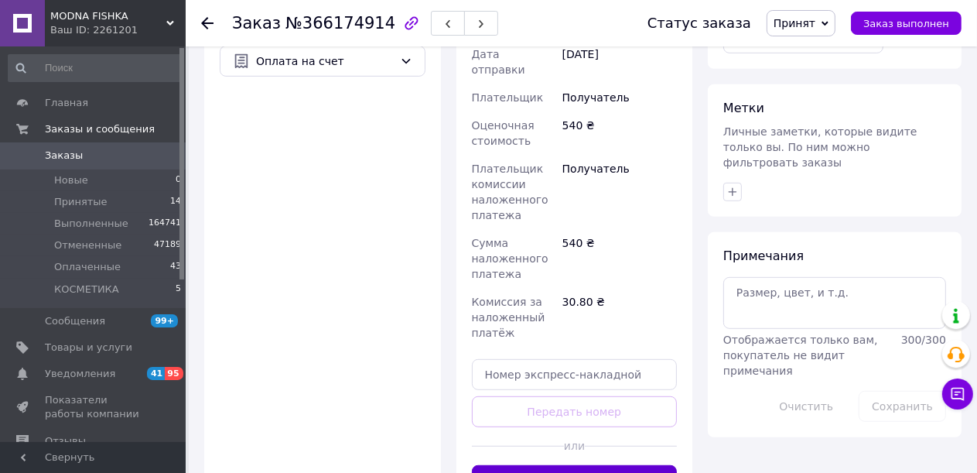
click at [603, 465] on button "Сгенерировать ЭН" at bounding box center [575, 480] width 206 height 31
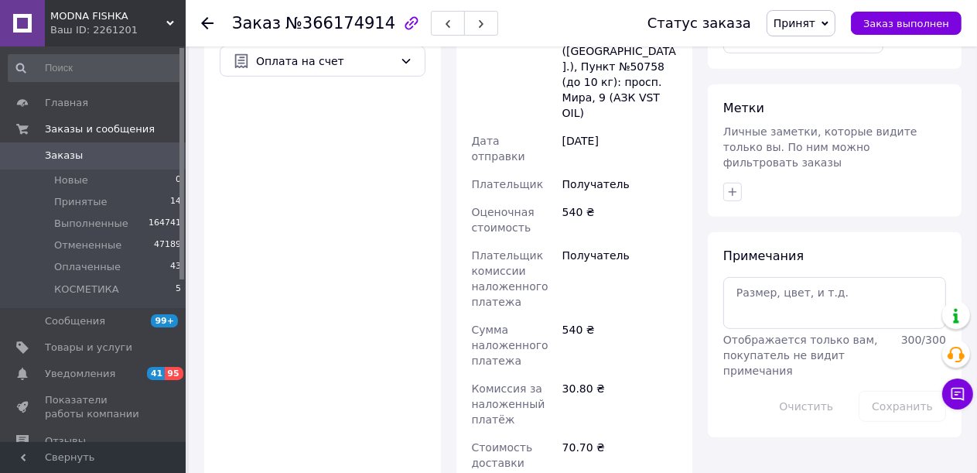
drag, startPoint x: 919, startPoint y: 29, endPoint x: 670, endPoint y: 9, distance: 250.1
click at [915, 29] on button "Заказ выполнен" at bounding box center [906, 23] width 111 height 23
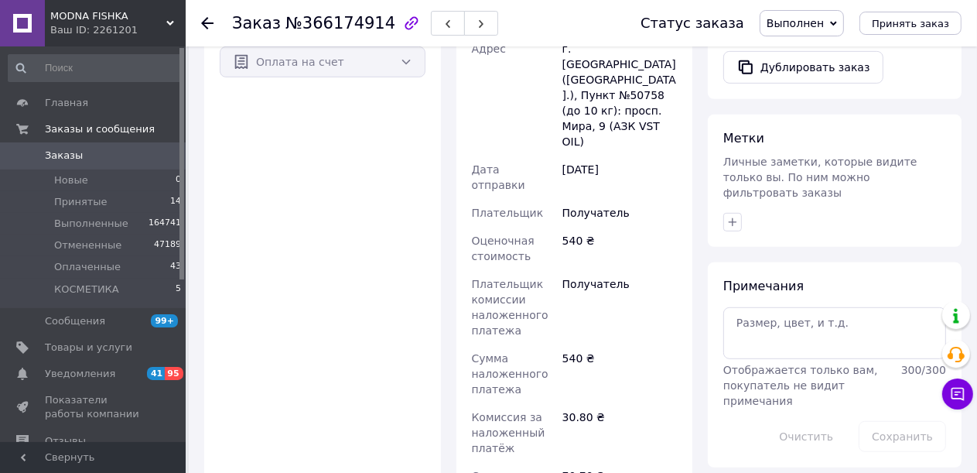
scroll to position [14, 0]
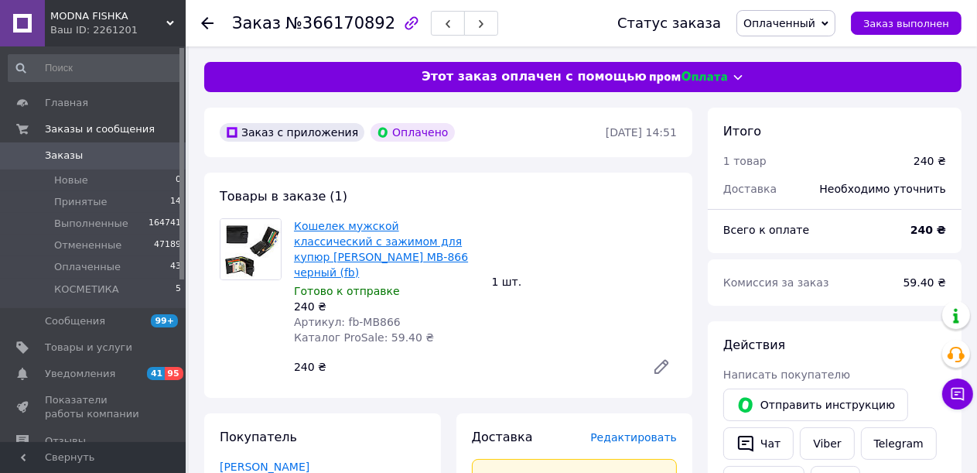
click at [368, 243] on link "Кошелек мужской классический с зажимом для купюр [PERSON_NAME] MB-866 черный (f…" at bounding box center [381, 249] width 174 height 59
click at [665, 431] on span "Редактировать" at bounding box center [633, 437] width 87 height 12
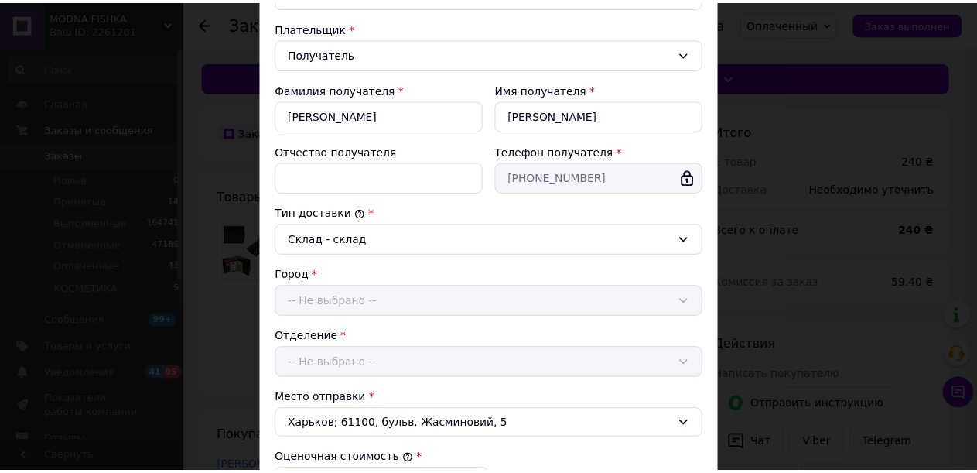
scroll to position [491, 0]
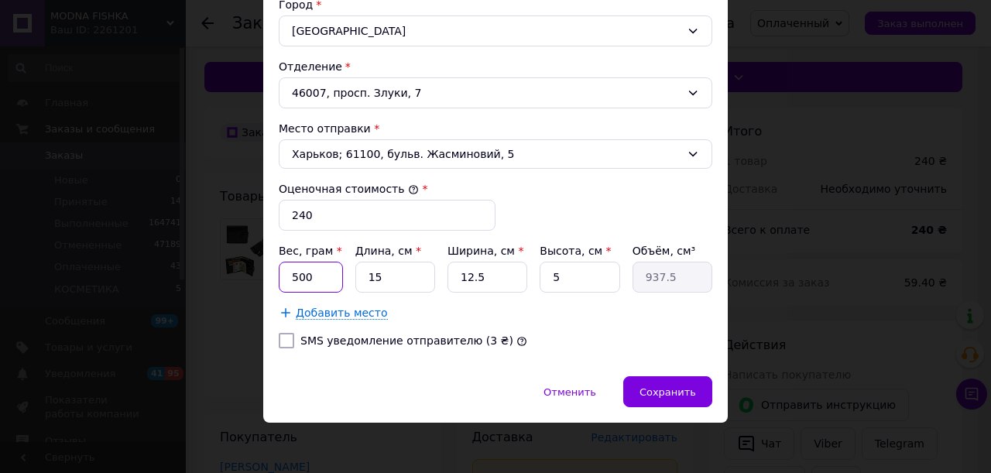
drag, startPoint x: 310, startPoint y: 275, endPoint x: 287, endPoint y: 275, distance: 22.5
click at [287, 275] on input "500" at bounding box center [311, 277] width 64 height 31
type input "90"
drag, startPoint x: 486, startPoint y: 271, endPoint x: 423, endPoint y: 271, distance: 62.7
click at [423, 271] on div "Вес, грам * 90 Длина, см * 15 Ширина, см * 12.5 Высота, см * 5 Объём, см³ 937.5" at bounding box center [495, 268] width 433 height 50
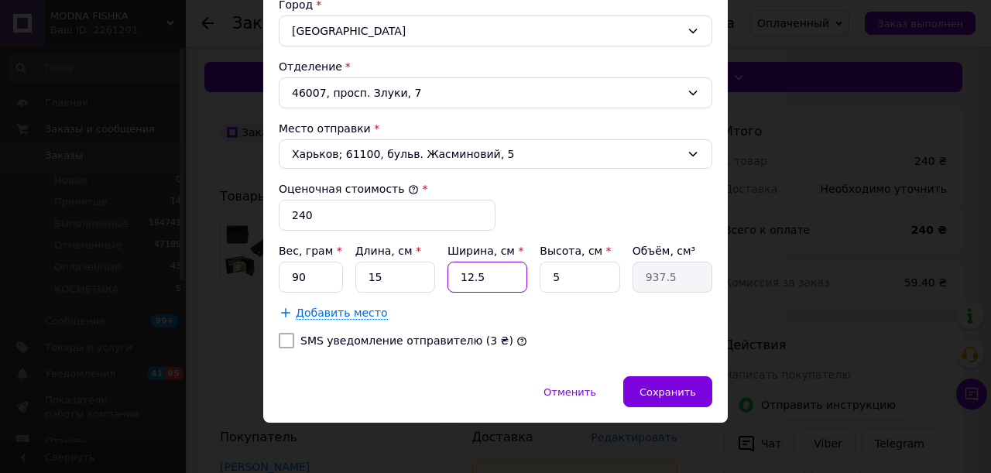
type input "2"
type input "150"
type input "20"
type input "1500"
type input "20"
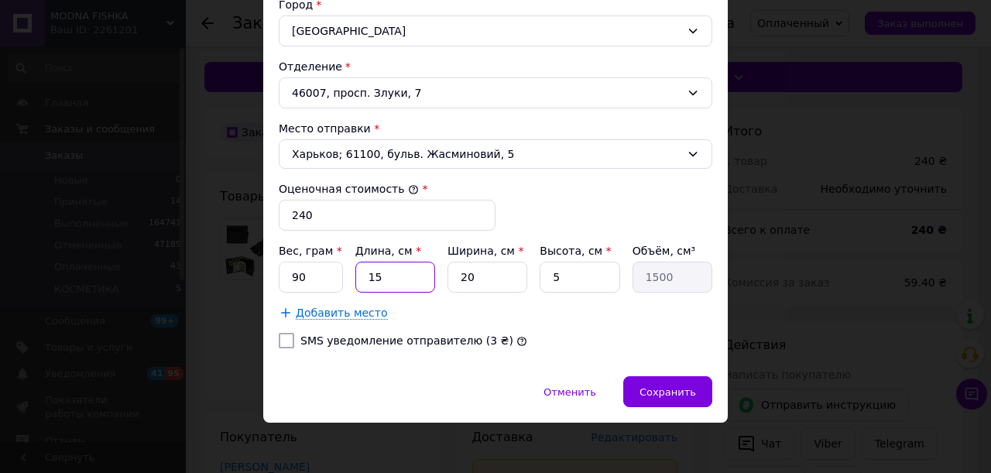
drag, startPoint x: 384, startPoint y: 275, endPoint x: 346, endPoint y: 280, distance: 38.2
click at [346, 280] on div "Вес, грам * 90 Длина, см * 15 Ширина, см * 20 Высота, см * 5 Объём, см³ 1500" at bounding box center [495, 268] width 433 height 50
type input "1"
type input "100"
type input "10"
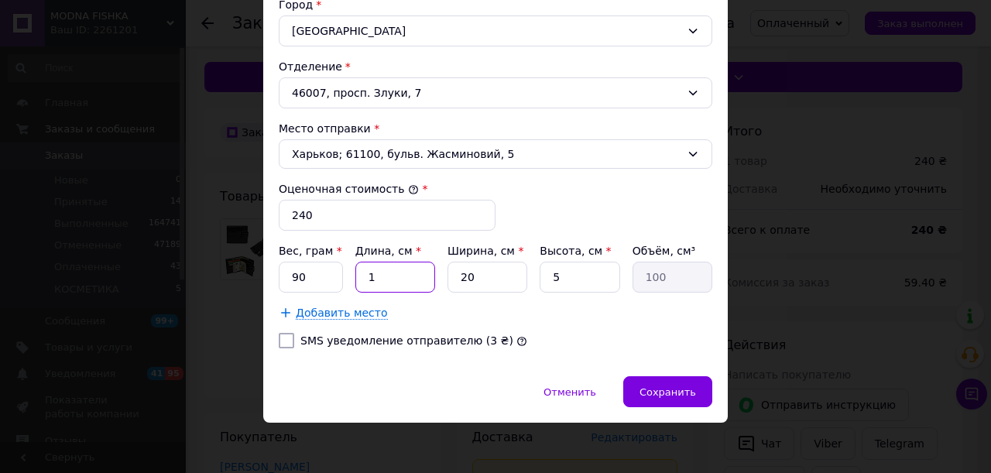
type input "1000"
drag, startPoint x: 557, startPoint y: 269, endPoint x: 529, endPoint y: 274, distance: 28.2
click at [529, 274] on div "Вес, грам * 90 Длина, см * 10 Ширина, см * 20 Высота, см * 5 Объём, см³ 1000" at bounding box center [495, 268] width 433 height 50
drag, startPoint x: 402, startPoint y: 276, endPoint x: 354, endPoint y: 276, distance: 48.8
click at [355, 276] on input "10" at bounding box center [395, 277] width 80 height 31
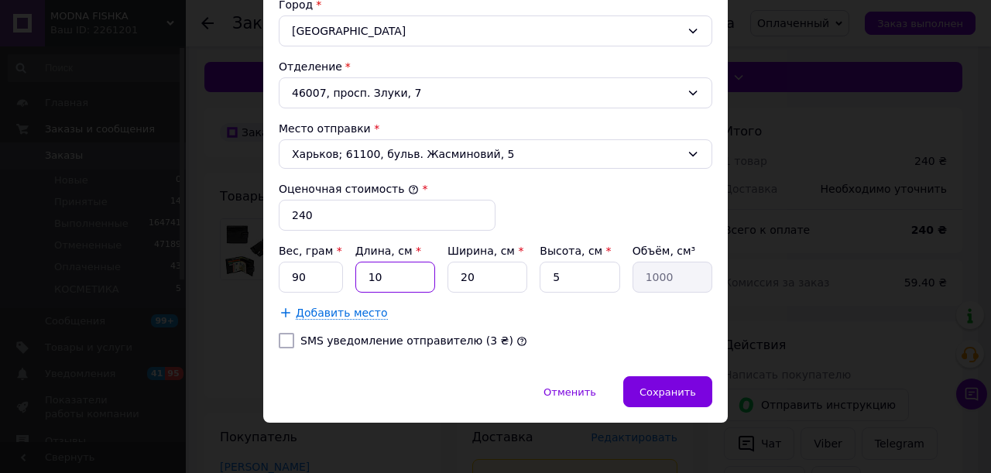
type input "2"
type input "200"
type input "20"
type input "2000"
type input "20"
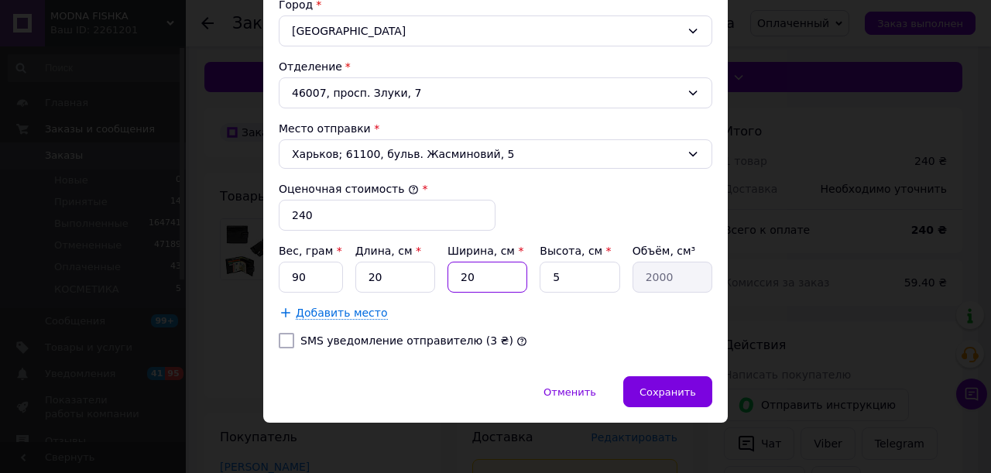
drag, startPoint x: 452, startPoint y: 280, endPoint x: 438, endPoint y: 282, distance: 14.1
click at [438, 282] on div "Вес, грам * 90 Длина, см * 20 Ширина, см * 20 Высота, см * 5 Объём, см³ 2000" at bounding box center [495, 268] width 433 height 50
type input "1"
type input "100"
type input "10"
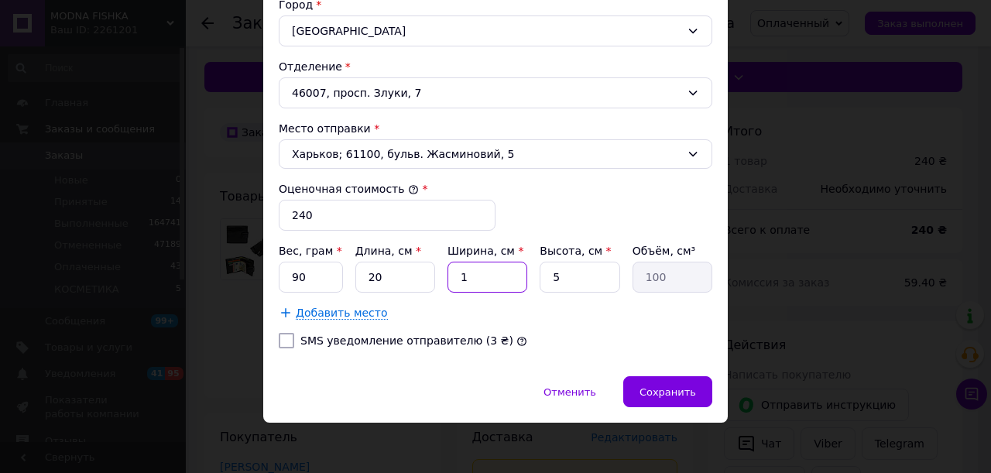
type input "1000"
type input "10"
click at [647, 386] on span "Сохранить" at bounding box center [667, 392] width 56 height 12
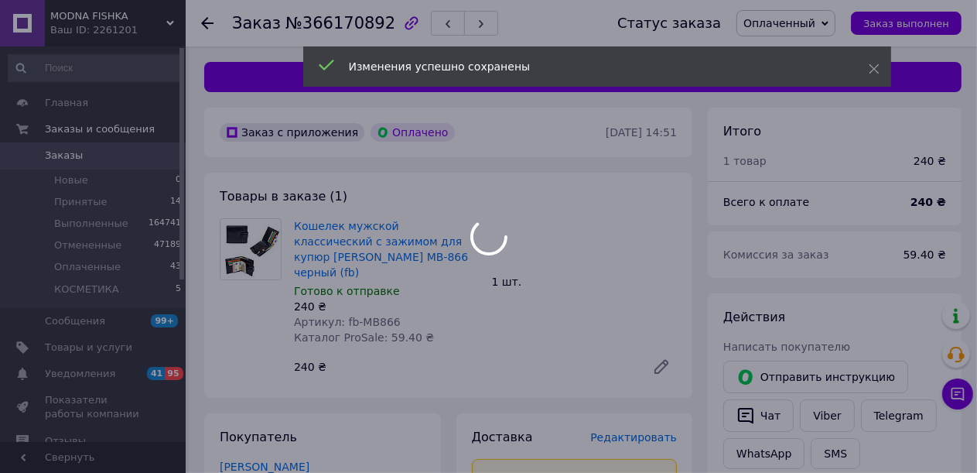
scroll to position [464, 0]
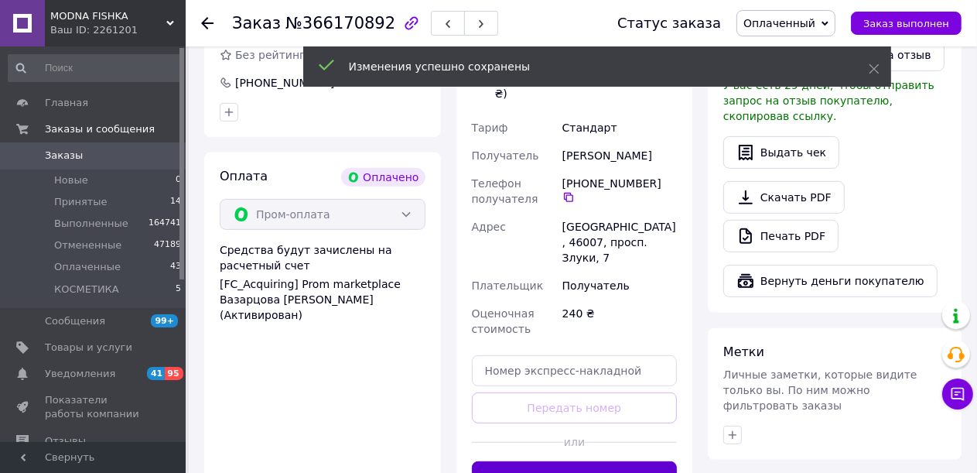
click at [610, 461] on button "Создать ярлык" at bounding box center [575, 476] width 206 height 31
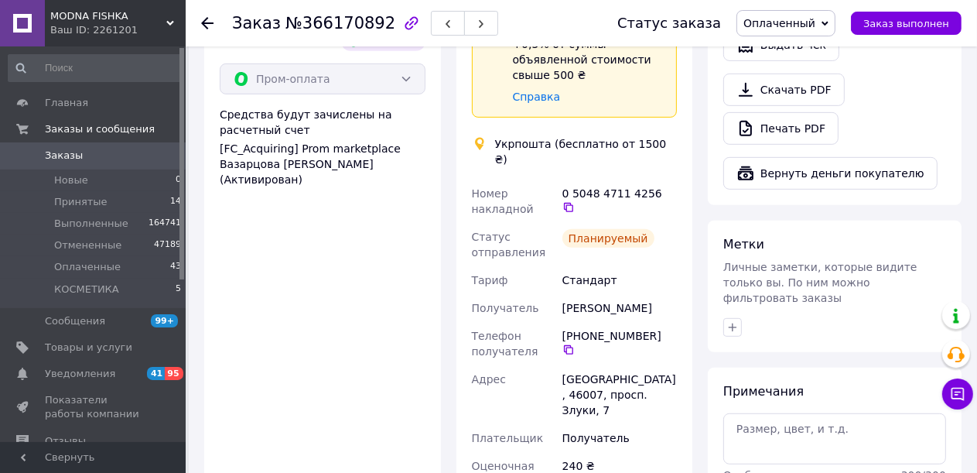
scroll to position [774, 0]
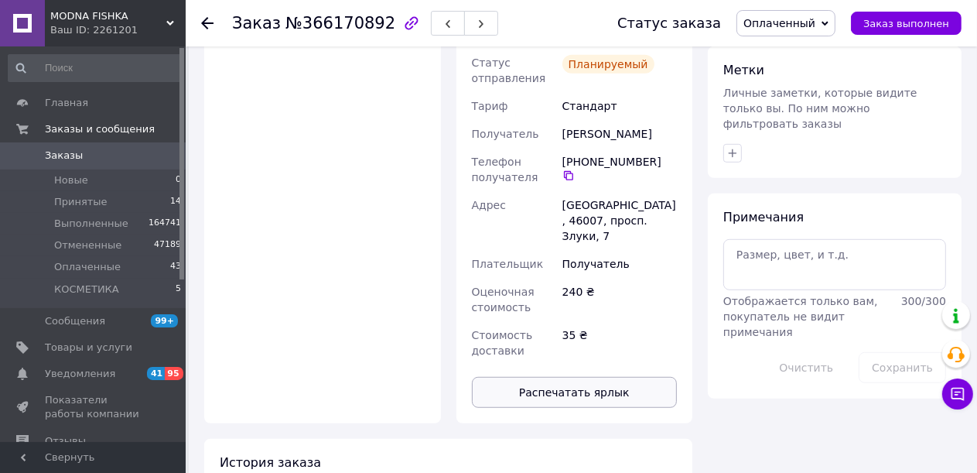
click at [585, 377] on button "Распечатать ярлык" at bounding box center [575, 392] width 206 height 31
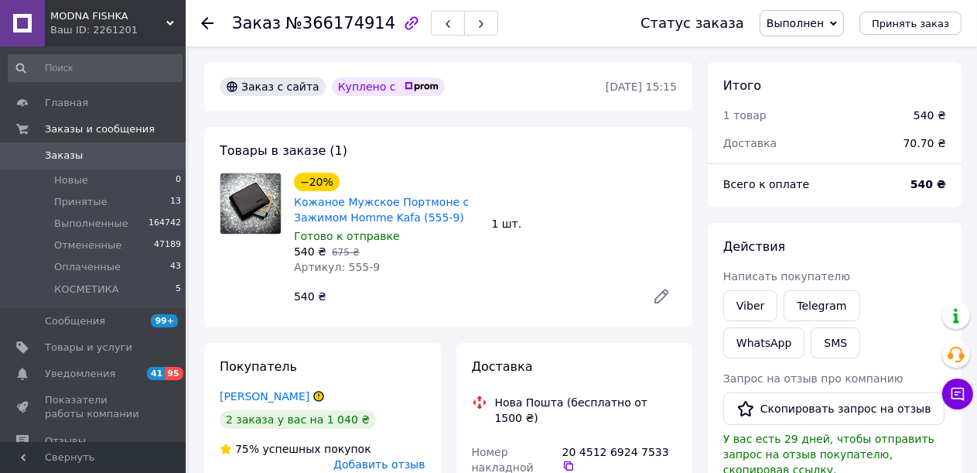
scroll to position [14, 0]
click at [879, 26] on button "Принять заказ" at bounding box center [911, 23] width 102 height 23
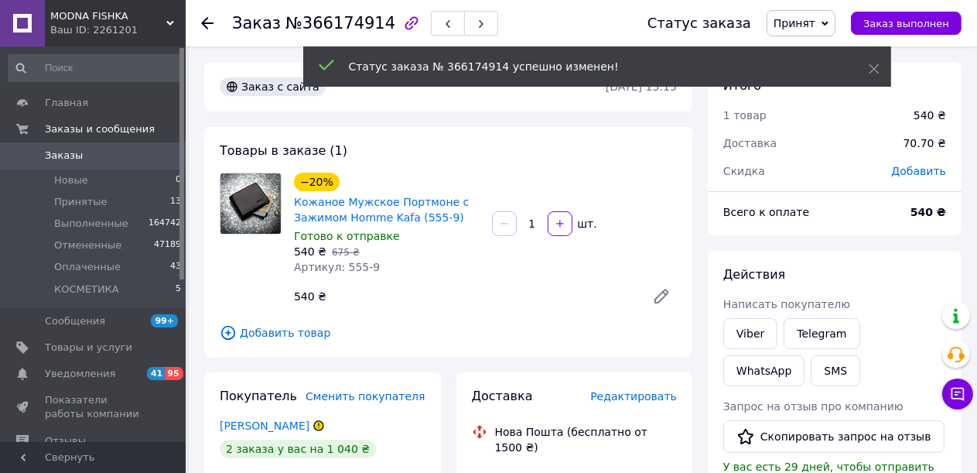
scroll to position [51, 0]
click at [632, 394] on div "Доставка" at bounding box center [575, 397] width 206 height 18
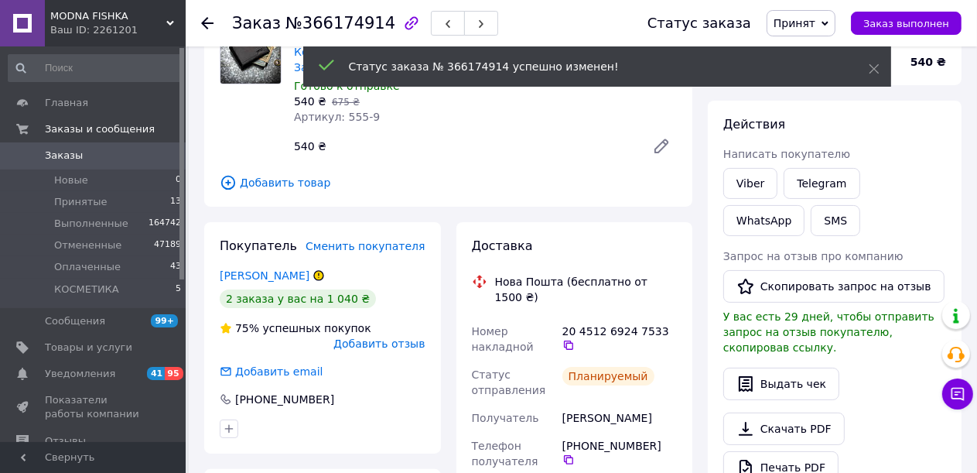
scroll to position [155, 0]
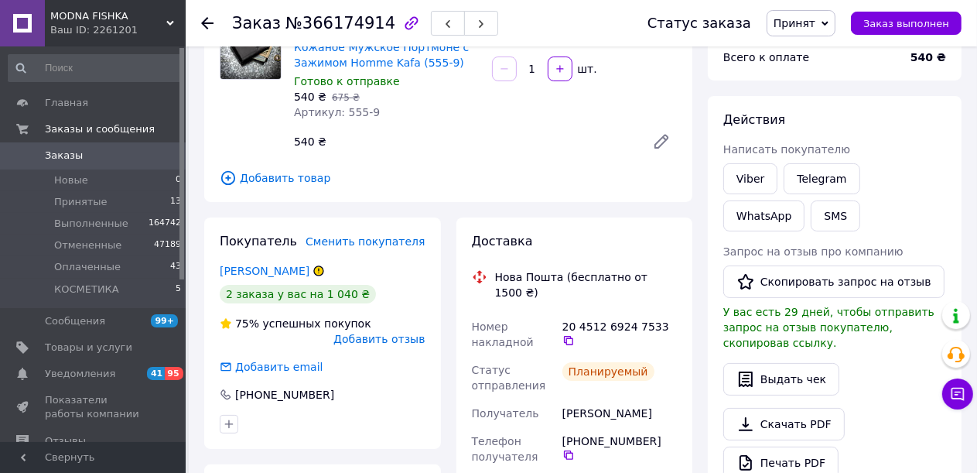
click at [616, 164] on div "Товары в заказе (1) −20% Кожаное Мужское Портмоне с Зажимом Homme Kafa (555-9) …" at bounding box center [448, 87] width 488 height 230
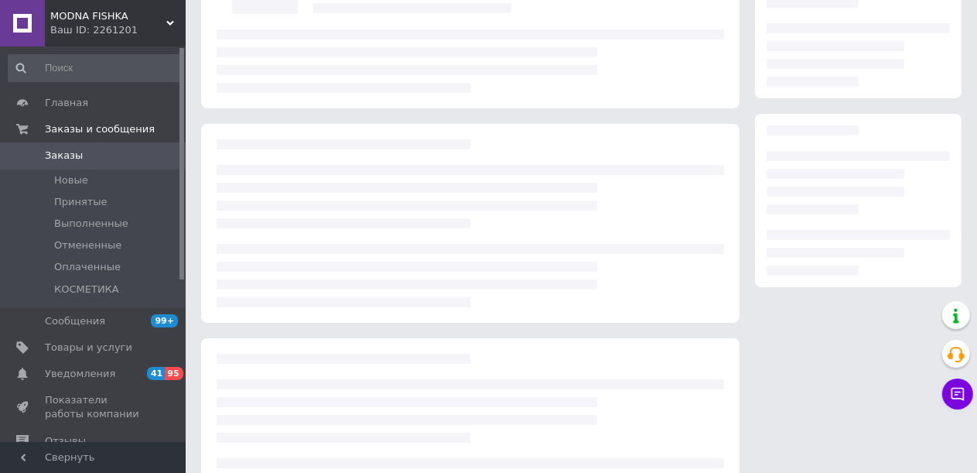
scroll to position [155, 0]
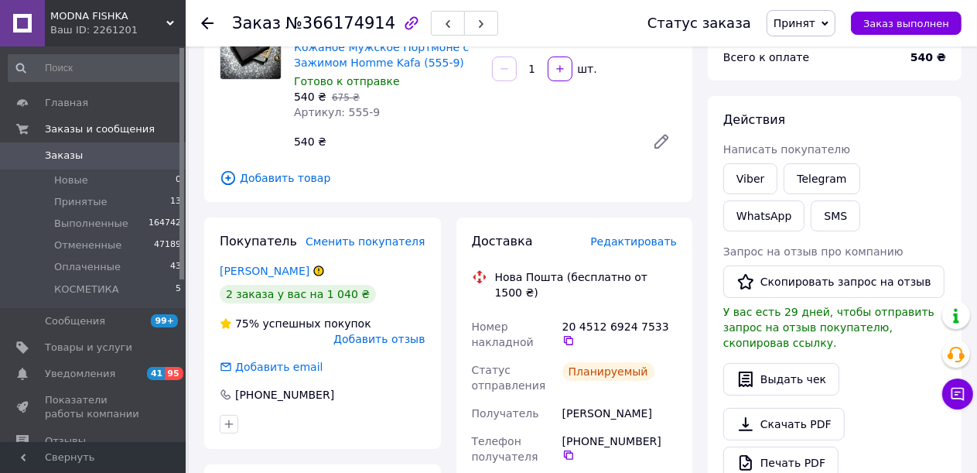
click at [639, 248] on span "Редактировать" at bounding box center [633, 241] width 87 height 12
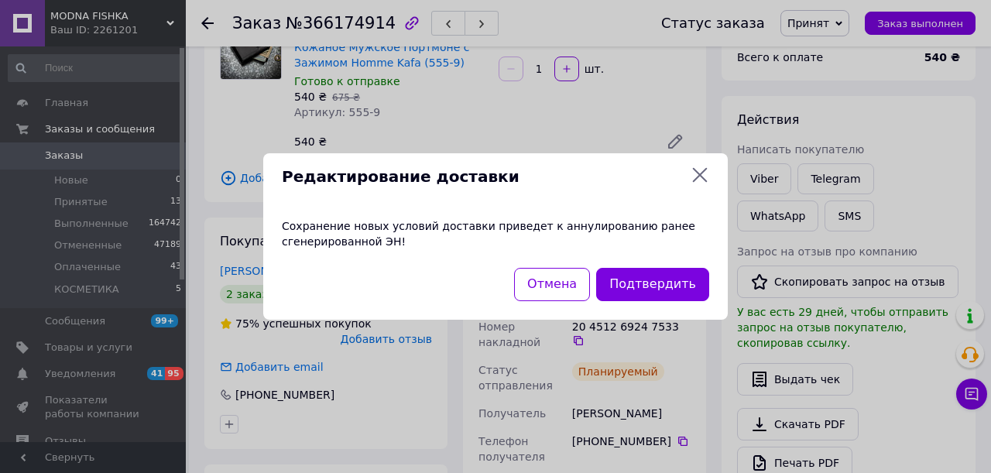
scroll to position [36, 0]
click at [659, 285] on button "Подтвердить" at bounding box center [652, 284] width 113 height 33
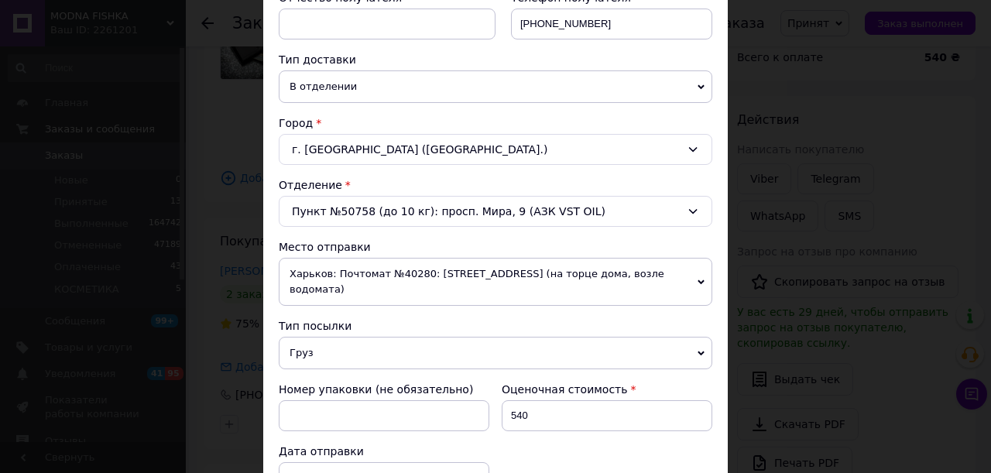
scroll to position [310, 0]
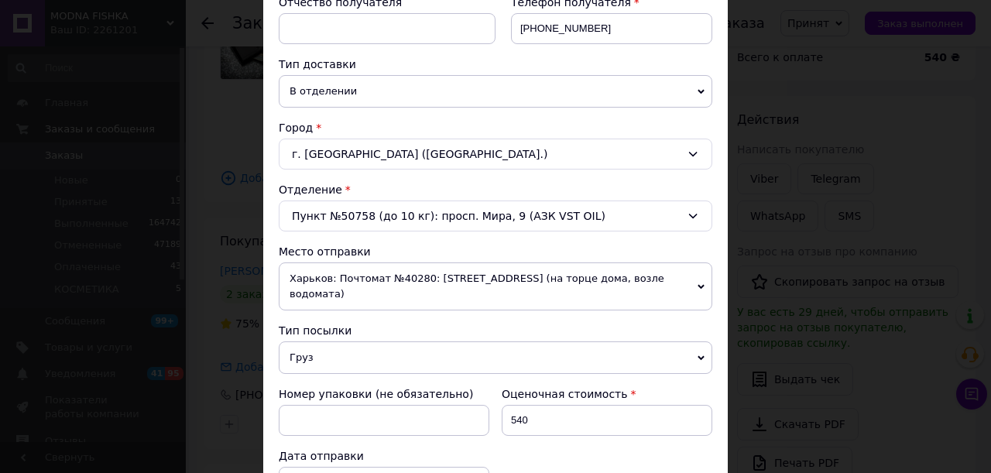
click at [354, 163] on div "г. Кривой Рог (Днепропетровская обл.)" at bounding box center [495, 154] width 433 height 31
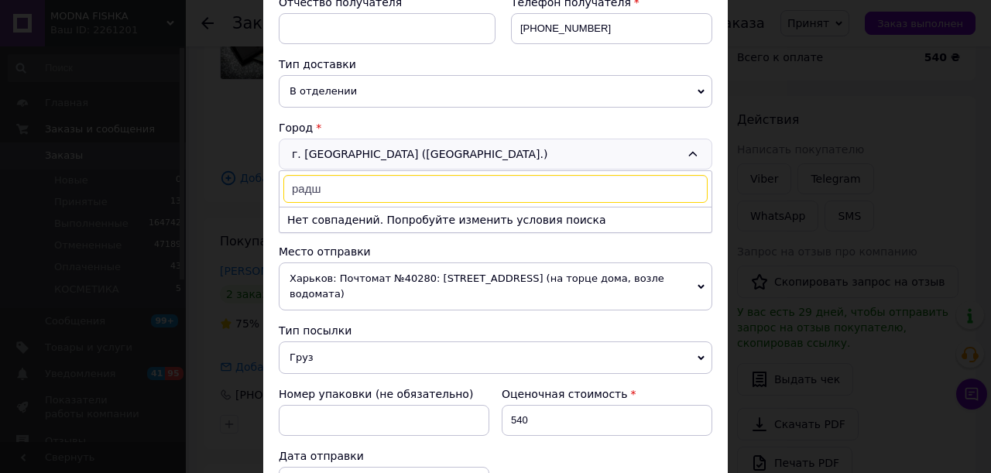
click at [305, 182] on input "радш" at bounding box center [495, 189] width 424 height 28
click at [306, 182] on input "радш" at bounding box center [495, 189] width 424 height 28
click at [347, 182] on input "радш" at bounding box center [495, 189] width 424 height 28
click at [309, 187] on input "радш" at bounding box center [495, 189] width 424 height 28
type input "радуш"
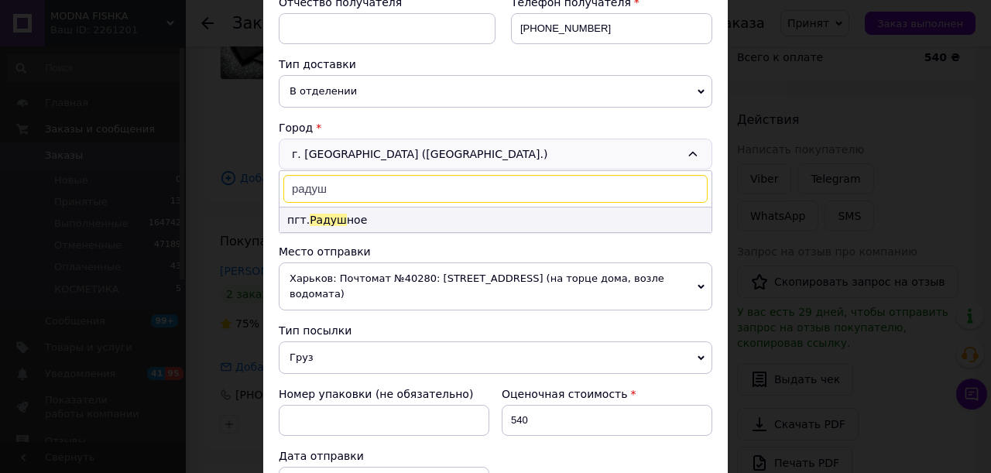
click at [336, 216] on li "пгт. Радуш ное" at bounding box center [495, 219] width 432 height 25
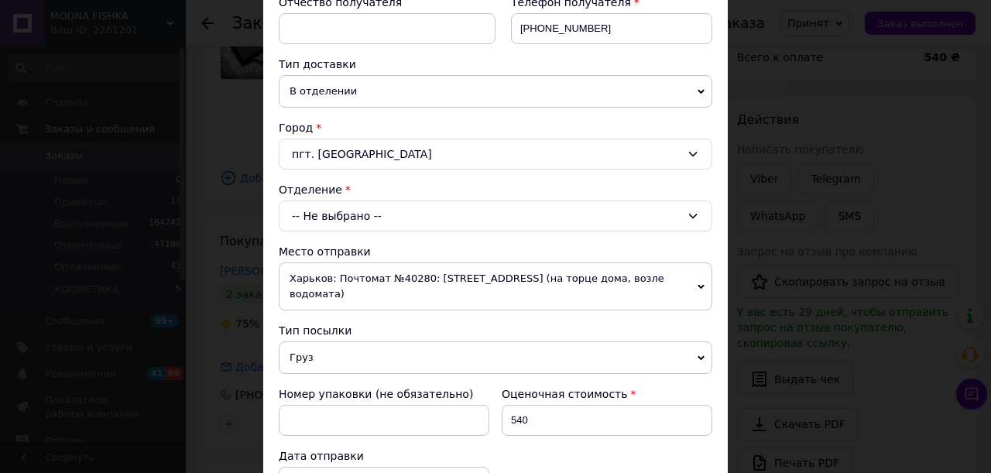
click at [339, 213] on div "-- Не выбрано --" at bounding box center [495, 215] width 433 height 31
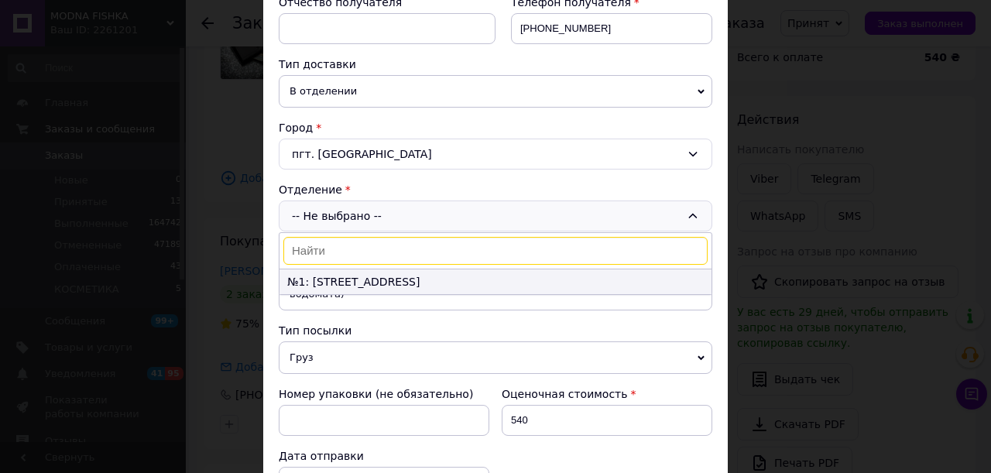
click at [344, 282] on li "№1: ул. Школьная, 1" at bounding box center [495, 281] width 432 height 25
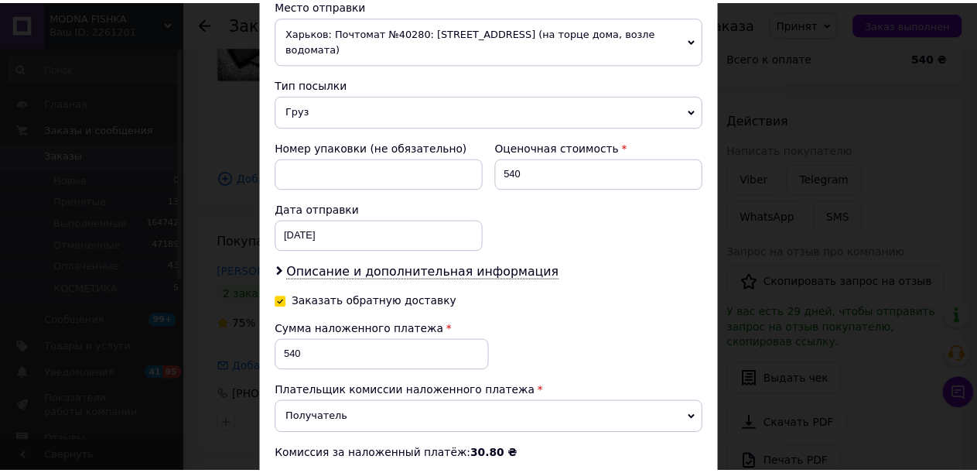
scroll to position [734, 0]
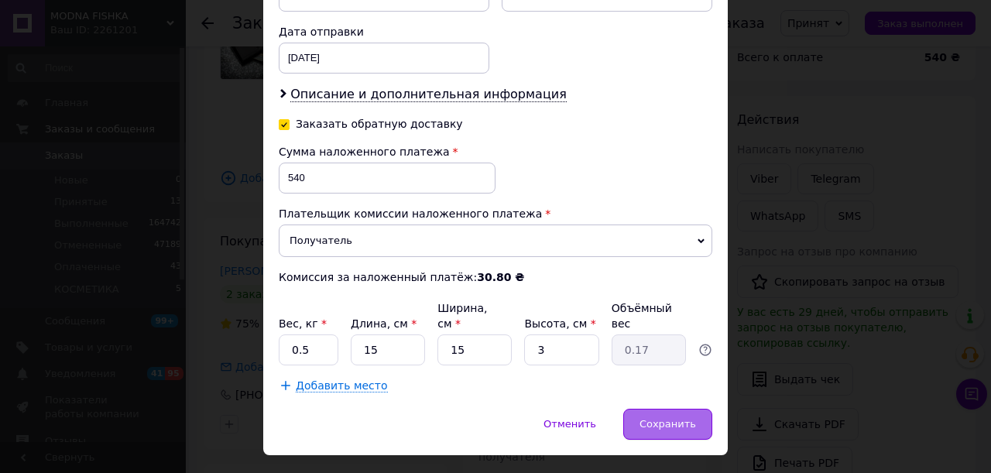
click at [641, 409] on div "Сохранить" at bounding box center [667, 424] width 89 height 31
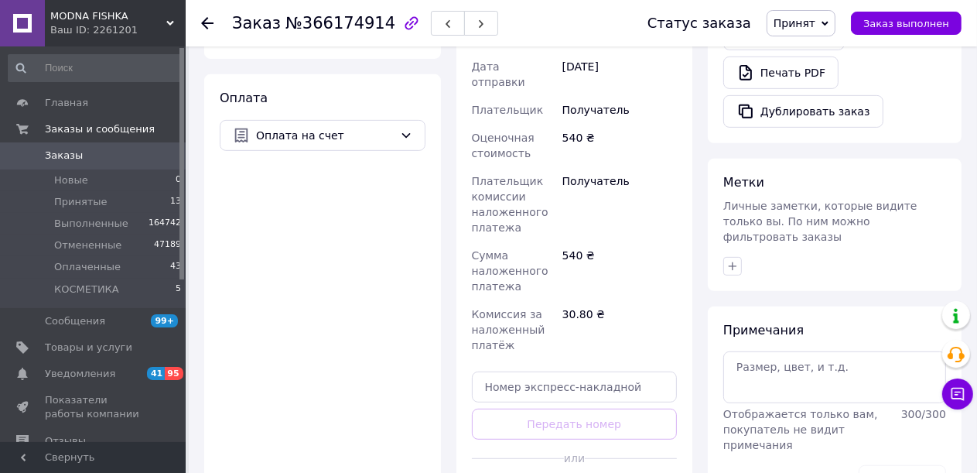
scroll to position [619, 0]
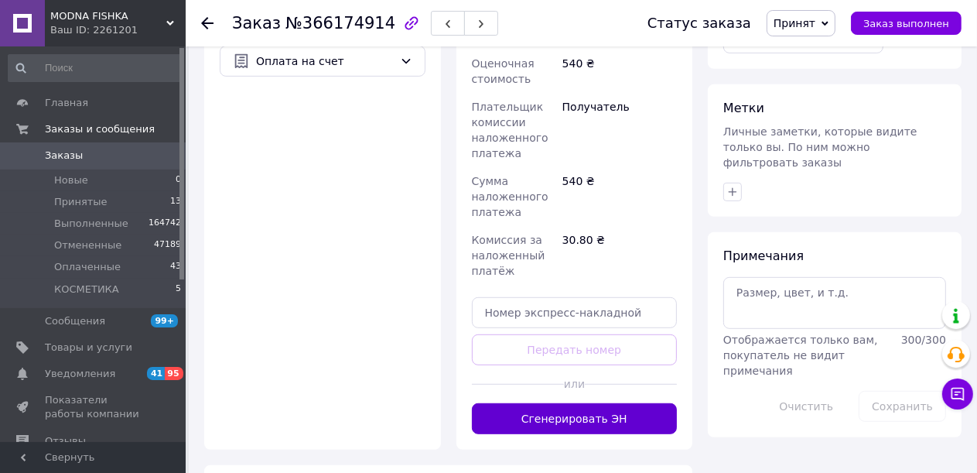
click at [591, 403] on button "Сгенерировать ЭН" at bounding box center [575, 418] width 206 height 31
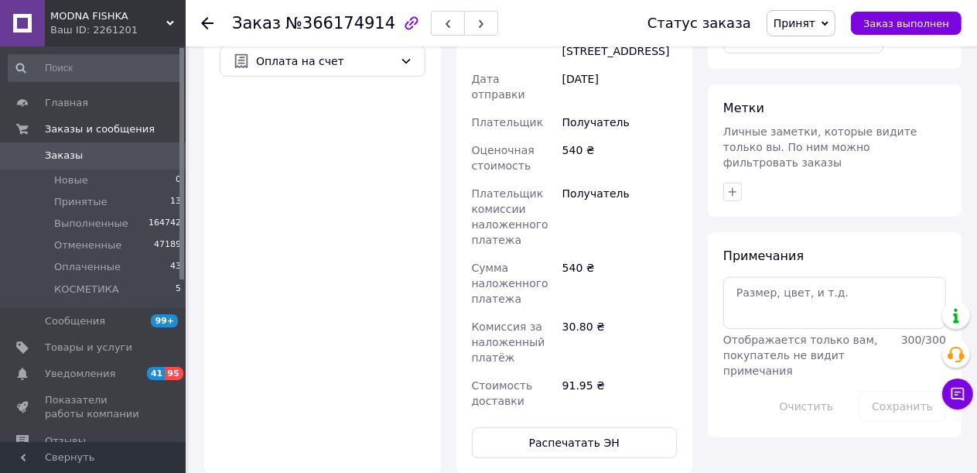
scroll to position [195, 0]
click at [591, 427] on button "Распечатать ЭН" at bounding box center [575, 442] width 206 height 31
click at [935, 24] on span "Заказ выполнен" at bounding box center [907, 24] width 86 height 12
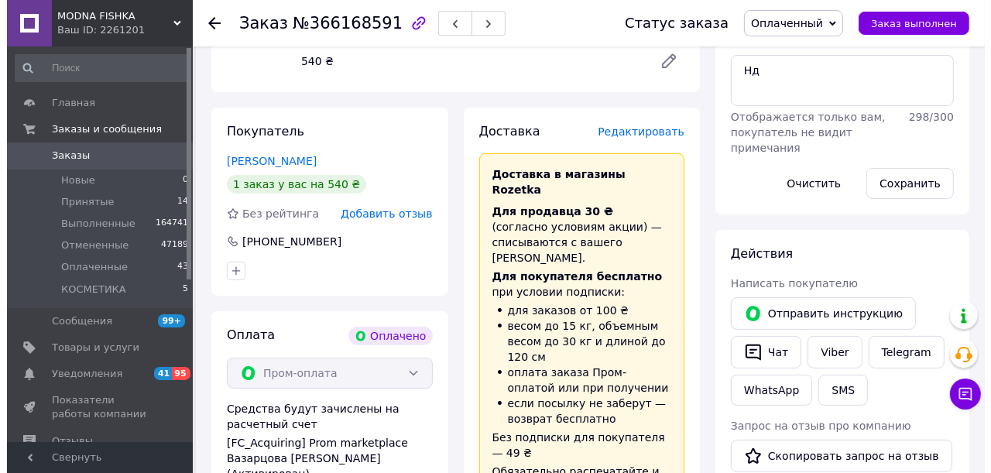
scroll to position [310, 0]
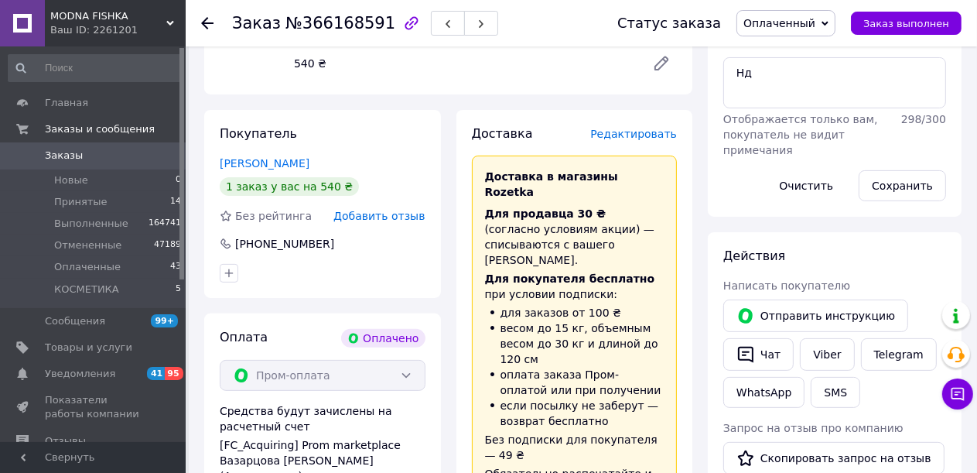
click at [634, 138] on span "Редактировать" at bounding box center [633, 134] width 87 height 12
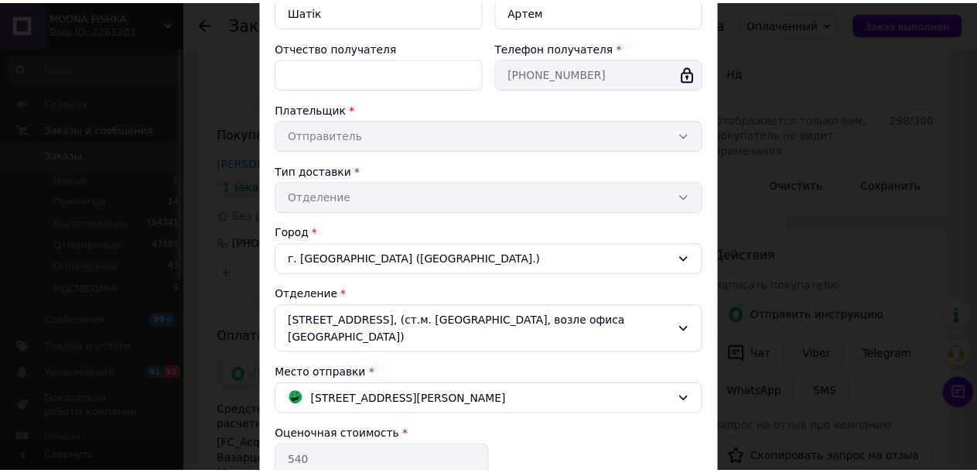
scroll to position [464, 0]
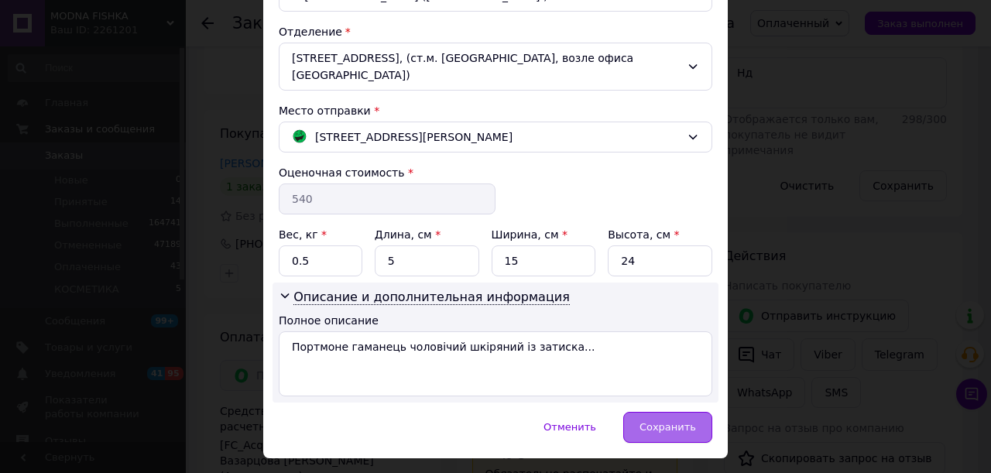
click at [652, 412] on div "Сохранить" at bounding box center [667, 427] width 89 height 31
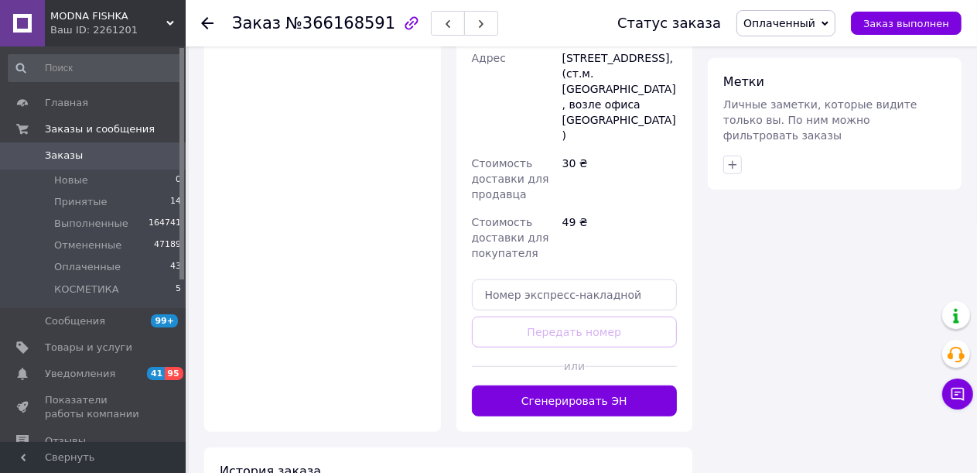
scroll to position [1083, 0]
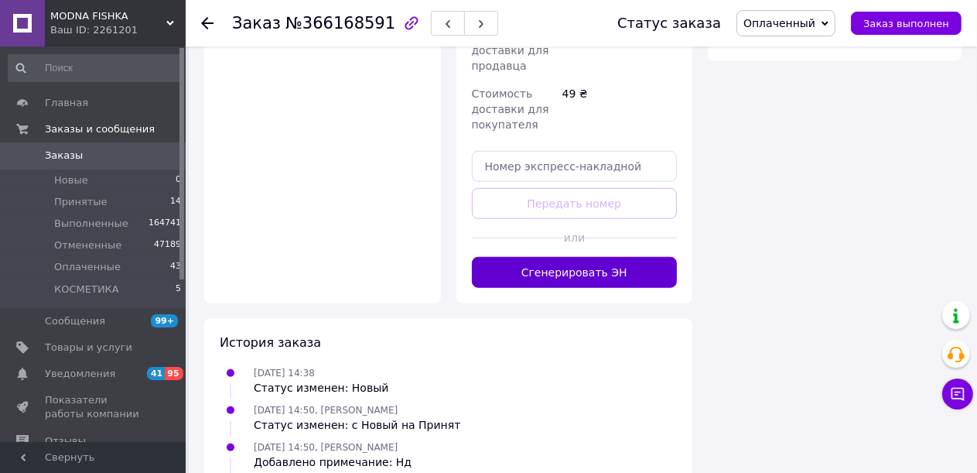
click at [626, 257] on button "Сгенерировать ЭН" at bounding box center [575, 272] width 206 height 31
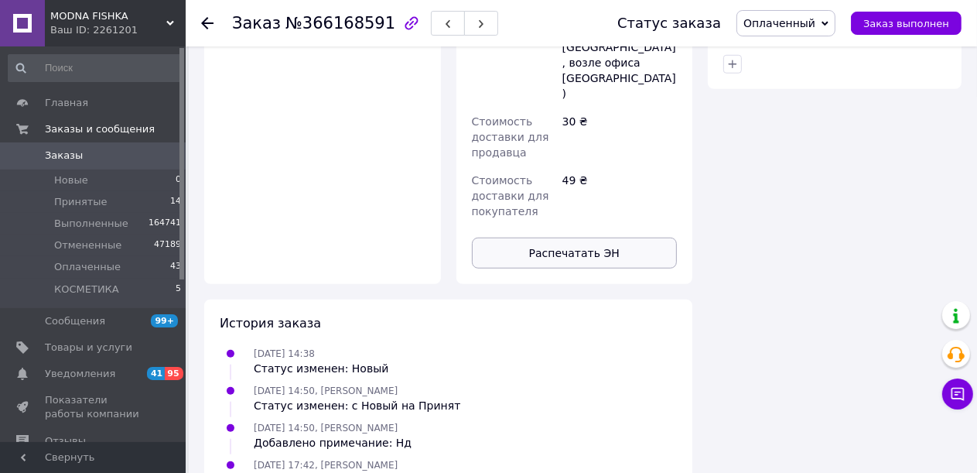
click at [604, 238] on button "Распечатать ЭН" at bounding box center [575, 253] width 206 height 31
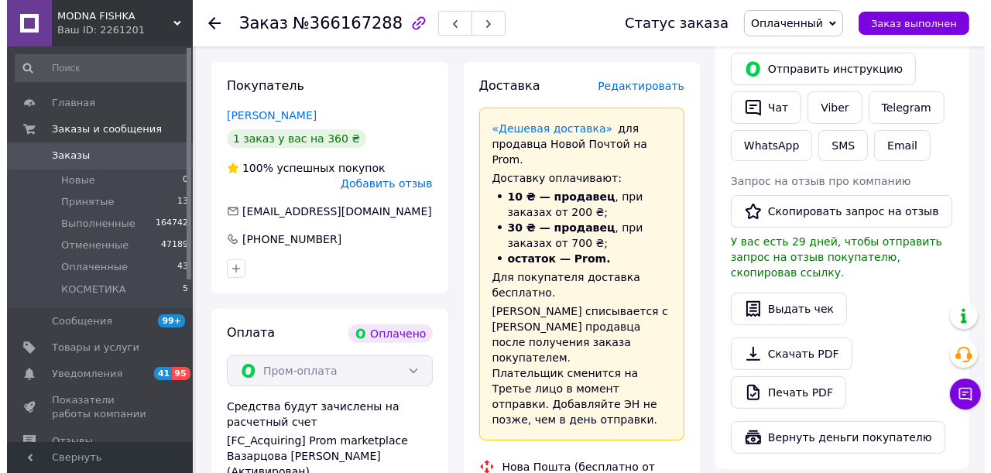
scroll to position [310, 0]
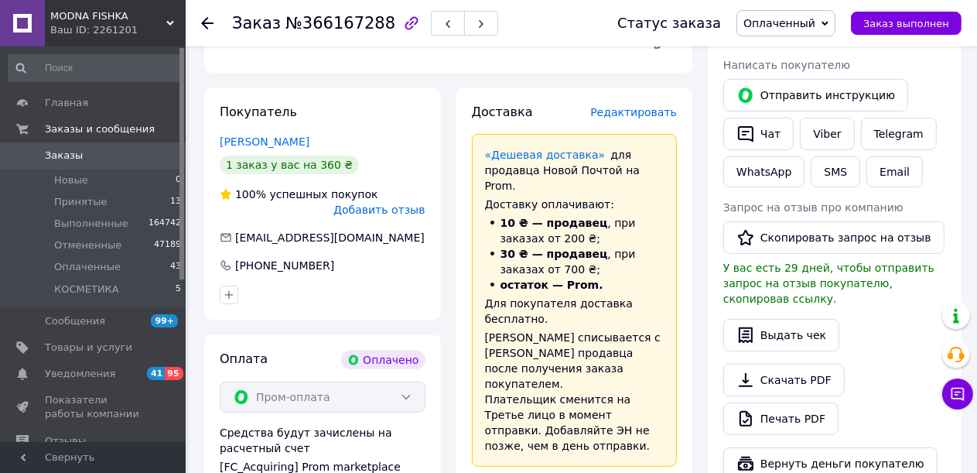
click at [641, 113] on span "Редактировать" at bounding box center [633, 112] width 87 height 12
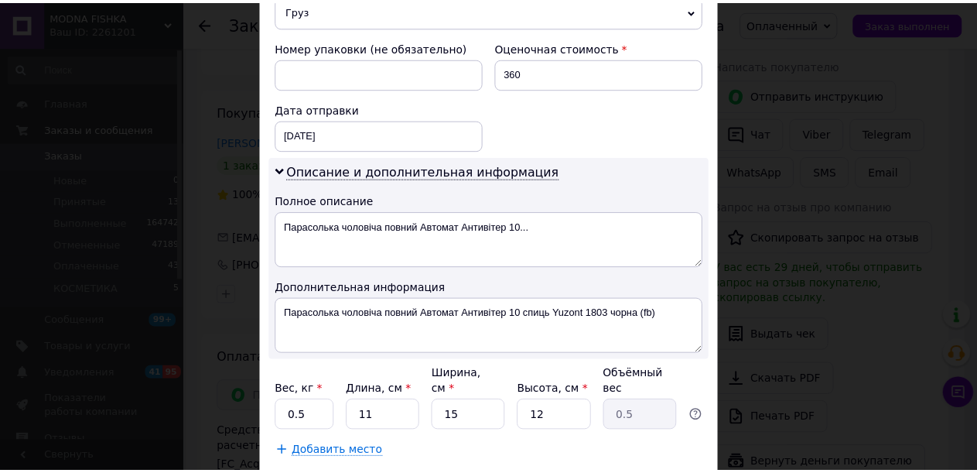
scroll to position [723, 0]
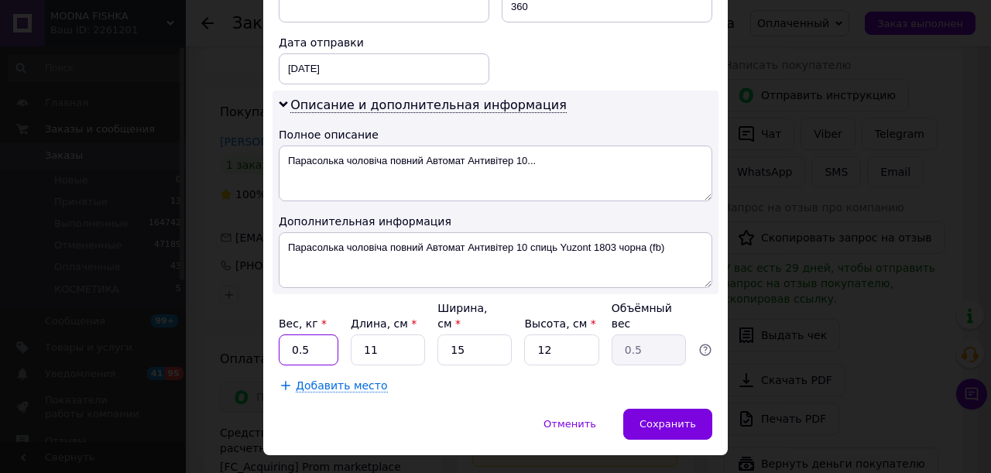
drag, startPoint x: 317, startPoint y: 318, endPoint x: 285, endPoint y: 315, distance: 32.6
click at [285, 334] on input "0.5" at bounding box center [309, 349] width 60 height 31
type input "2"
drag, startPoint x: 371, startPoint y: 321, endPoint x: 347, endPoint y: 317, distance: 24.3
click at [351, 334] on input "11" at bounding box center [388, 349] width 74 height 31
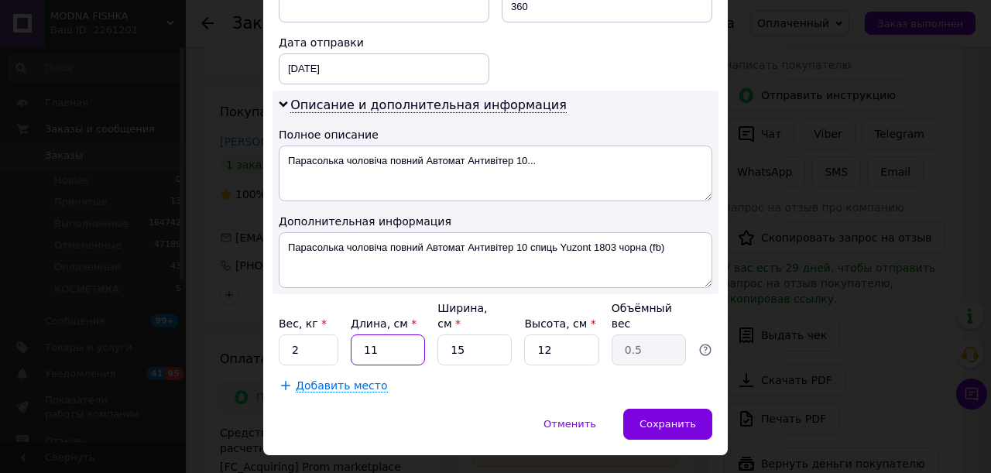
type input "3"
type input "0.14"
type input "30"
type input "1.35"
type input "30"
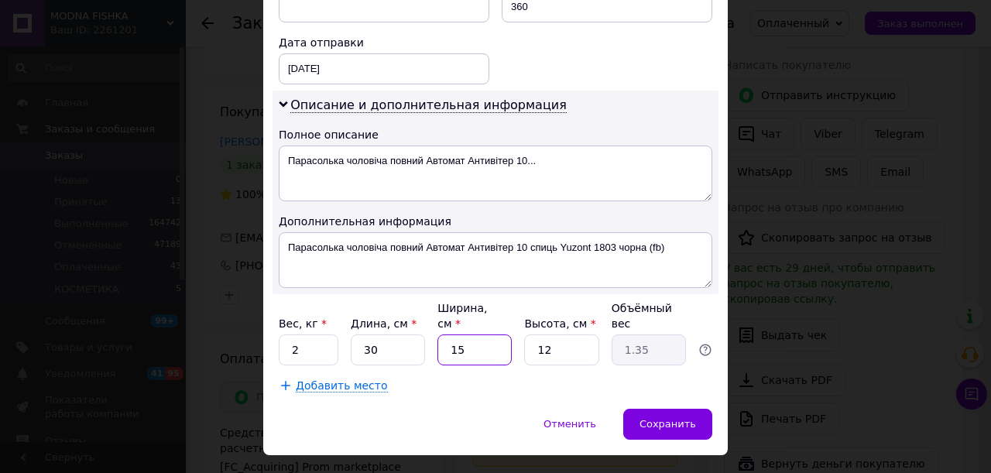
drag, startPoint x: 457, startPoint y: 313, endPoint x: 441, endPoint y: 313, distance: 16.3
click at [441, 334] on input "15" at bounding box center [474, 349] width 74 height 31
drag, startPoint x: 553, startPoint y: 314, endPoint x: 522, endPoint y: 314, distance: 31.7
click at [524, 334] on input "12" at bounding box center [561, 349] width 74 height 31
click at [659, 418] on span "Сохранить" at bounding box center [667, 424] width 56 height 12
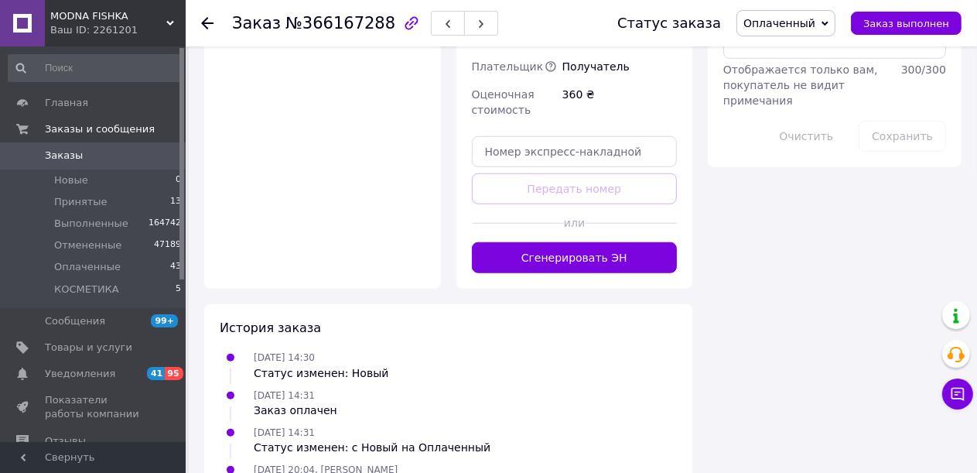
scroll to position [1006, 0]
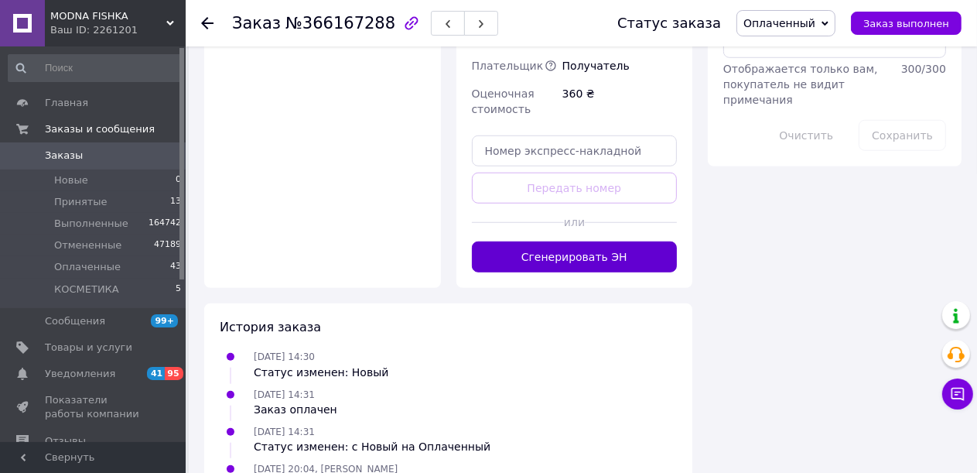
click at [577, 241] on button "Сгенерировать ЭН" at bounding box center [575, 256] width 206 height 31
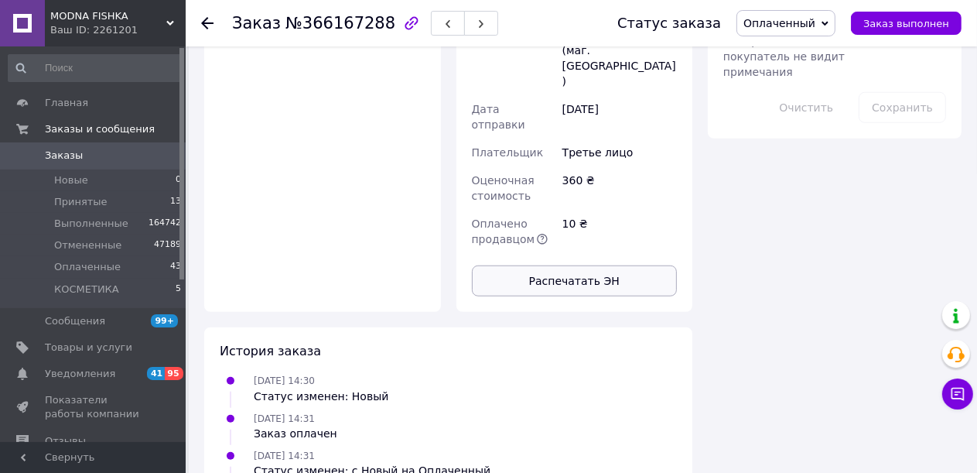
click at [583, 265] on button "Распечатать ЭН" at bounding box center [575, 280] width 206 height 31
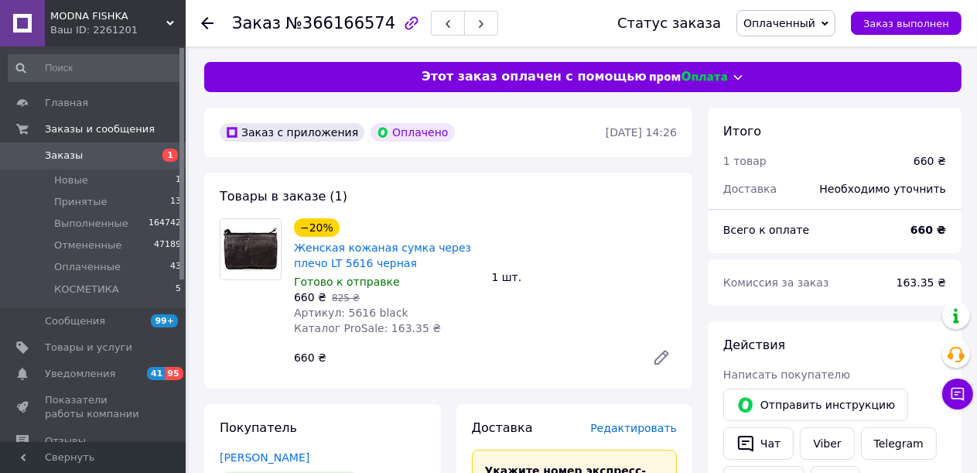
click at [621, 429] on span "Редактировать" at bounding box center [633, 428] width 87 height 12
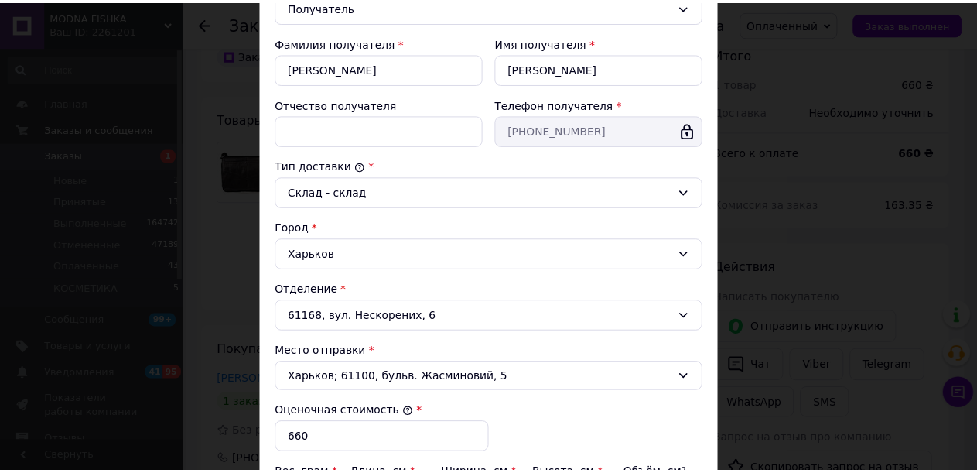
scroll to position [491, 0]
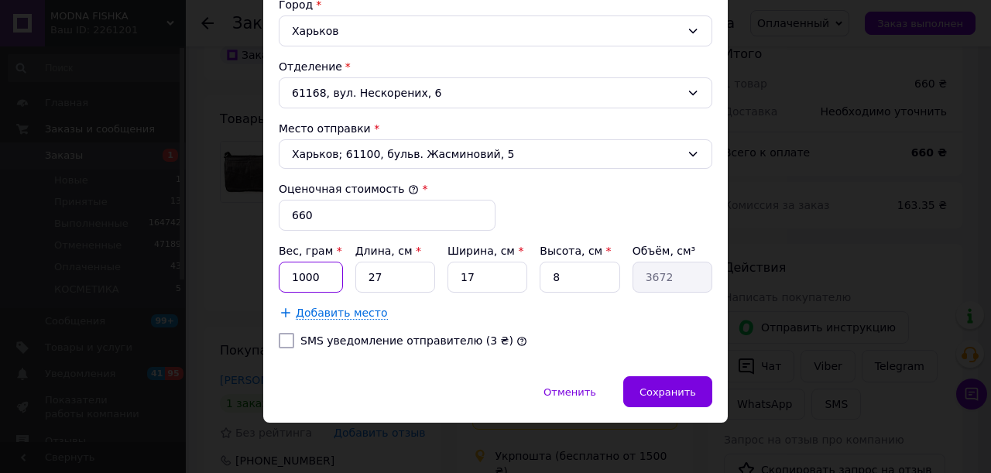
drag, startPoint x: 306, startPoint y: 277, endPoint x: 281, endPoint y: 274, distance: 25.7
click at [281, 274] on input "1000" at bounding box center [311, 277] width 64 height 31
type input "300"
drag, startPoint x: 374, startPoint y: 272, endPoint x: 356, endPoint y: 274, distance: 17.9
click at [356, 274] on input "27" at bounding box center [395, 277] width 80 height 31
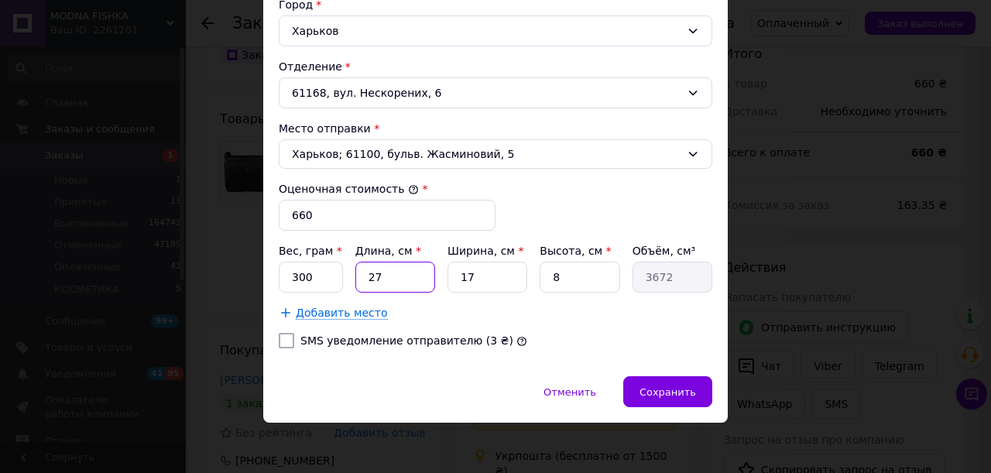
type input "3"
type input "408"
type input "30"
type input "4080"
type input "30"
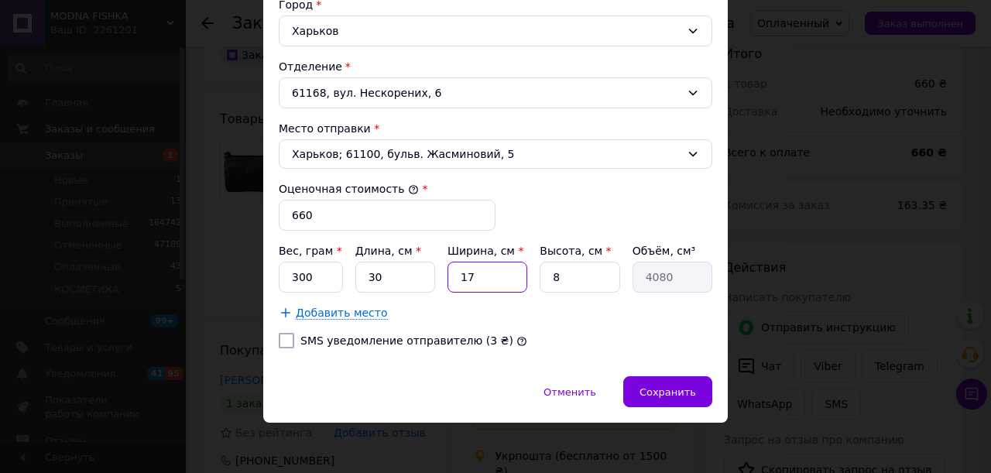
drag, startPoint x: 476, startPoint y: 276, endPoint x: 427, endPoint y: 276, distance: 48.8
click at [427, 276] on div "Вес, грам * 300 Длина, см * 30 Ширина, см * 17 Высота, см * 8 Объём, см³ 4080" at bounding box center [495, 268] width 433 height 50
type input "2"
type input "480"
type input "25"
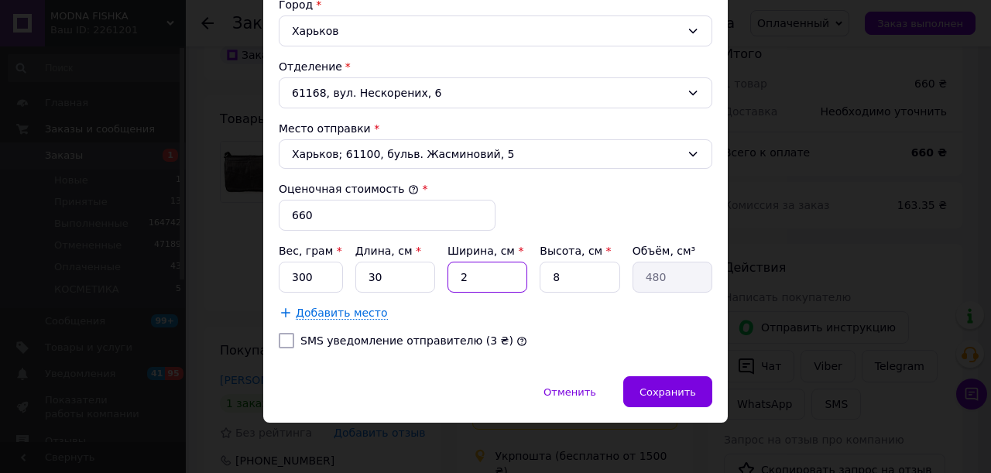
type input "6000"
type input "25"
drag, startPoint x: 557, startPoint y: 274, endPoint x: 527, endPoint y: 274, distance: 30.2
click at [527, 274] on div "Вес, грам * 300 Длина, см * 30 Ширина, см * 25 Высота, см * 8 Объём, см³ 6000" at bounding box center [495, 268] width 433 height 50
type input "5"
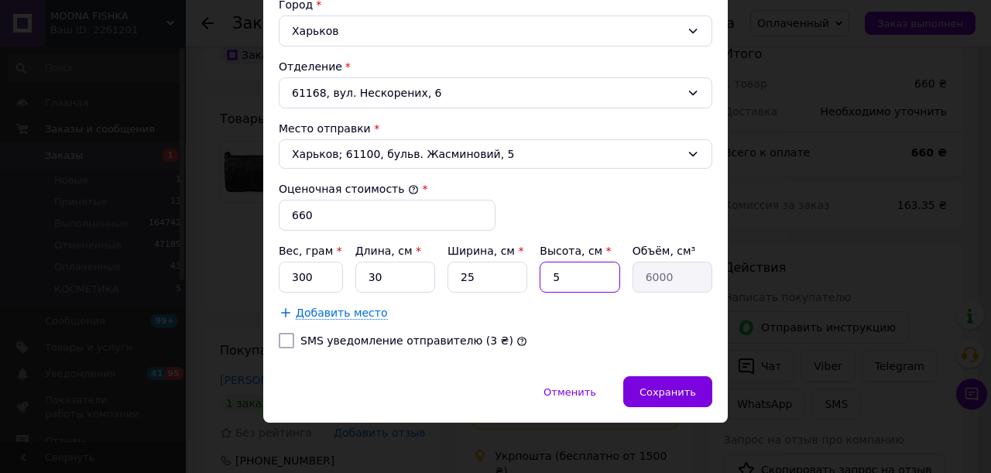
type input "3750"
type input "5"
click at [659, 386] on span "Сохранить" at bounding box center [667, 392] width 56 height 12
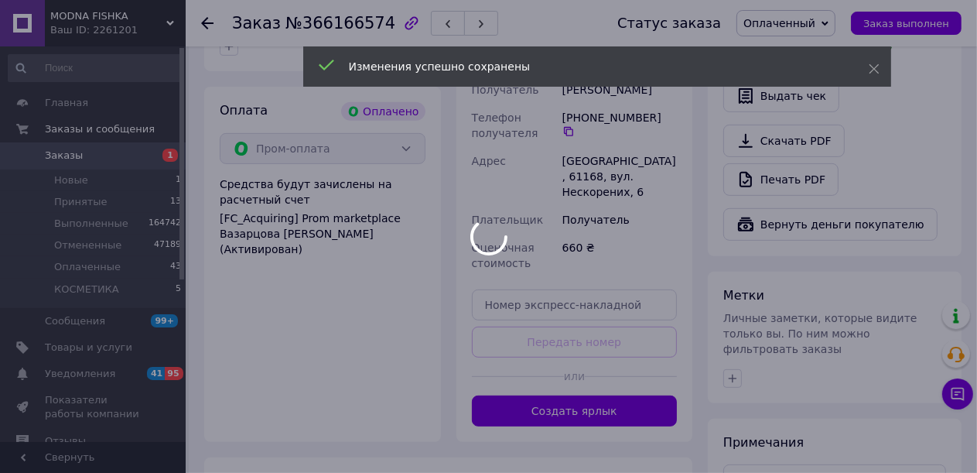
scroll to position [542, 0]
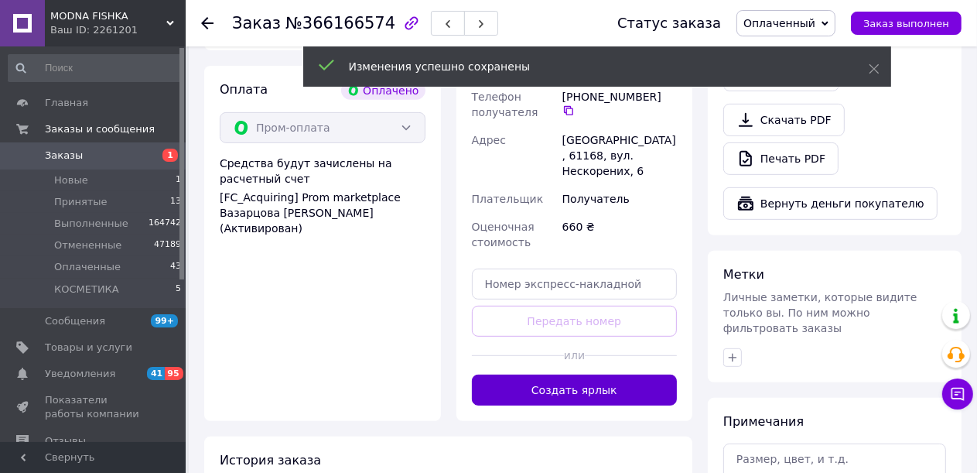
click at [600, 375] on button "Создать ярлык" at bounding box center [575, 390] width 206 height 31
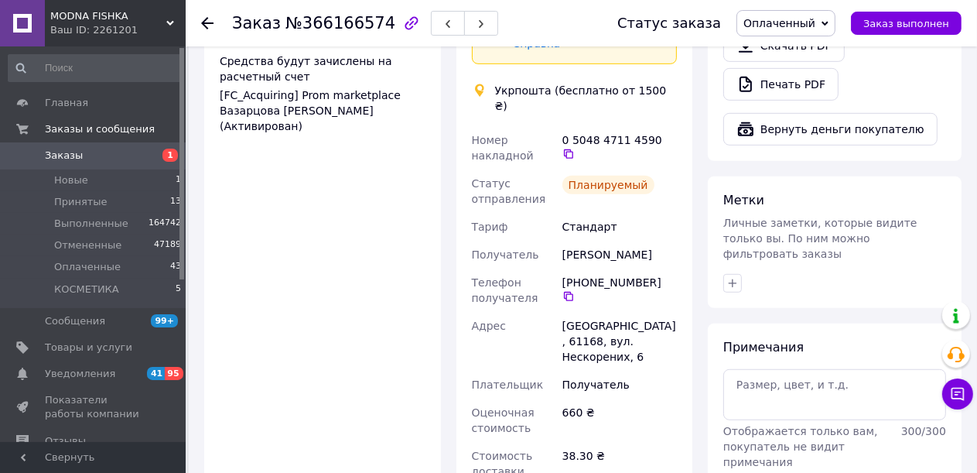
scroll to position [929, 0]
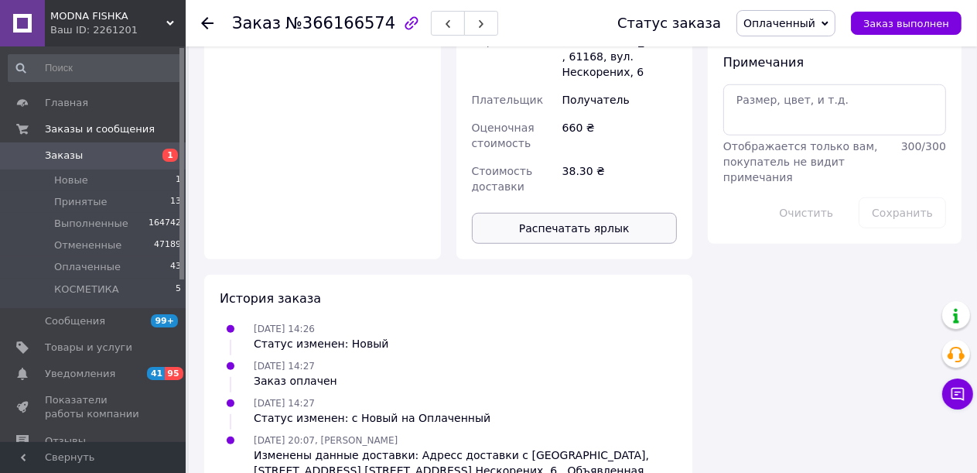
click at [588, 213] on button "Распечатать ярлык" at bounding box center [575, 228] width 206 height 31
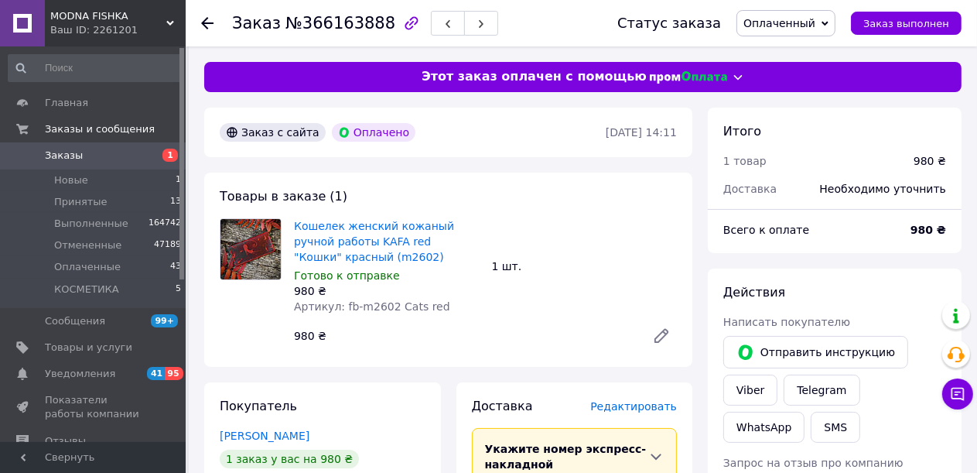
click at [635, 414] on div "Редактировать" at bounding box center [633, 406] width 87 height 15
click at [631, 409] on span "Редактировать" at bounding box center [633, 406] width 87 height 12
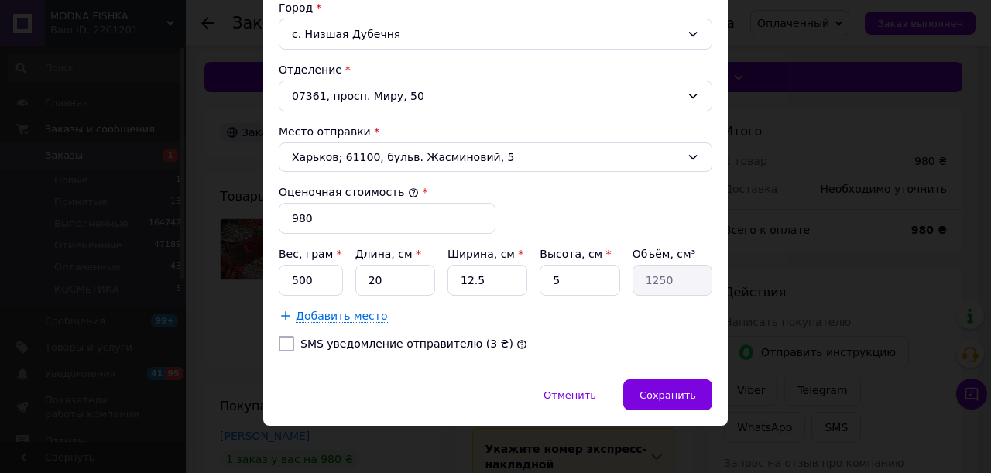
scroll to position [491, 0]
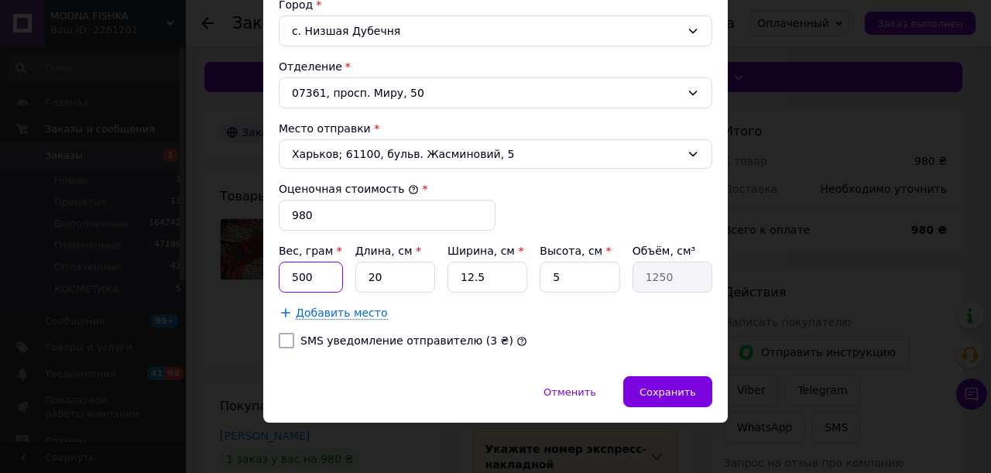
drag, startPoint x: 310, startPoint y: 270, endPoint x: 257, endPoint y: 271, distance: 53.4
click at [257, 271] on div "× Редактирование доставки Способ доставки Укрпошта (бесплатно от 1500 ₴) Тариф …" at bounding box center [495, 236] width 991 height 473
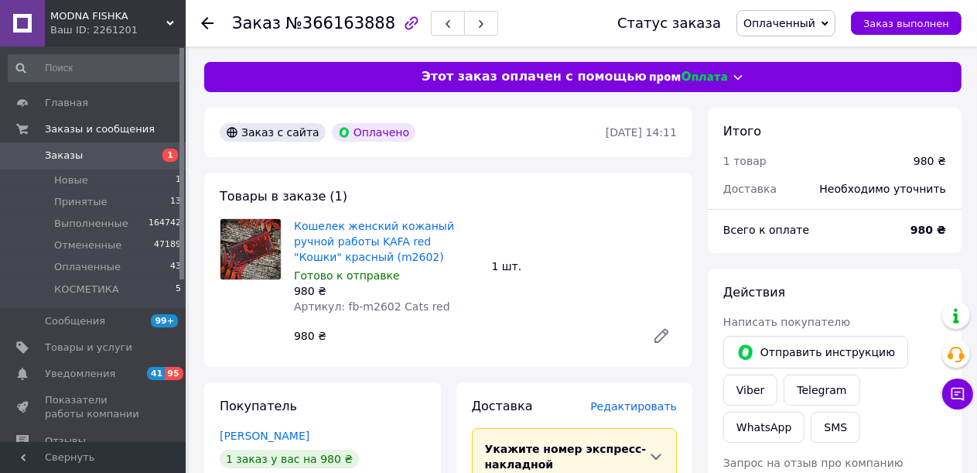
click at [628, 407] on span "Редактировать" at bounding box center [633, 406] width 87 height 12
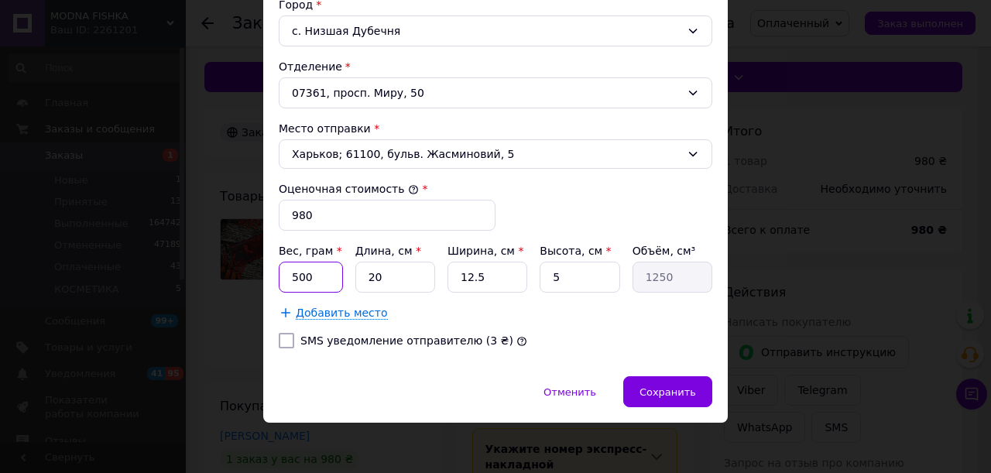
drag, startPoint x: 309, startPoint y: 275, endPoint x: 288, endPoint y: 277, distance: 21.0
click at [288, 277] on input "500" at bounding box center [311, 277] width 64 height 31
type input "160"
drag, startPoint x: 477, startPoint y: 279, endPoint x: 447, endPoint y: 278, distance: 29.4
click at [447, 278] on input "12.5" at bounding box center [487, 277] width 80 height 31
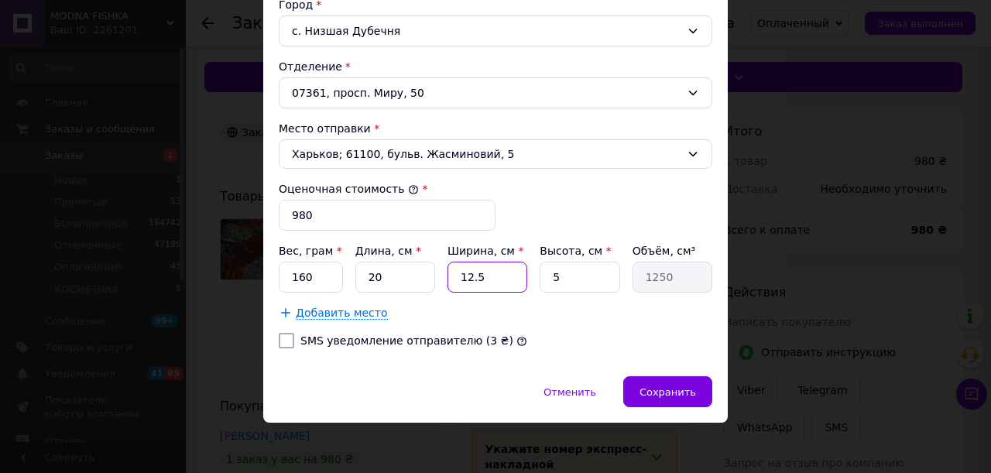
type input "1"
type input "100"
type input "15"
type input "1500"
type input "15"
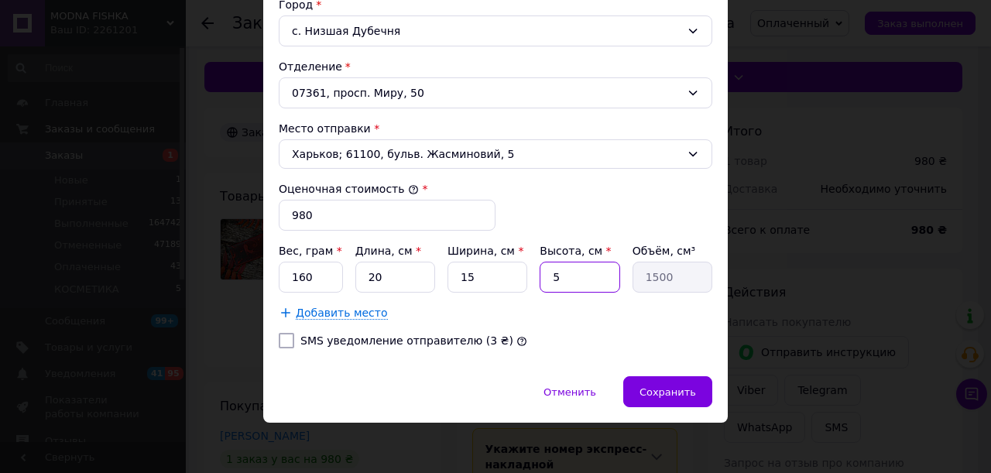
click at [546, 272] on input "5" at bounding box center [579, 277] width 80 height 31
click at [672, 386] on span "Сохранить" at bounding box center [667, 392] width 56 height 12
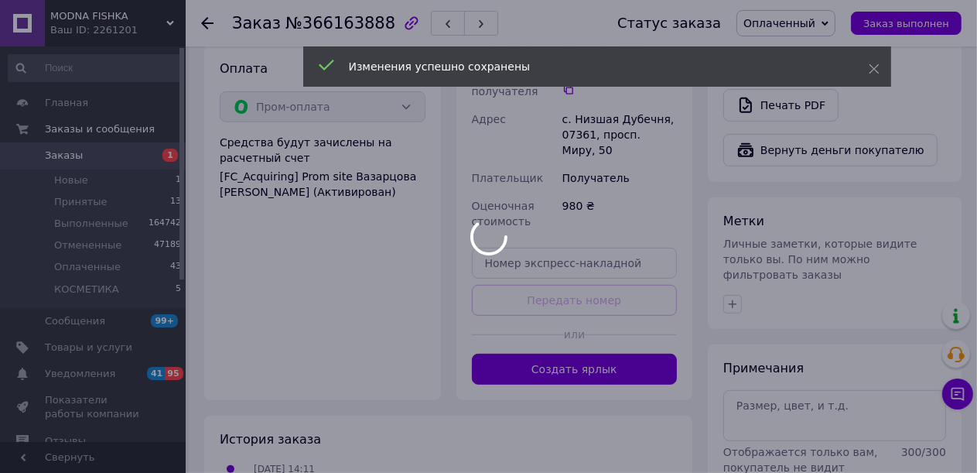
scroll to position [542, 0]
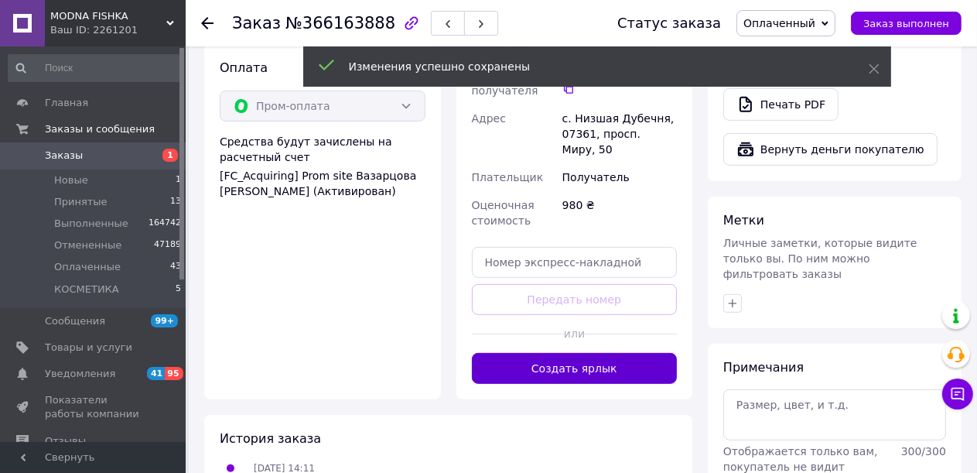
click at [597, 353] on button "Создать ярлык" at bounding box center [575, 368] width 206 height 31
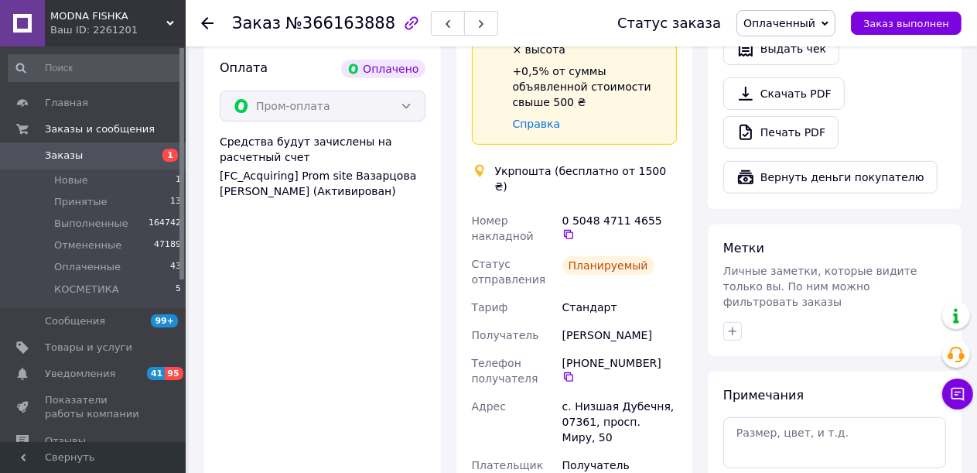
scroll to position [774, 0]
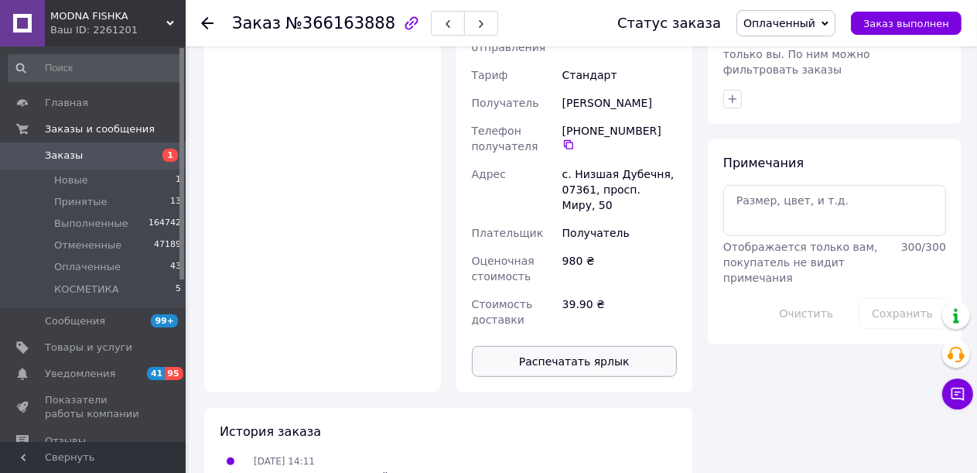
click at [573, 346] on button "Распечатать ярлык" at bounding box center [575, 361] width 206 height 31
